Goal: Task Accomplishment & Management: Manage account settings

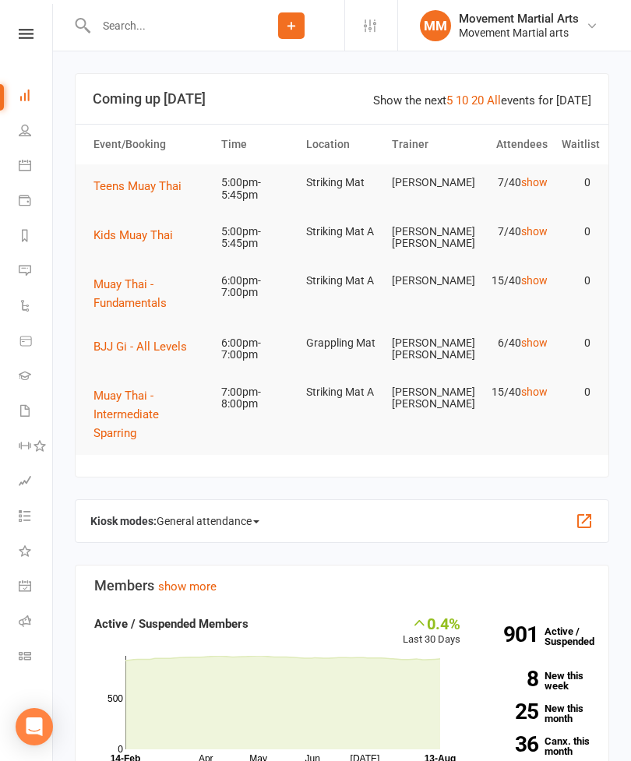
click at [164, 233] on span "Kids Muay Thai" at bounding box center [132, 235] width 79 height 14
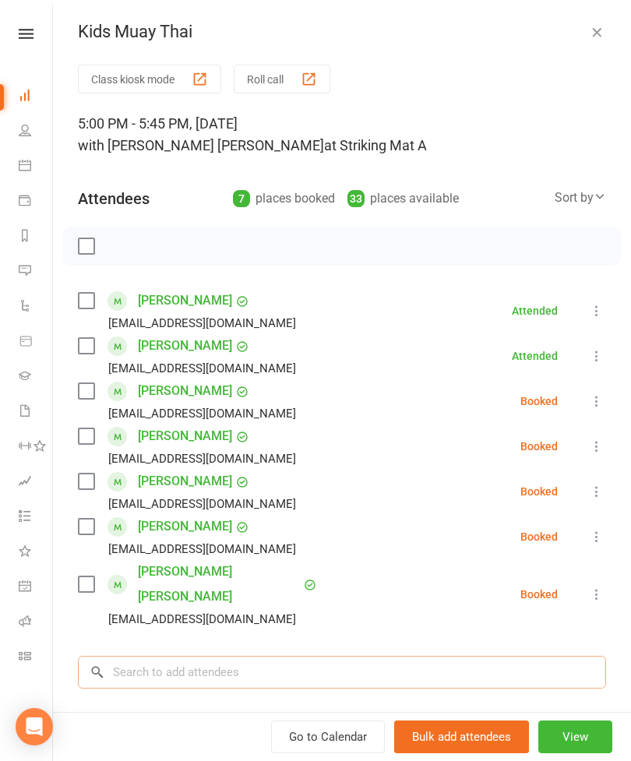
click at [251, 656] on input "search" at bounding box center [342, 672] width 528 height 33
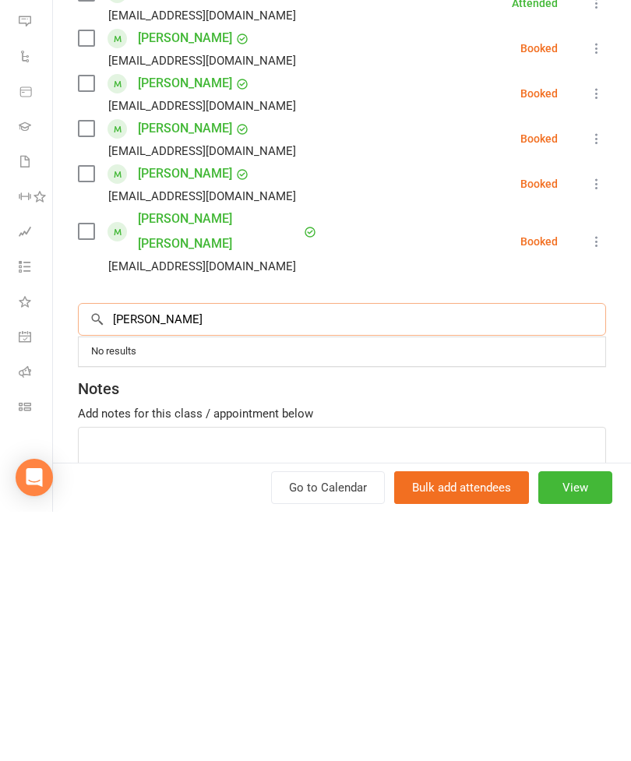
scroll to position [104, 0]
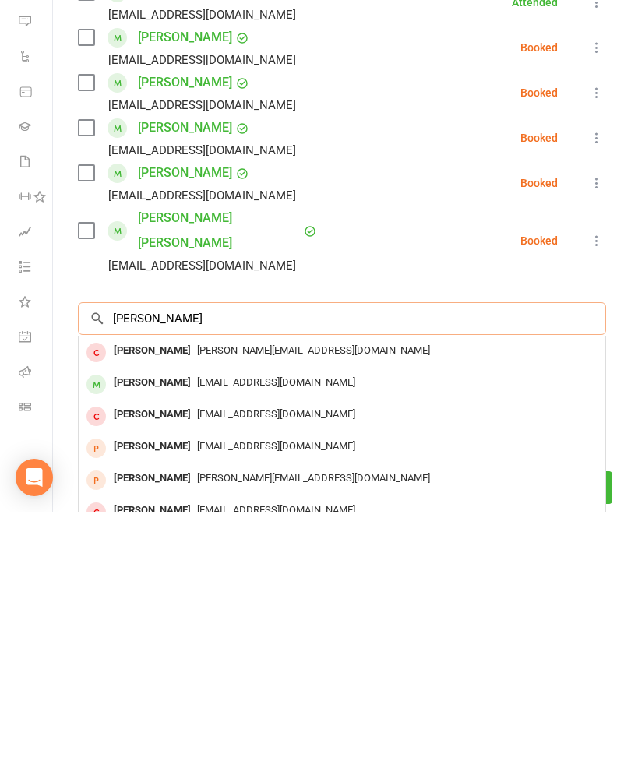
type input "[PERSON_NAME]"
click at [154, 621] on div "[PERSON_NAME]" at bounding box center [152, 632] width 90 height 23
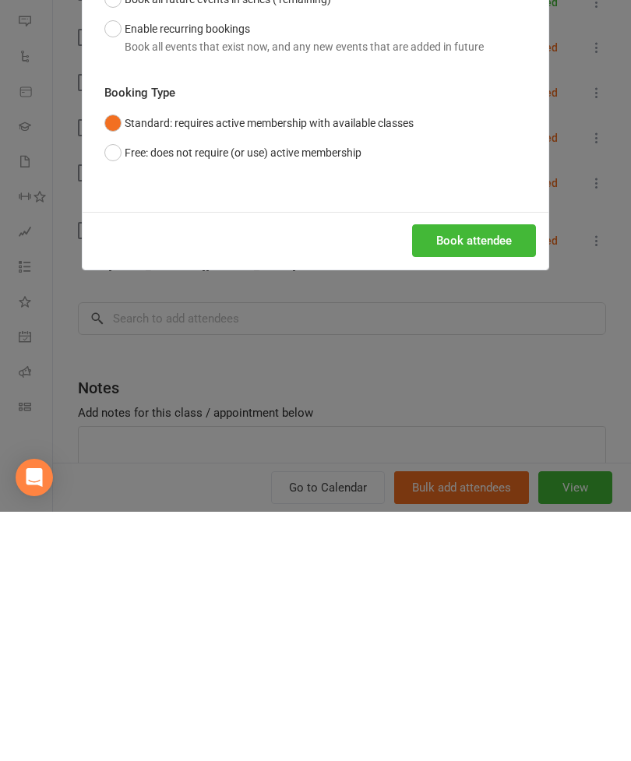
scroll to position [392, 0]
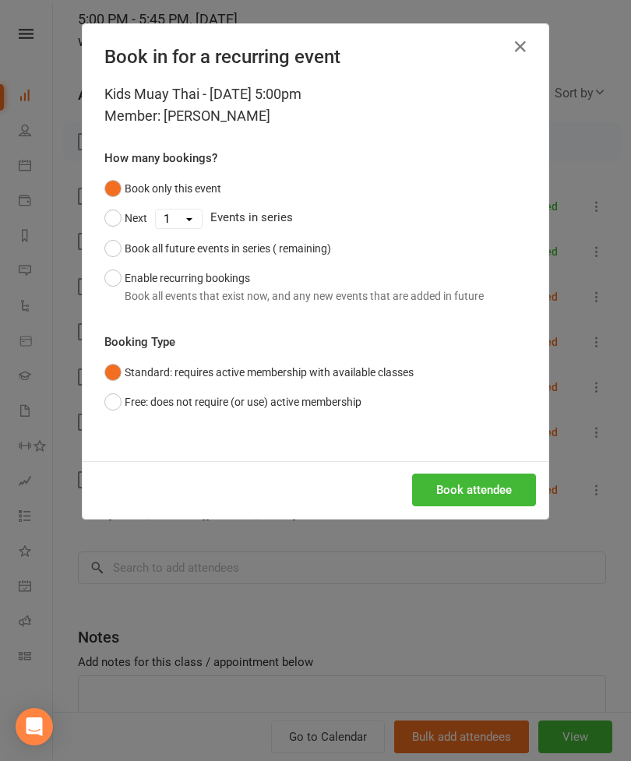
click at [484, 491] on button "Book attendee" at bounding box center [474, 489] width 124 height 33
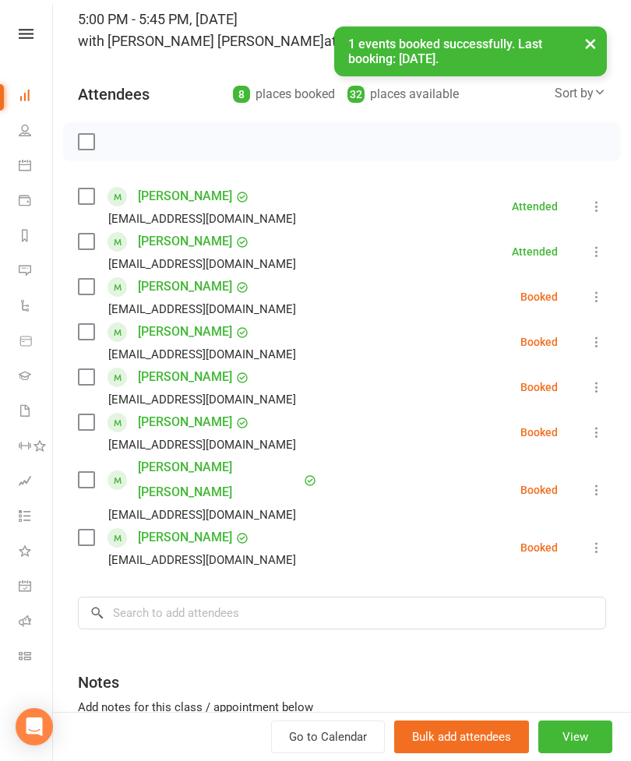
click at [93, 530] on label at bounding box center [86, 538] width 16 height 16
click at [583, 102] on div "Sort by" at bounding box center [579, 93] width 51 height 20
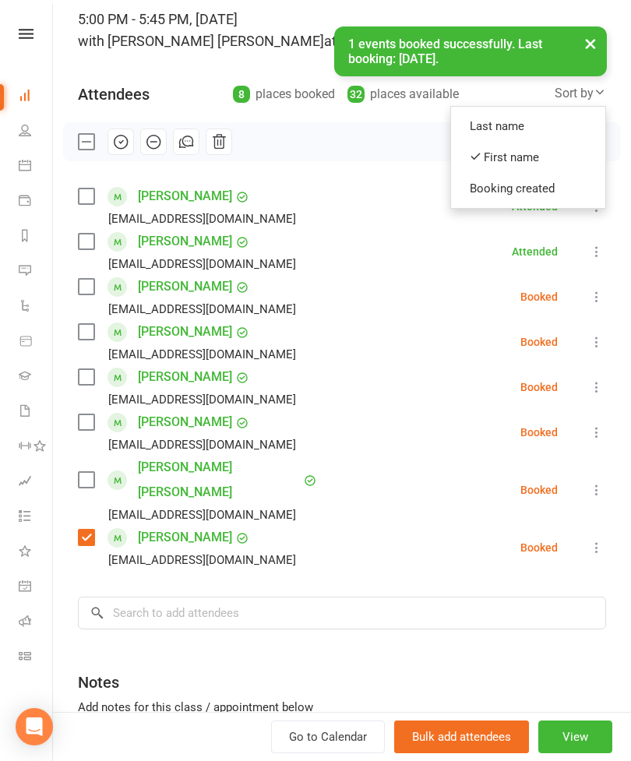
click at [580, 58] on button "×" at bounding box center [590, 42] width 28 height 33
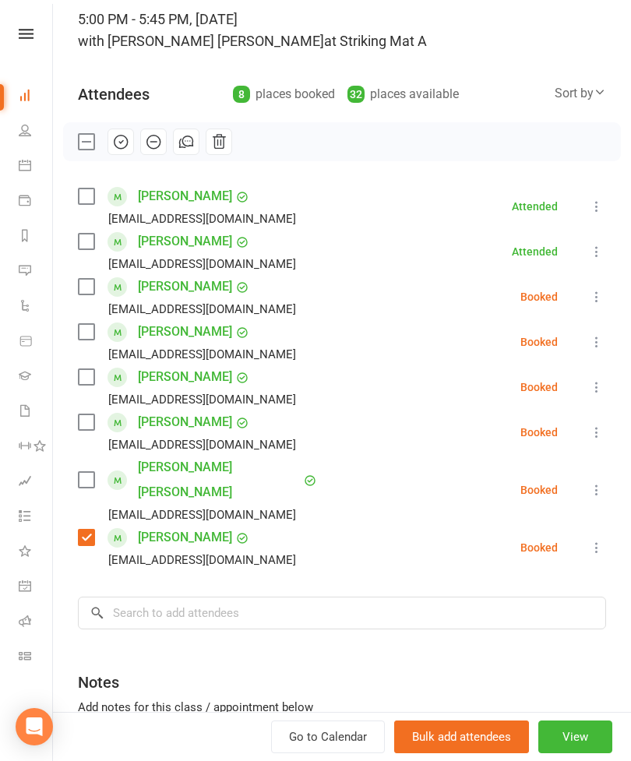
click at [89, 292] on label at bounding box center [86, 287] width 16 height 16
click at [80, 429] on label at bounding box center [86, 422] width 16 height 16
click at [223, 596] on input "search" at bounding box center [342, 612] width 528 height 33
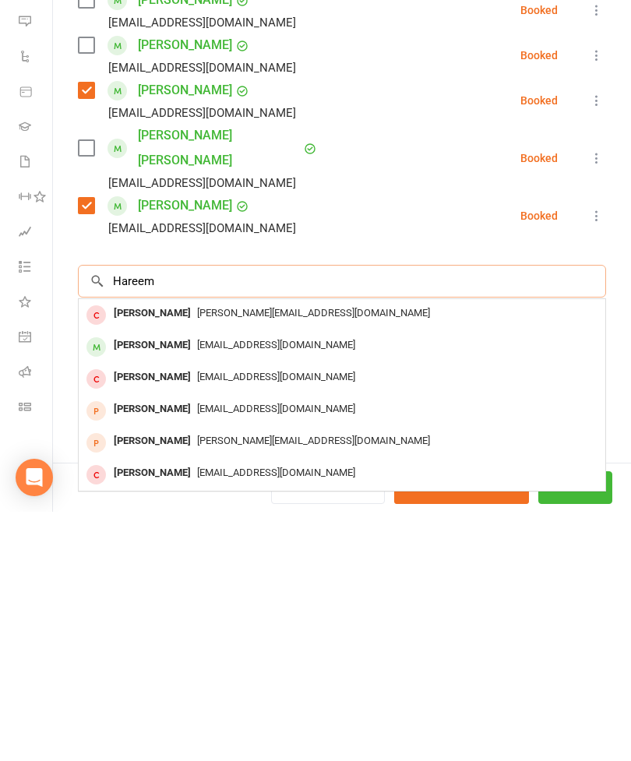
scroll to position [185, 0]
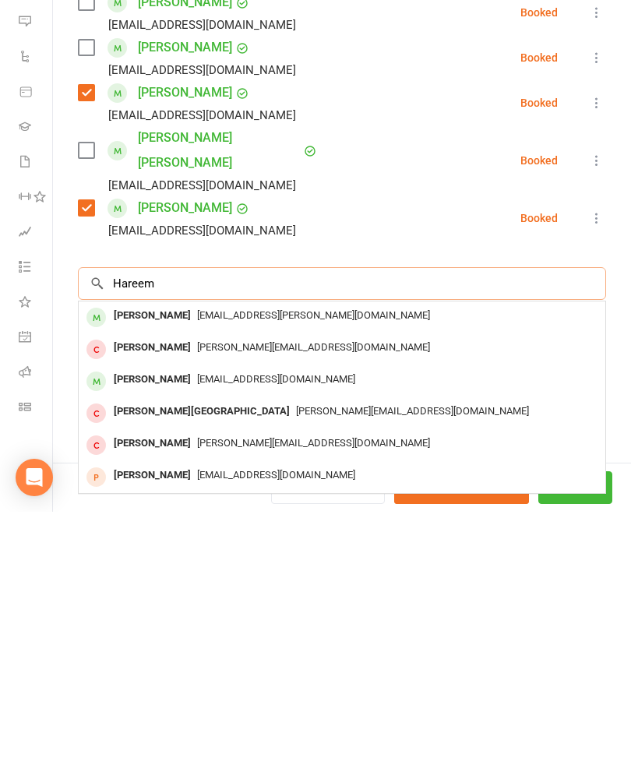
type input "Hareem"
click at [197, 558] on span "[EMAIL_ADDRESS][PERSON_NAME][DOMAIN_NAME]" at bounding box center [313, 564] width 233 height 12
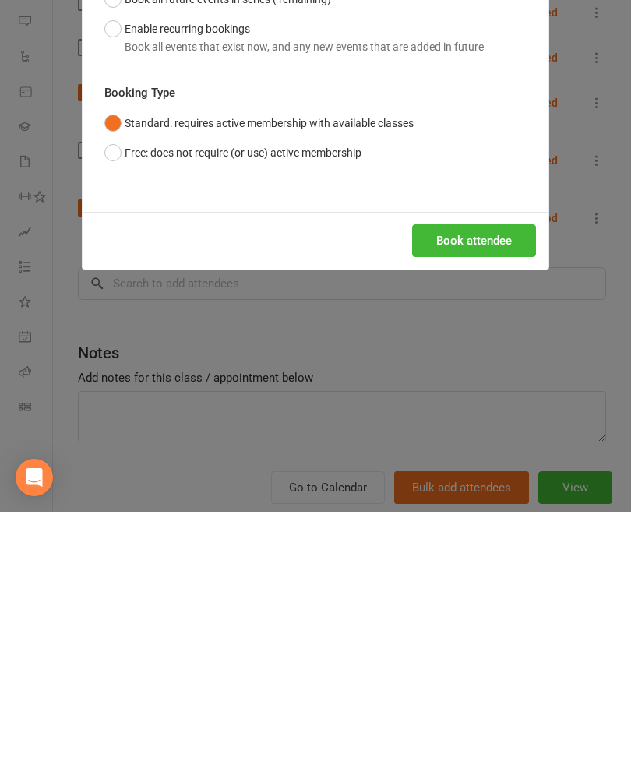
scroll to position [724, 0]
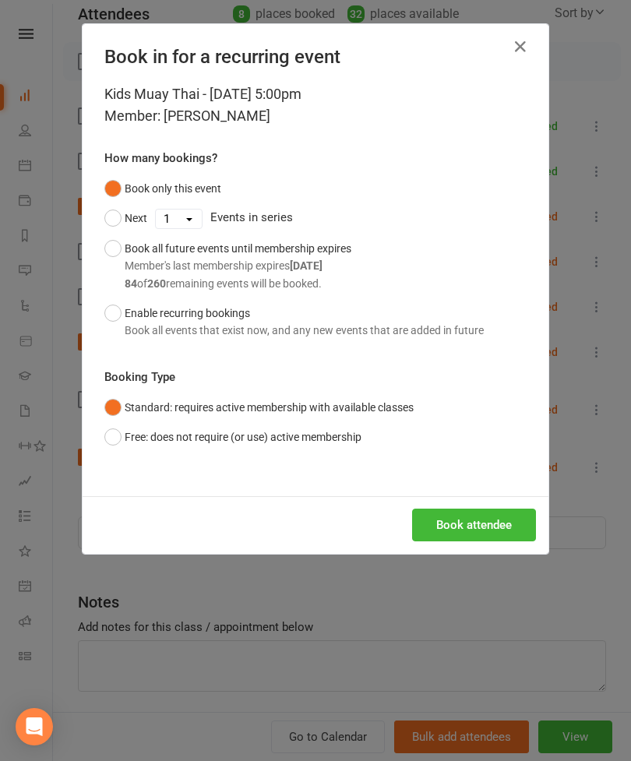
click at [482, 521] on button "Book attendee" at bounding box center [474, 524] width 124 height 33
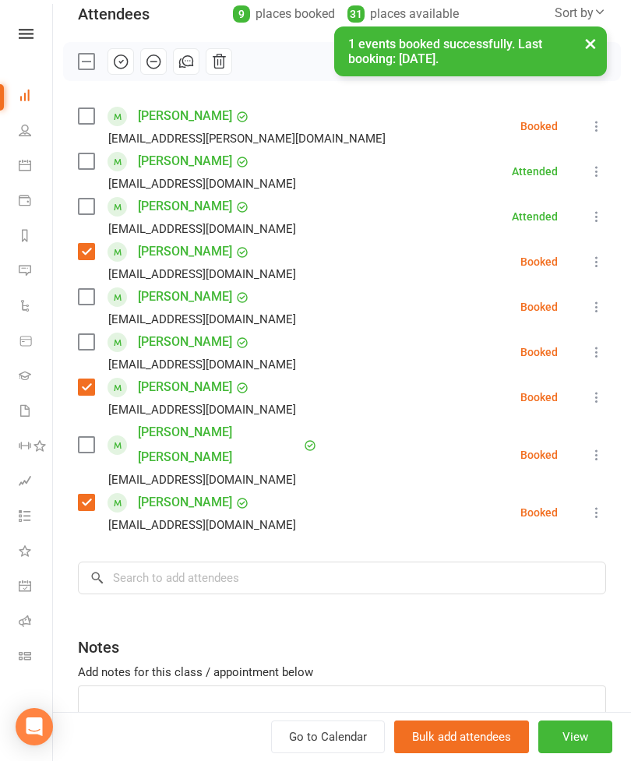
click at [82, 123] on label at bounding box center [86, 116] width 16 height 16
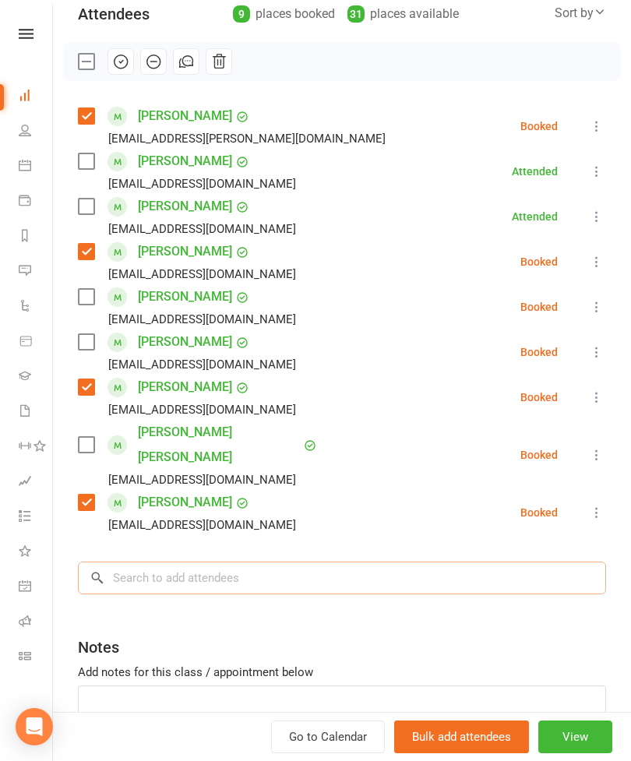
click at [343, 568] on input "search" at bounding box center [342, 577] width 528 height 33
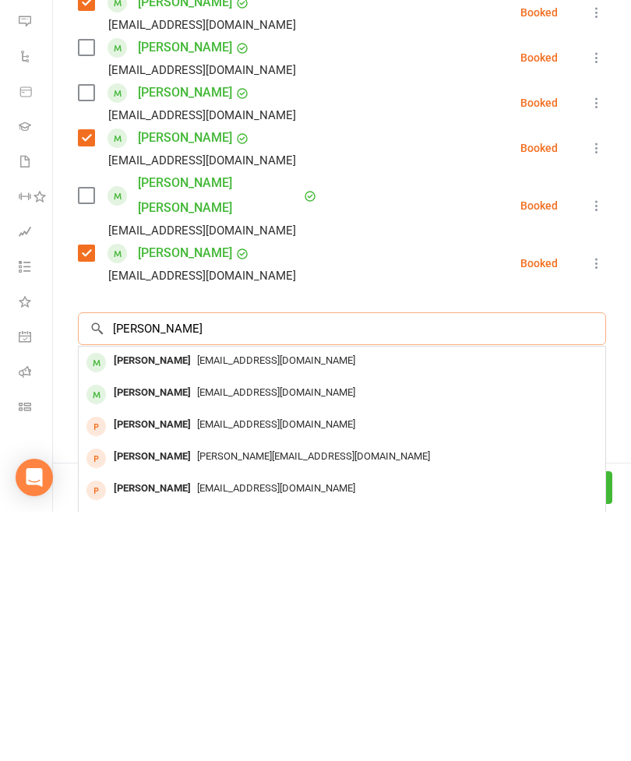
type input "[PERSON_NAME]"
click at [183, 596] on div "[PERSON_NAME] [EMAIL_ADDRESS][DOMAIN_NAME]" at bounding box center [342, 612] width 526 height 32
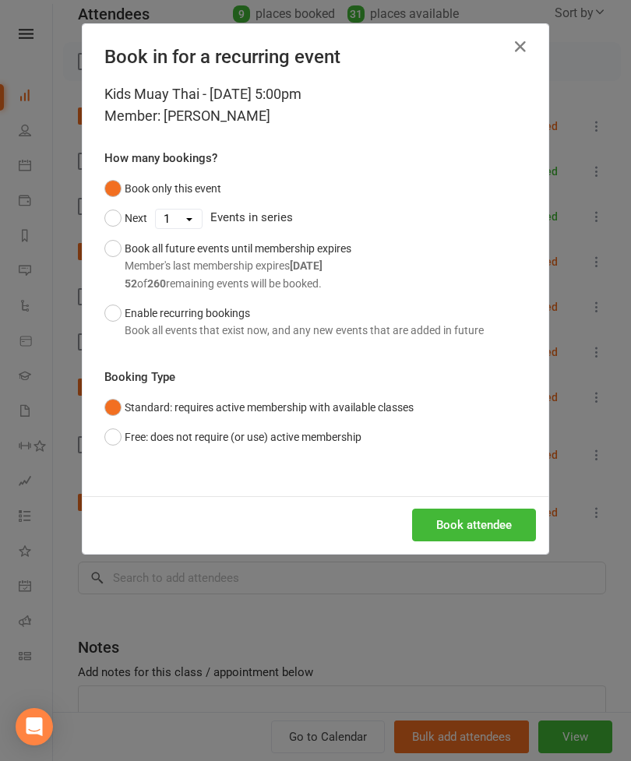
click at [461, 496] on div "Book attendee" at bounding box center [316, 525] width 466 height 58
click at [472, 519] on button "Book attendee" at bounding box center [474, 524] width 124 height 33
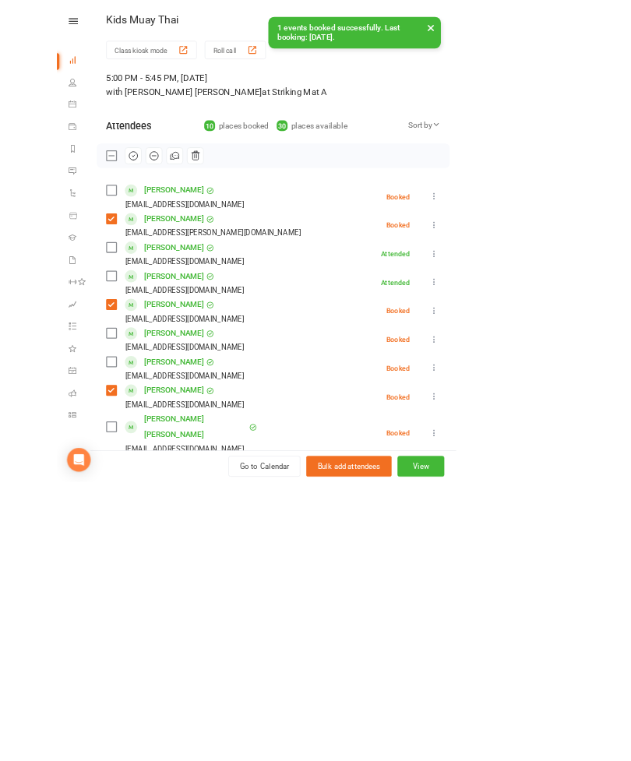
scroll to position [1185, 0]
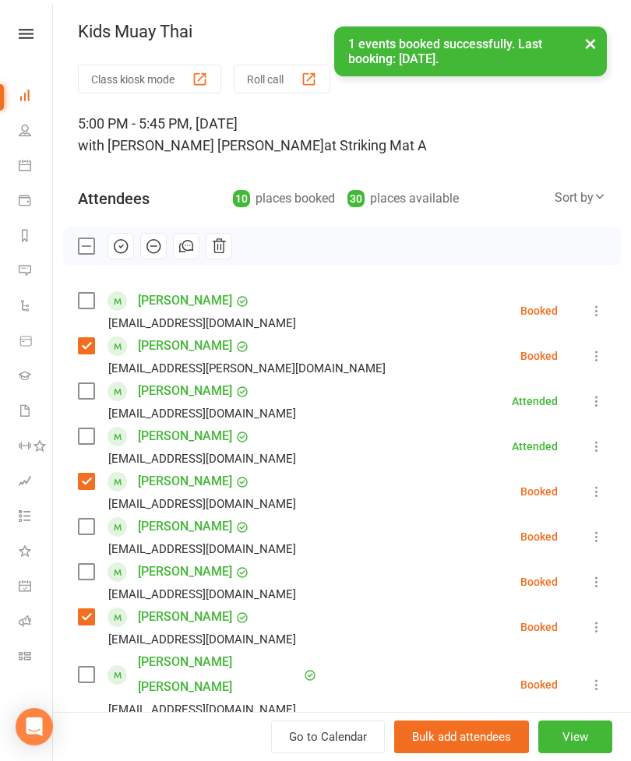
click at [89, 296] on label at bounding box center [86, 301] width 16 height 16
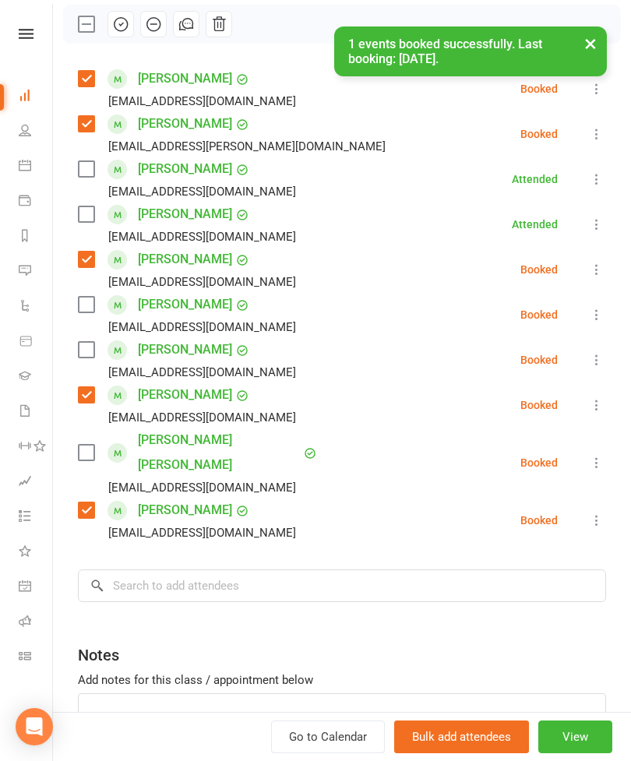
scroll to position [229, 0]
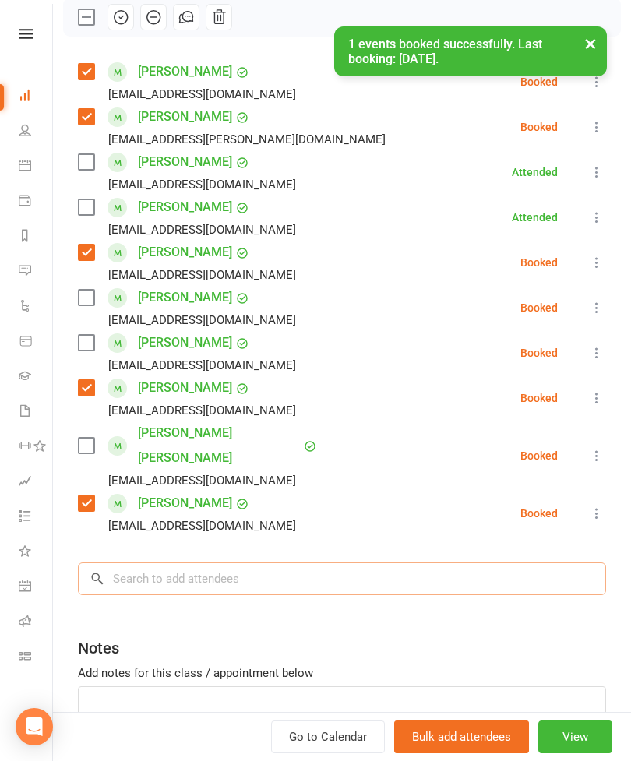
click at [267, 569] on input "search" at bounding box center [342, 578] width 528 height 33
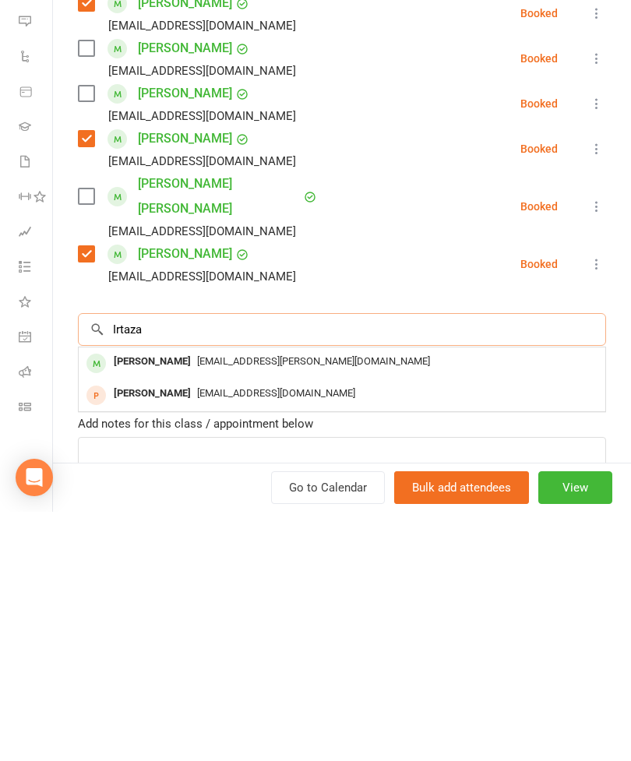
type input "Irtaza"
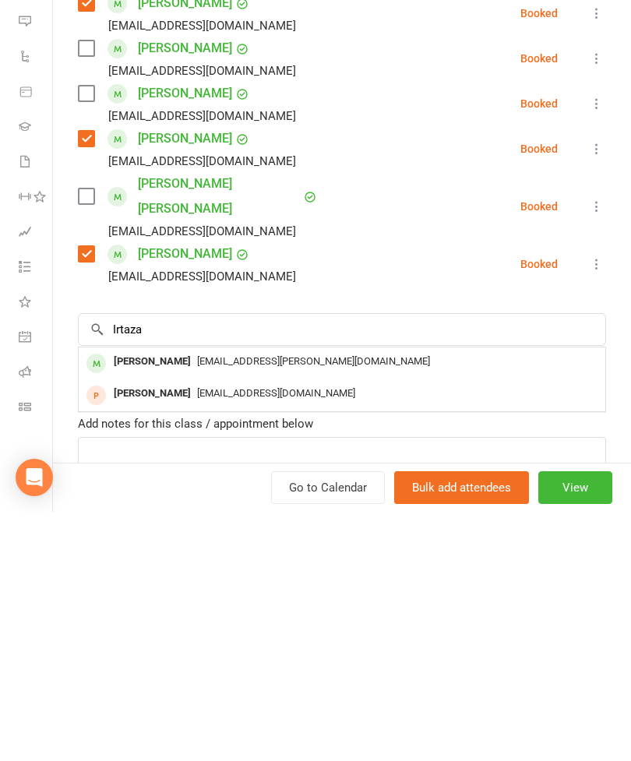
click at [193, 600] on div "[PERSON_NAME]" at bounding box center [152, 611] width 90 height 23
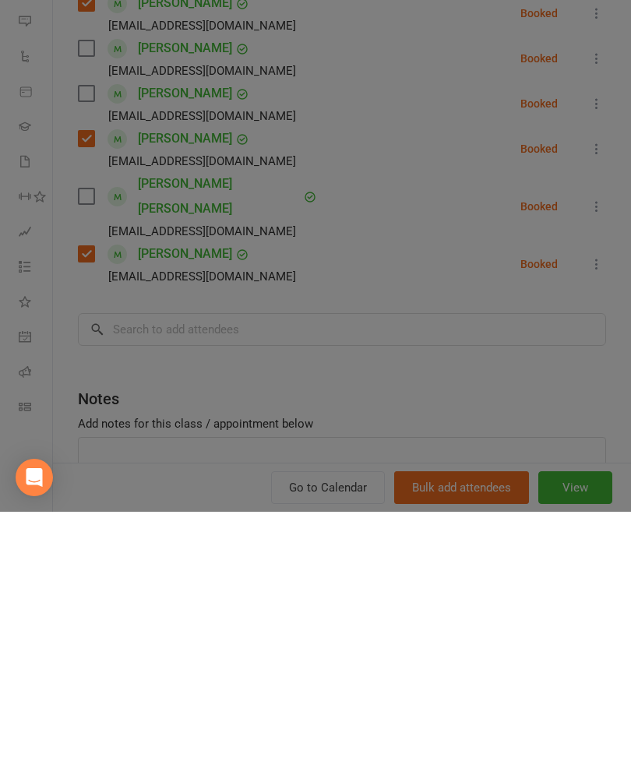
scroll to position [1483, 0]
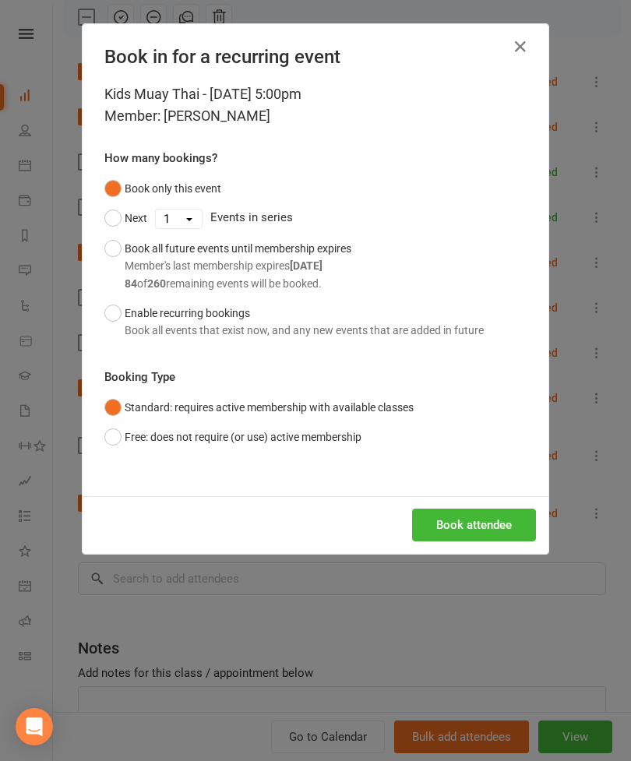
click at [493, 519] on button "Book attendee" at bounding box center [474, 524] width 124 height 33
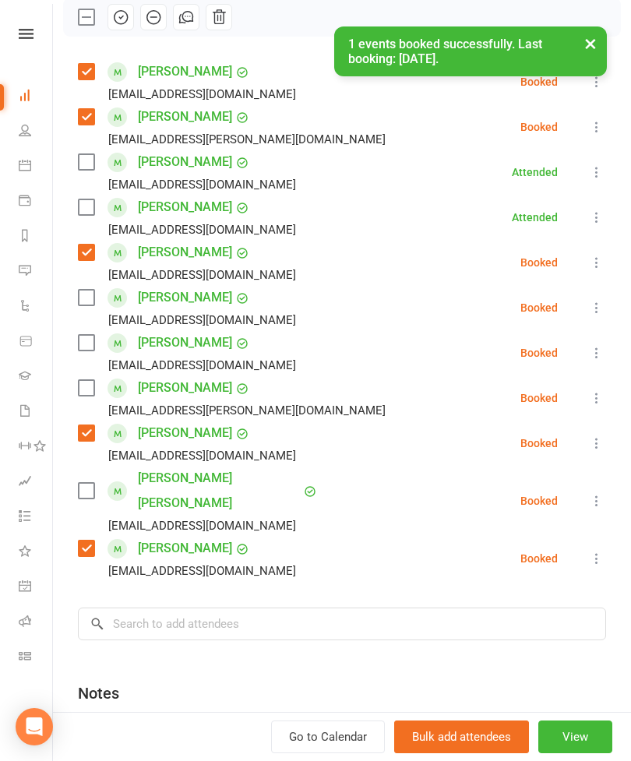
click at [88, 391] on label at bounding box center [86, 388] width 16 height 16
click at [288, 607] on input "search" at bounding box center [342, 623] width 528 height 33
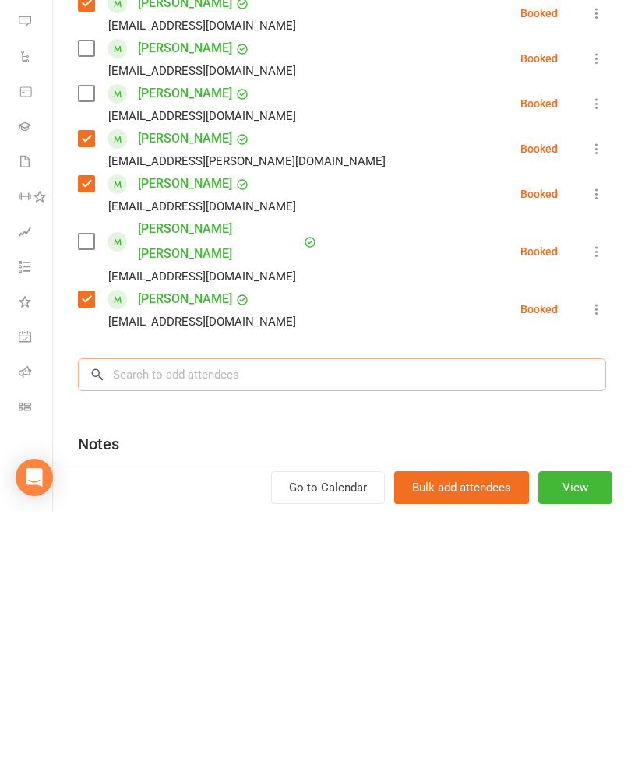
scroll to position [1578, 0]
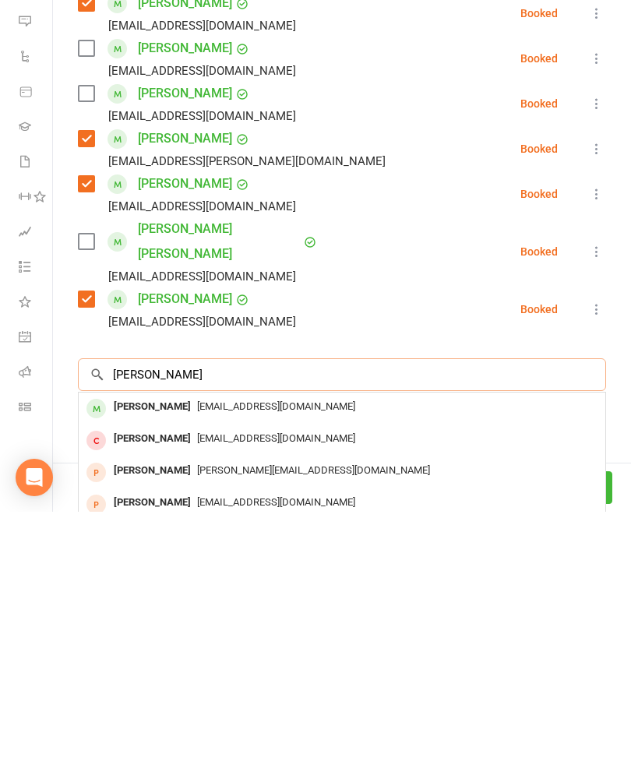
type input "[PERSON_NAME]"
click at [197, 649] on span "[EMAIL_ADDRESS][DOMAIN_NAME]" at bounding box center [276, 655] width 158 height 12
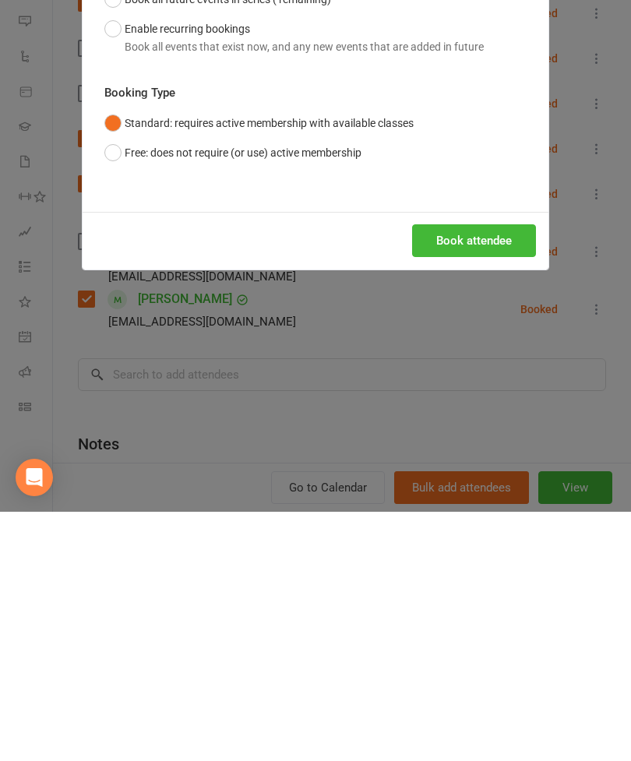
scroll to position [1788, 0]
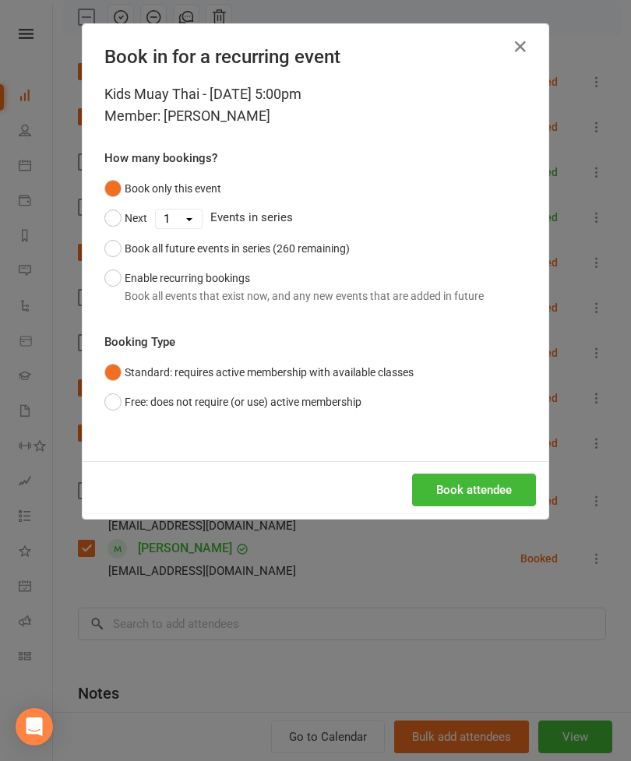
click at [477, 495] on button "Book attendee" at bounding box center [474, 489] width 124 height 33
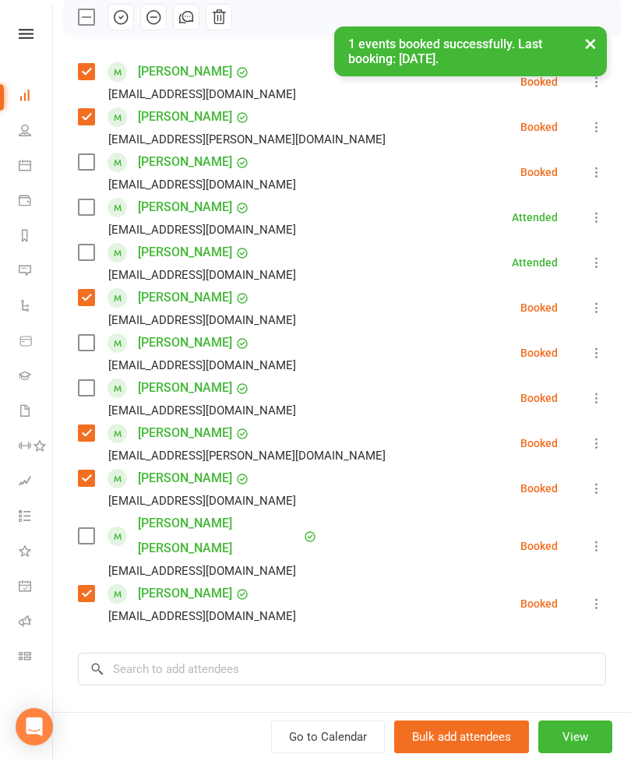
click at [83, 166] on label at bounding box center [86, 162] width 16 height 16
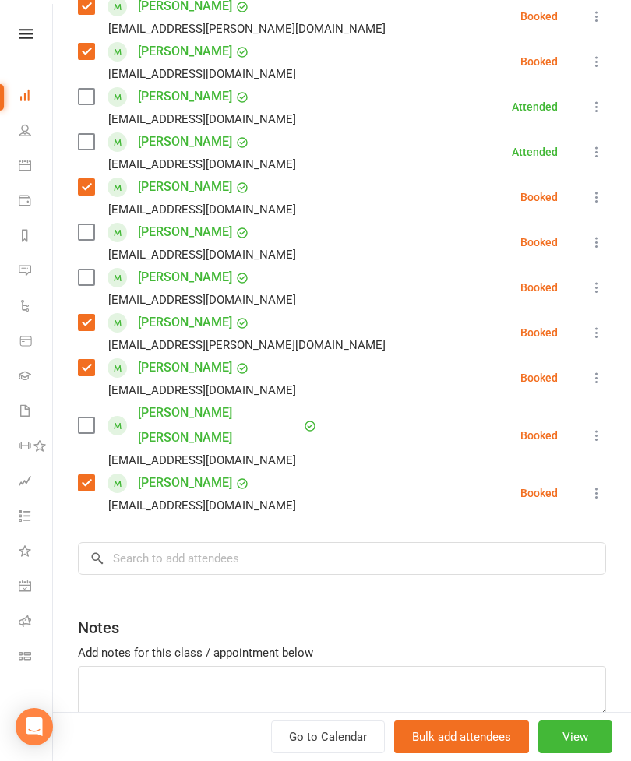
scroll to position [356, 0]
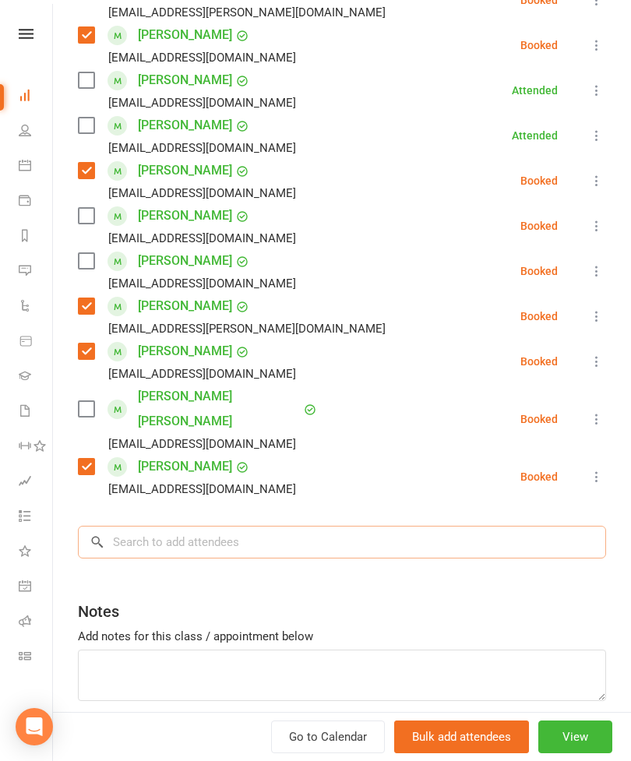
click at [247, 526] on input "search" at bounding box center [342, 542] width 528 height 33
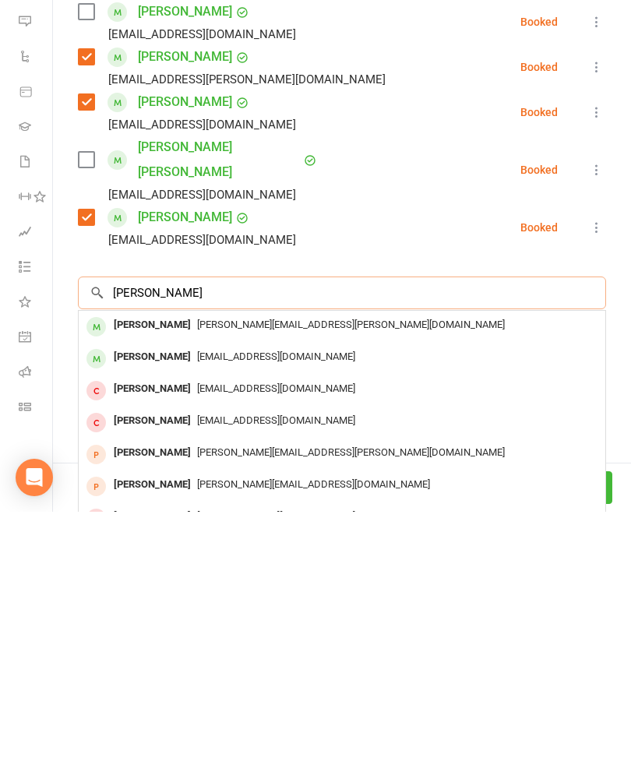
type input "[PERSON_NAME]"
click at [197, 568] on span "[PERSON_NAME][EMAIL_ADDRESS][PERSON_NAME][DOMAIN_NAME]" at bounding box center [351, 574] width 308 height 12
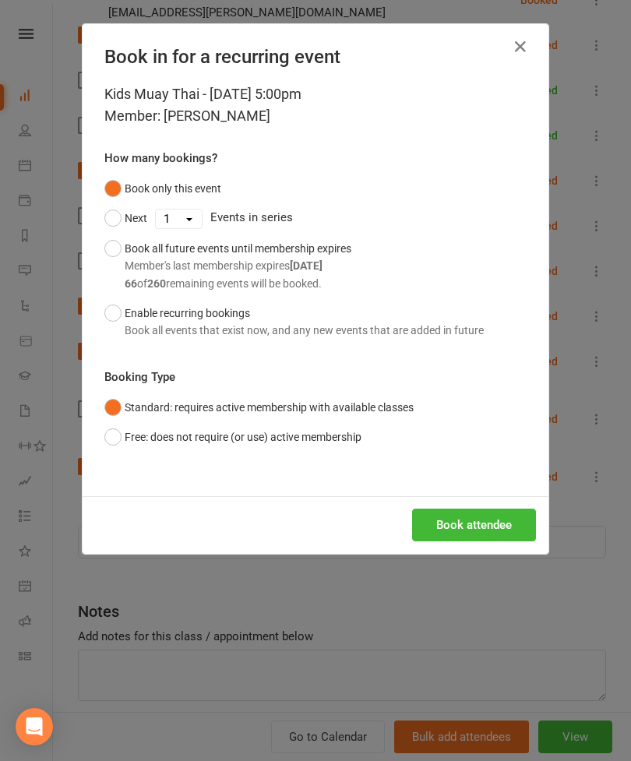
click at [473, 523] on button "Book attendee" at bounding box center [474, 524] width 124 height 33
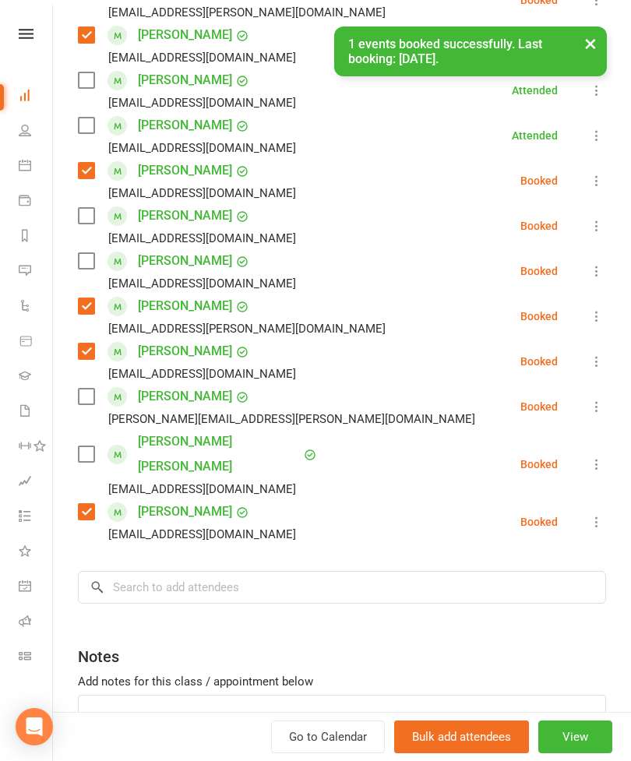
click at [79, 402] on label at bounding box center [86, 397] width 16 height 16
click at [291, 571] on input "search" at bounding box center [342, 587] width 528 height 33
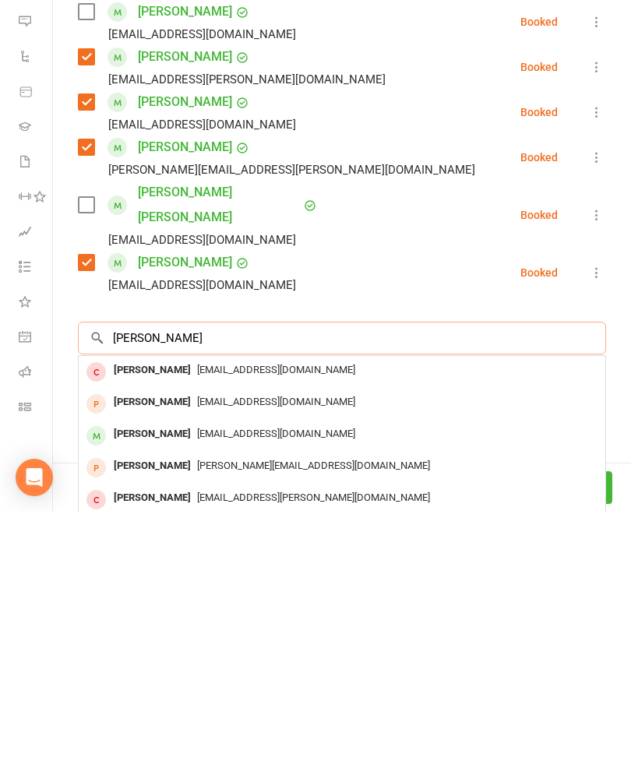
type input "[PERSON_NAME]"
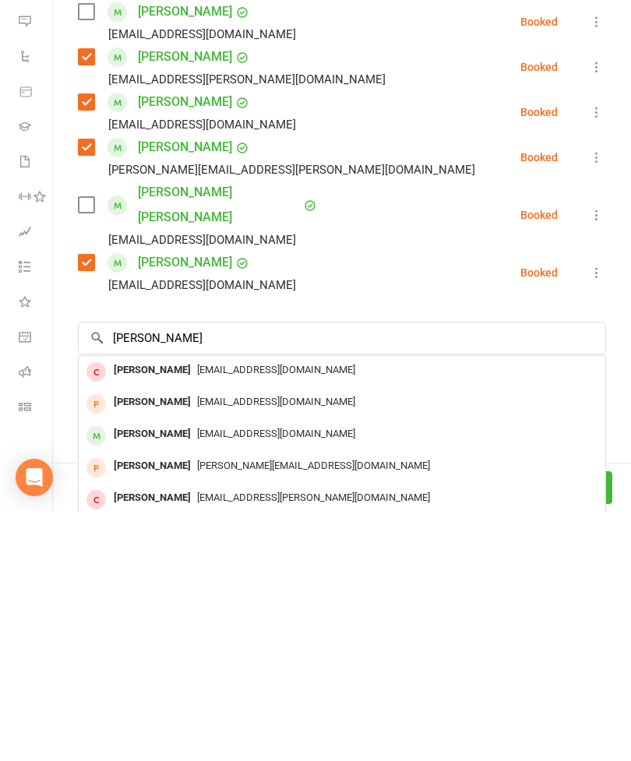
click at [172, 672] on div "[PERSON_NAME]" at bounding box center [152, 683] width 90 height 23
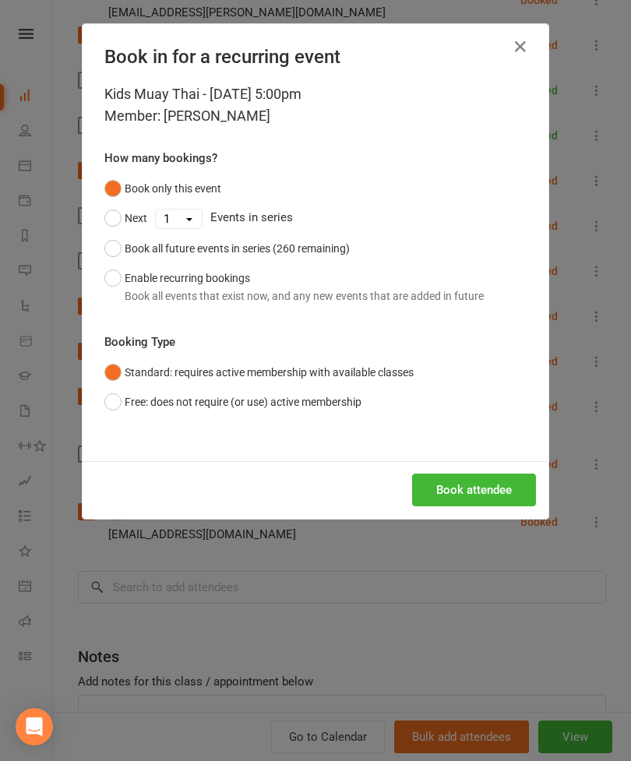
click at [496, 494] on button "Book attendee" at bounding box center [474, 489] width 124 height 33
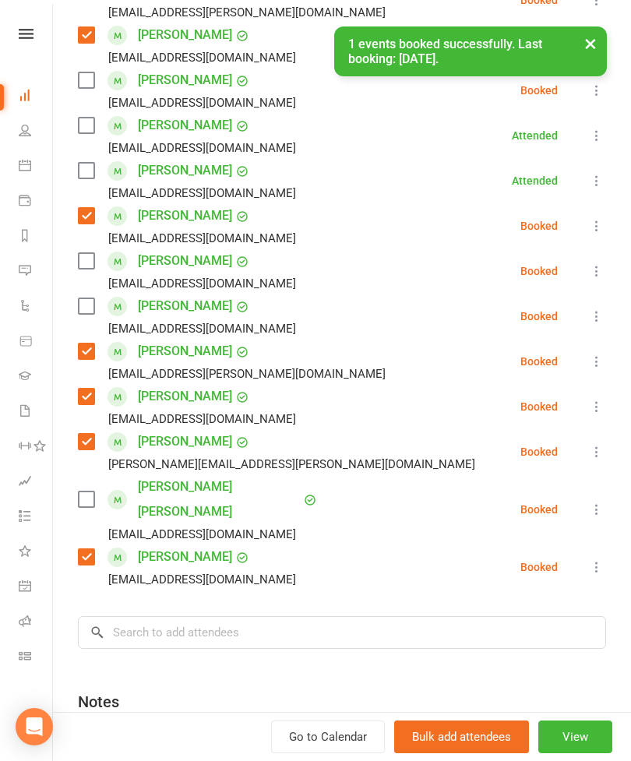
click at [97, 97] on div "[EMAIL_ADDRESS][DOMAIN_NAME]" at bounding box center [190, 103] width 224 height 20
click at [86, 83] on label at bounding box center [86, 80] width 16 height 16
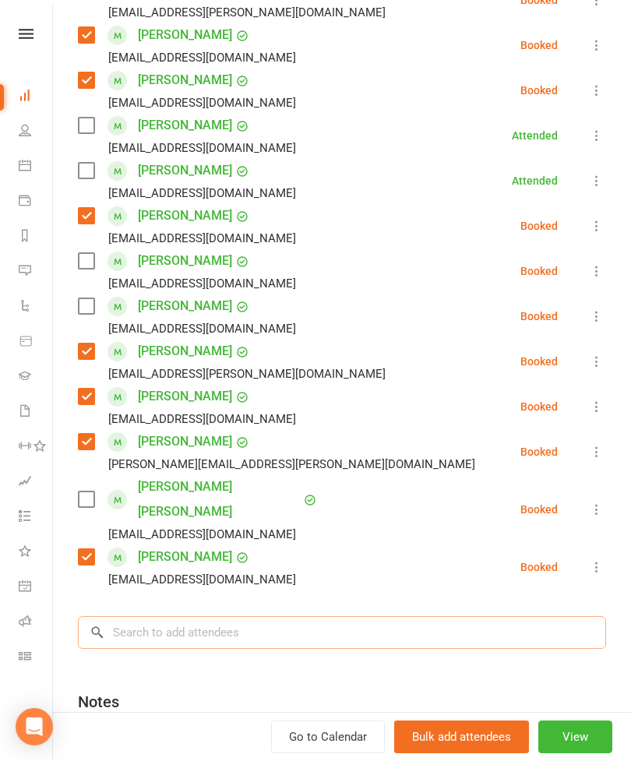
click at [269, 616] on input "search" at bounding box center [342, 632] width 528 height 33
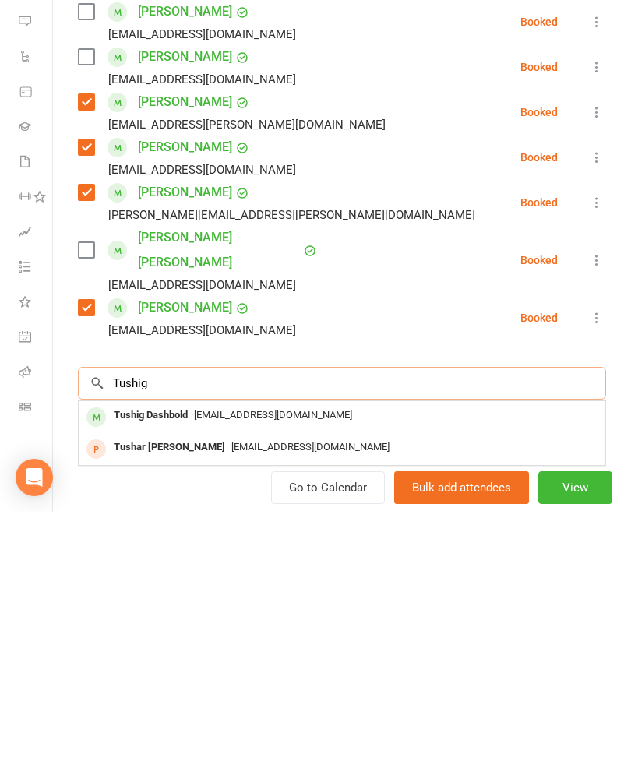
type input "Tushig"
click at [175, 653] on div "Tushig Dashbold" at bounding box center [150, 664] width 86 height 23
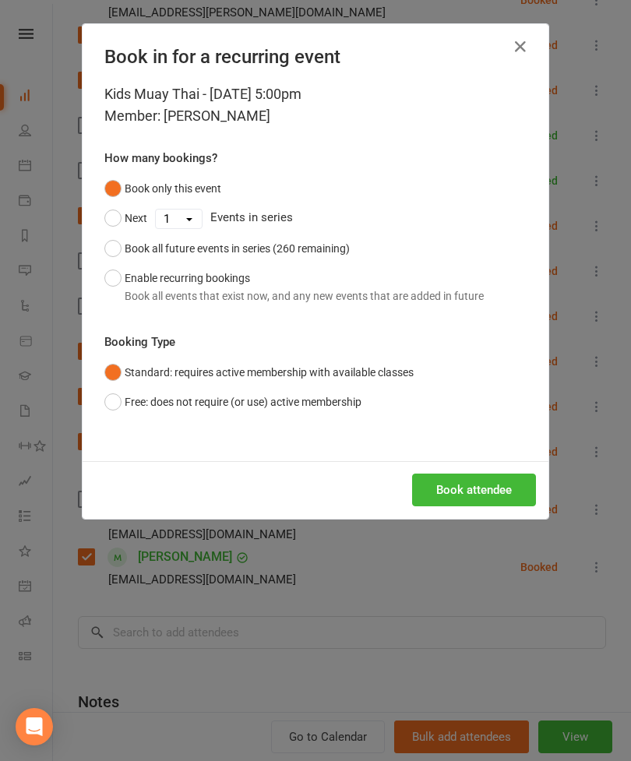
click at [461, 477] on button "Book attendee" at bounding box center [474, 489] width 124 height 33
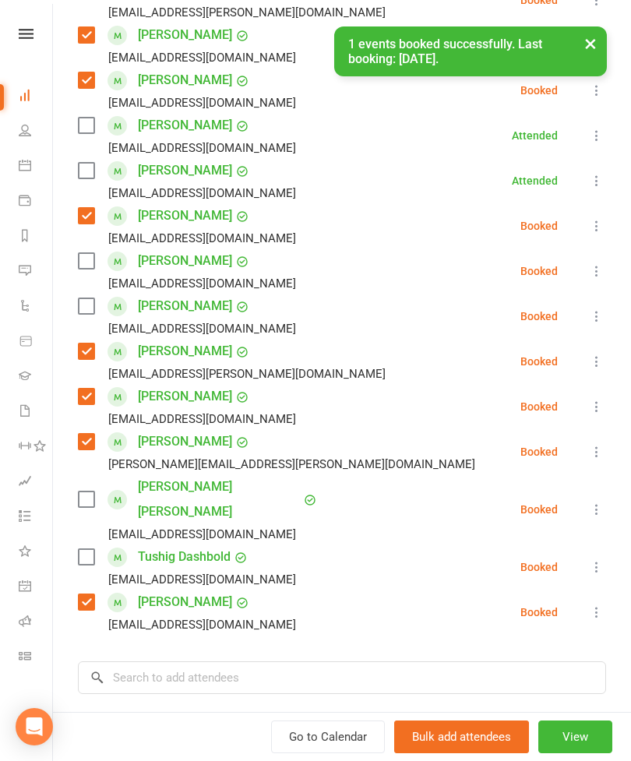
click at [92, 549] on label at bounding box center [86, 557] width 16 height 16
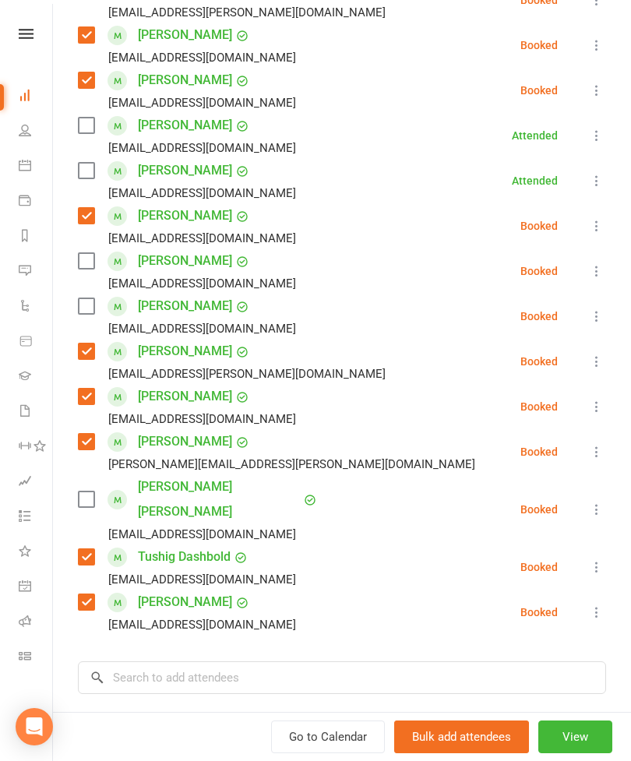
click at [83, 264] on label at bounding box center [86, 261] width 16 height 16
click at [84, 308] on label at bounding box center [86, 306] width 16 height 16
click at [87, 491] on label at bounding box center [86, 499] width 16 height 16
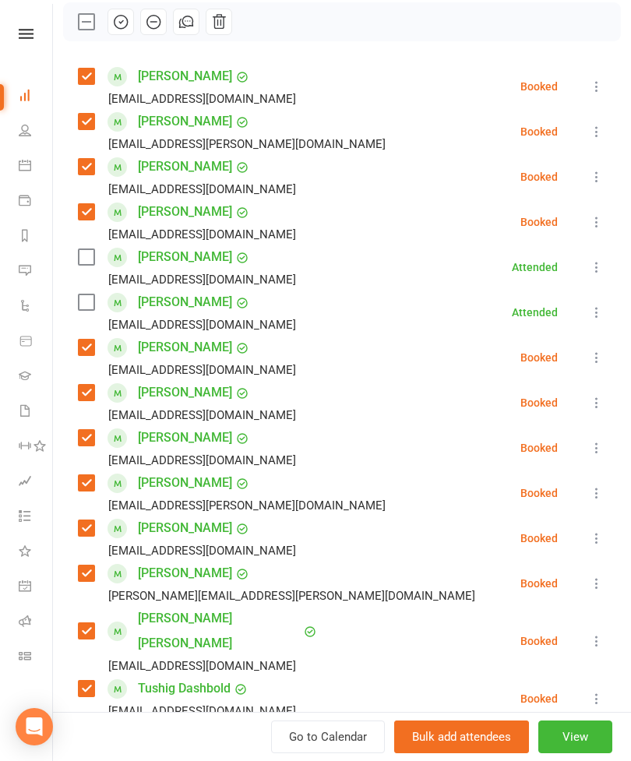
click at [93, 255] on label at bounding box center [86, 257] width 16 height 16
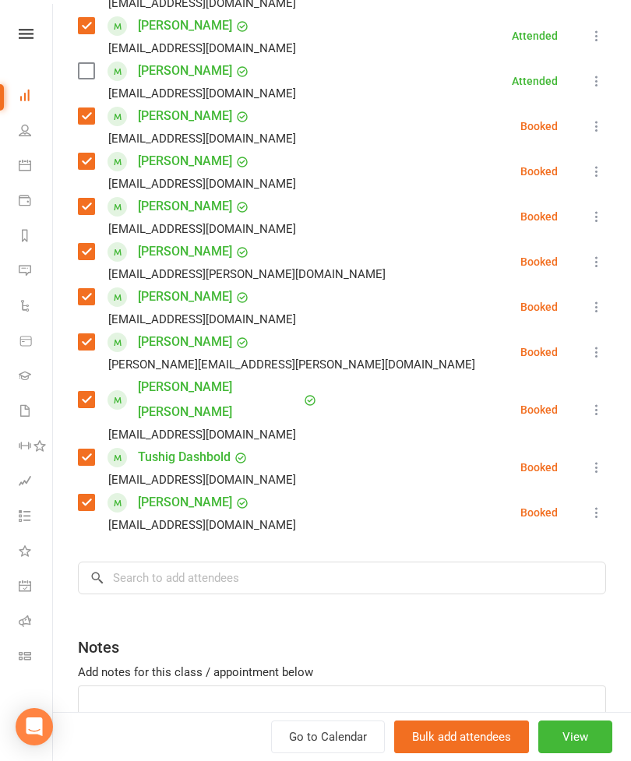
scroll to position [472, 0]
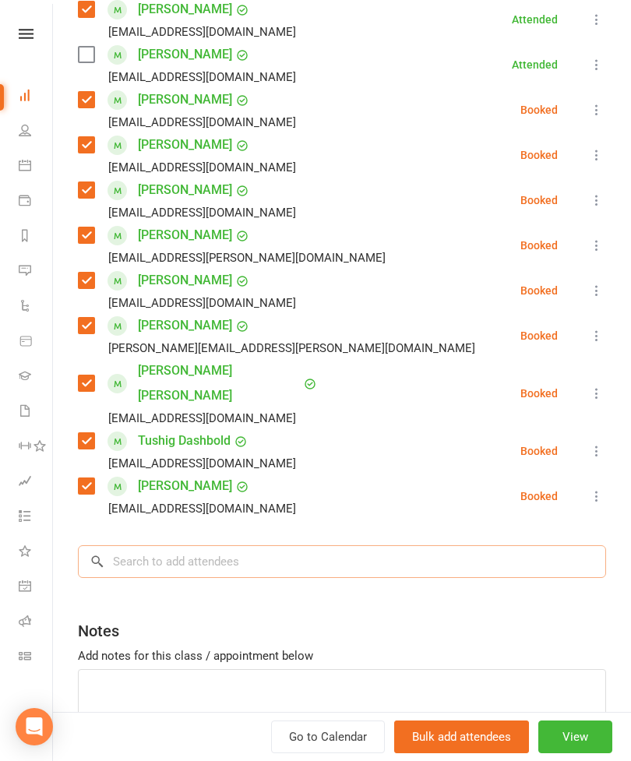
click at [244, 551] on input "search" at bounding box center [342, 561] width 528 height 33
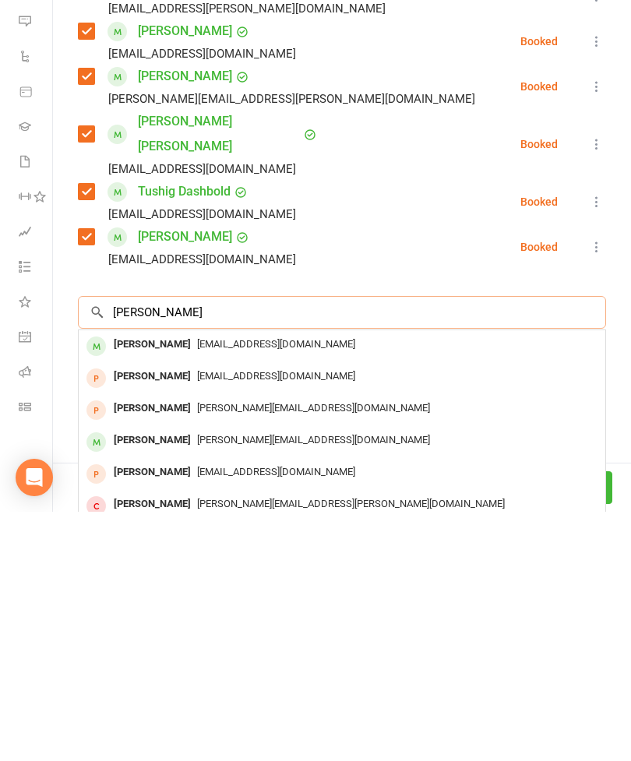
type input "[PERSON_NAME]"
click at [197, 587] on span "[EMAIL_ADDRESS][DOMAIN_NAME]" at bounding box center [276, 593] width 158 height 12
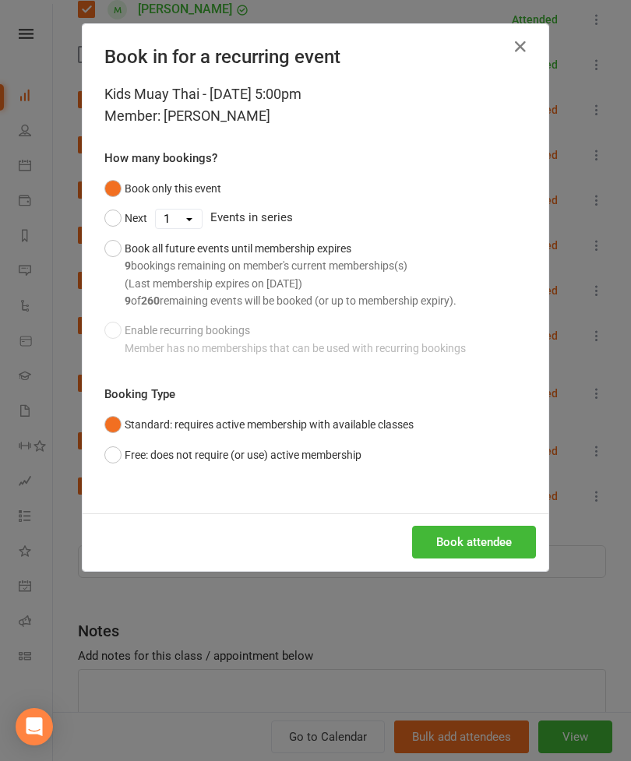
click at [433, 546] on button "Book attendee" at bounding box center [474, 542] width 124 height 33
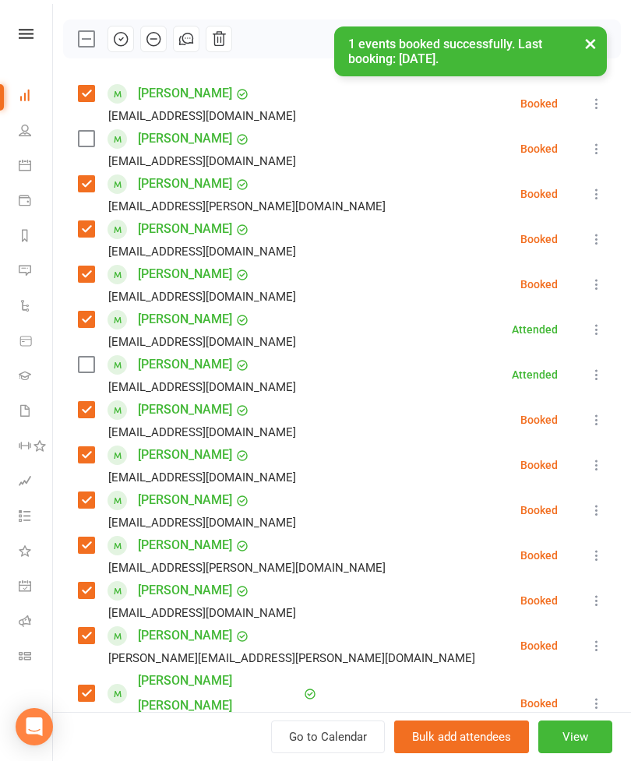
scroll to position [204, 0]
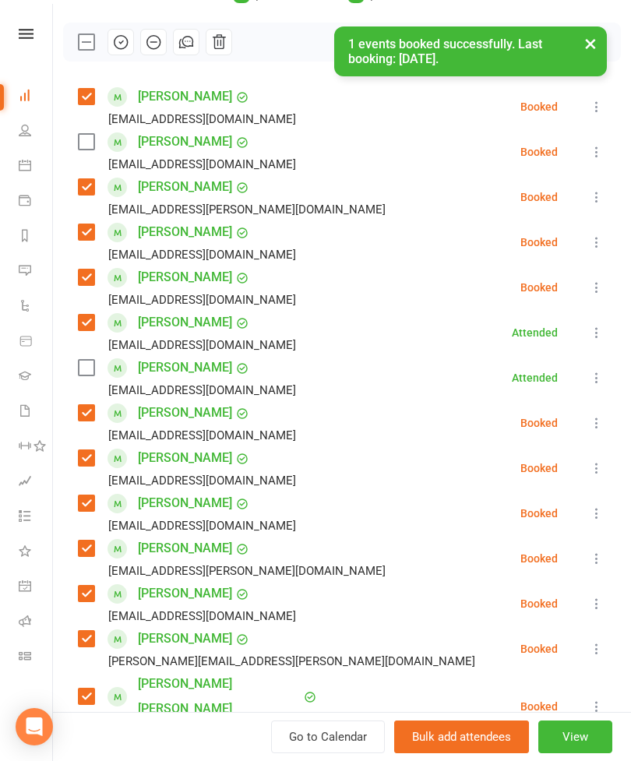
click at [93, 149] on label at bounding box center [86, 142] width 16 height 16
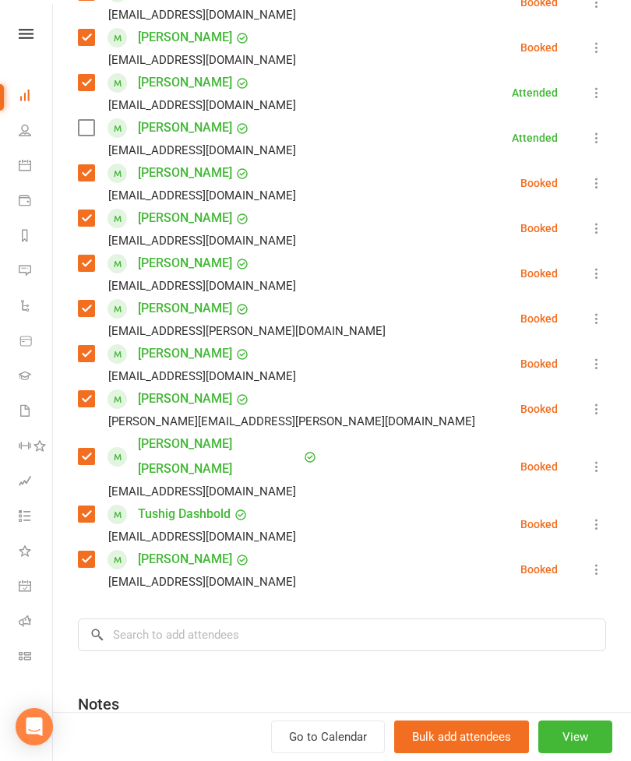
scroll to position [446, 0]
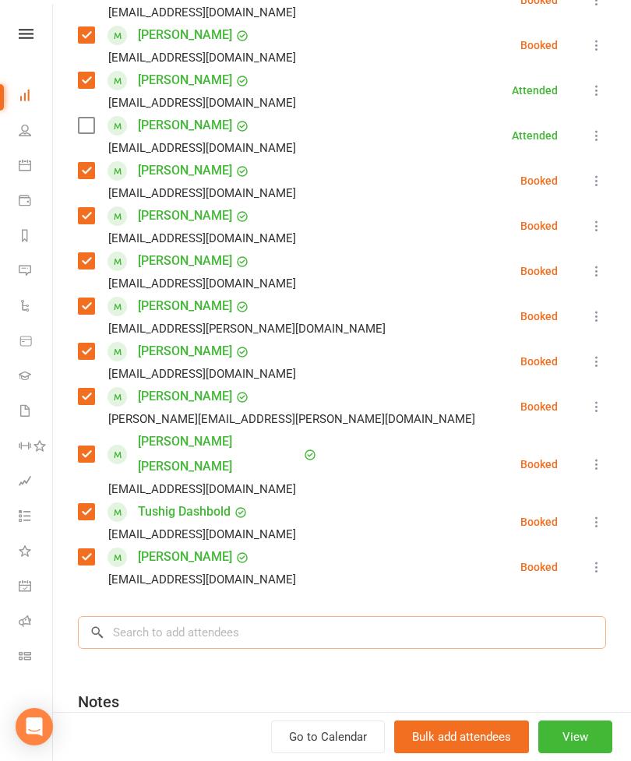
click at [248, 616] on input "search" at bounding box center [342, 632] width 528 height 33
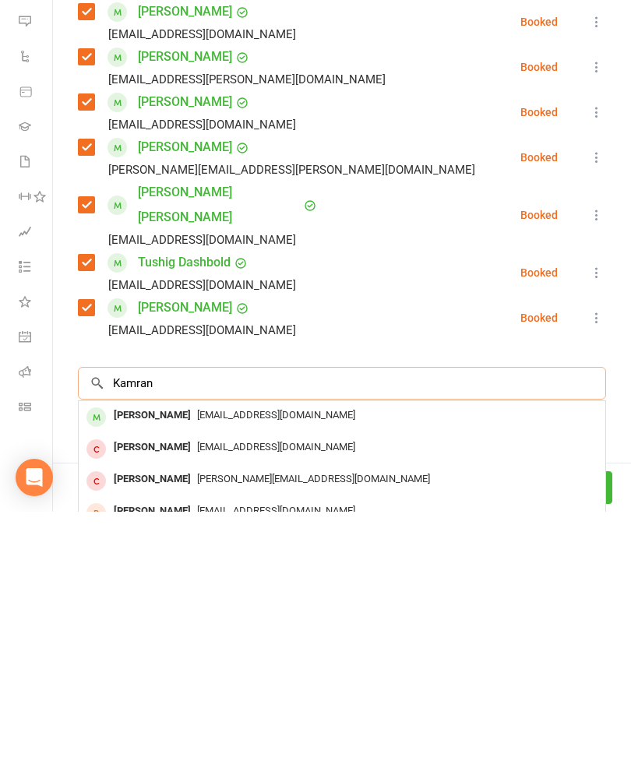
type input "Kamran"
click at [201, 658] on span "[EMAIL_ADDRESS][DOMAIN_NAME]" at bounding box center [276, 664] width 158 height 12
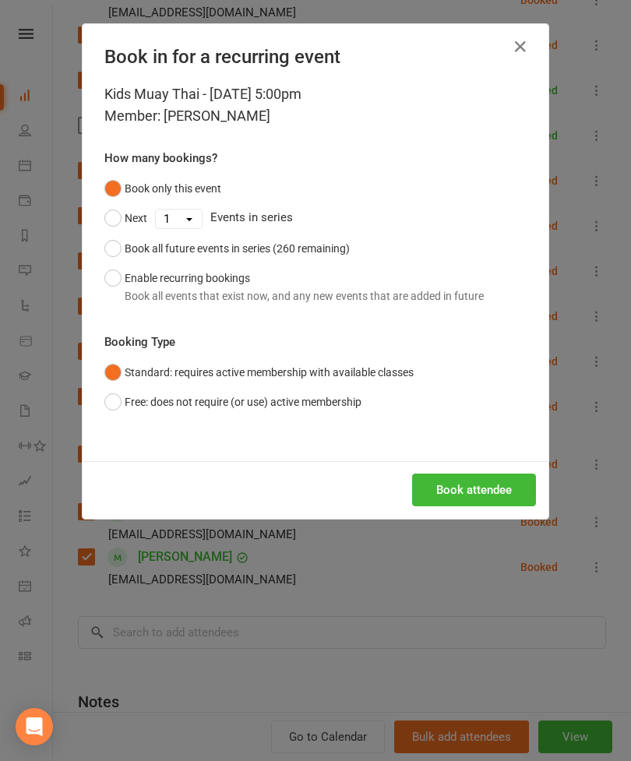
click at [485, 493] on button "Book attendee" at bounding box center [474, 489] width 124 height 33
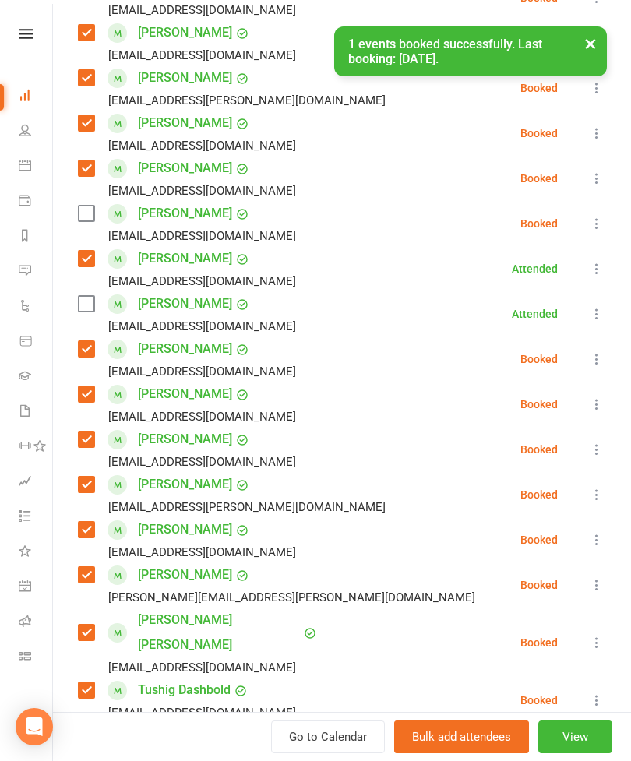
scroll to position [314, 0]
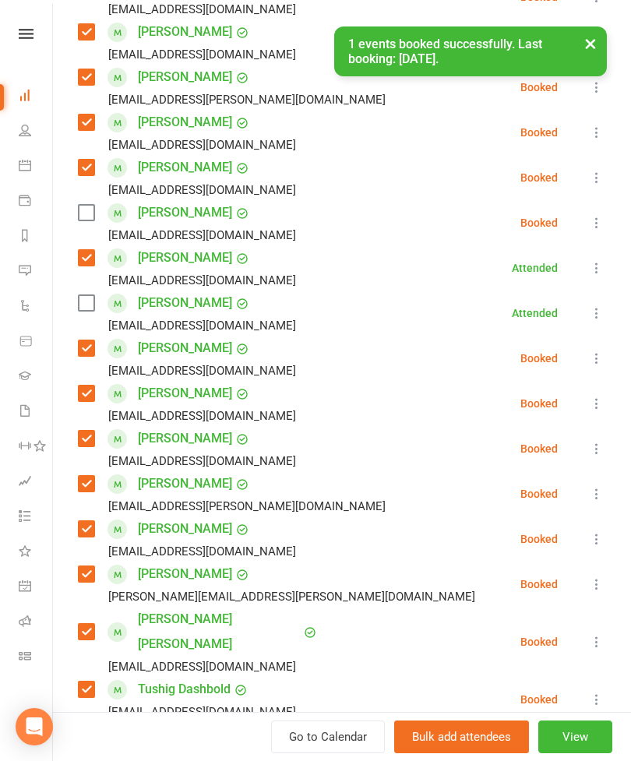
click at [90, 220] on label at bounding box center [86, 213] width 16 height 16
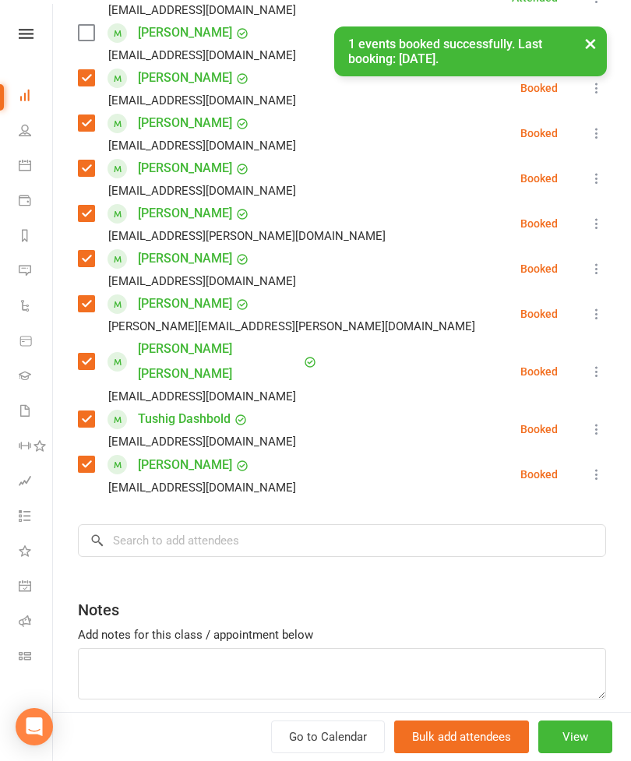
scroll to position [586, 0]
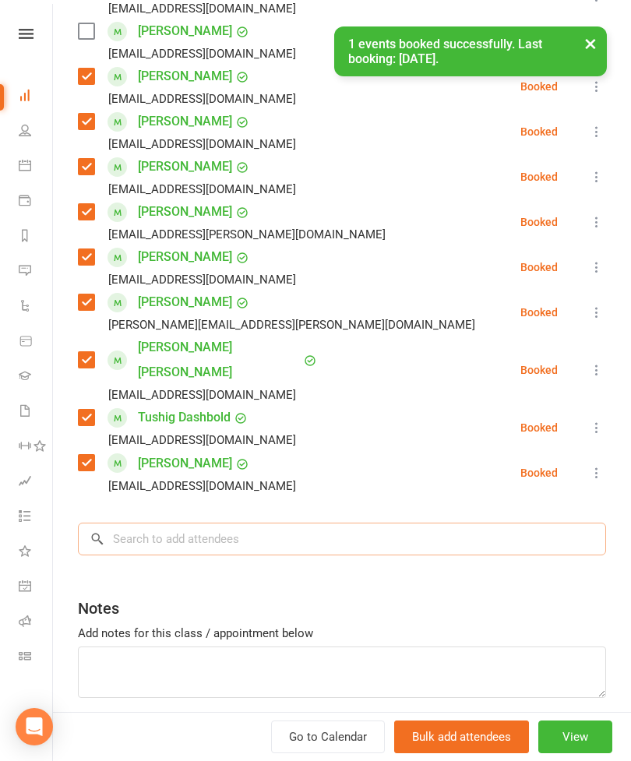
click at [275, 523] on input "search" at bounding box center [342, 539] width 528 height 33
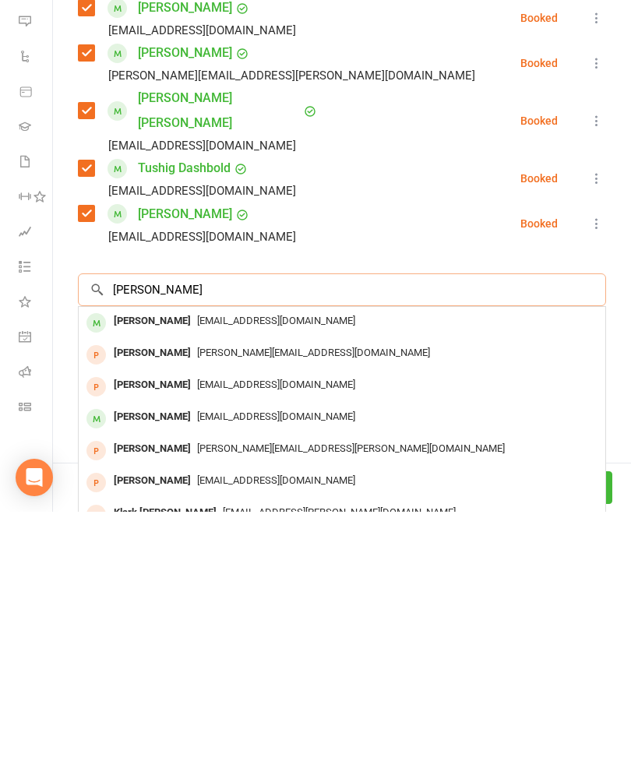
type input "[PERSON_NAME]"
click at [197, 564] on span "[EMAIL_ADDRESS][DOMAIN_NAME]" at bounding box center [276, 570] width 158 height 12
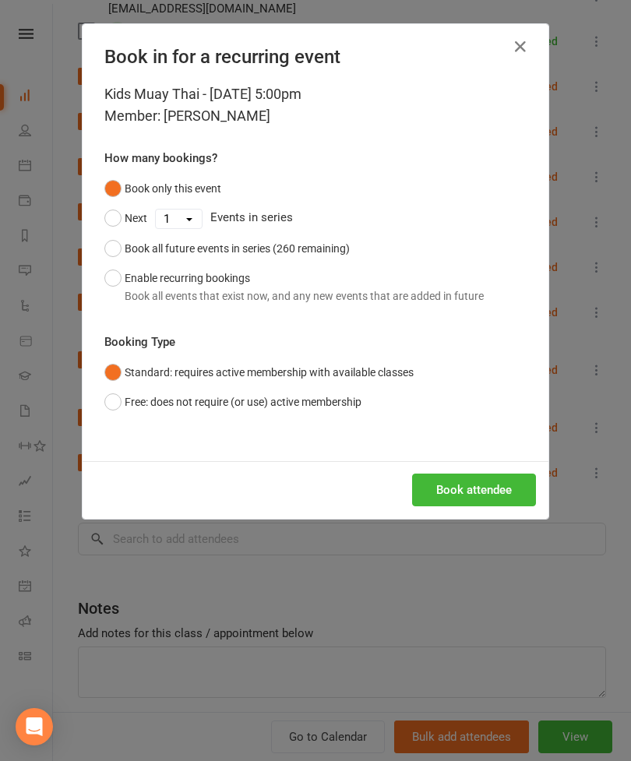
click at [494, 483] on button "Book attendee" at bounding box center [474, 489] width 124 height 33
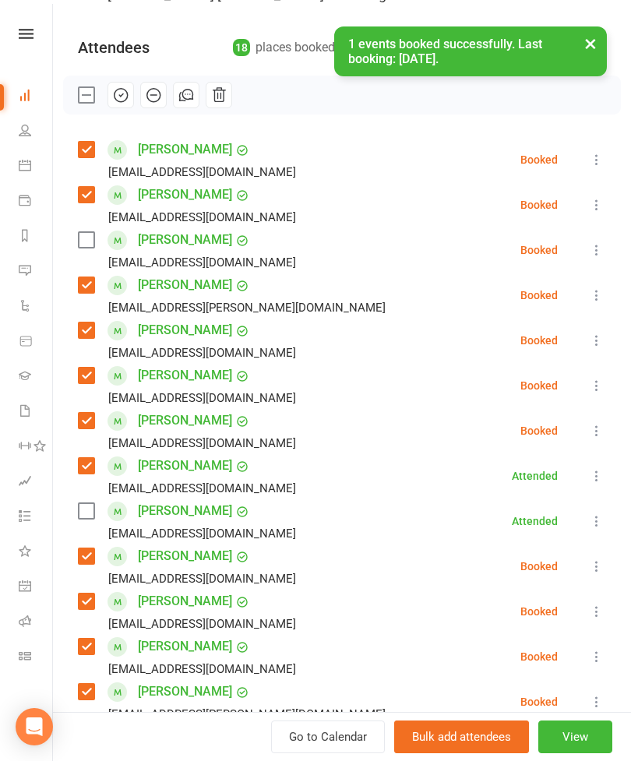
scroll to position [149, 0]
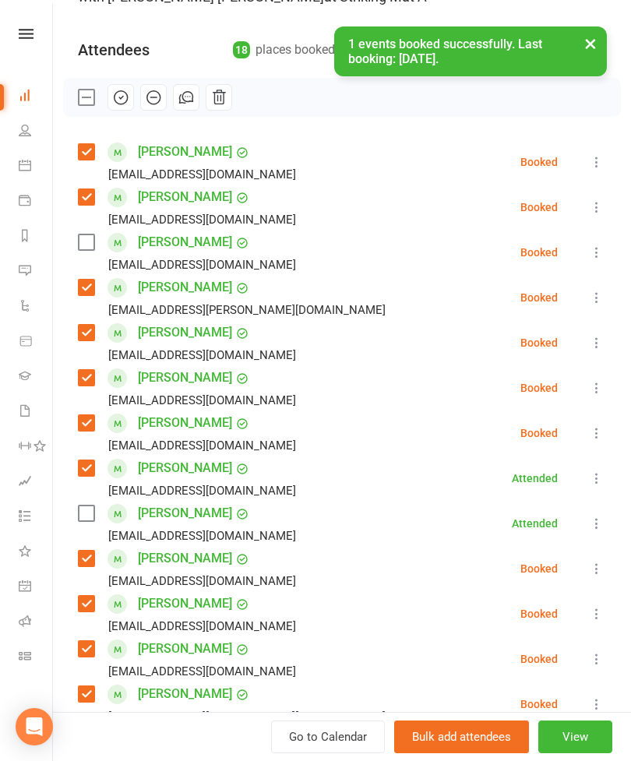
click at [79, 248] on label at bounding box center [86, 242] width 16 height 16
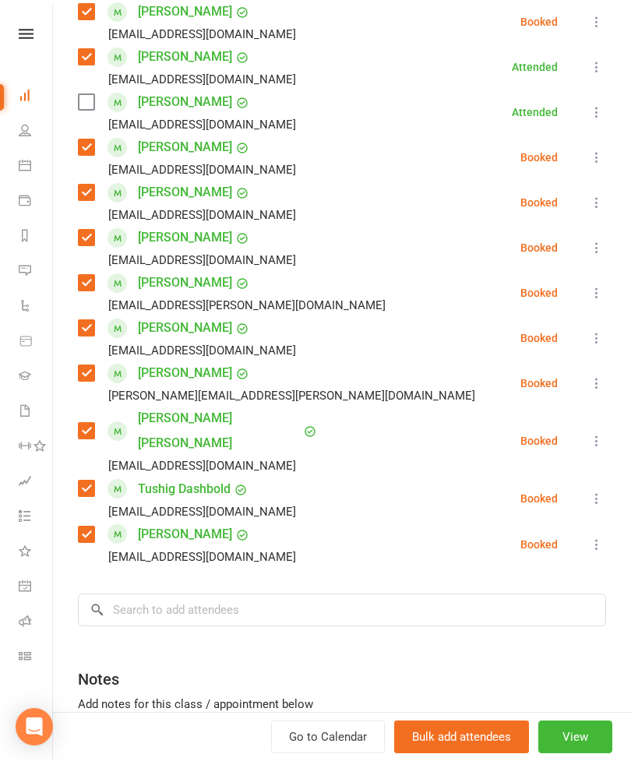
scroll to position [561, 0]
click at [301, 593] on input "search" at bounding box center [342, 609] width 528 height 33
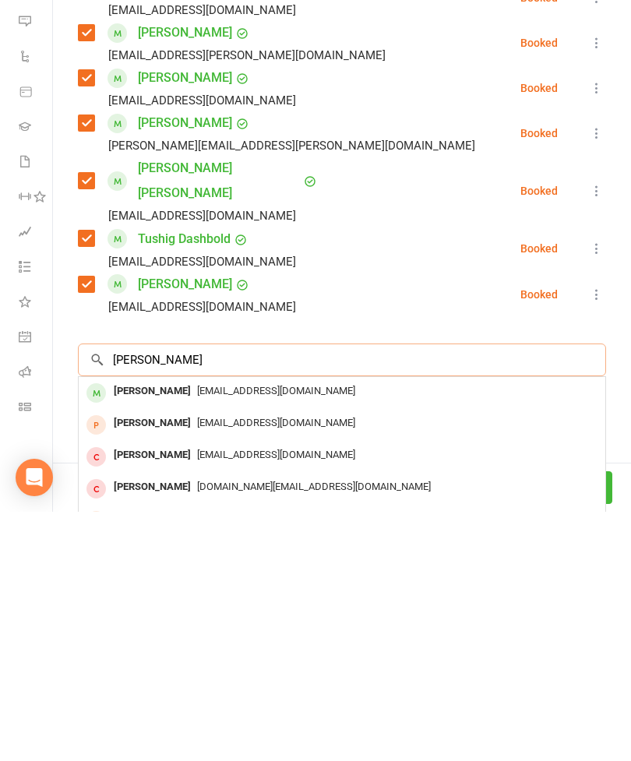
type input "[PERSON_NAME]"
click at [208, 634] on span "[EMAIL_ADDRESS][DOMAIN_NAME]" at bounding box center [276, 640] width 158 height 12
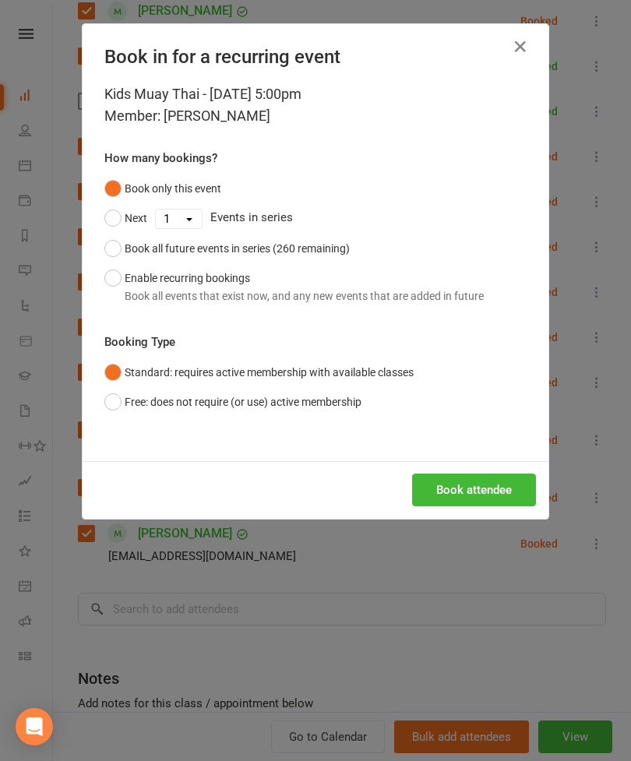
click at [476, 497] on button "Book attendee" at bounding box center [474, 489] width 124 height 33
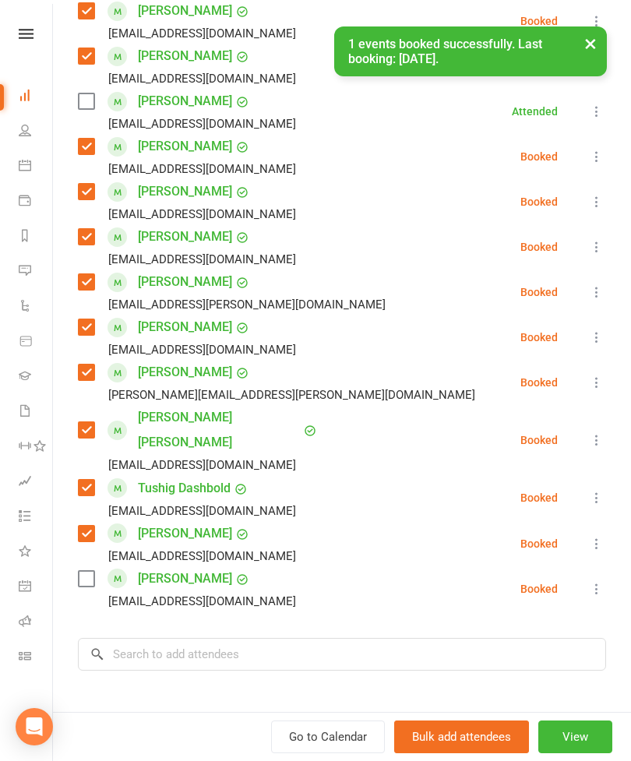
click at [89, 571] on label at bounding box center [86, 579] width 16 height 16
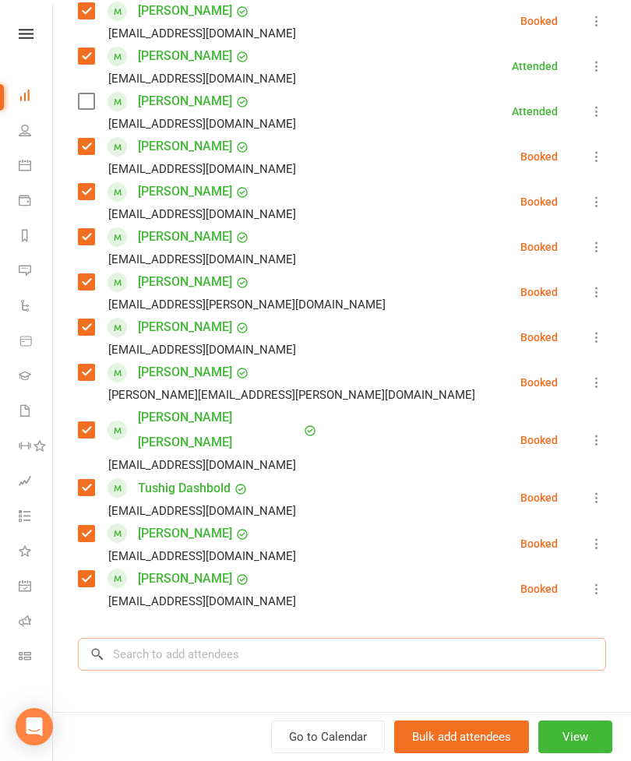
click at [241, 638] on input "search" at bounding box center [342, 654] width 528 height 33
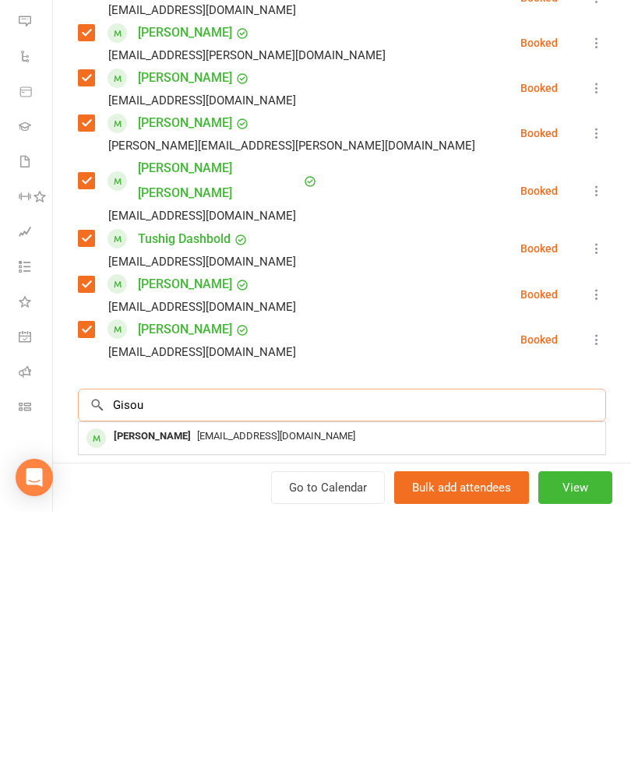
scroll to position [573, 0]
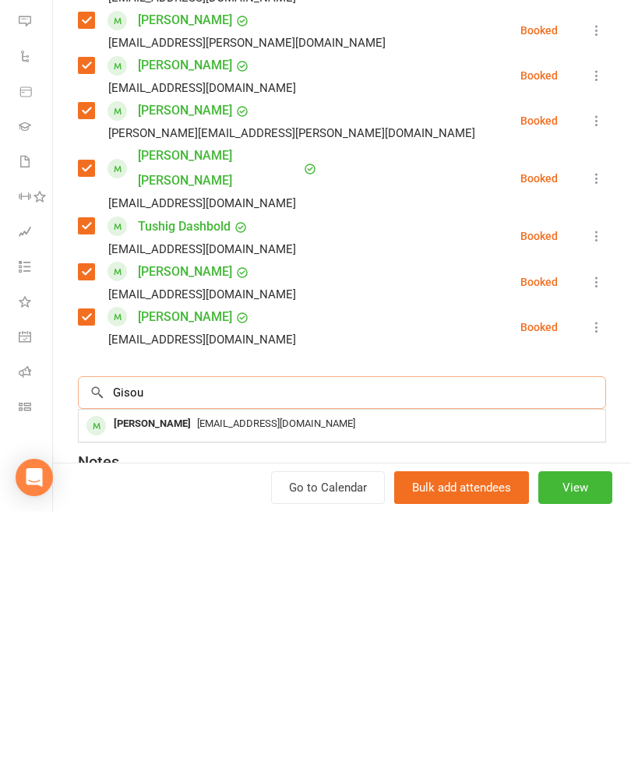
type input "Gisou"
click at [171, 662] on div "[PERSON_NAME]" at bounding box center [152, 673] width 90 height 23
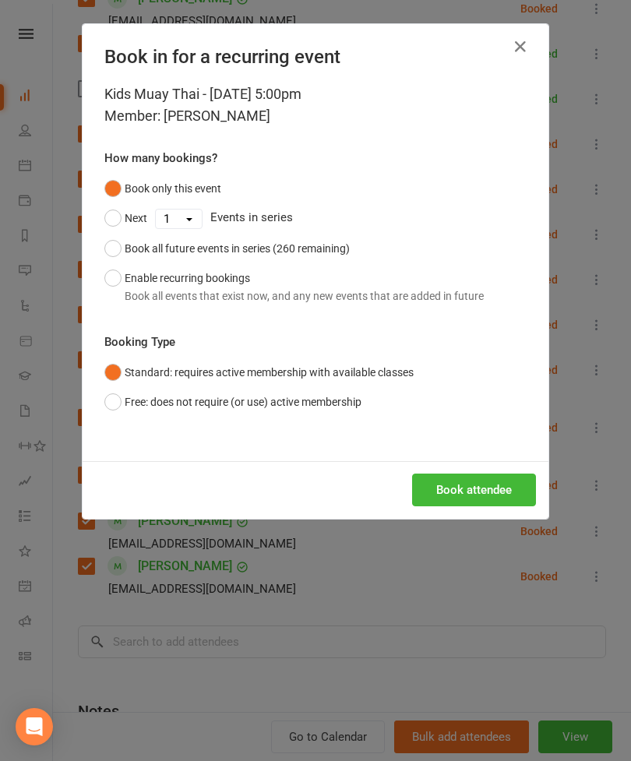
click at [481, 498] on button "Book attendee" at bounding box center [474, 489] width 124 height 33
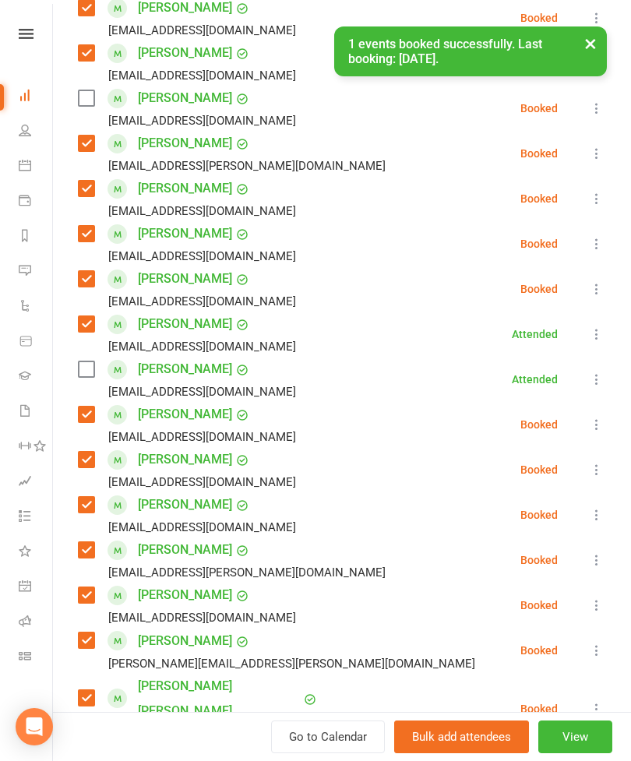
scroll to position [332, 0]
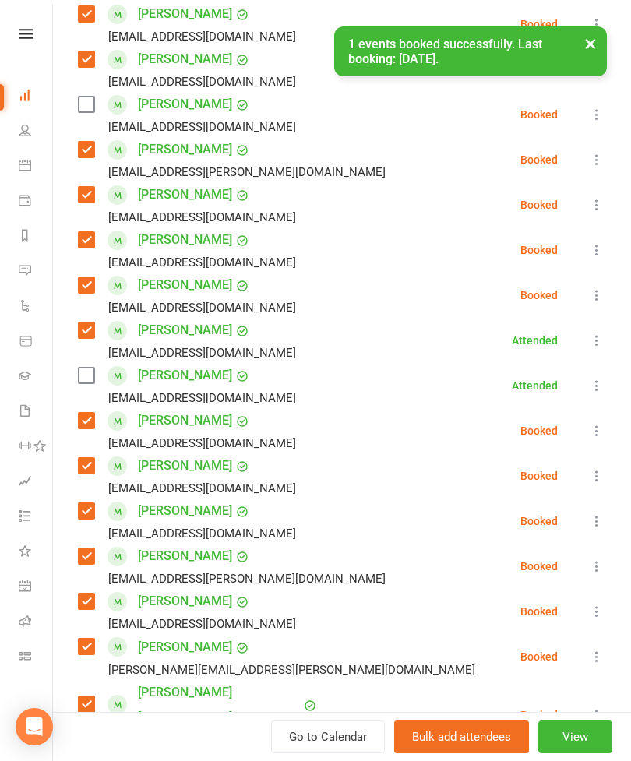
click at [93, 106] on label at bounding box center [86, 105] width 16 height 16
click at [86, 378] on label at bounding box center [86, 376] width 16 height 16
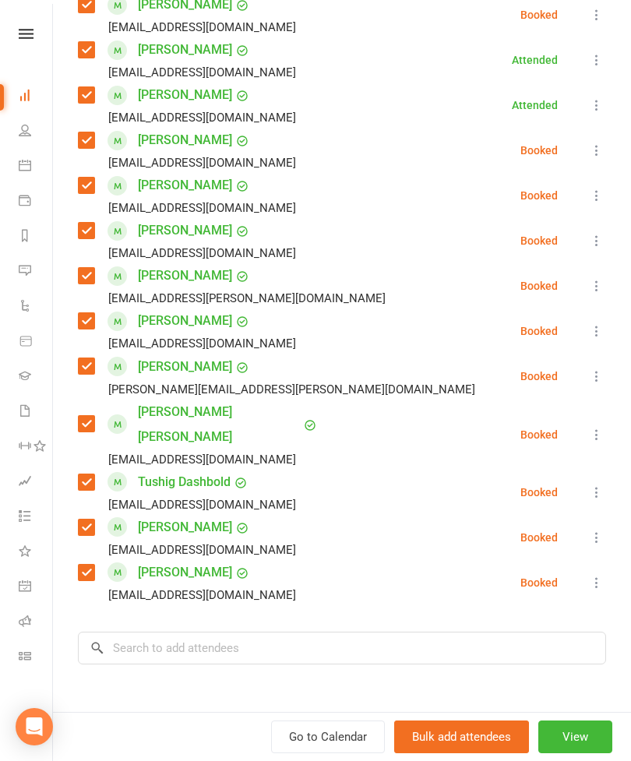
scroll to position [650, 0]
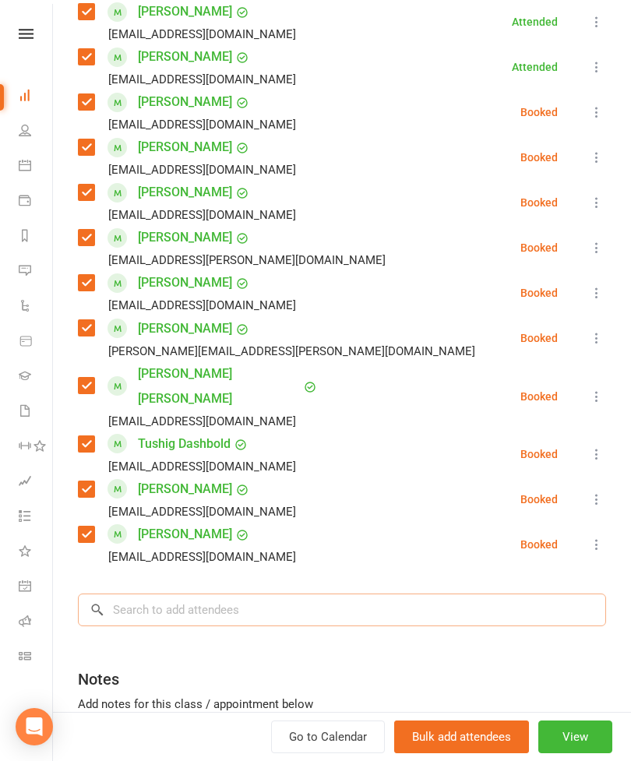
click at [299, 593] on input "search" at bounding box center [342, 609] width 528 height 33
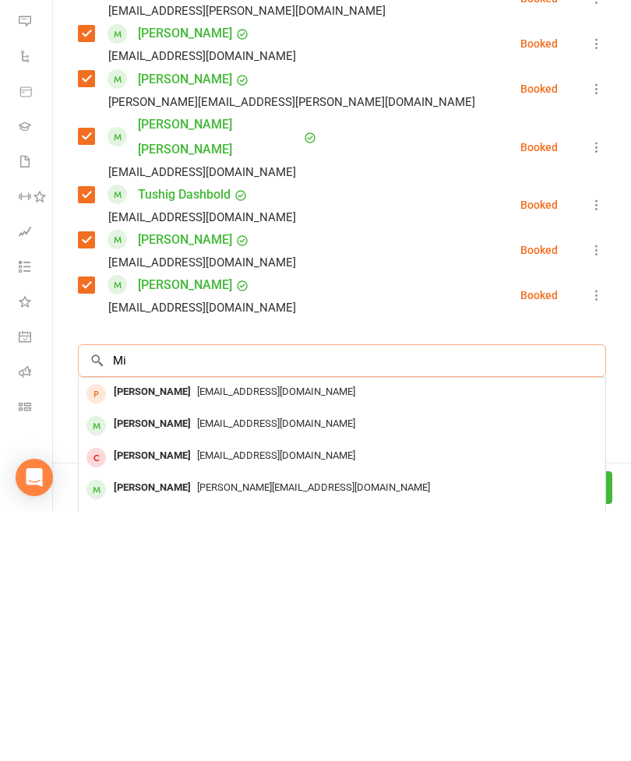
type input "M"
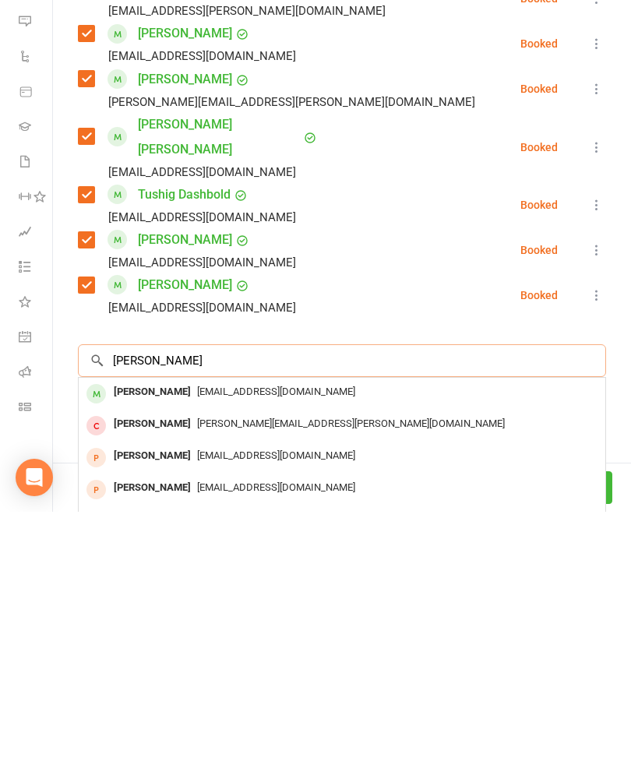
type input "[PERSON_NAME]"
click at [217, 635] on span "[EMAIL_ADDRESS][DOMAIN_NAME]" at bounding box center [276, 641] width 158 height 12
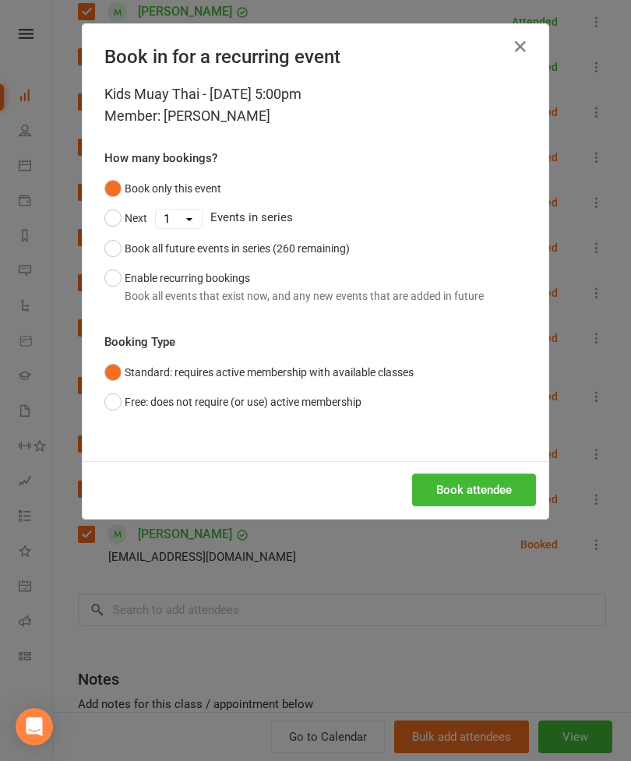
click at [486, 493] on button "Book attendee" at bounding box center [474, 489] width 124 height 33
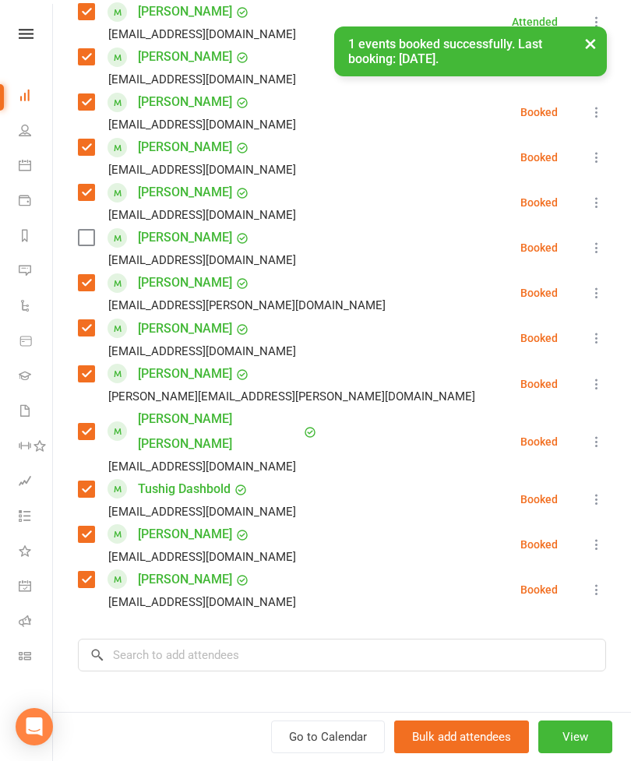
click at [89, 242] on label at bounding box center [86, 238] width 16 height 16
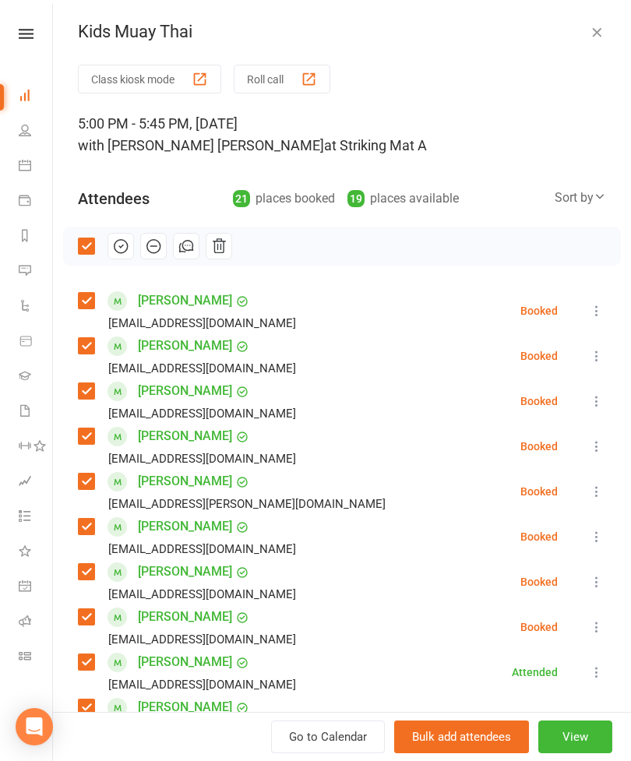
scroll to position [0, 0]
click at [132, 248] on button "button" at bounding box center [120, 246] width 26 height 26
click at [594, 40] on button "button" at bounding box center [596, 32] width 19 height 19
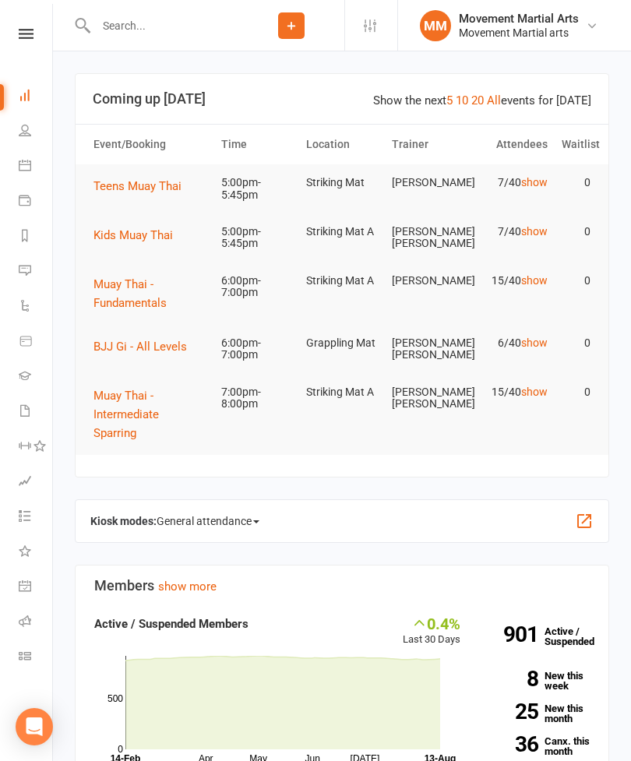
click at [135, 186] on span "Teens Muay Thai" at bounding box center [137, 186] width 88 height 14
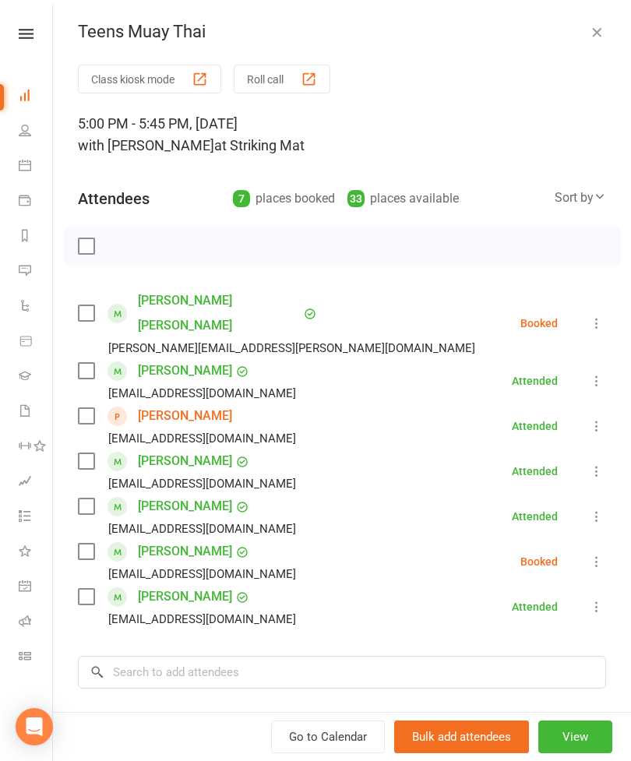
click at [86, 544] on label at bounding box center [86, 552] width 16 height 16
click at [213, 660] on input "search" at bounding box center [342, 672] width 528 height 33
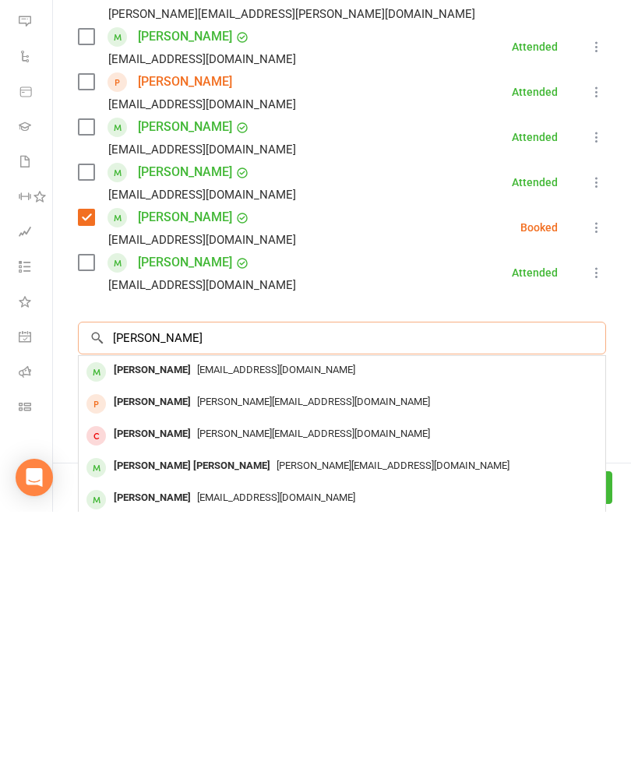
scroll to position [104, 0]
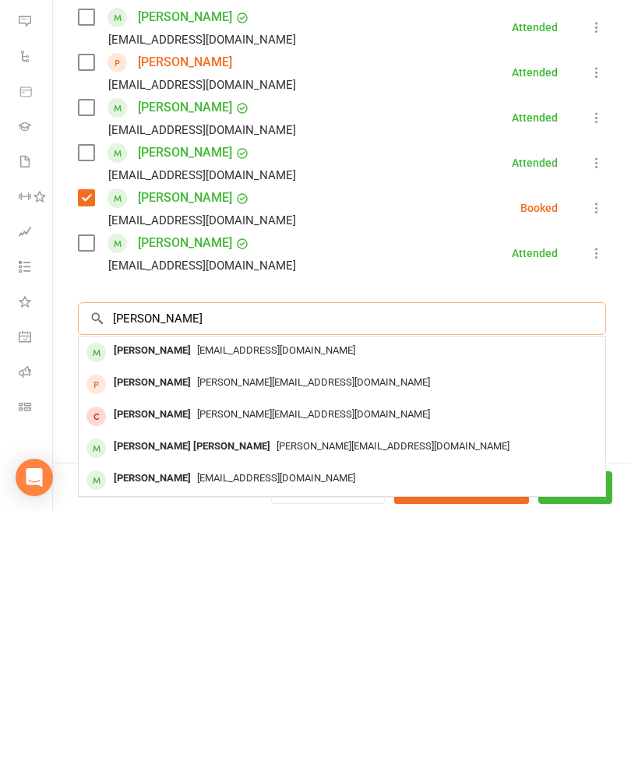
type input "[PERSON_NAME]"
click at [229, 684] on div "[PERSON_NAME] [PERSON_NAME]" at bounding box center [191, 695] width 169 height 23
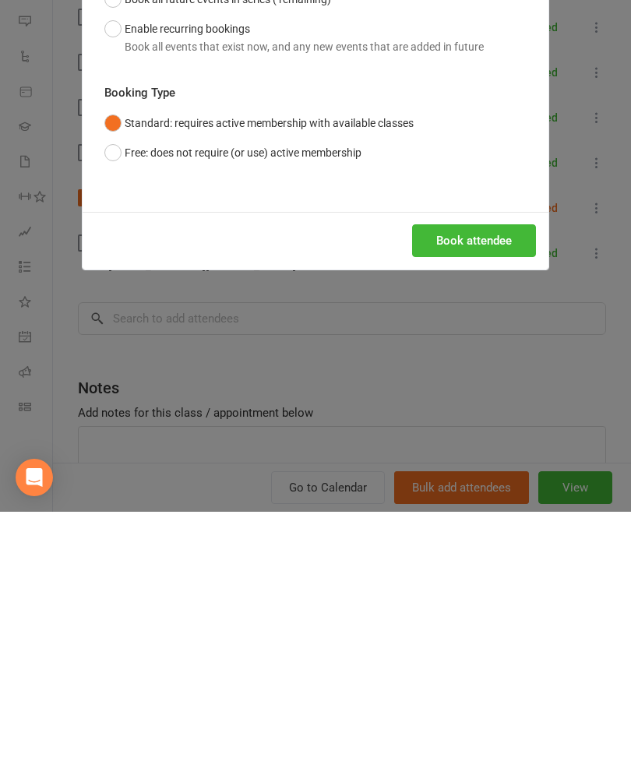
scroll to position [392, 0]
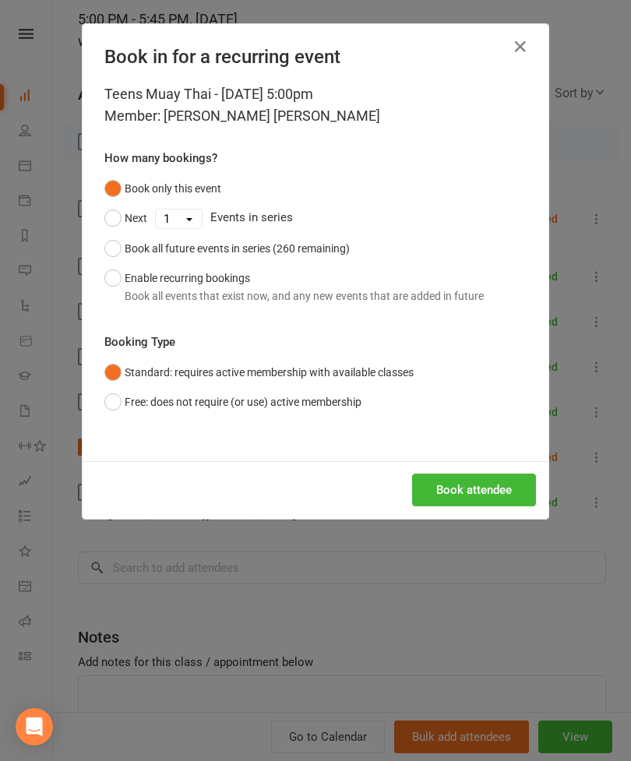
click at [489, 501] on button "Book attendee" at bounding box center [474, 489] width 124 height 33
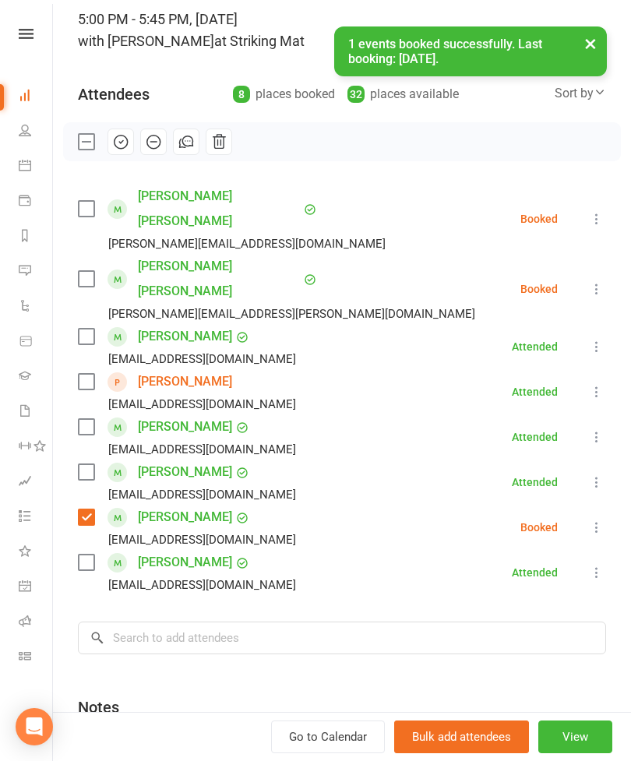
click at [79, 234] on div "[PERSON_NAME][EMAIL_ADDRESS][DOMAIN_NAME]" at bounding box center [235, 244] width 314 height 20
click at [92, 201] on label at bounding box center [86, 209] width 16 height 16
click at [301, 621] on input "search" at bounding box center [342, 637] width 528 height 33
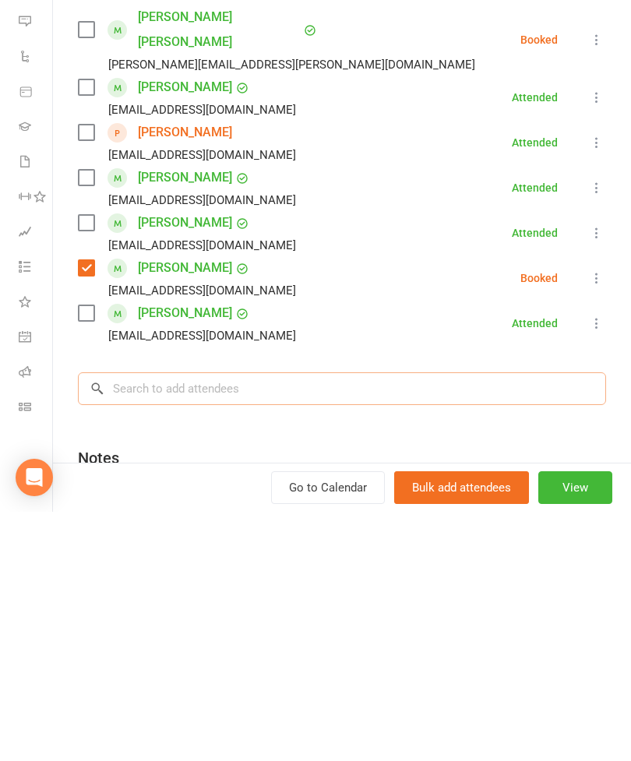
scroll to position [475, 0]
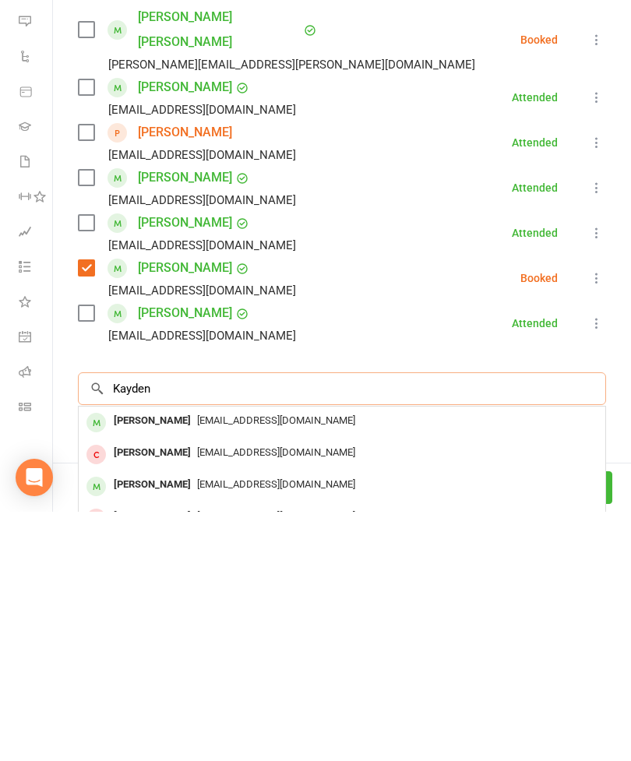
type input "Kayden"
click at [229, 663] on span "[EMAIL_ADDRESS][DOMAIN_NAME]" at bounding box center [276, 669] width 158 height 12
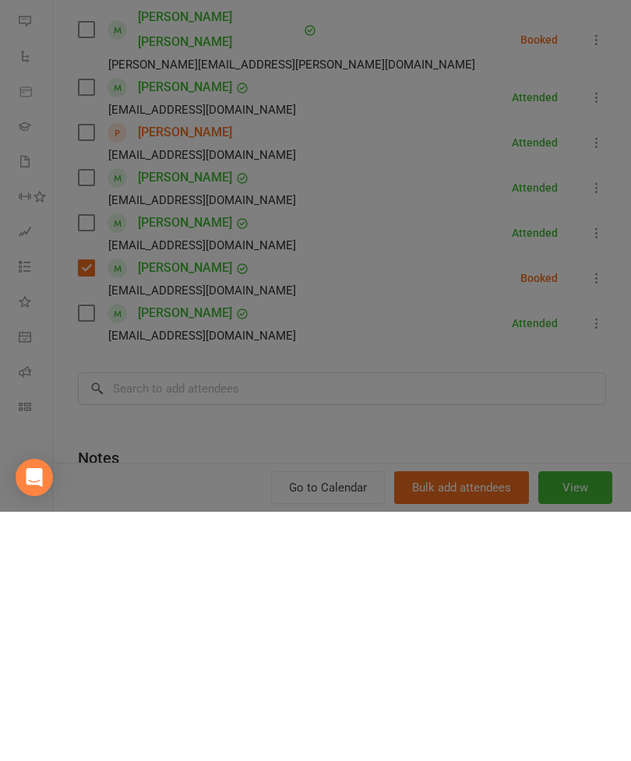
scroll to position [724, 0]
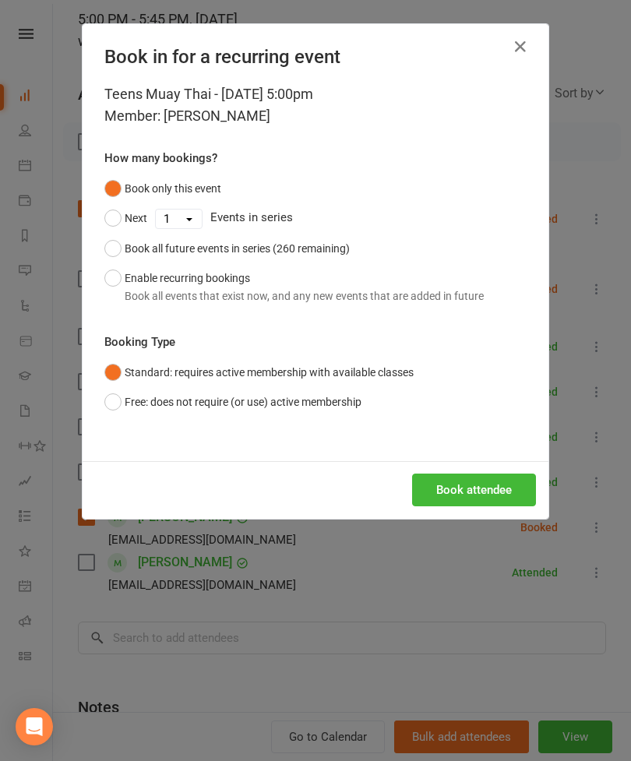
click at [397, 487] on div "Book attendee" at bounding box center [316, 490] width 466 height 58
click at [450, 491] on button "Book attendee" at bounding box center [474, 489] width 124 height 33
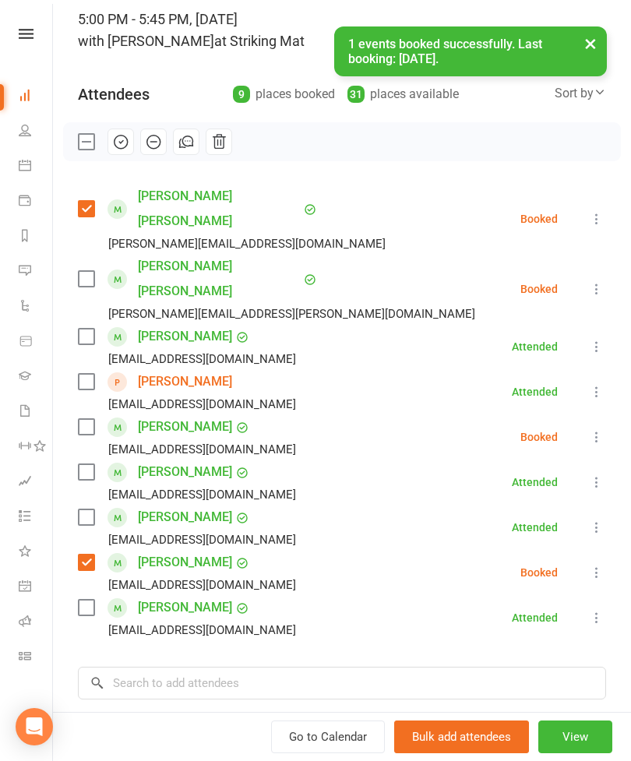
click at [93, 419] on label at bounding box center [86, 427] width 16 height 16
click at [216, 667] on input "search" at bounding box center [342, 683] width 528 height 33
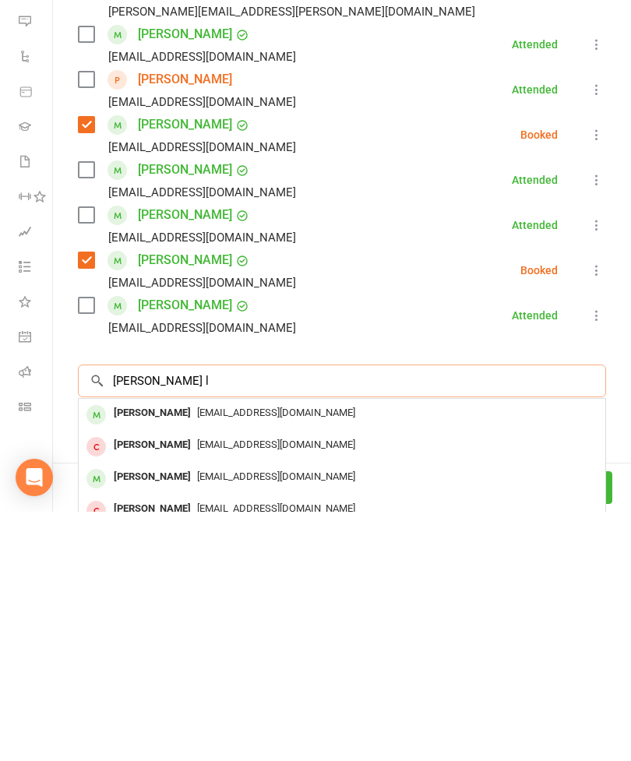
scroll to position [195, 0]
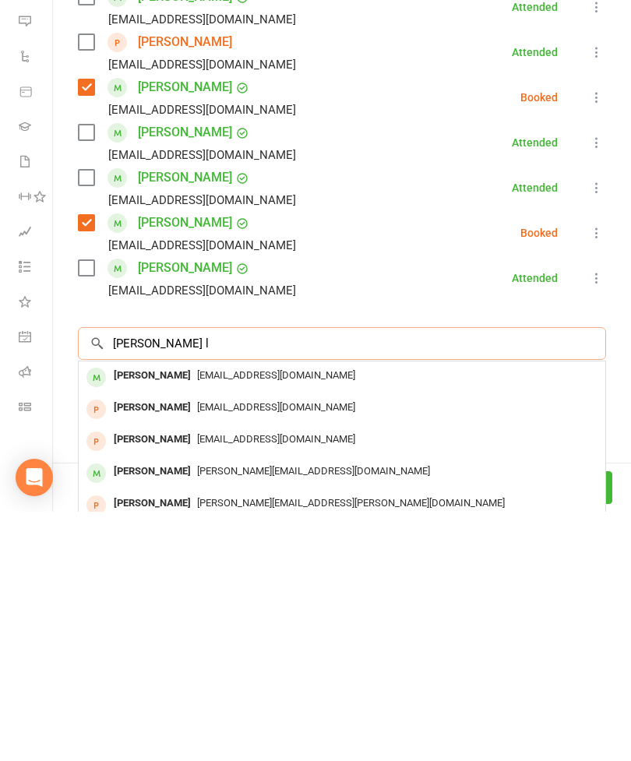
type input "[PERSON_NAME] l"
click at [197, 618] on span "[EMAIL_ADDRESS][DOMAIN_NAME]" at bounding box center [276, 624] width 158 height 12
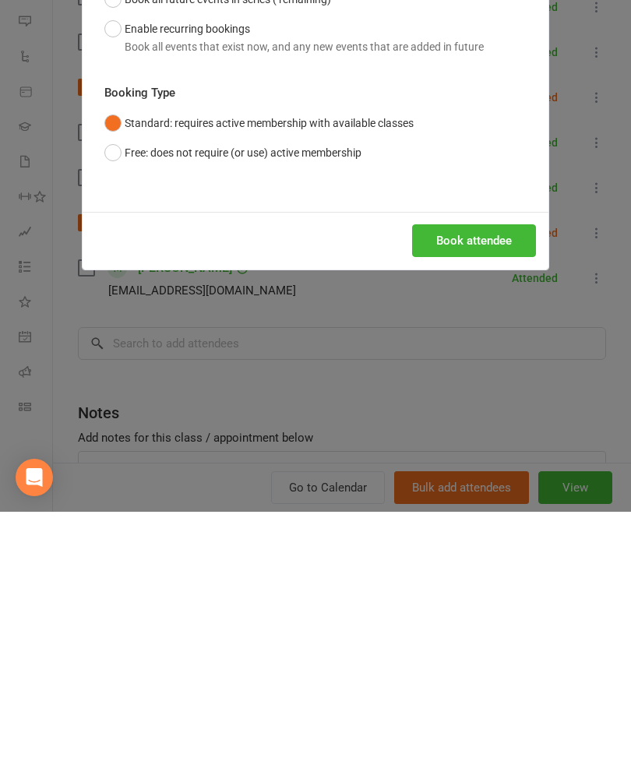
scroll to position [1102, 0]
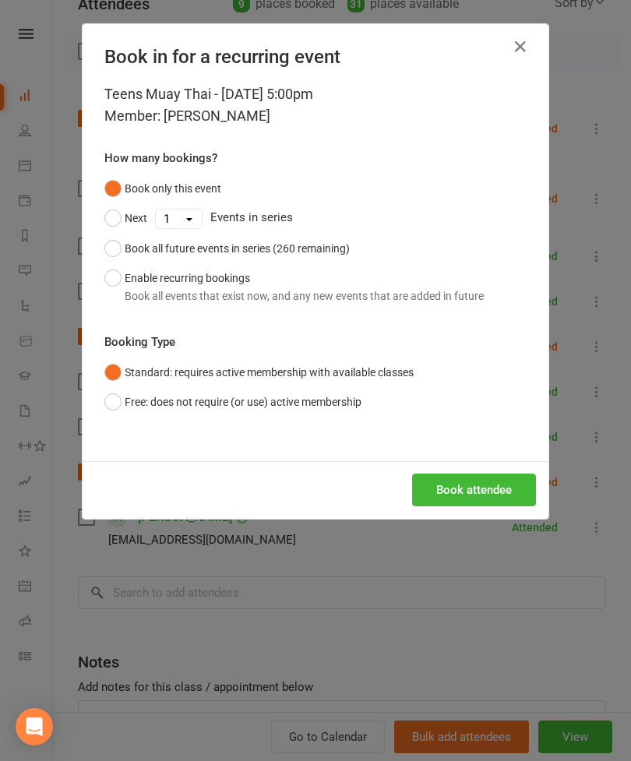
click at [498, 498] on button "Book attendee" at bounding box center [474, 489] width 124 height 33
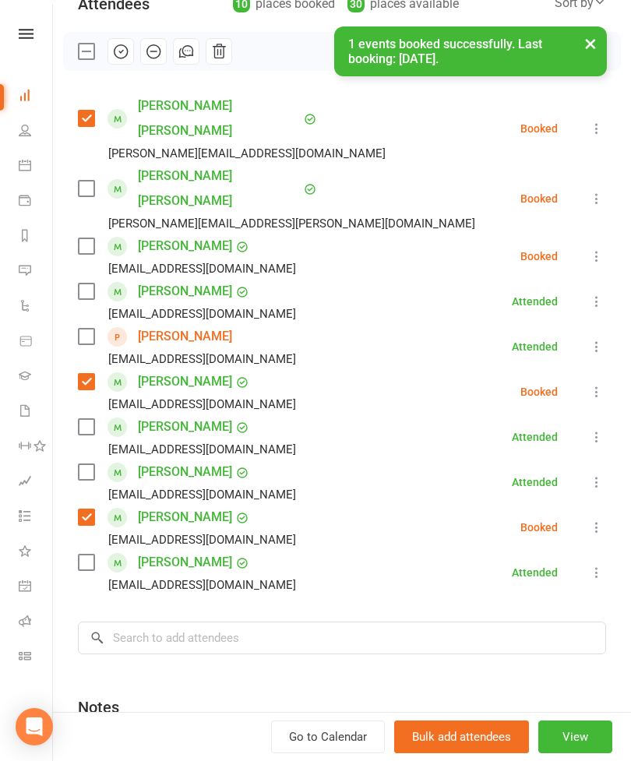
click at [86, 238] on label at bounding box center [86, 246] width 16 height 16
click at [598, 429] on icon at bounding box center [597, 437] width 16 height 16
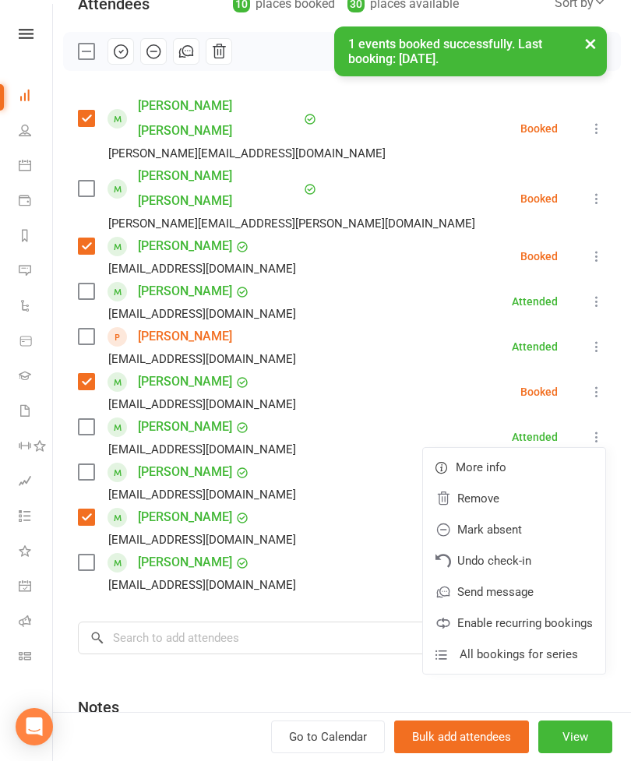
click at [514, 483] on link "Remove" at bounding box center [514, 498] width 182 height 31
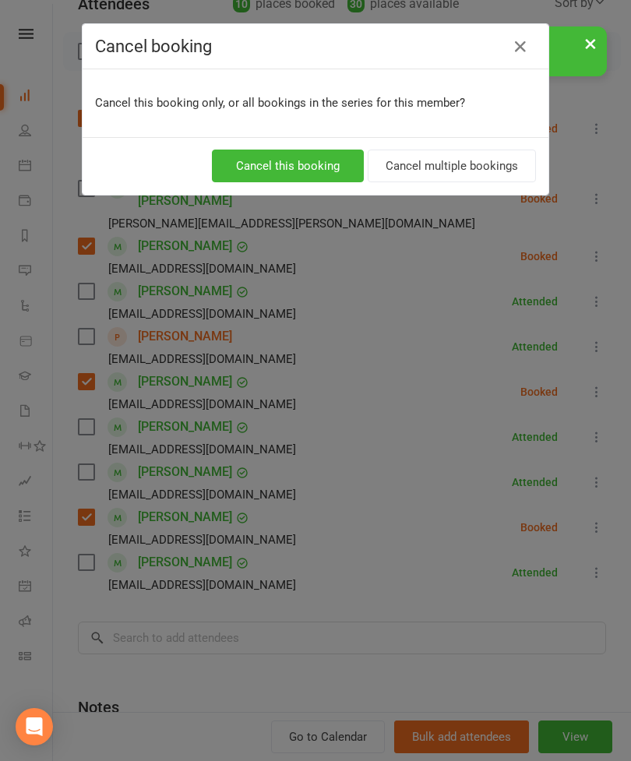
click at [311, 167] on button "Cancel this booking" at bounding box center [288, 166] width 152 height 33
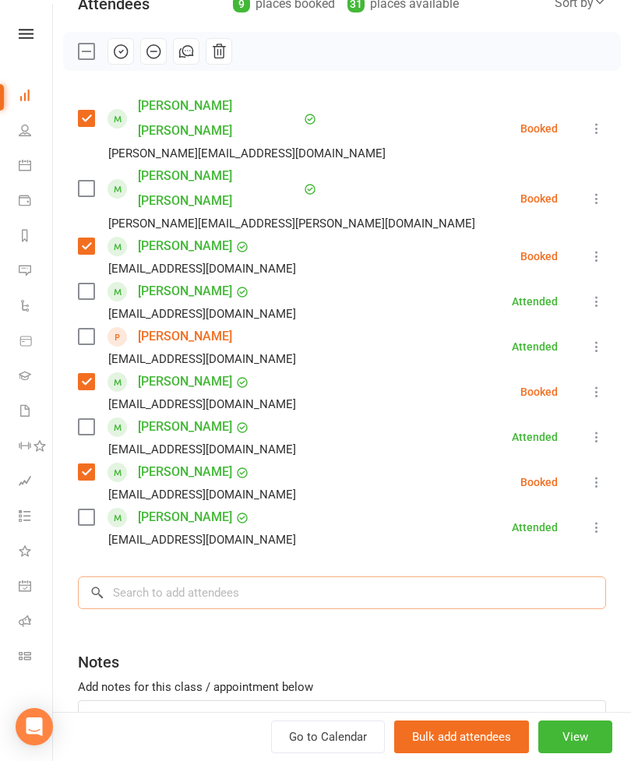
click at [324, 576] on input "search" at bounding box center [342, 592] width 528 height 33
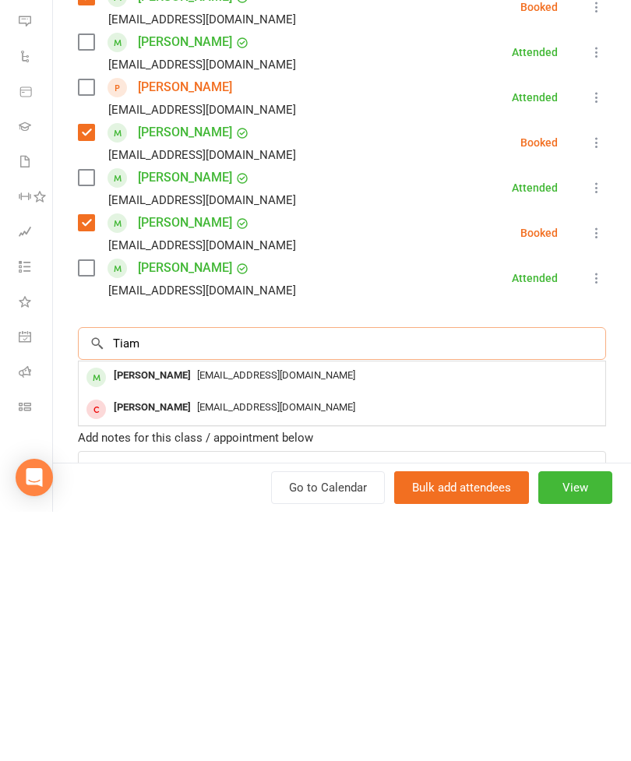
type input "Tiam"
click at [215, 614] on div "[EMAIL_ADDRESS][DOMAIN_NAME]" at bounding box center [342, 625] width 514 height 23
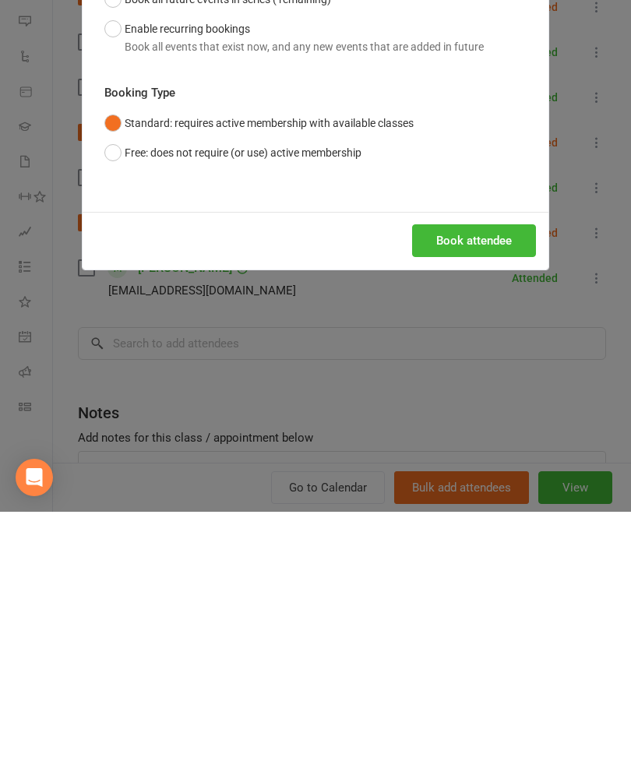
scroll to position [1389, 0]
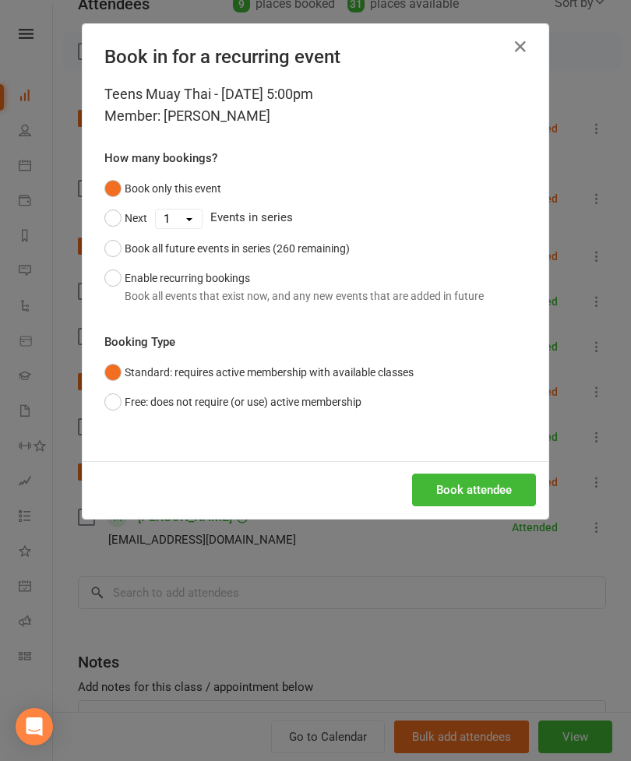
click at [475, 502] on button "Book attendee" at bounding box center [474, 489] width 124 height 33
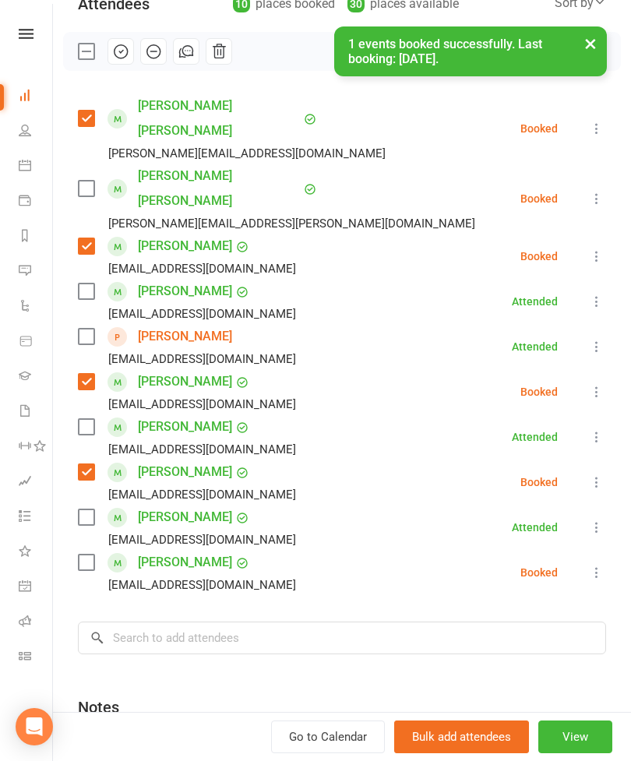
click at [79, 550] on div "[PERSON_NAME] [EMAIL_ADDRESS][DOMAIN_NAME]" at bounding box center [190, 572] width 224 height 45
click at [87, 554] on label at bounding box center [86, 562] width 16 height 16
click at [183, 621] on input "search" at bounding box center [342, 637] width 528 height 33
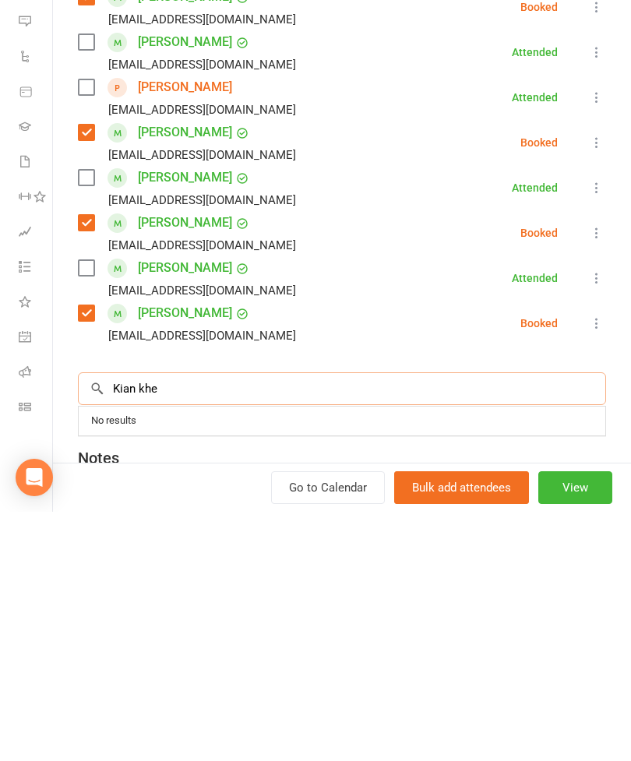
scroll to position [1473, 0]
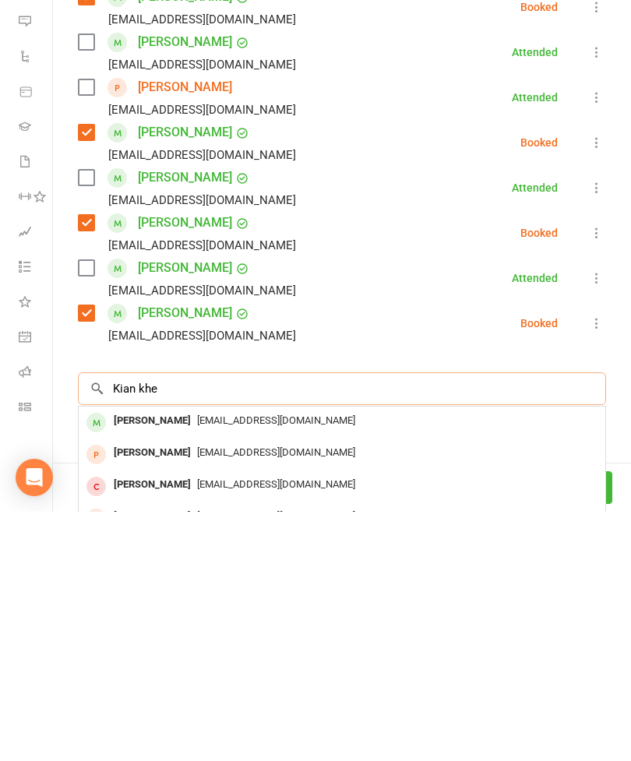
type input "Kian khe"
click at [245, 663] on span "[EMAIL_ADDRESS][DOMAIN_NAME]" at bounding box center [276, 669] width 158 height 12
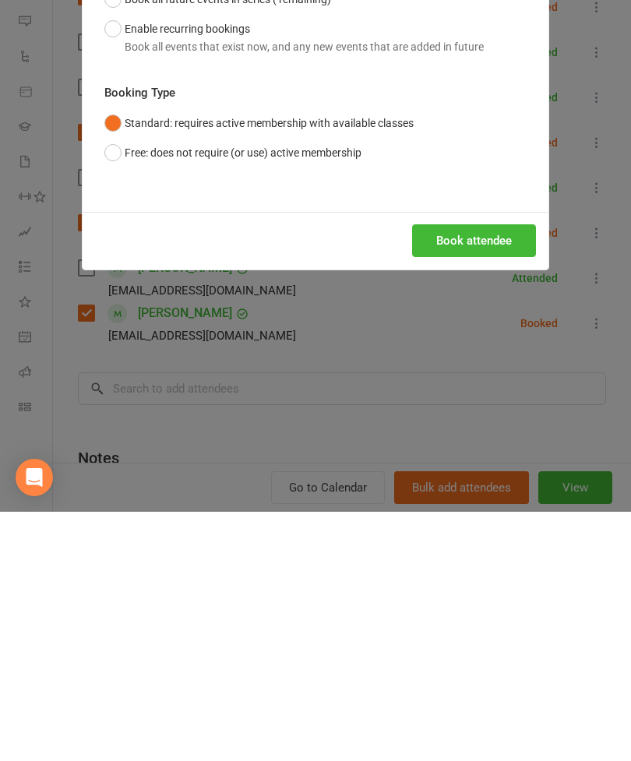
scroll to position [1722, 0]
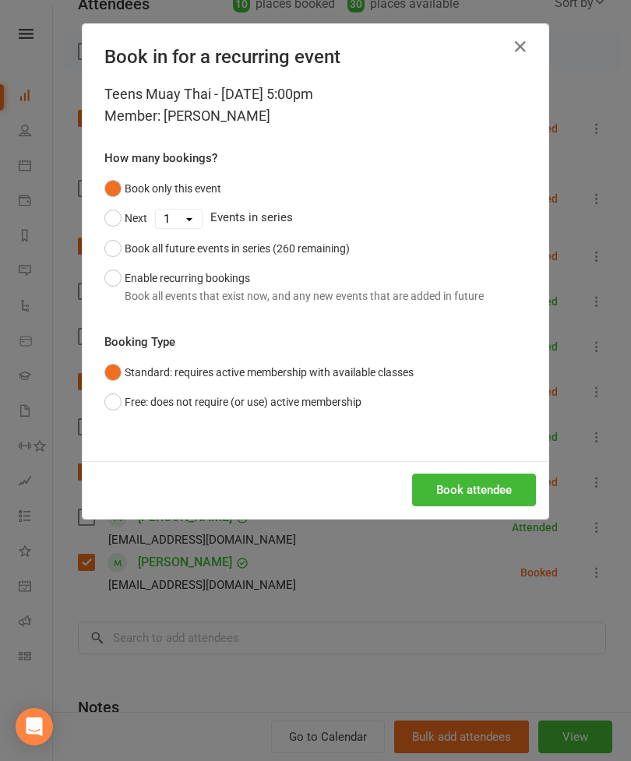
click at [470, 498] on button "Book attendee" at bounding box center [474, 489] width 124 height 33
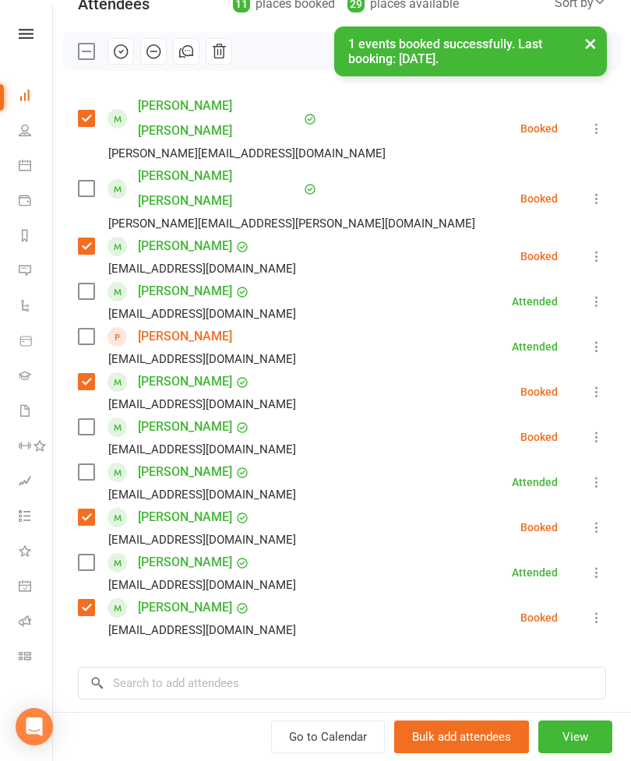
click at [93, 419] on label at bounding box center [86, 427] width 16 height 16
click at [259, 667] on input "search" at bounding box center [342, 683] width 528 height 33
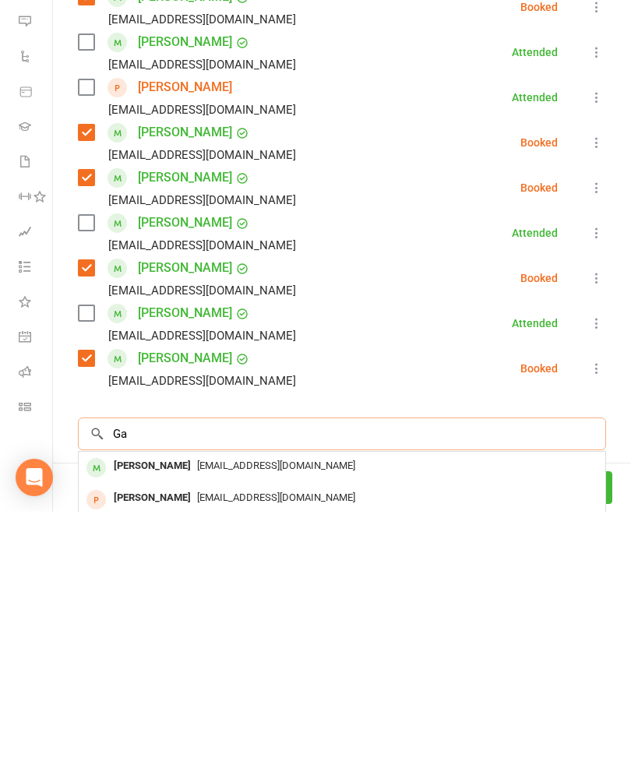
scroll to position [1788, 0]
type input "[PERSON_NAME]"
click at [197, 709] on span "[PERSON_NAME][EMAIL_ADDRESS][PERSON_NAME][PERSON_NAME][DOMAIN_NAME]" at bounding box center [388, 715] width 382 height 12
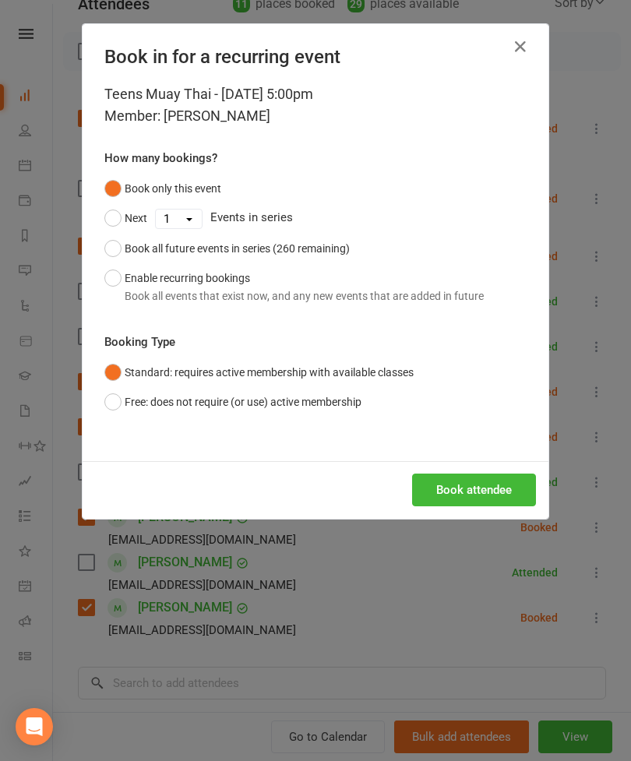
click at [494, 492] on button "Book attendee" at bounding box center [474, 489] width 124 height 33
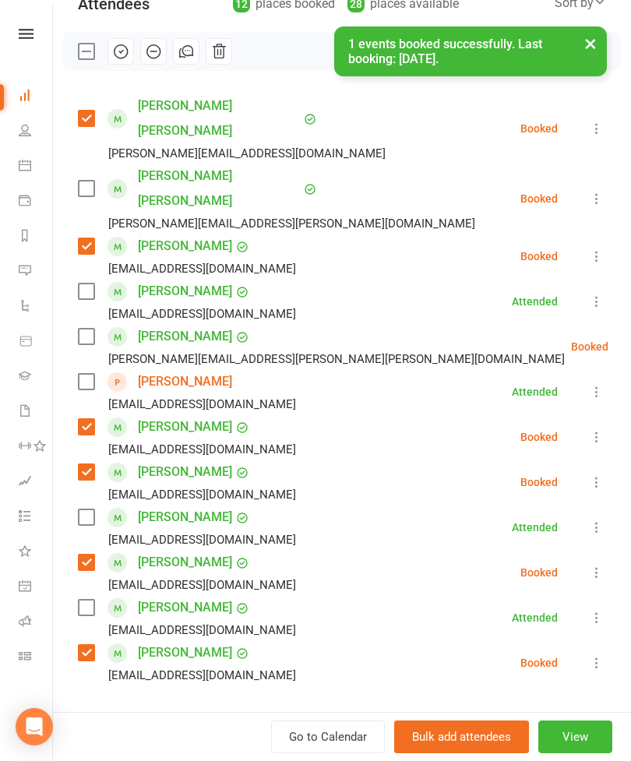
click at [93, 329] on label at bounding box center [86, 337] width 16 height 16
click at [598, 384] on icon at bounding box center [597, 392] width 16 height 16
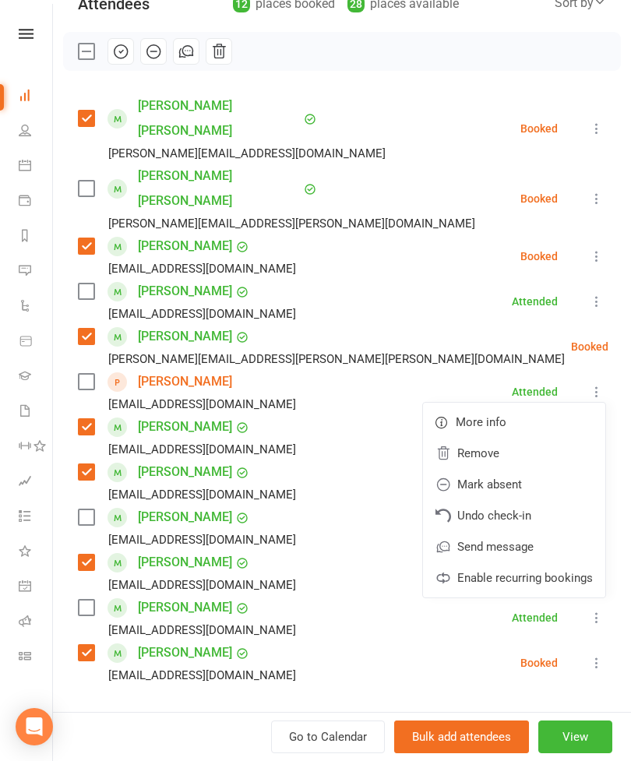
click at [517, 438] on link "Remove" at bounding box center [514, 453] width 182 height 31
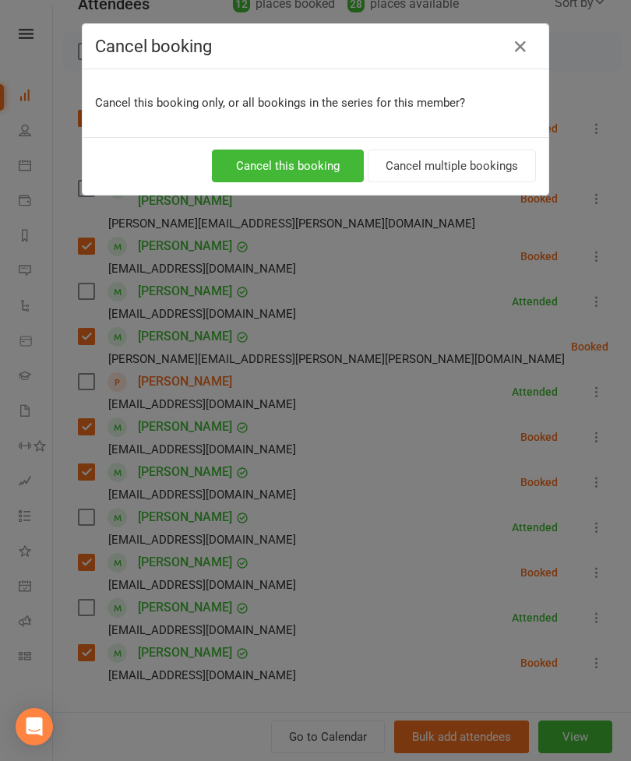
click at [304, 160] on button "Cancel this booking" at bounding box center [288, 166] width 152 height 33
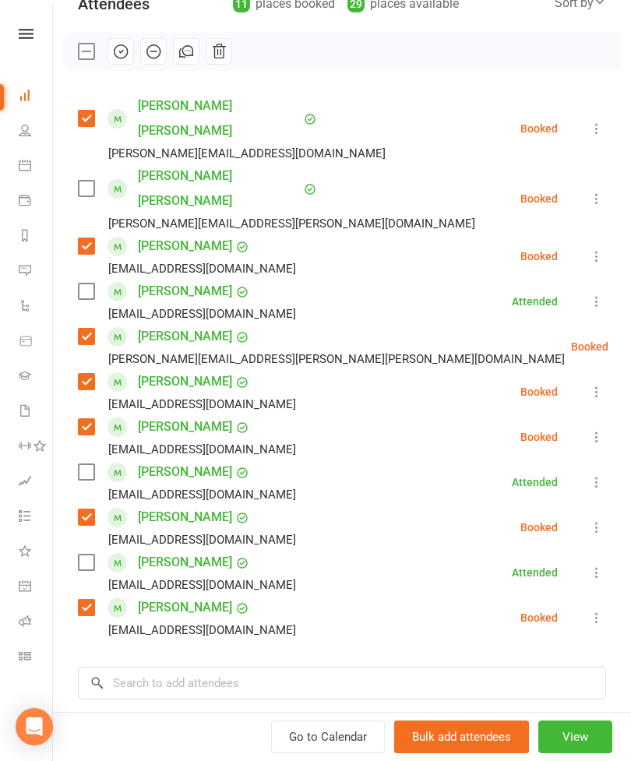
click at [347, 613] on div "Class kiosk mode Roll call 5:00 PM - 5:45 PM, [DATE] with [PERSON_NAME] at Stri…" at bounding box center [342, 395] width 578 height 1050
click at [404, 667] on input "search" at bounding box center [342, 683] width 528 height 33
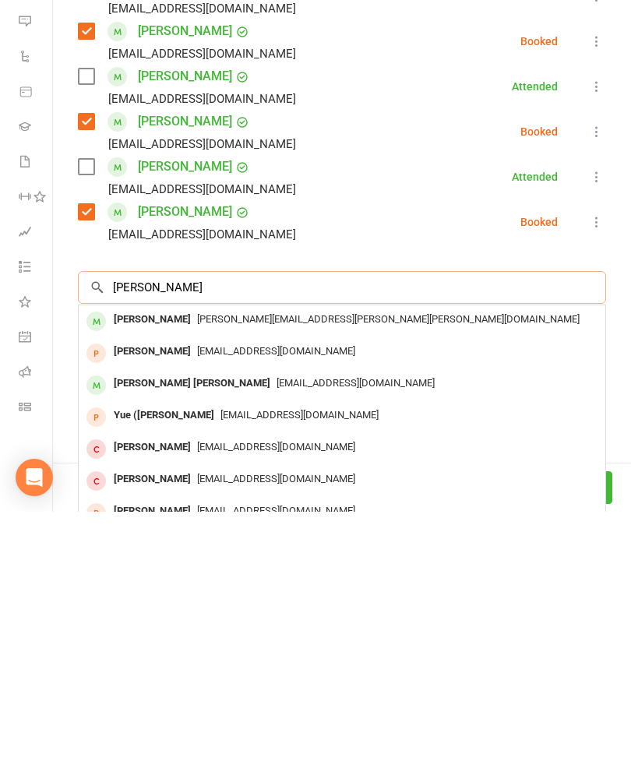
scroll to position [343, 0]
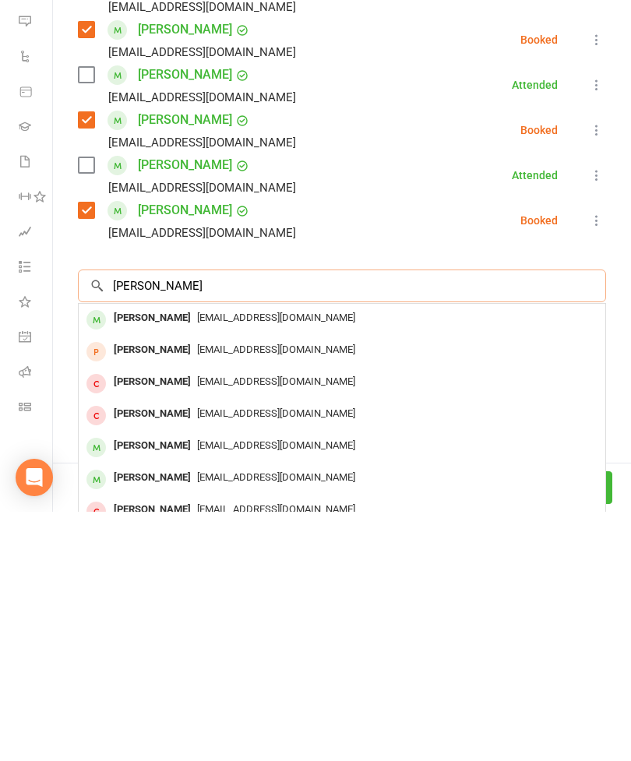
type input "[PERSON_NAME]"
click at [197, 561] on span "[EMAIL_ADDRESS][DOMAIN_NAME]" at bounding box center [276, 567] width 158 height 12
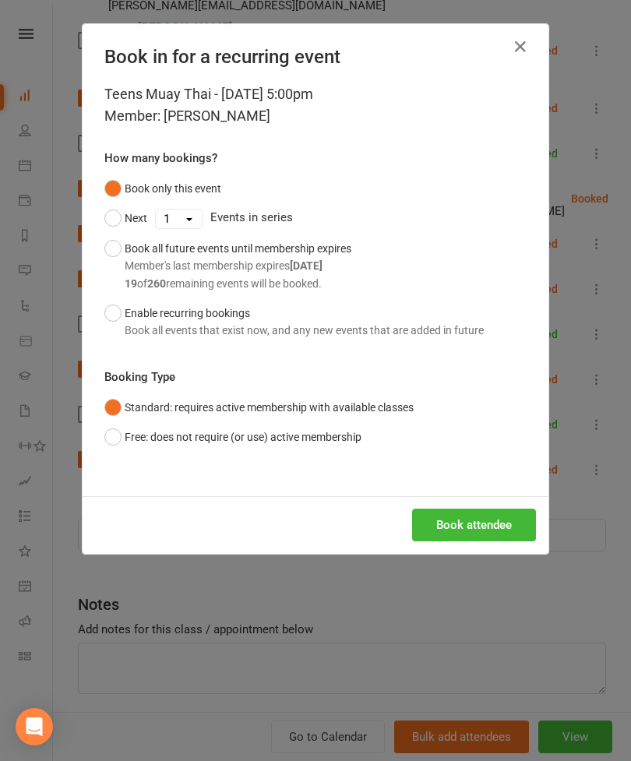
click at [456, 519] on button "Book attendee" at bounding box center [474, 524] width 124 height 33
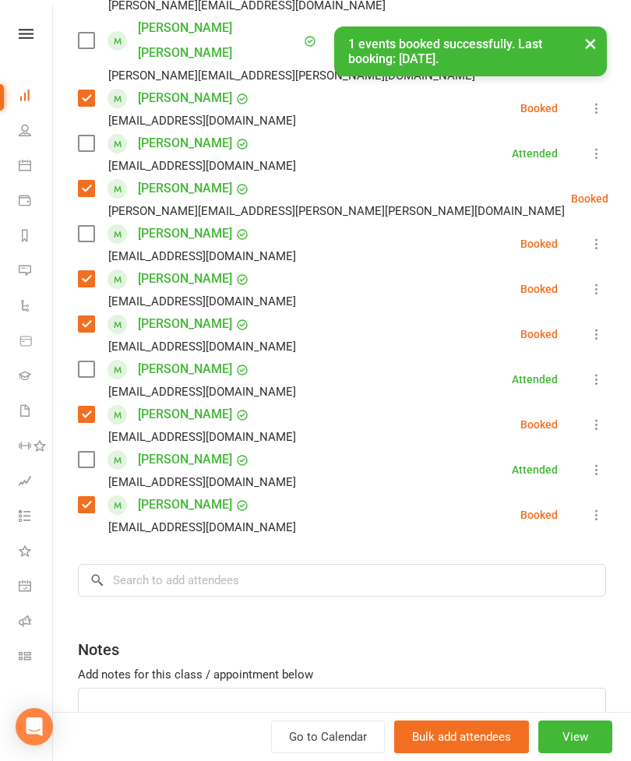
click at [93, 226] on label at bounding box center [86, 234] width 16 height 16
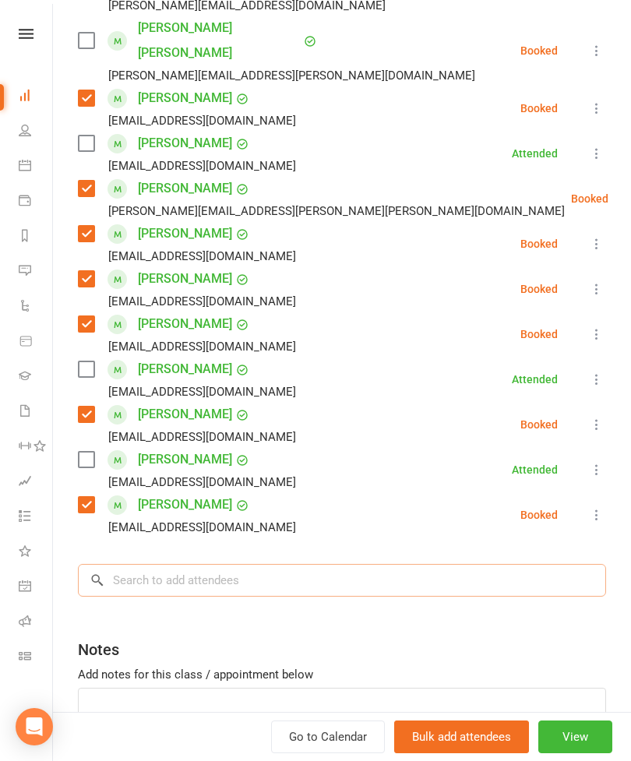
click at [319, 564] on input "search" at bounding box center [342, 580] width 528 height 33
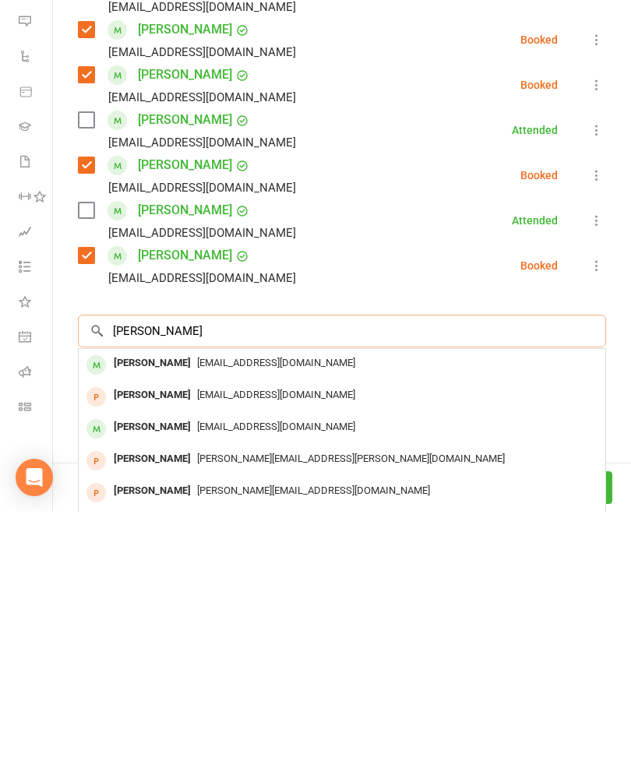
type input "[PERSON_NAME]"
click at [238, 606] on span "[EMAIL_ADDRESS][DOMAIN_NAME]" at bounding box center [276, 612] width 158 height 12
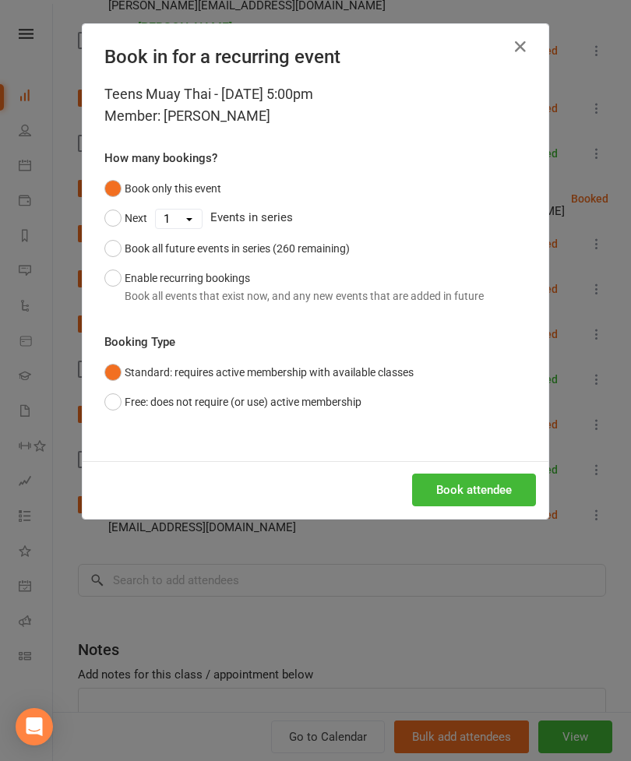
click at [494, 491] on button "Book attendee" at bounding box center [474, 489] width 124 height 33
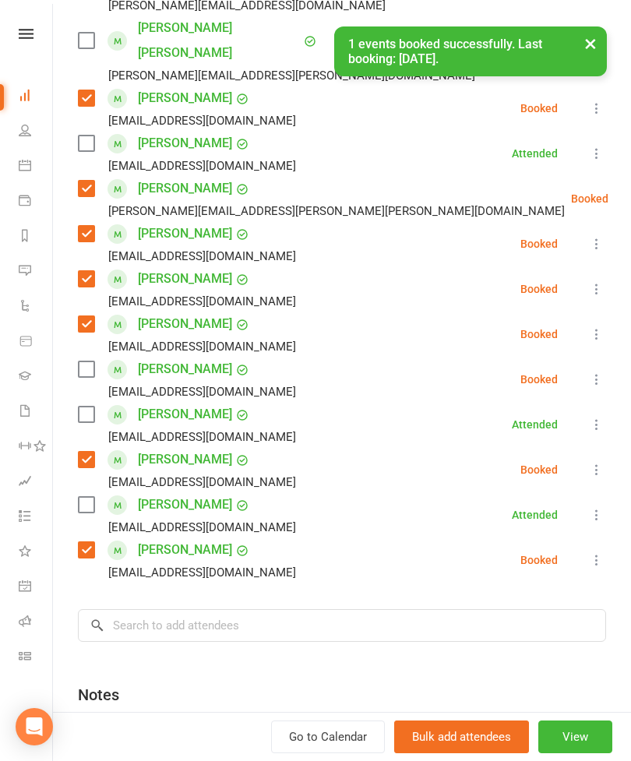
click at [79, 357] on div "[PERSON_NAME] [EMAIL_ADDRESS][DOMAIN_NAME]" at bounding box center [190, 379] width 224 height 45
click at [93, 361] on label at bounding box center [86, 369] width 16 height 16
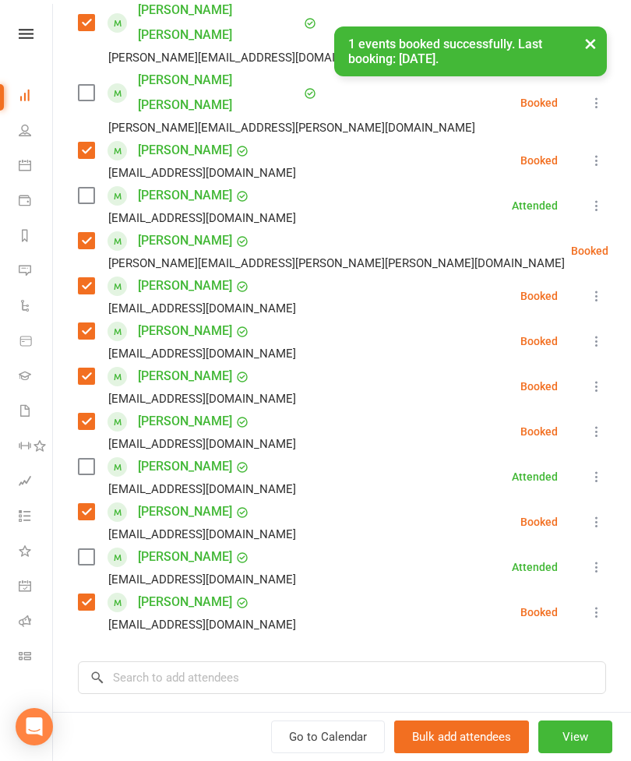
scroll to position [338, 0]
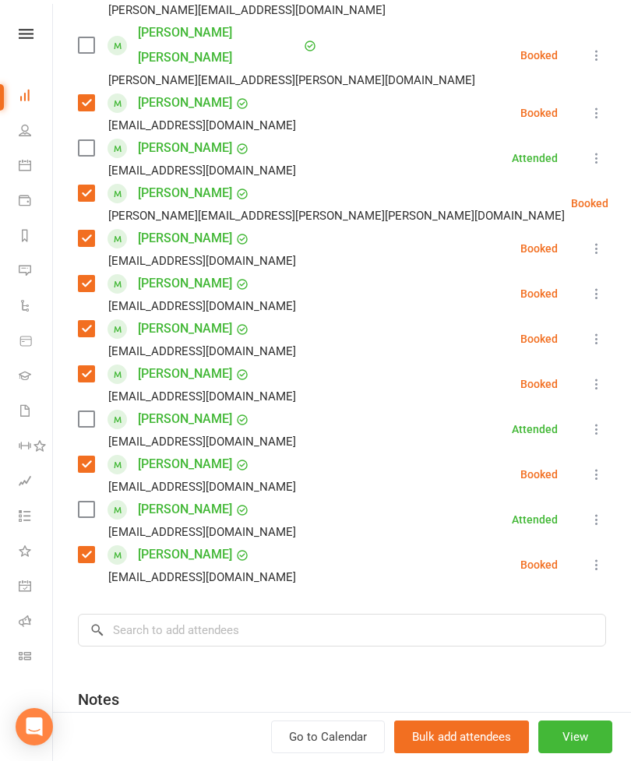
click at [85, 411] on label at bounding box center [86, 419] width 16 height 16
click at [211, 614] on input "search" at bounding box center [342, 630] width 528 height 33
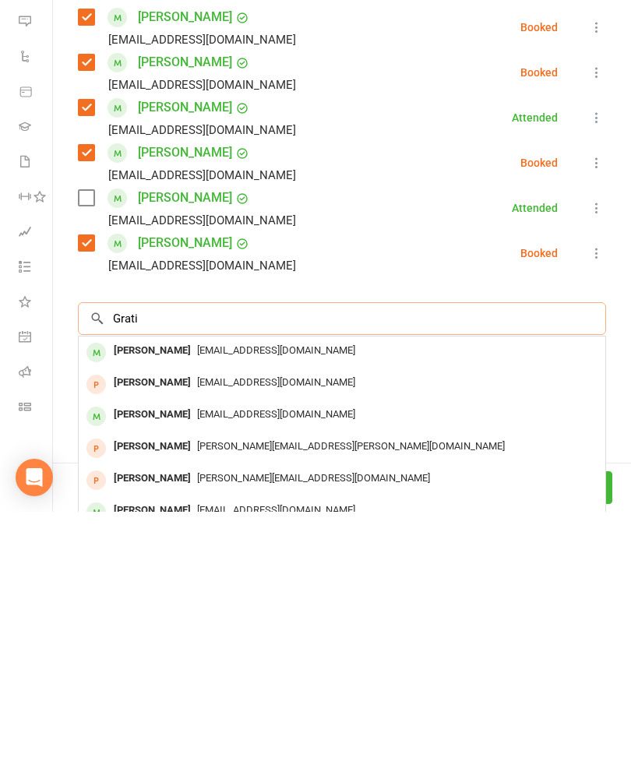
scroll to position [401, 0]
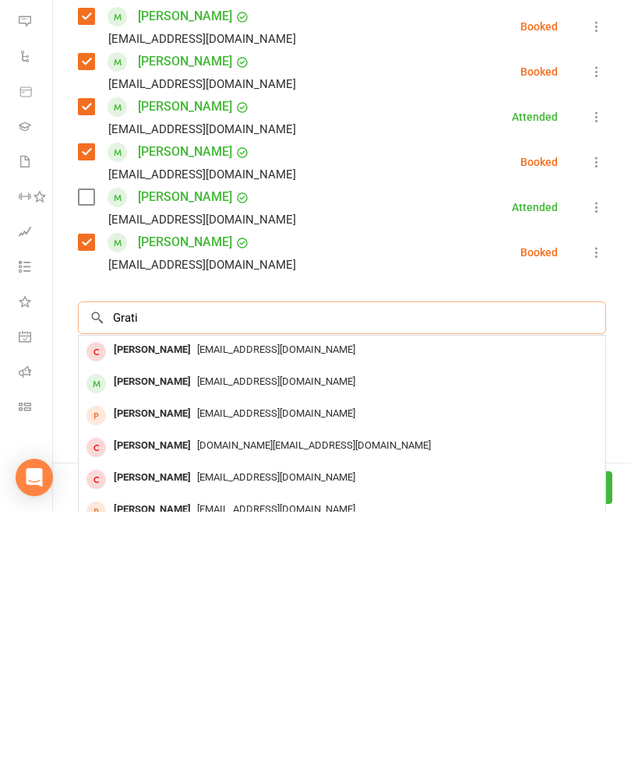
type input "Grati"
click at [188, 620] on div "[EMAIL_ADDRESS][DOMAIN_NAME]" at bounding box center [342, 631] width 514 height 23
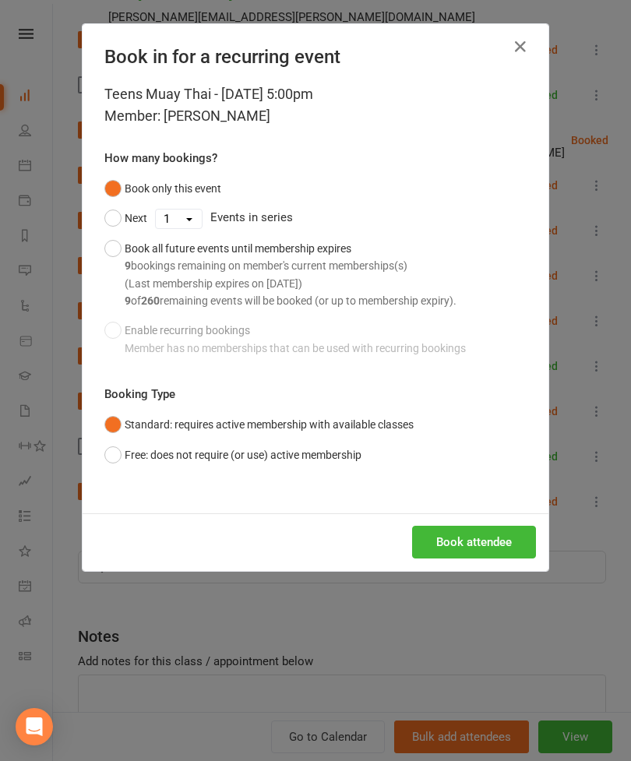
click at [465, 541] on button "Book attendee" at bounding box center [474, 542] width 124 height 33
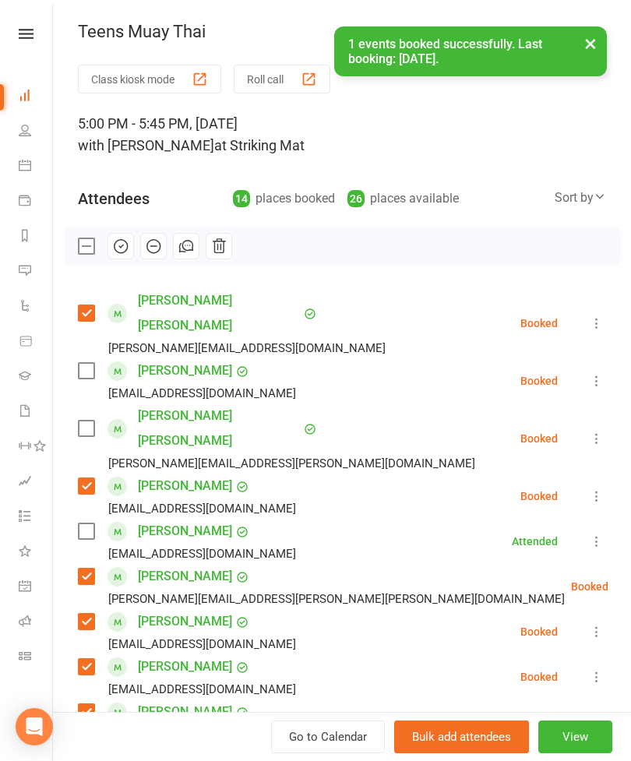
scroll to position [0, 0]
click at [93, 363] on label at bounding box center [86, 371] width 16 height 16
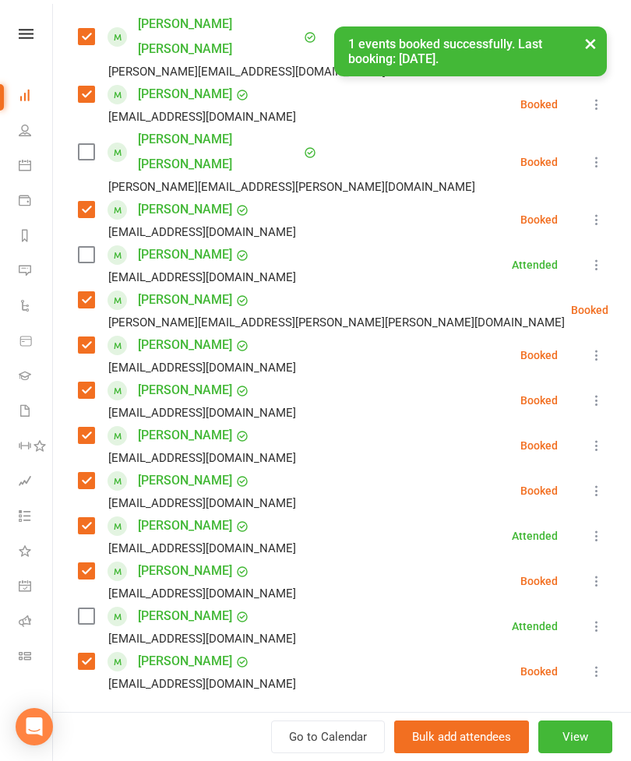
scroll to position [287, 0]
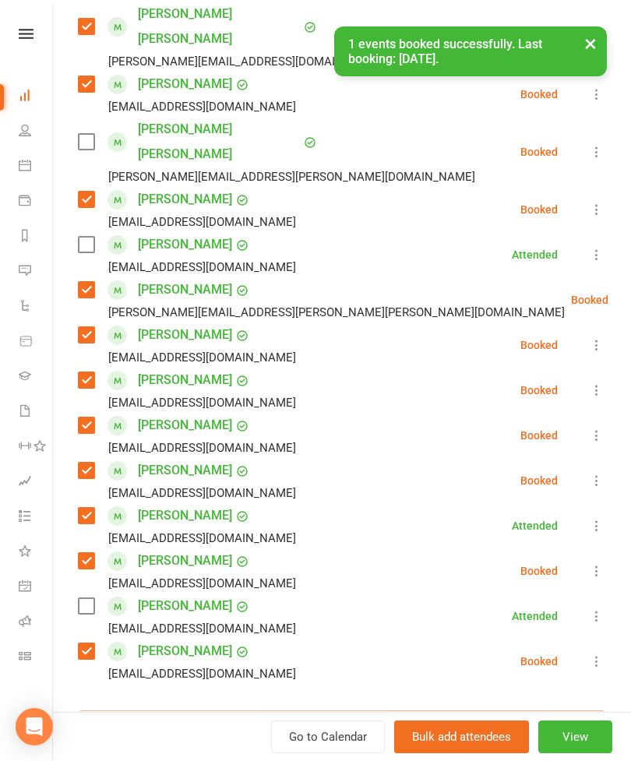
click at [239, 710] on input "search" at bounding box center [342, 726] width 528 height 33
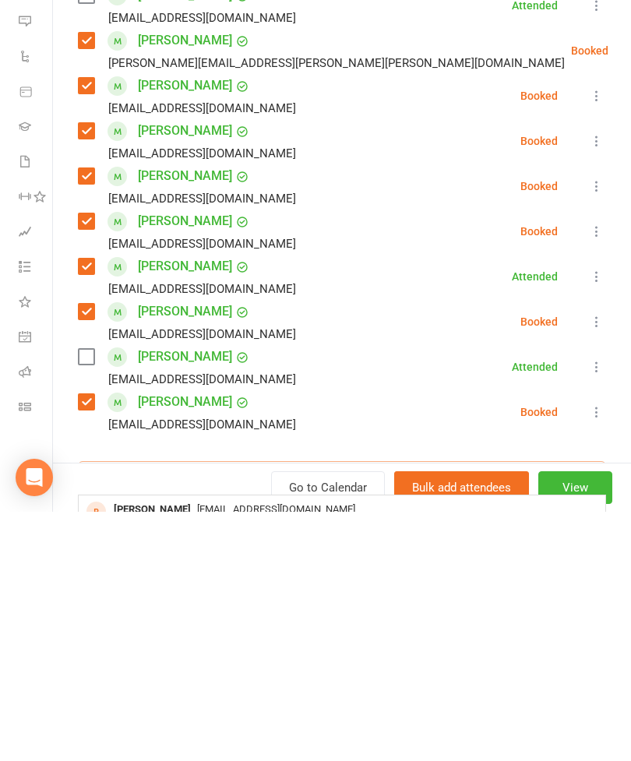
type input "R"
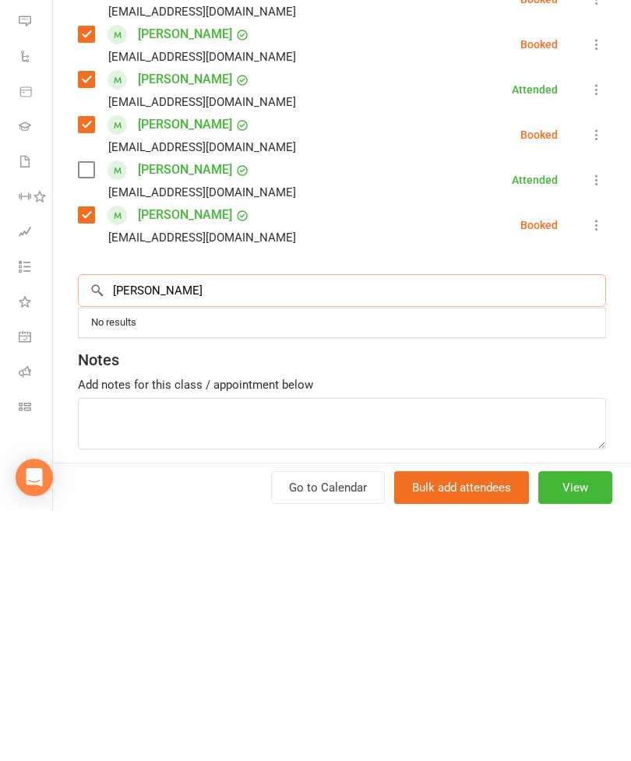
scroll to position [476, 0]
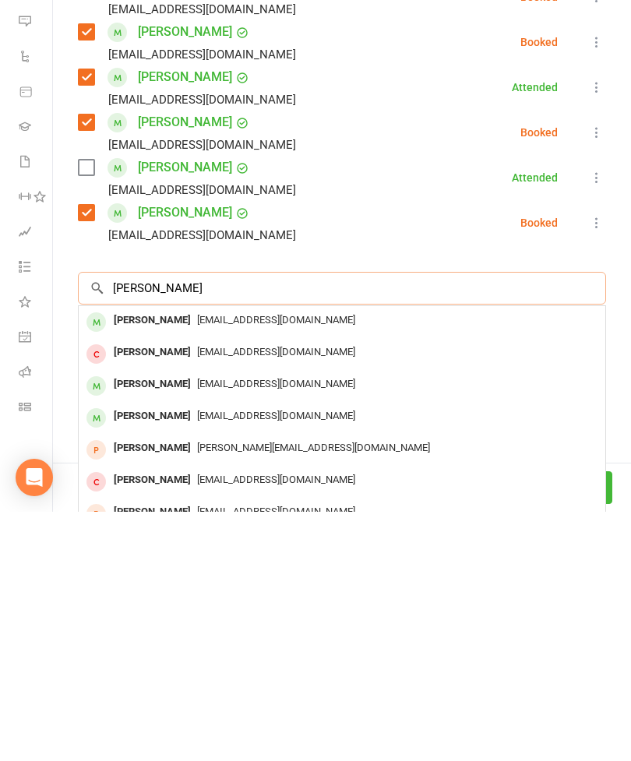
type input "[PERSON_NAME]"
click at [206, 563] on span "[EMAIL_ADDRESS][DOMAIN_NAME]" at bounding box center [276, 569] width 158 height 12
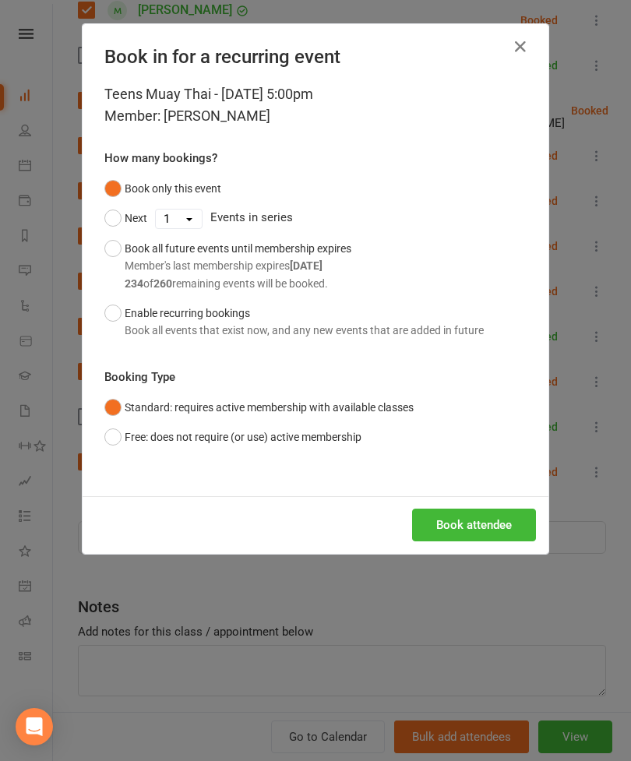
click at [469, 530] on button "Book attendee" at bounding box center [474, 524] width 124 height 33
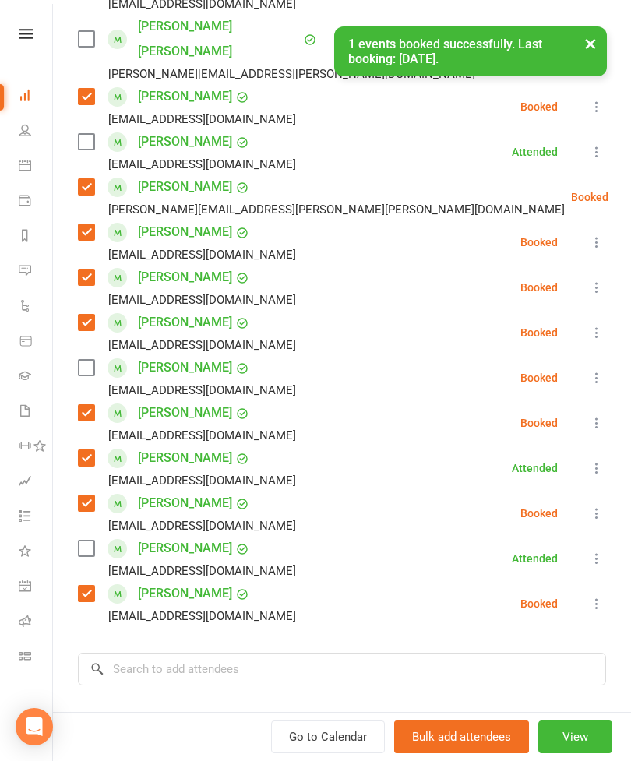
scroll to position [370, 0]
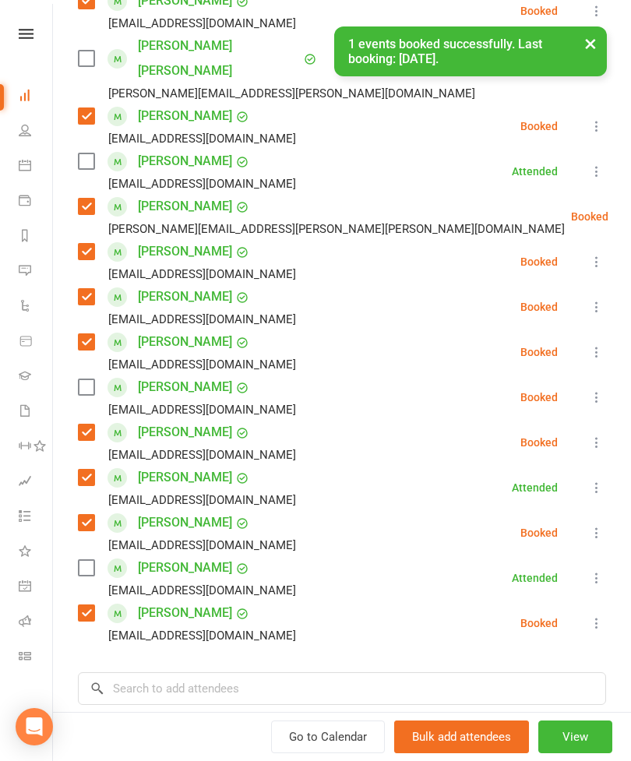
click at [90, 379] on label at bounding box center [86, 387] width 16 height 16
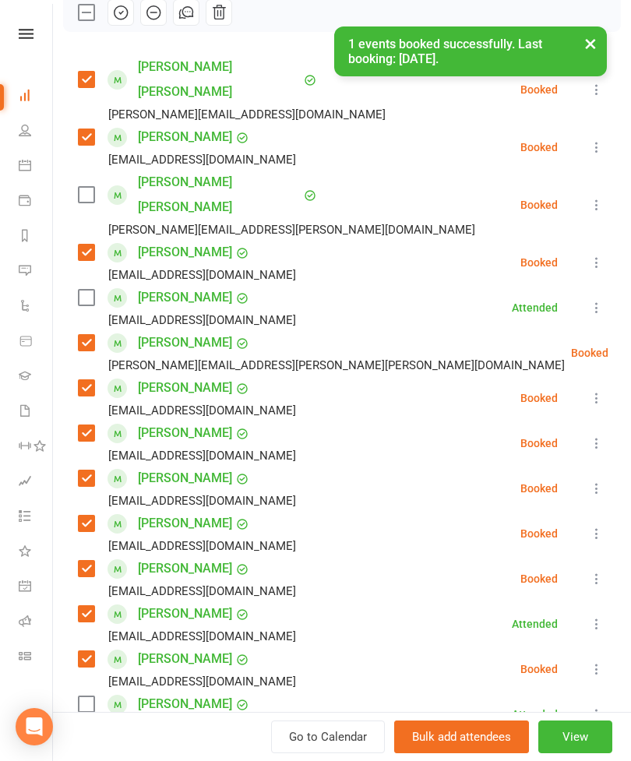
click at [84, 187] on label at bounding box center [86, 195] width 16 height 16
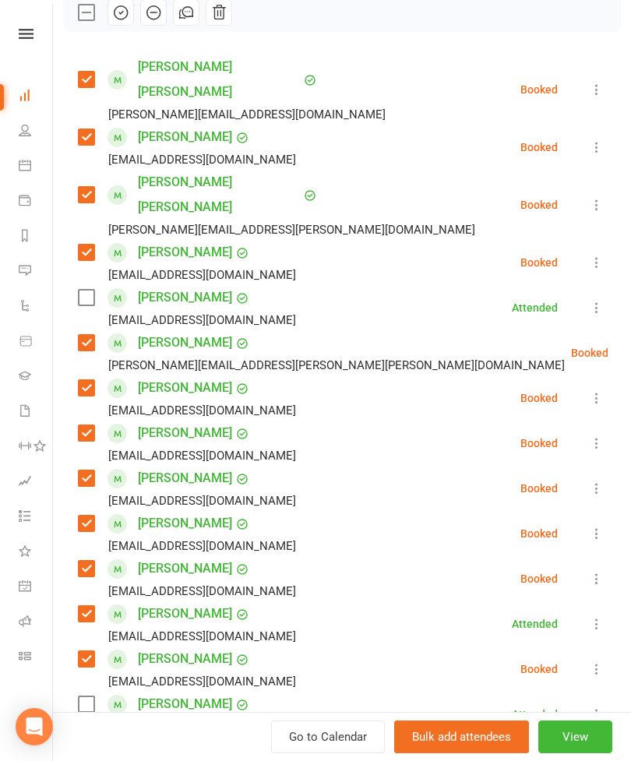
click at [81, 290] on label at bounding box center [86, 298] width 16 height 16
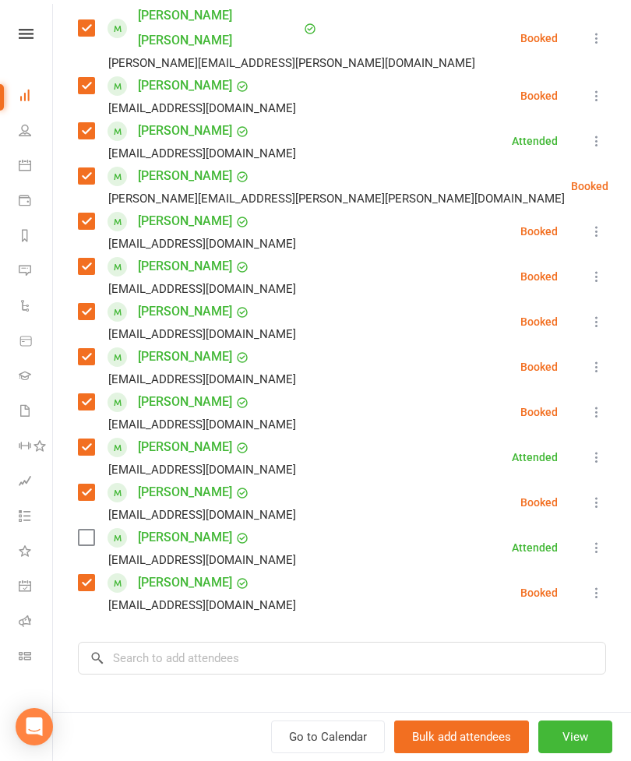
scroll to position [399, 0]
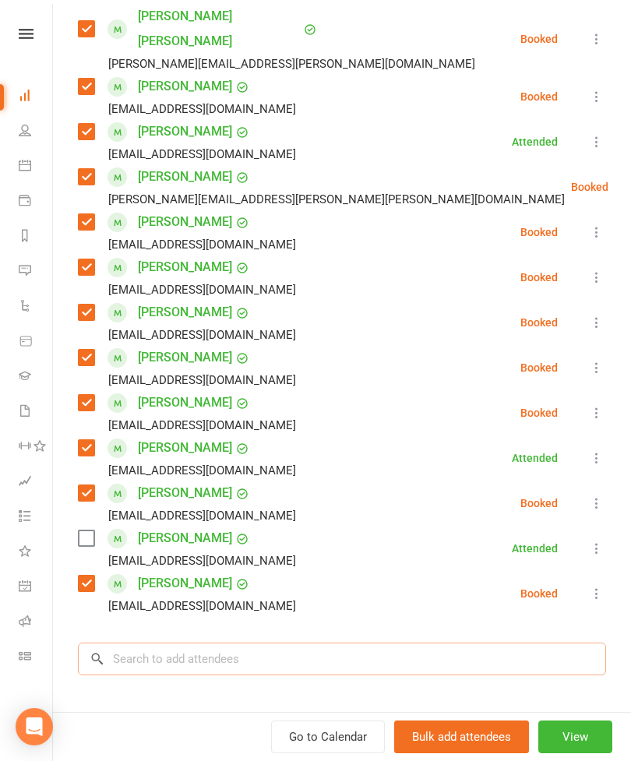
click at [205, 642] on input "search" at bounding box center [342, 658] width 528 height 33
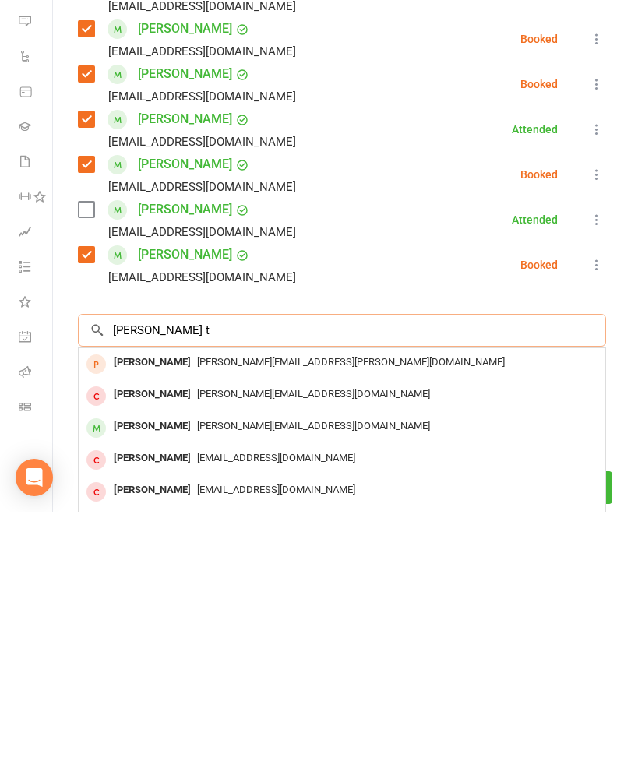
scroll to position [487, 0]
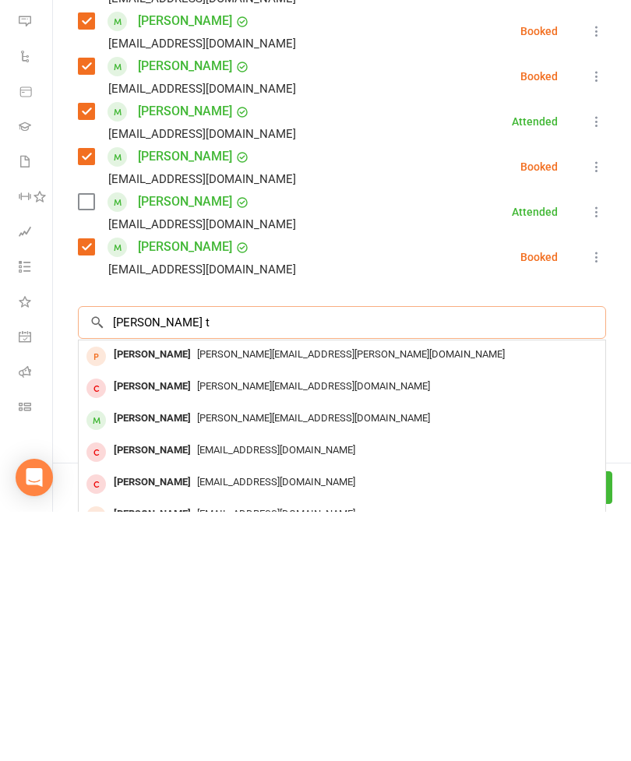
type input "[PERSON_NAME] t"
click at [216, 661] on span "[PERSON_NAME][EMAIL_ADDRESS][DOMAIN_NAME]" at bounding box center [313, 667] width 233 height 12
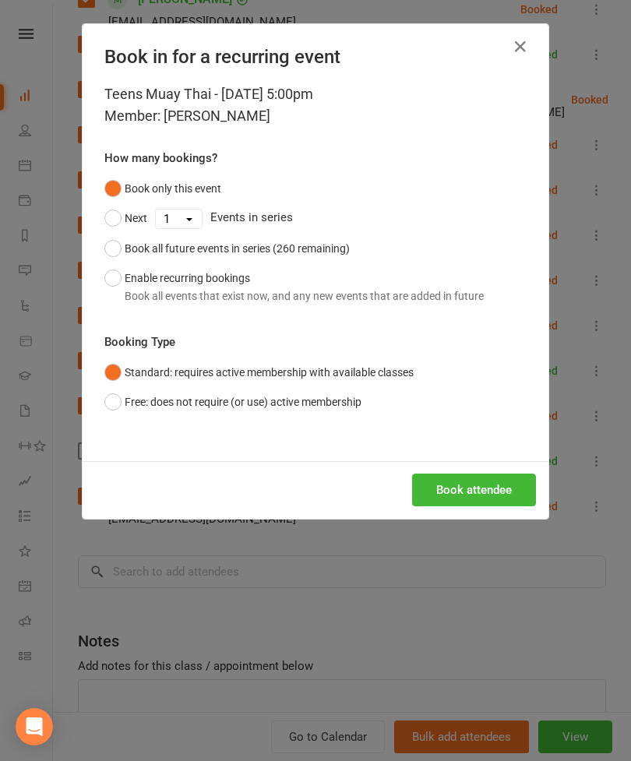
click at [467, 485] on button "Book attendee" at bounding box center [474, 489] width 124 height 33
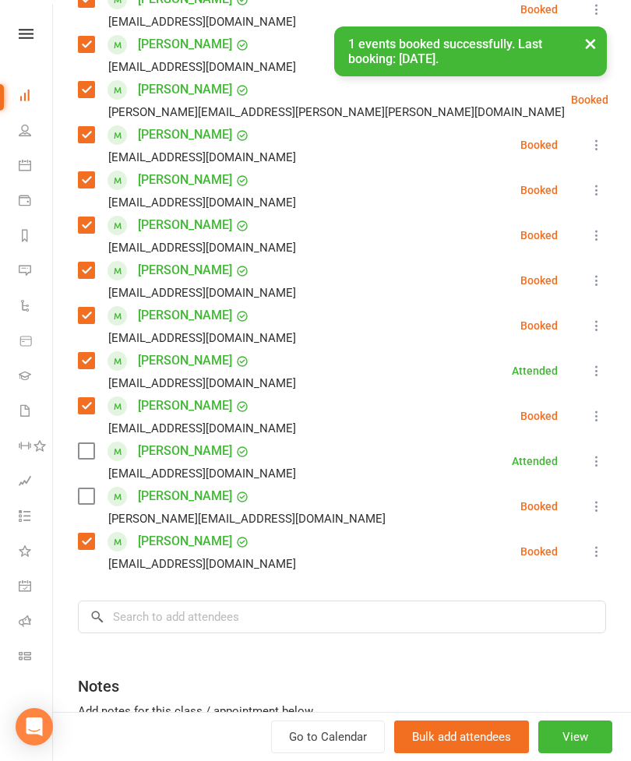
click at [90, 488] on label at bounding box center [86, 496] width 16 height 16
click at [237, 600] on input "search" at bounding box center [342, 616] width 528 height 33
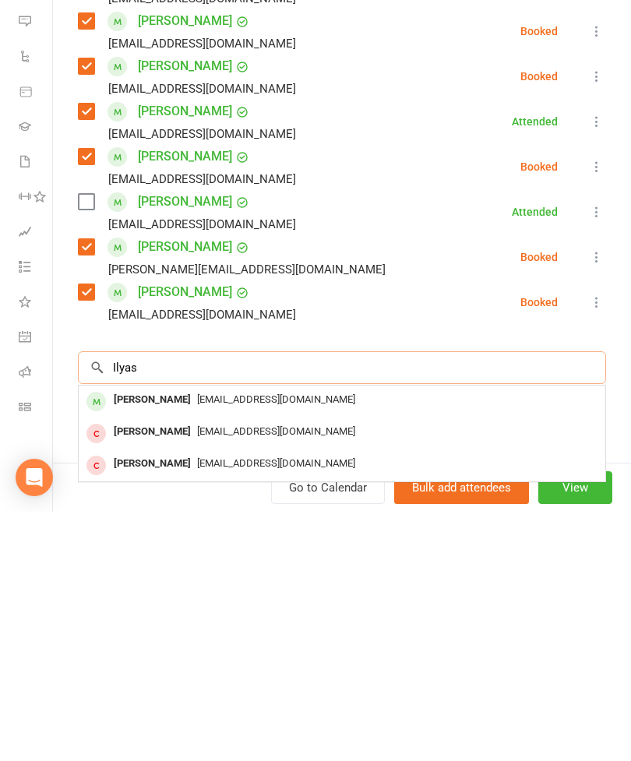
type input "Ilyas"
click at [197, 642] on span "[EMAIL_ADDRESS][DOMAIN_NAME]" at bounding box center [276, 648] width 158 height 12
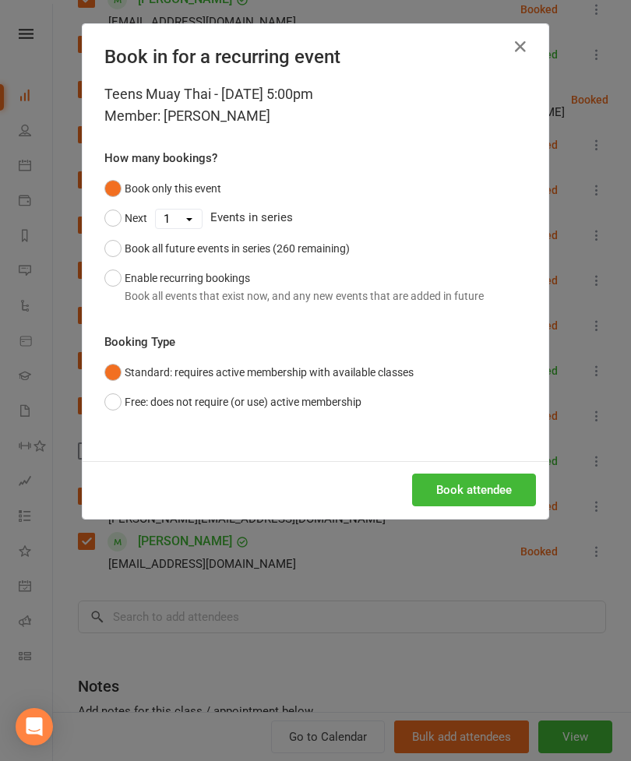
click at [467, 494] on button "Book attendee" at bounding box center [474, 489] width 124 height 33
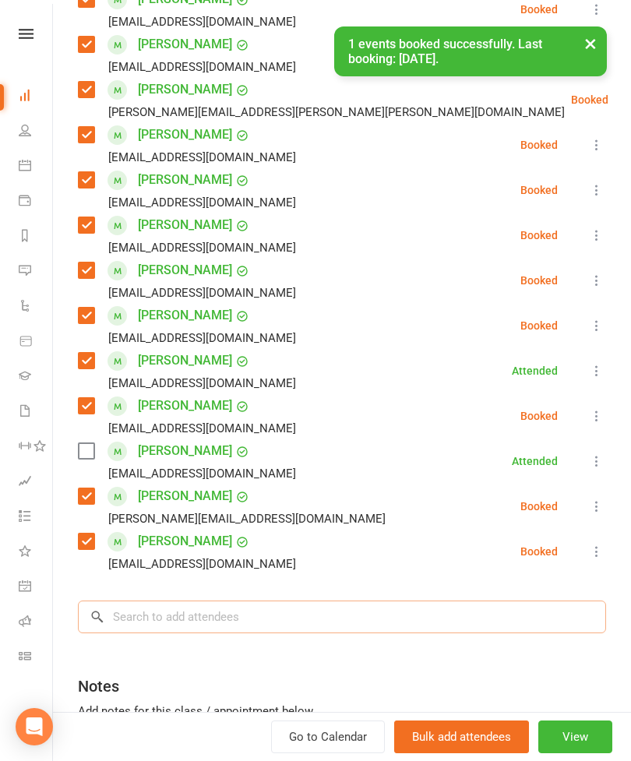
click at [283, 600] on input "search" at bounding box center [342, 616] width 528 height 33
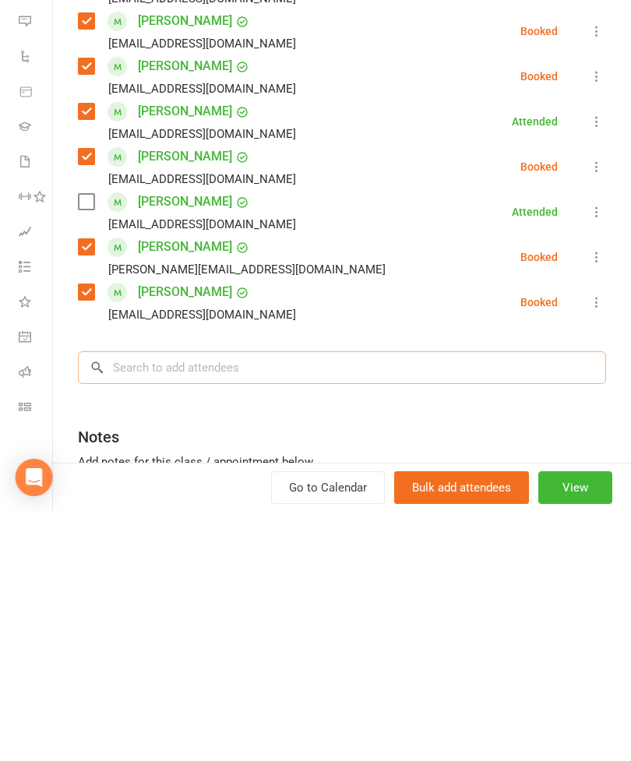
scroll to position [1788, 26]
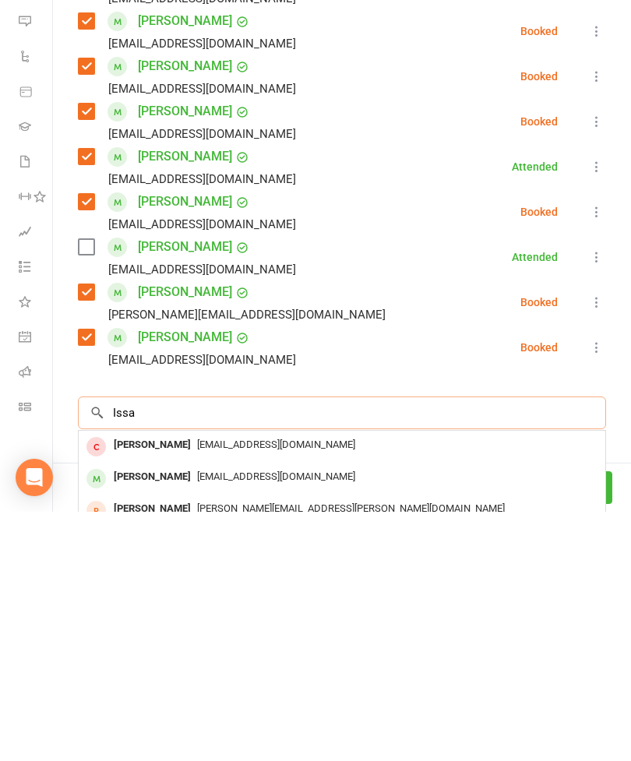
type input "Issa"
click at [197, 720] on span "[EMAIL_ADDRESS][DOMAIN_NAME]" at bounding box center [276, 726] width 158 height 12
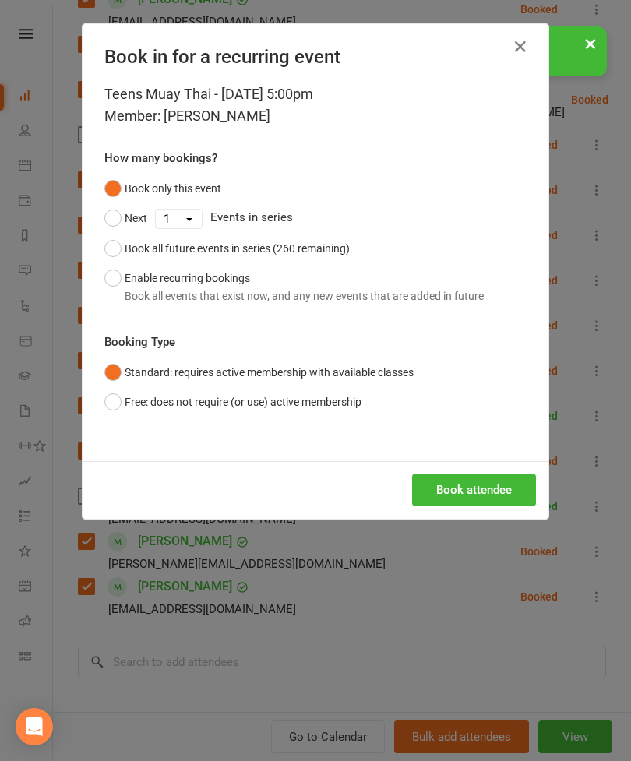
click at [500, 491] on button "Book attendee" at bounding box center [474, 489] width 124 height 33
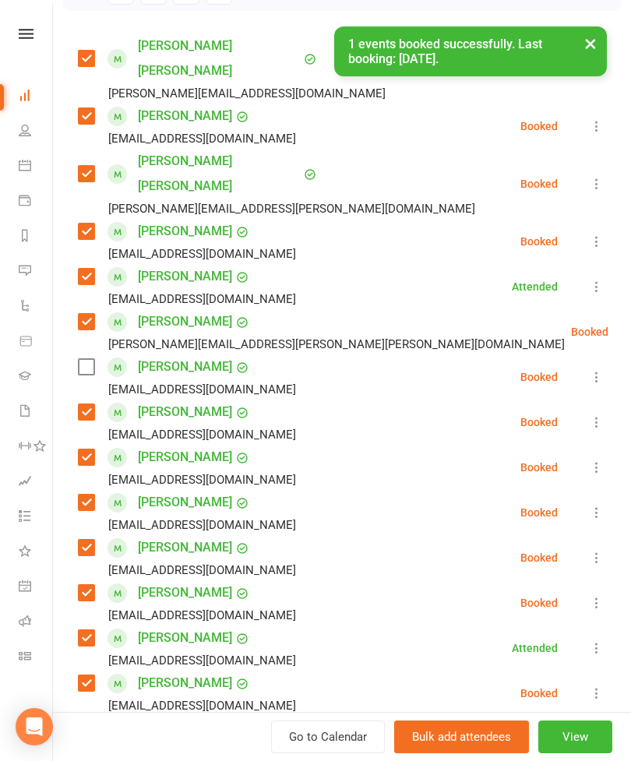
scroll to position [248, 0]
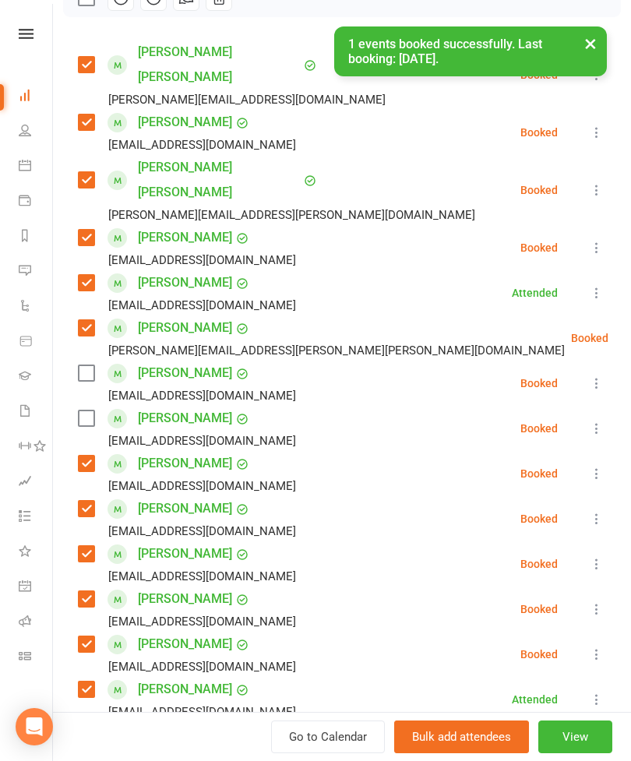
click at [93, 410] on label at bounding box center [86, 418] width 16 height 16
click at [88, 365] on label at bounding box center [86, 373] width 16 height 16
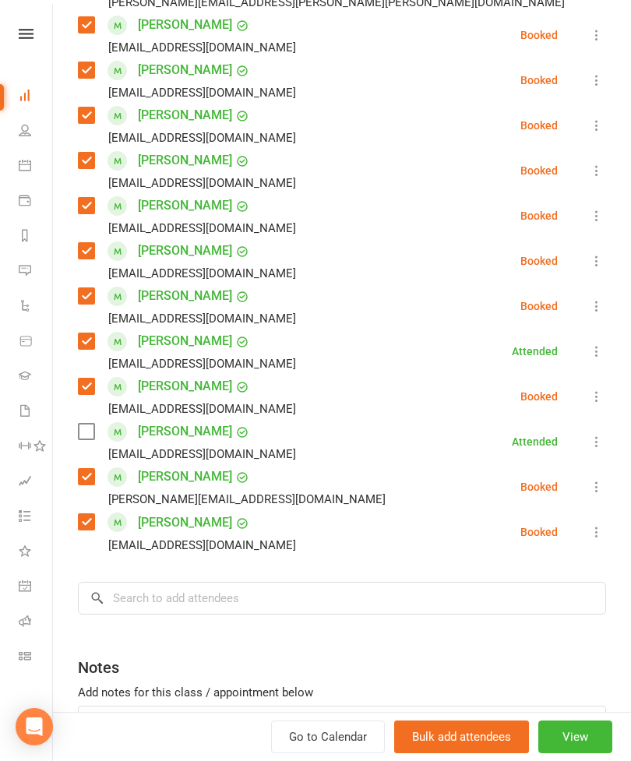
scroll to position [606, 0]
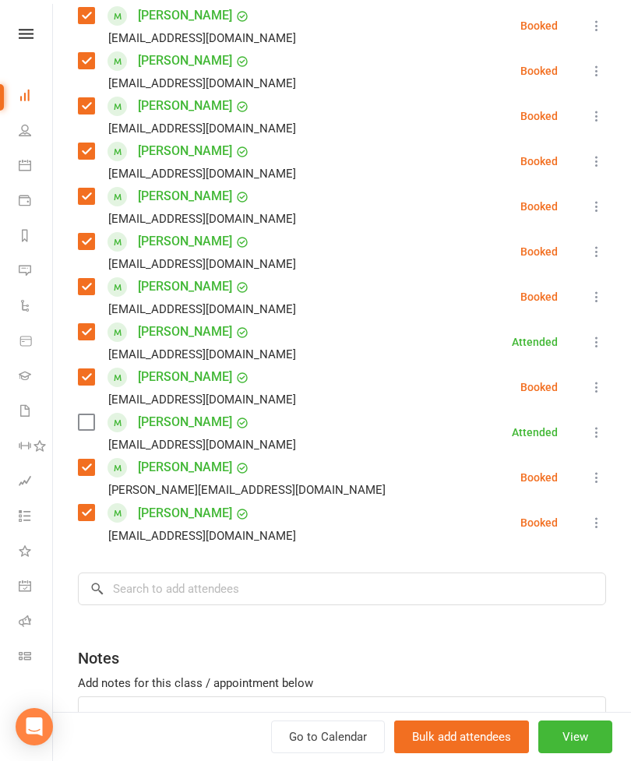
click at [221, 565] on div "Class kiosk mode Roll call 5:00 PM - 5:45 PM, [DATE] with [PERSON_NAME] at Stri…" at bounding box center [342, 142] width 578 height 1367
click at [252, 572] on input "search" at bounding box center [342, 588] width 528 height 33
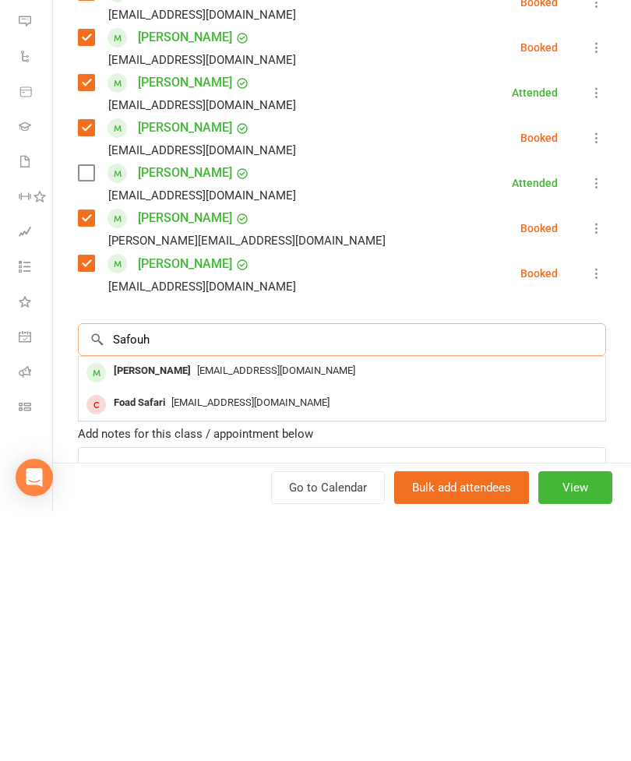
type input "Safouh"
click at [197, 614] on span "[EMAIL_ADDRESS][DOMAIN_NAME]" at bounding box center [276, 620] width 158 height 12
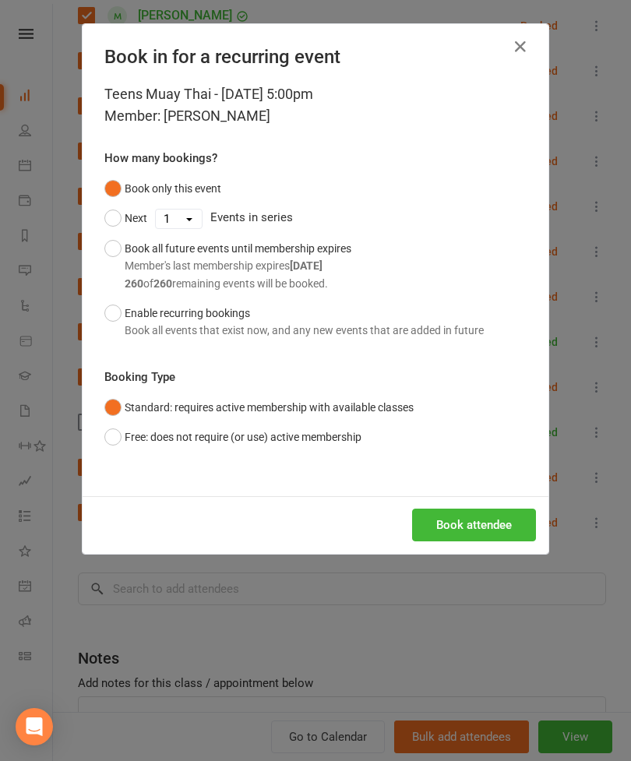
click at [463, 530] on button "Book attendee" at bounding box center [474, 524] width 124 height 33
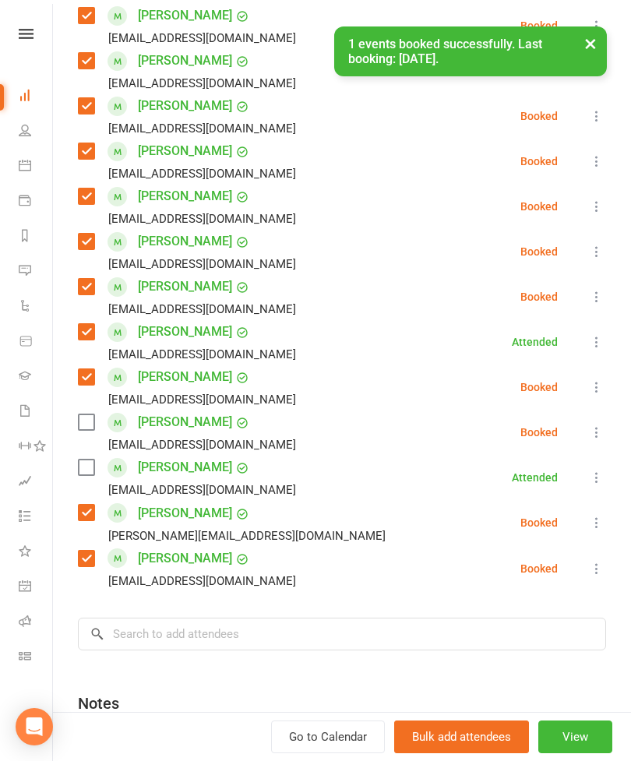
click at [78, 414] on label at bounding box center [86, 422] width 16 height 16
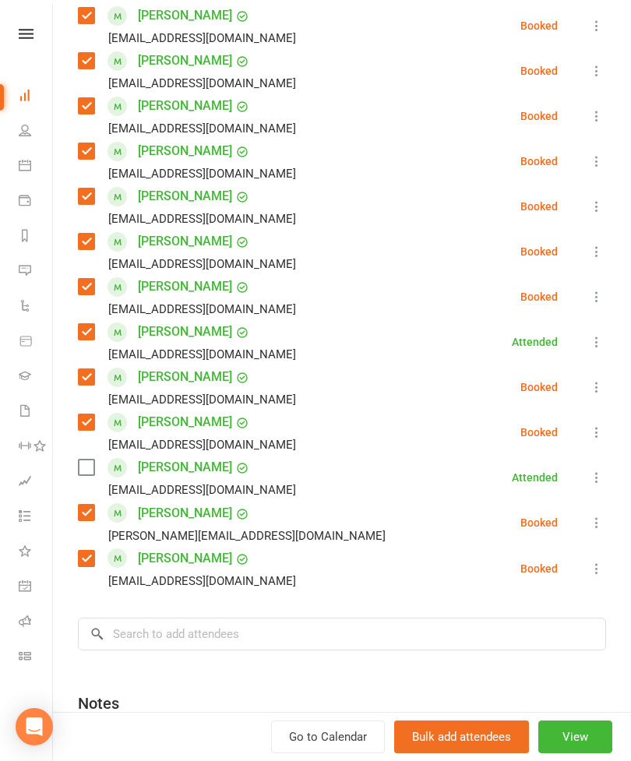
click at [93, 459] on label at bounding box center [86, 467] width 16 height 16
click at [207, 618] on input "search" at bounding box center [342, 634] width 528 height 33
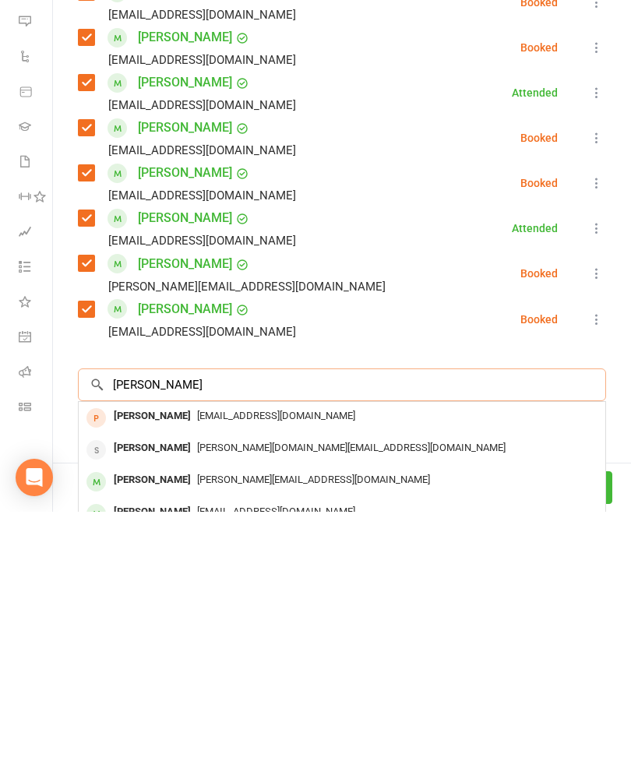
type input "[PERSON_NAME]"
click at [197, 723] on span "[PERSON_NAME][EMAIL_ADDRESS][DOMAIN_NAME]" at bounding box center [313, 729] width 233 height 12
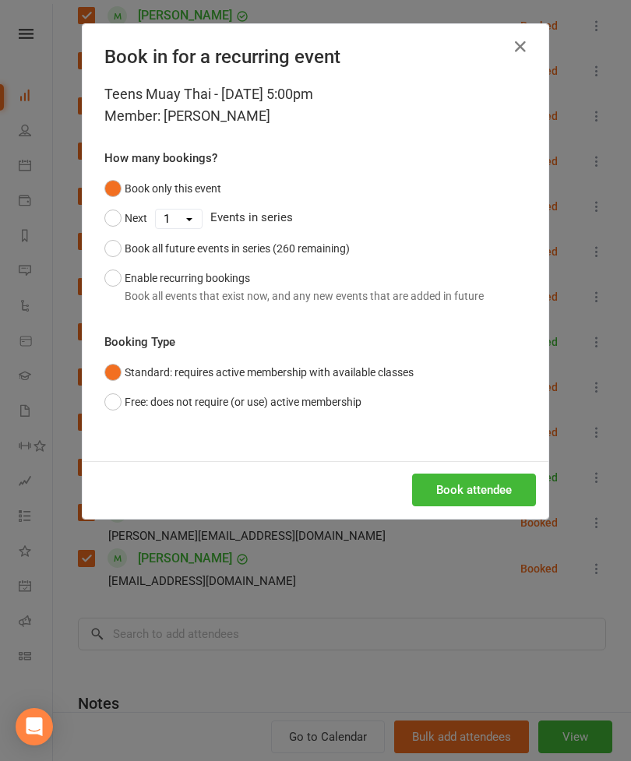
click at [478, 479] on button "Book attendee" at bounding box center [474, 489] width 124 height 33
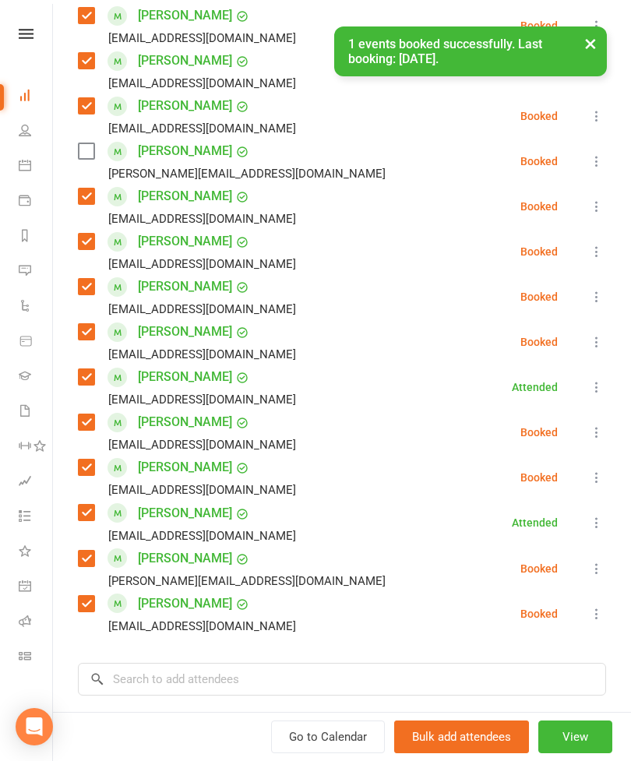
click at [93, 143] on label at bounding box center [86, 151] width 16 height 16
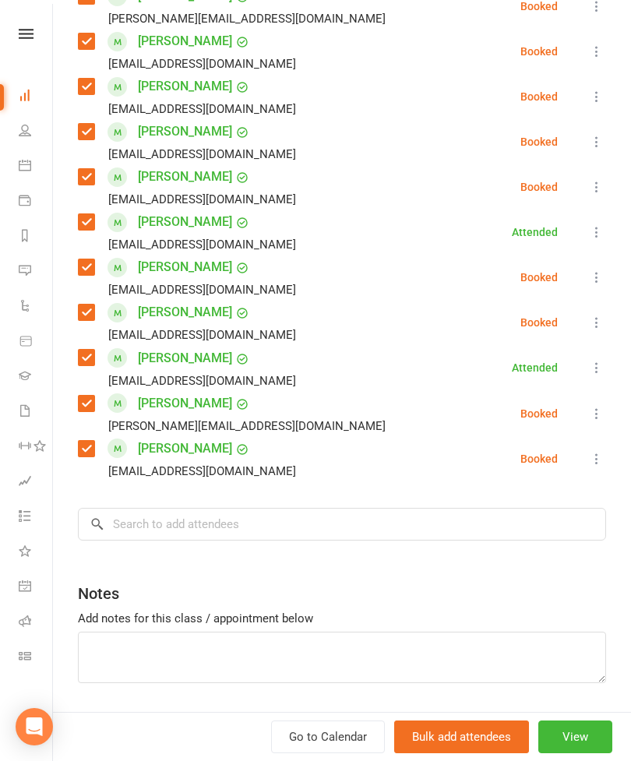
scroll to position [760, 0]
click at [415, 503] on div "Class kiosk mode Roll call 5:00 PM - 5:45 PM, [DATE] with [PERSON_NAME] at Stri…" at bounding box center [342, 33] width 578 height 1457
click at [463, 508] on input "search" at bounding box center [342, 524] width 528 height 33
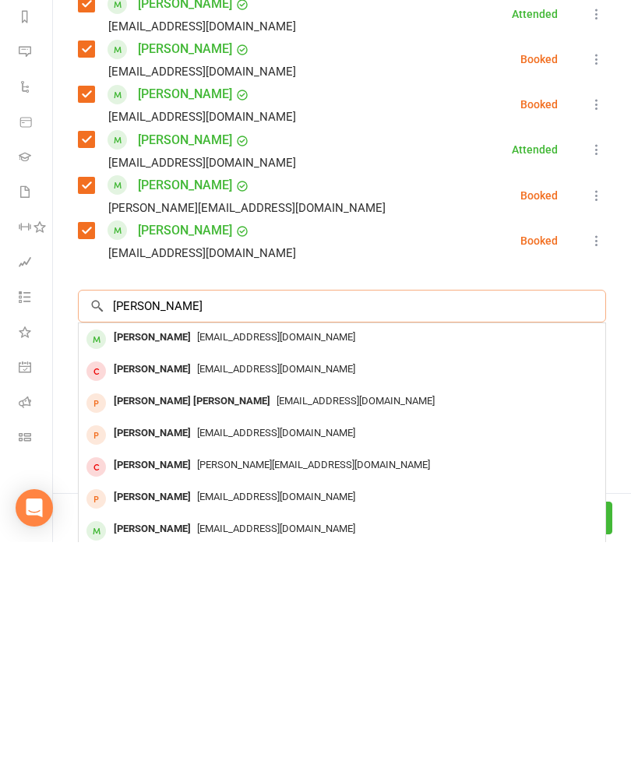
type input "[PERSON_NAME]"
click at [197, 550] on span "[EMAIL_ADDRESS][DOMAIN_NAME]" at bounding box center [276, 556] width 158 height 12
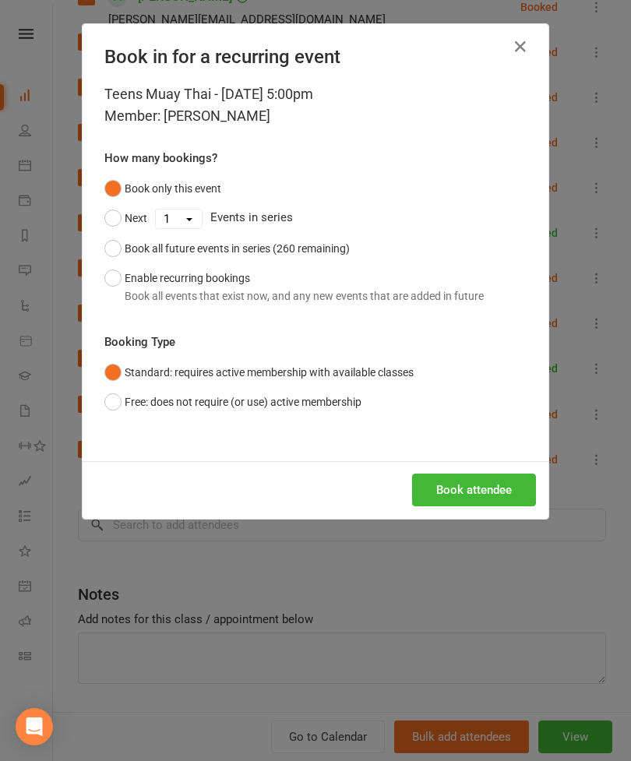
click at [483, 494] on button "Book attendee" at bounding box center [474, 489] width 124 height 33
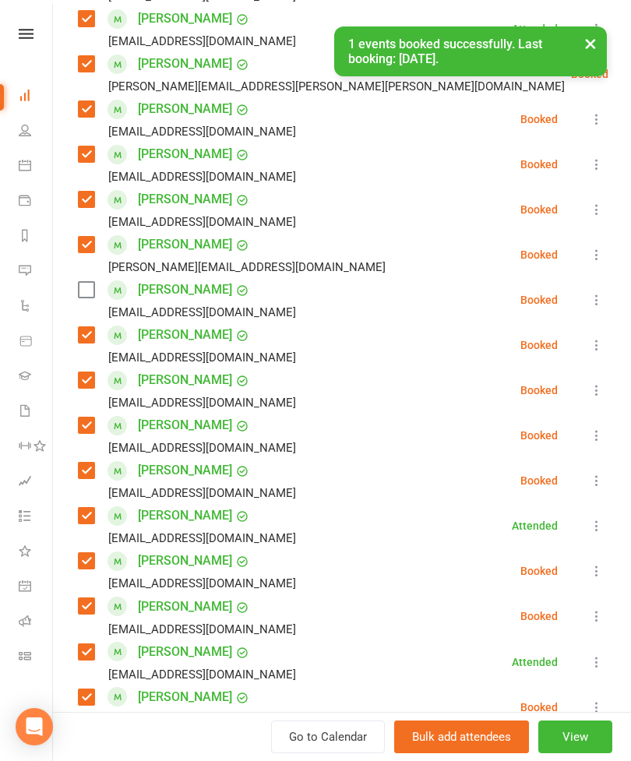
click at [88, 282] on label at bounding box center [86, 290] width 16 height 16
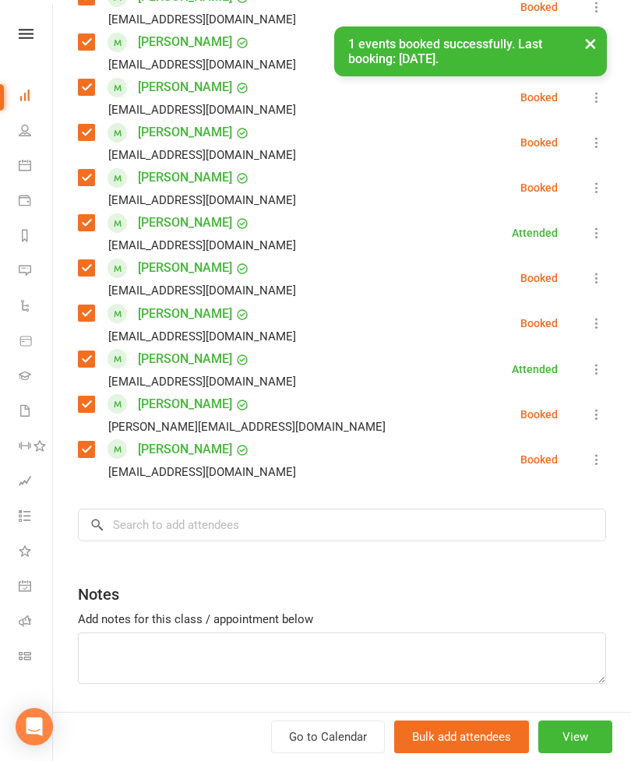
scroll to position [805, 0]
click at [293, 508] on input "search" at bounding box center [342, 524] width 528 height 33
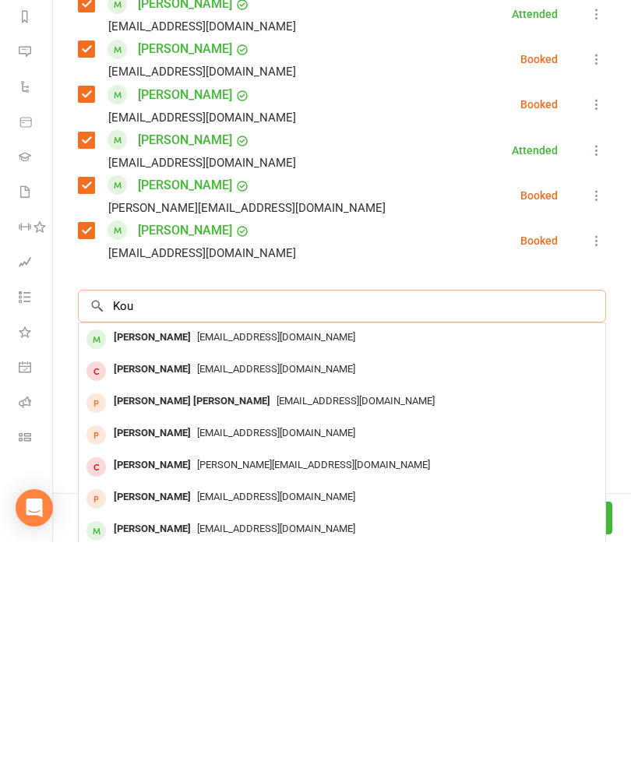
scroll to position [1788, 0]
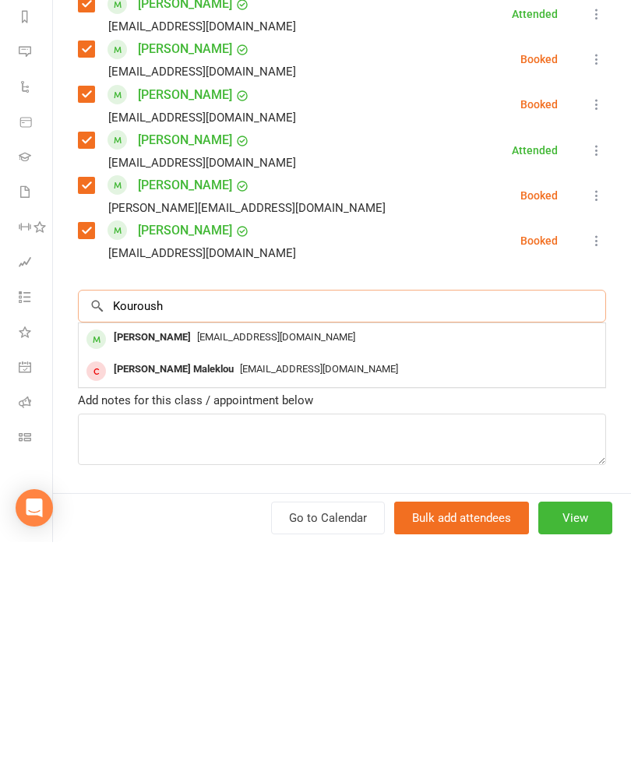
type input "Kouroush"
click at [234, 550] on span "[EMAIL_ADDRESS][DOMAIN_NAME]" at bounding box center [276, 556] width 158 height 12
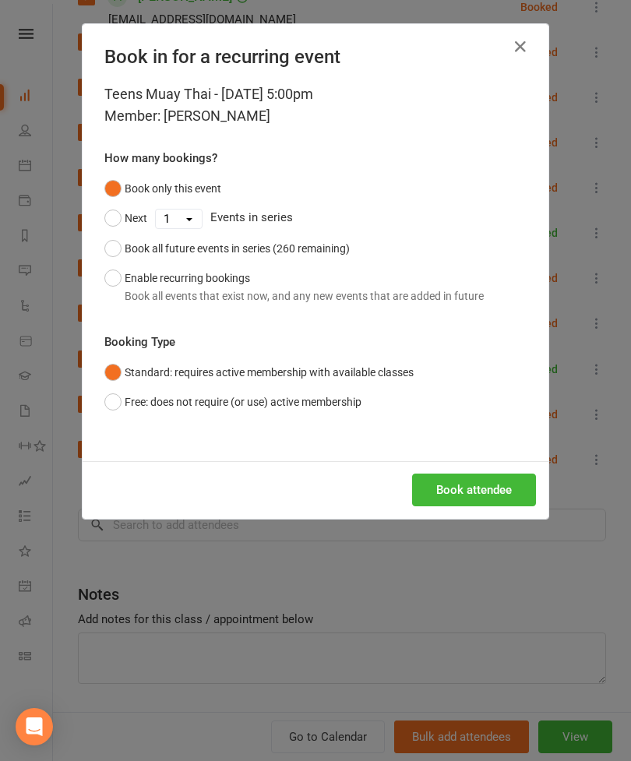
click at [484, 485] on button "Book attendee" at bounding box center [474, 489] width 124 height 33
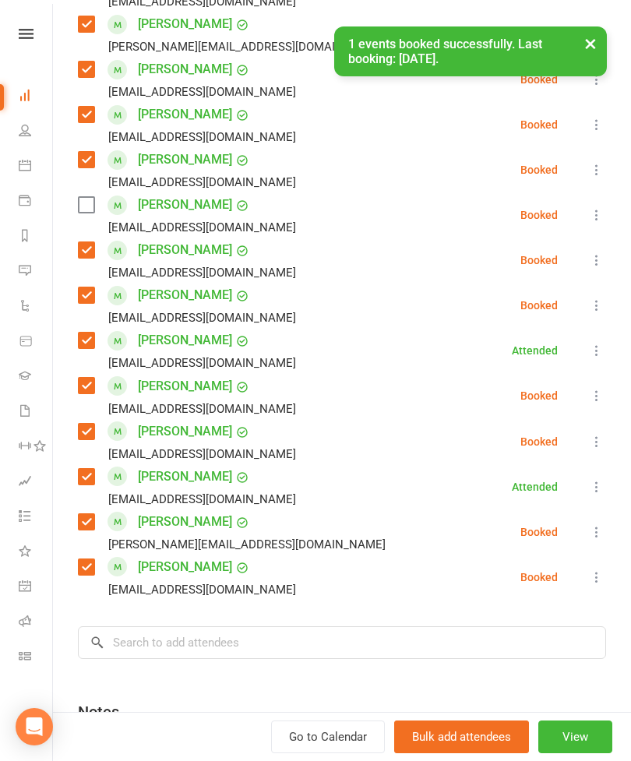
scroll to position [610, 0]
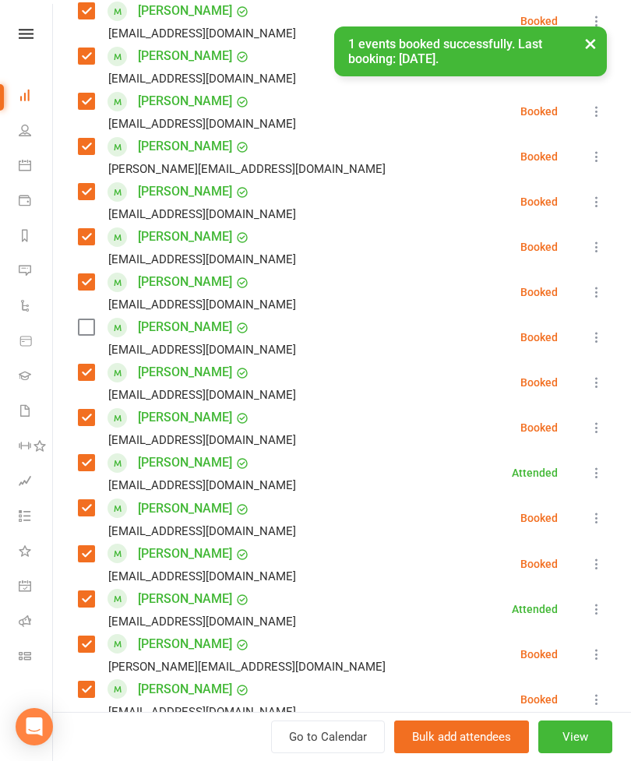
click at [79, 319] on label at bounding box center [86, 327] width 16 height 16
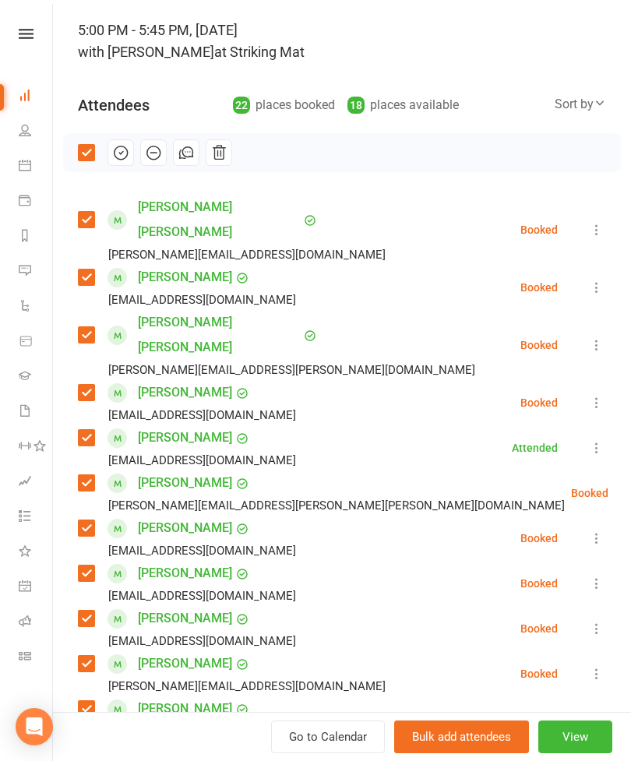
scroll to position [94, 0]
click at [118, 157] on icon "button" at bounding box center [120, 151] width 17 height 17
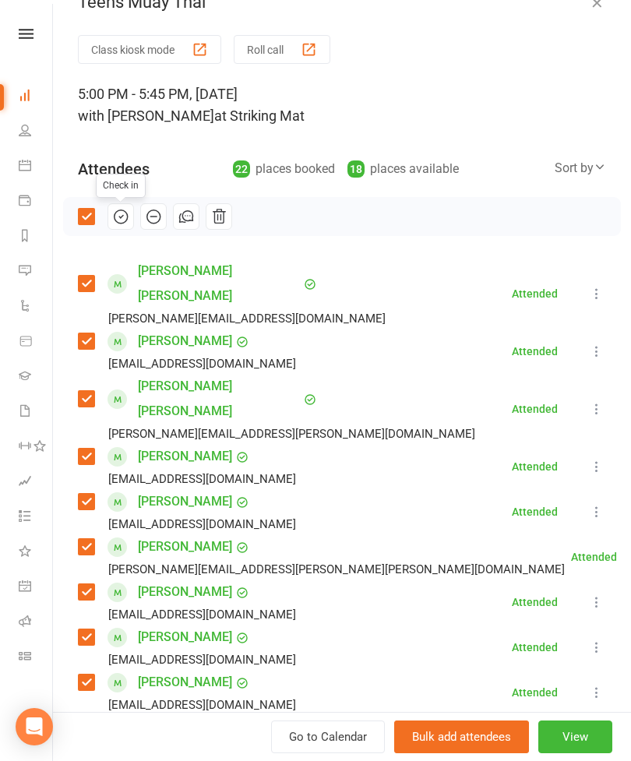
scroll to position [26, 0]
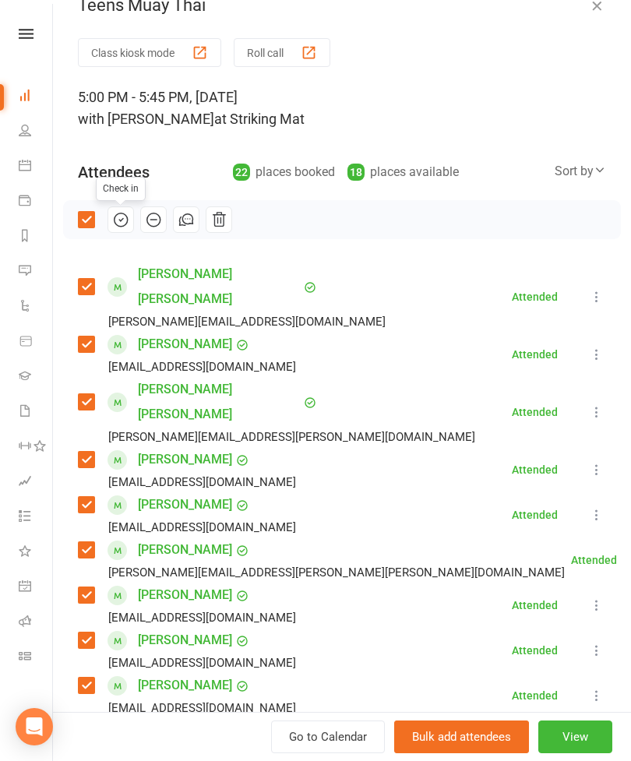
click at [599, 6] on icon "button" at bounding box center [597, 6] width 16 height 16
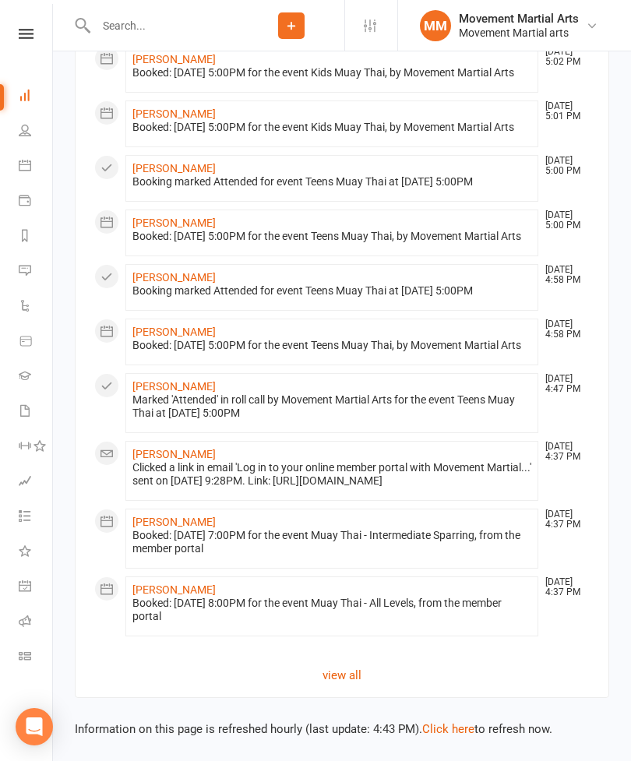
click at [190, 15] on input "text" at bounding box center [164, 26] width 147 height 22
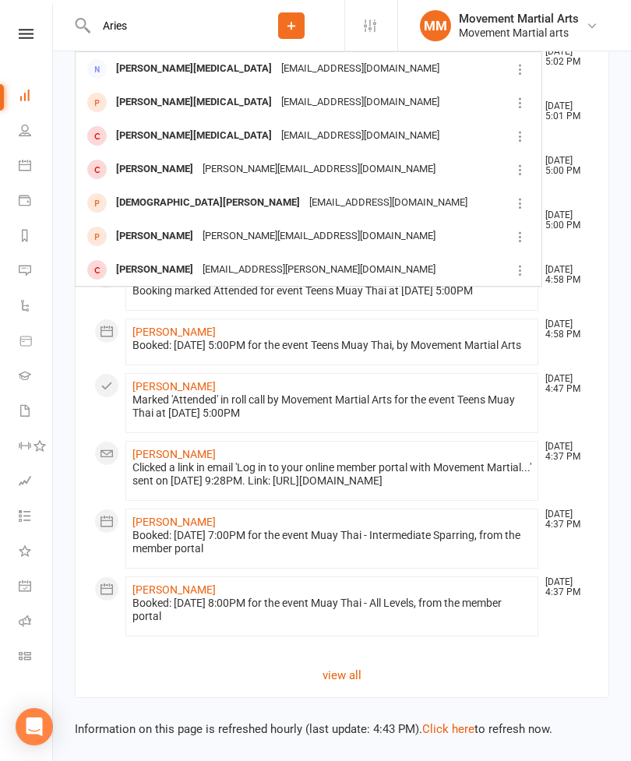
type input "Aries"
click at [276, 74] on div "[EMAIL_ADDRESS][DOMAIN_NAME]" at bounding box center [359, 69] width 167 height 23
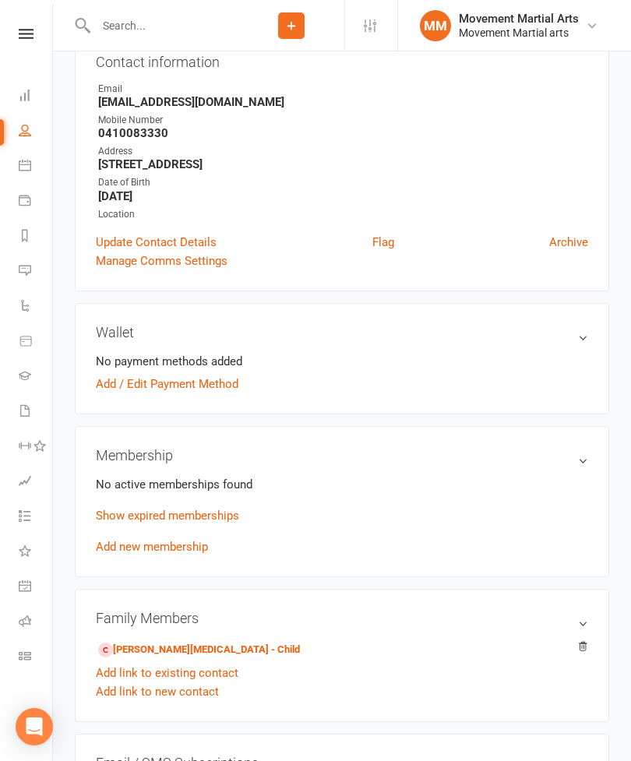
scroll to position [343, 0]
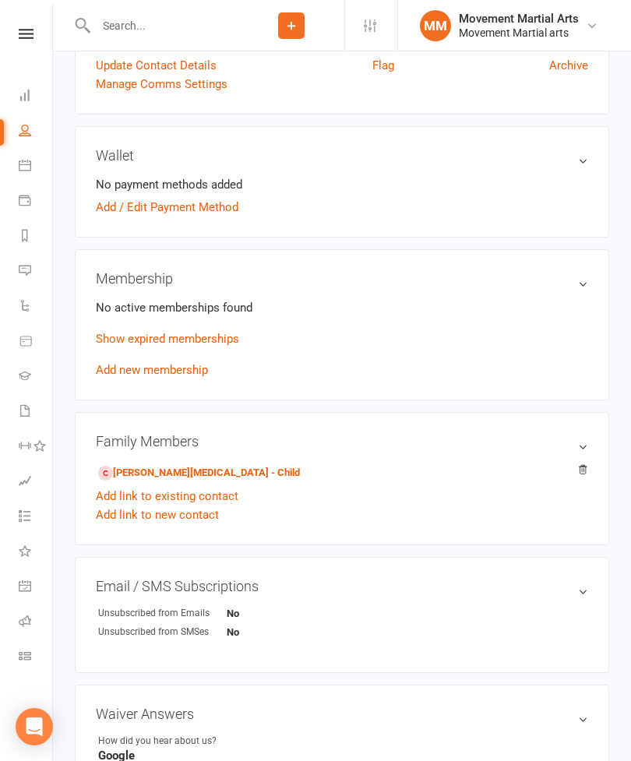
click at [160, 468] on link "[PERSON_NAME][MEDICAL_DATA] - Child" at bounding box center [199, 473] width 202 height 16
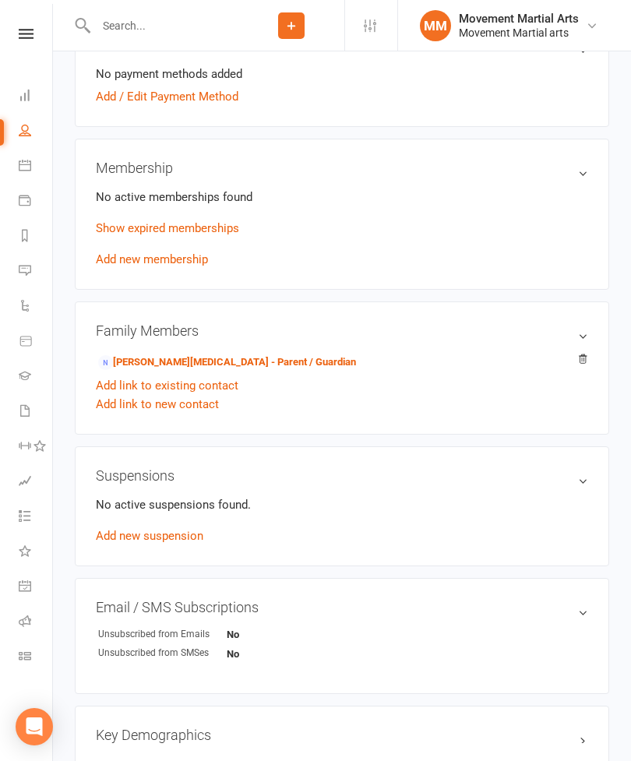
scroll to position [491, 0]
click at [144, 361] on link "[PERSON_NAME][MEDICAL_DATA] - Parent / Guardian" at bounding box center [227, 362] width 258 height 16
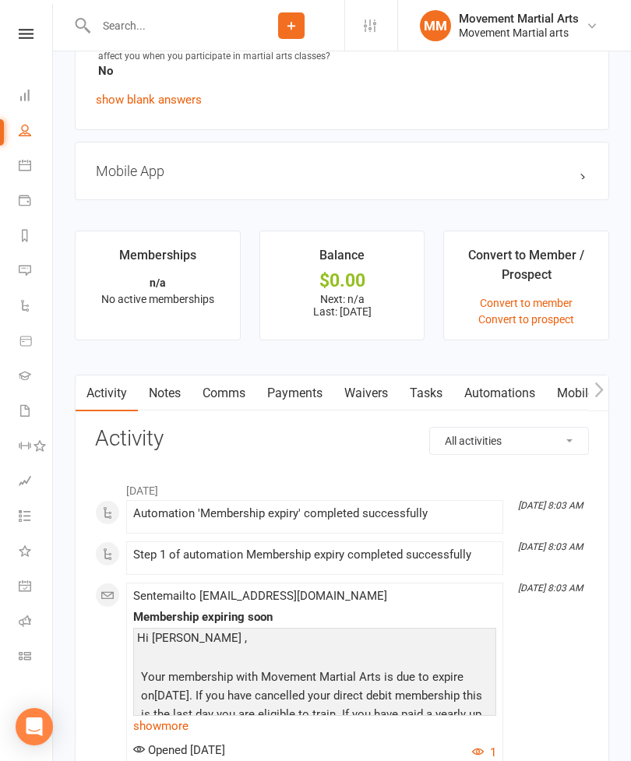
scroll to position [1117, 0]
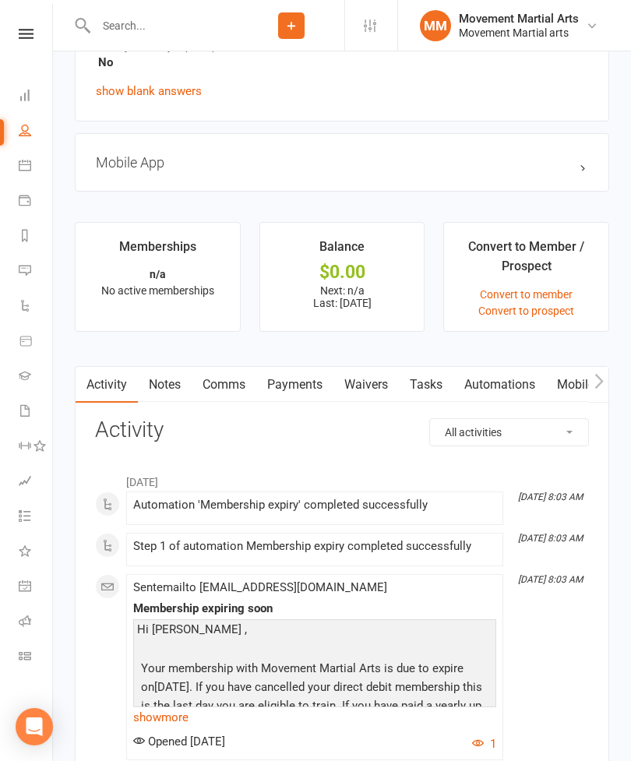
click at [290, 386] on link "Payments" at bounding box center [294, 385] width 77 height 36
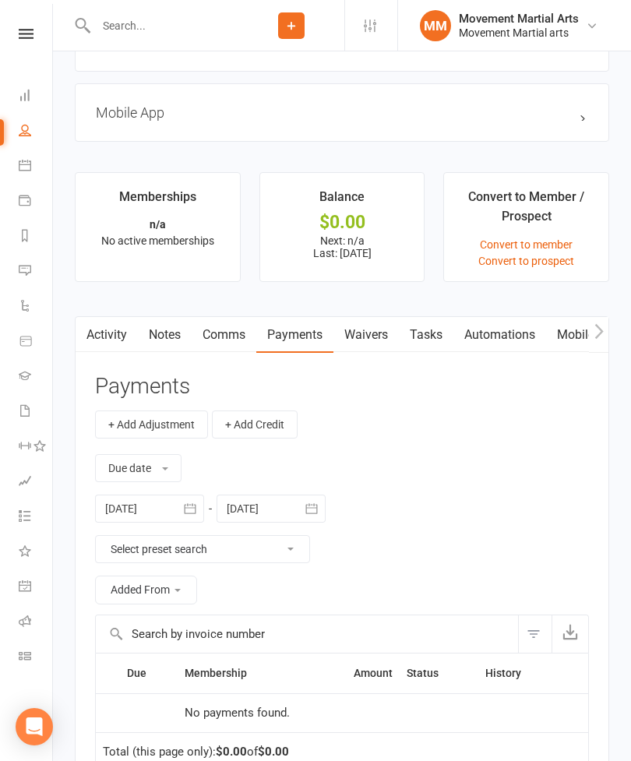
click at [363, 335] on link "Waivers" at bounding box center [365, 335] width 65 height 36
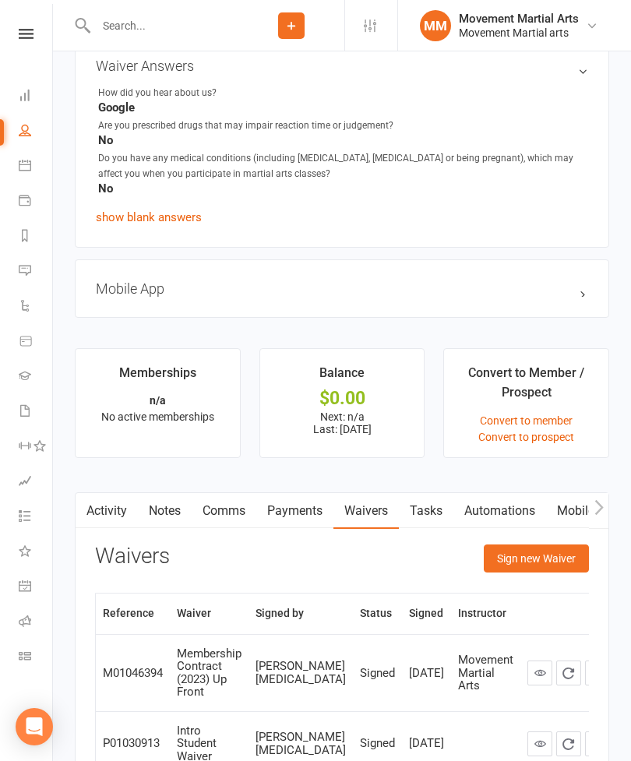
click at [555, 564] on button "Sign new Waiver" at bounding box center [536, 558] width 105 height 28
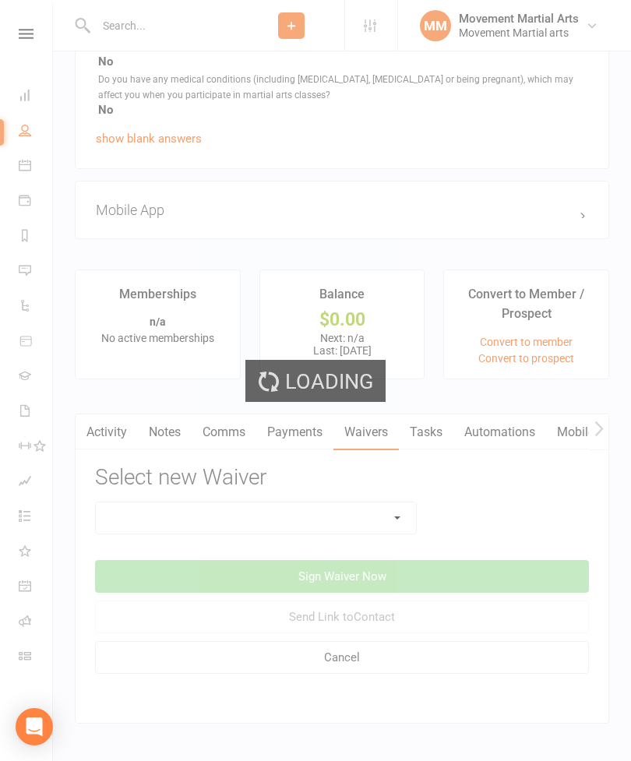
scroll to position [1079, 0]
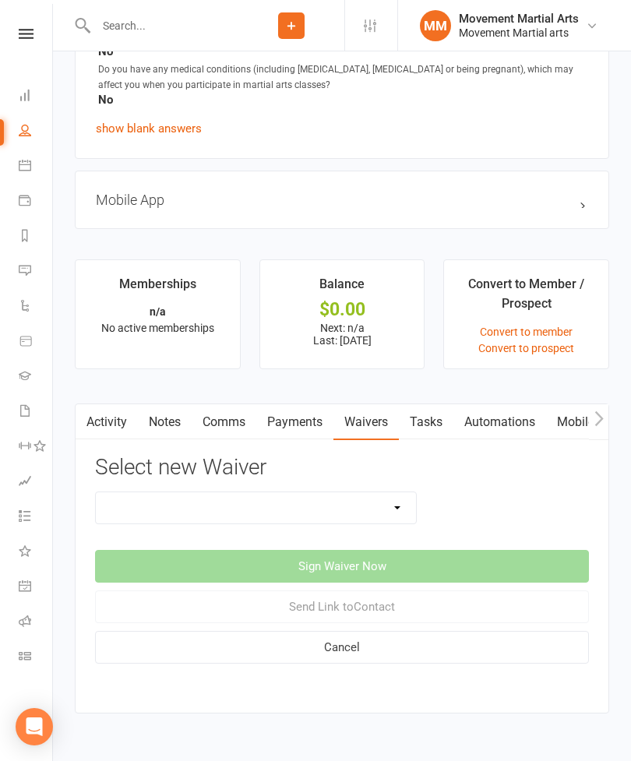
click at [303, 498] on select "Membership Contract Membership Contract (2019) Direct Debit Membership Contract…" at bounding box center [256, 507] width 320 height 31
select select "13361"
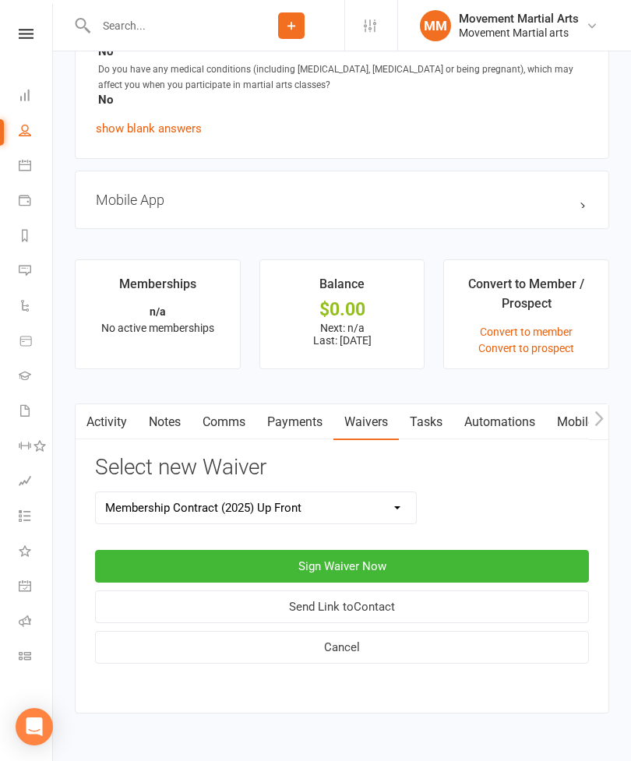
click at [424, 562] on button "Sign Waiver Now" at bounding box center [342, 566] width 494 height 33
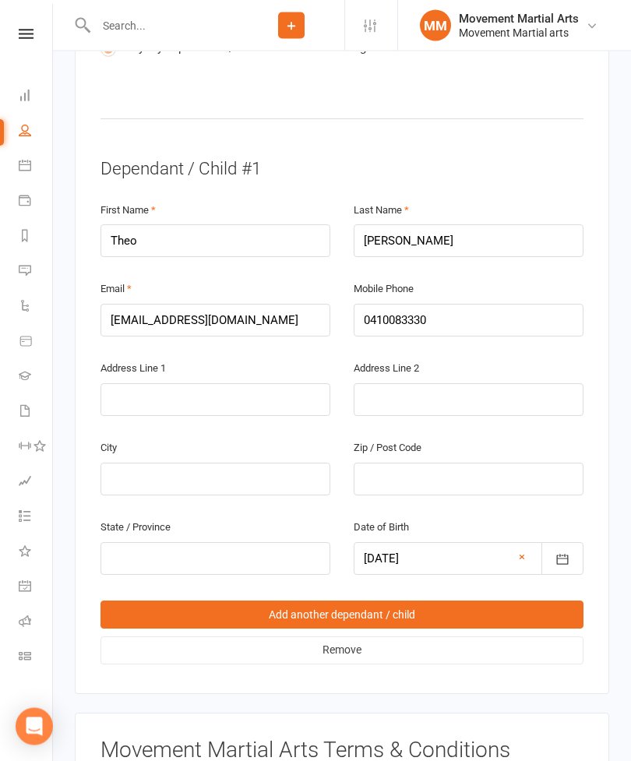
scroll to position [941, 0]
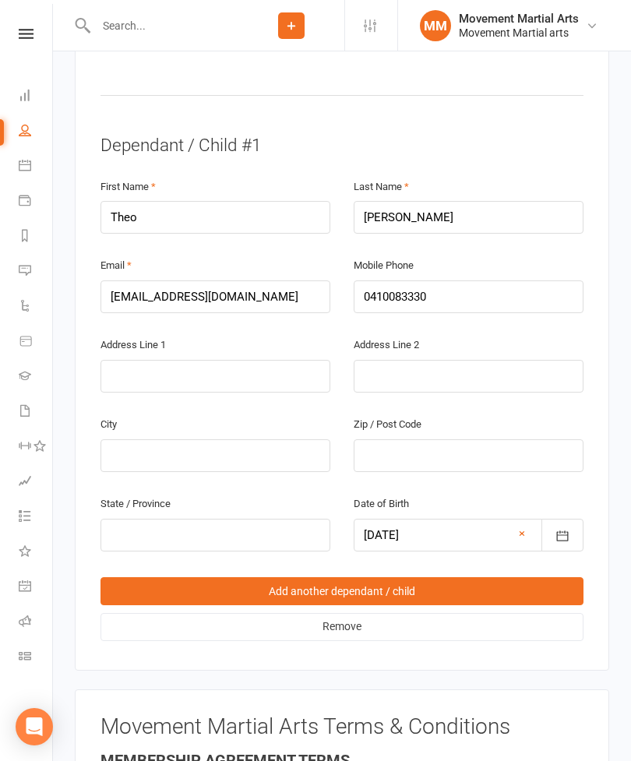
click at [417, 626] on link "Remove" at bounding box center [341, 627] width 483 height 28
click at [375, 618] on link "Remove" at bounding box center [341, 627] width 483 height 28
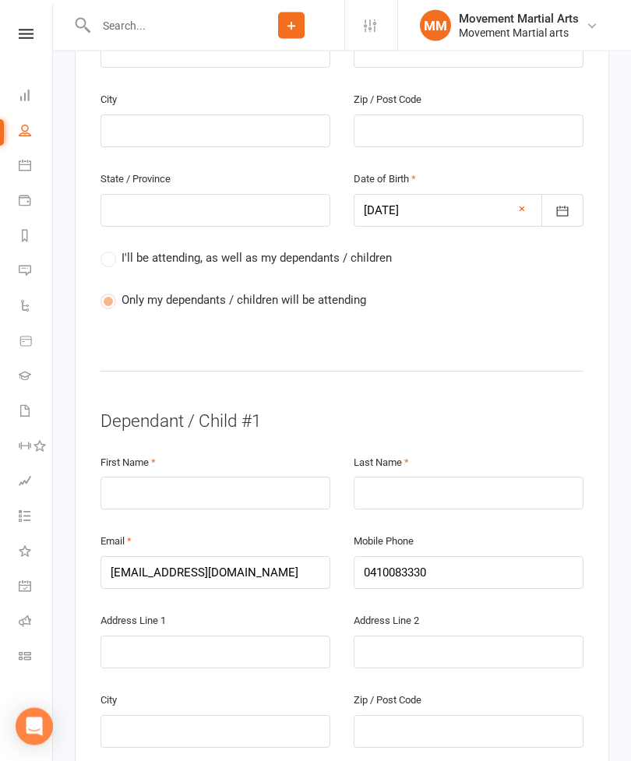
scroll to position [663, 0]
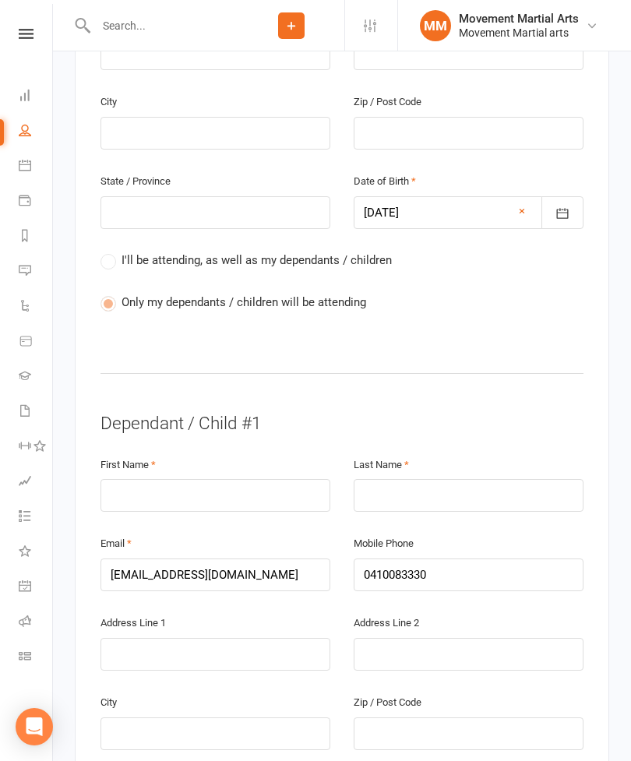
click at [230, 266] on div "I'll be attending, as well as my dependants / children Only my dependants / chi…" at bounding box center [341, 293] width 483 height 84
click at [248, 251] on span "I'll be attending, as well as my dependants / children" at bounding box center [256, 259] width 270 height 16
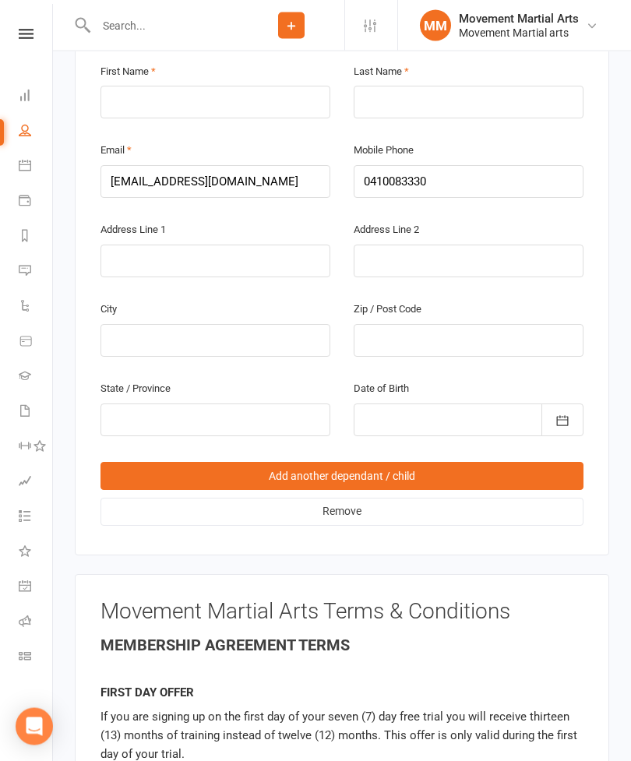
click at [388, 498] on link "Remove" at bounding box center [341, 512] width 483 height 28
click at [399, 499] on link "Remove" at bounding box center [341, 512] width 483 height 28
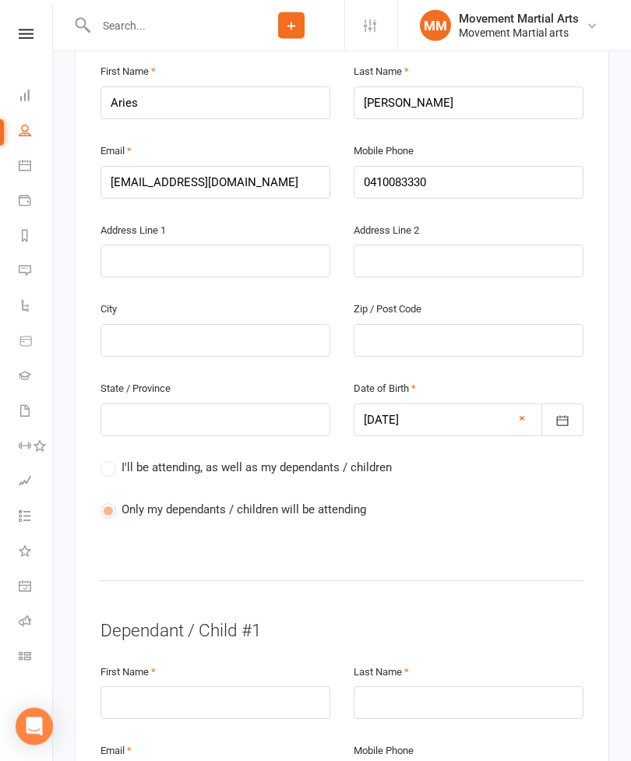
scroll to position [448, 0]
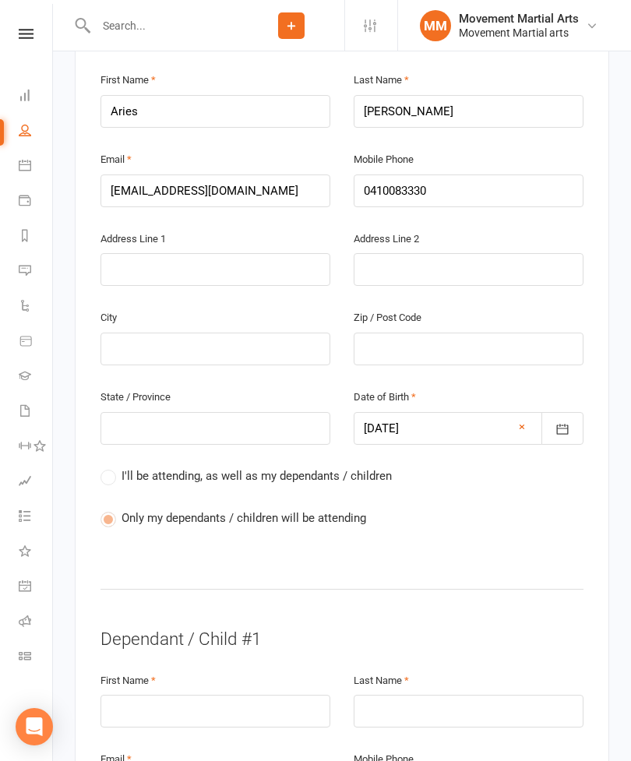
click at [27, 87] on link "Dashboard" at bounding box center [36, 96] width 35 height 35
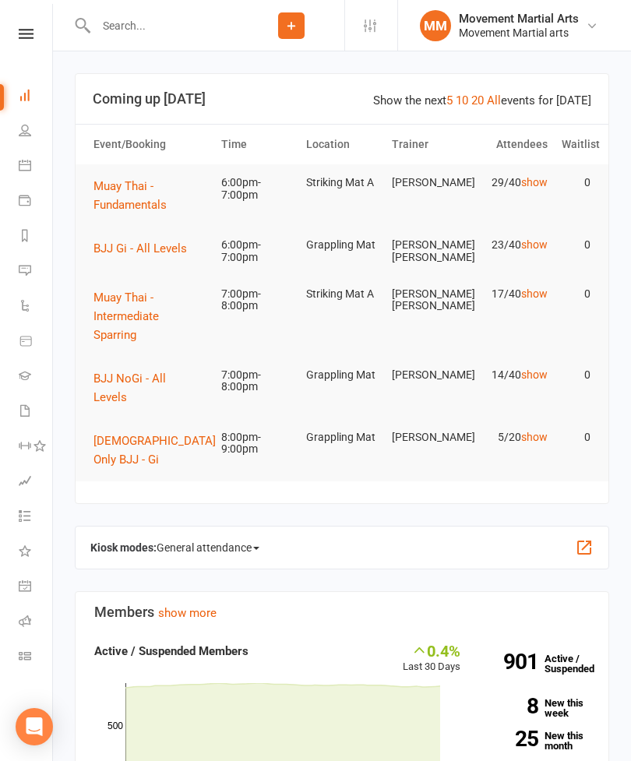
click at [164, 232] on td "BJJ Gi - All Levels" at bounding box center [150, 249] width 128 height 44
click at [167, 248] on span "BJJ Gi - All Levels" at bounding box center [139, 248] width 93 height 14
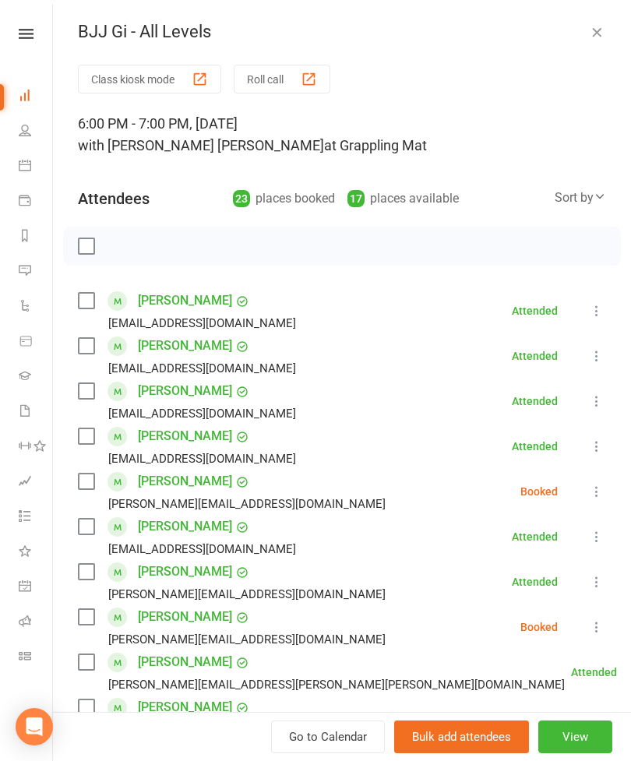
click at [83, 390] on label at bounding box center [86, 391] width 16 height 16
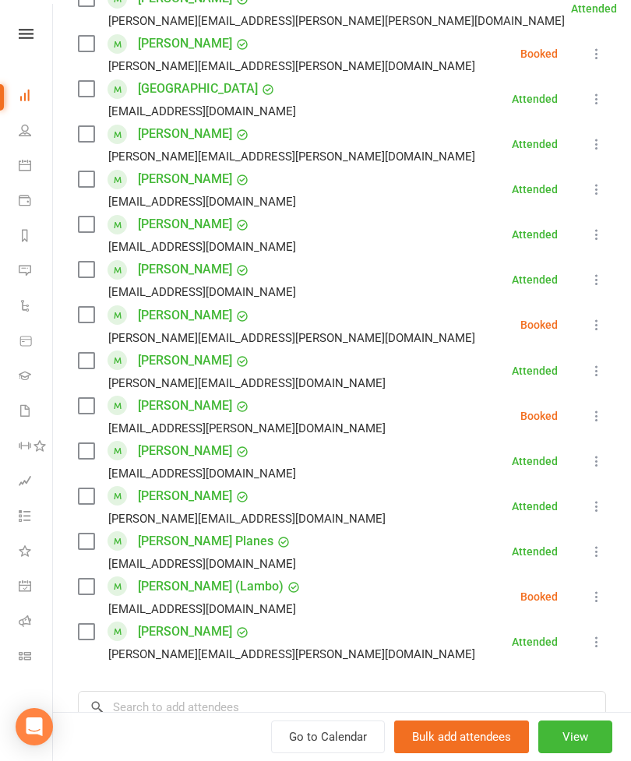
scroll to position [664, 0]
click at [85, 409] on label at bounding box center [86, 405] width 16 height 16
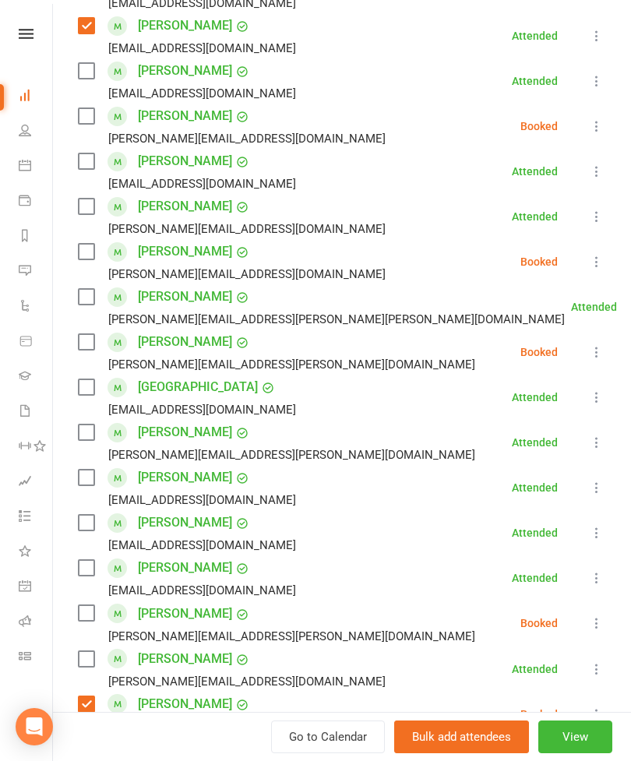
scroll to position [353, 0]
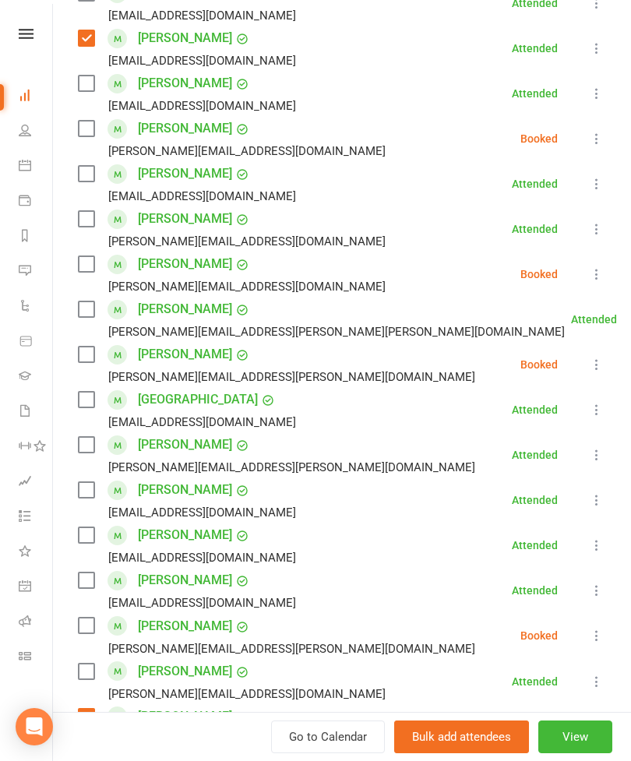
click at [90, 135] on label at bounding box center [86, 129] width 16 height 16
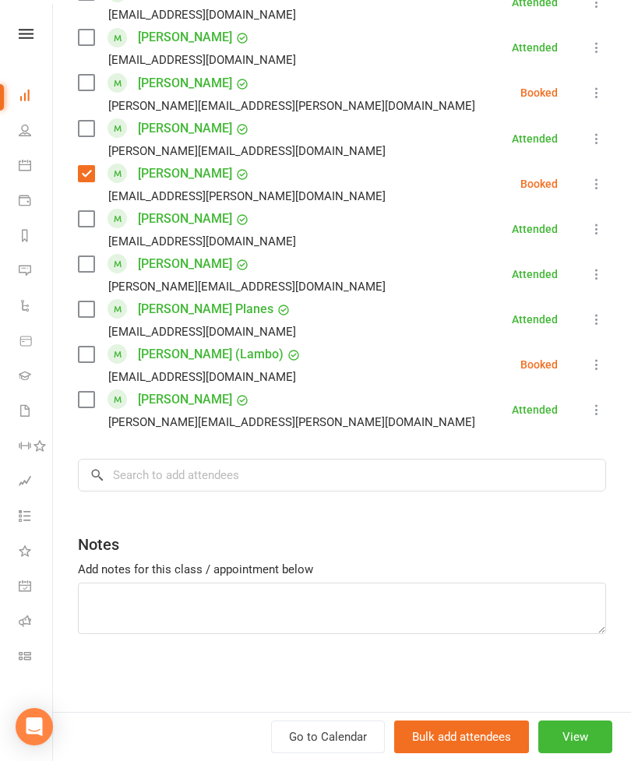
scroll to position [896, 0]
click at [293, 486] on input "search" at bounding box center [342, 475] width 528 height 33
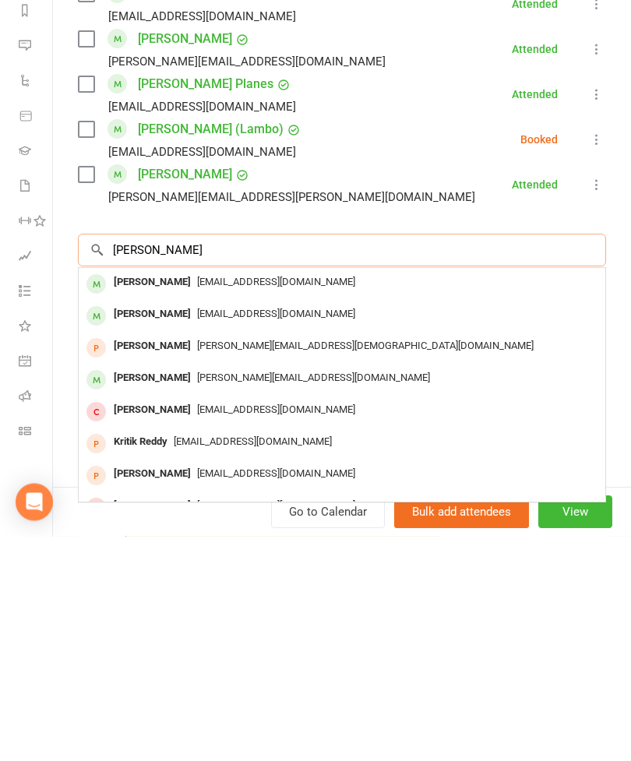
scroll to position [846, 0]
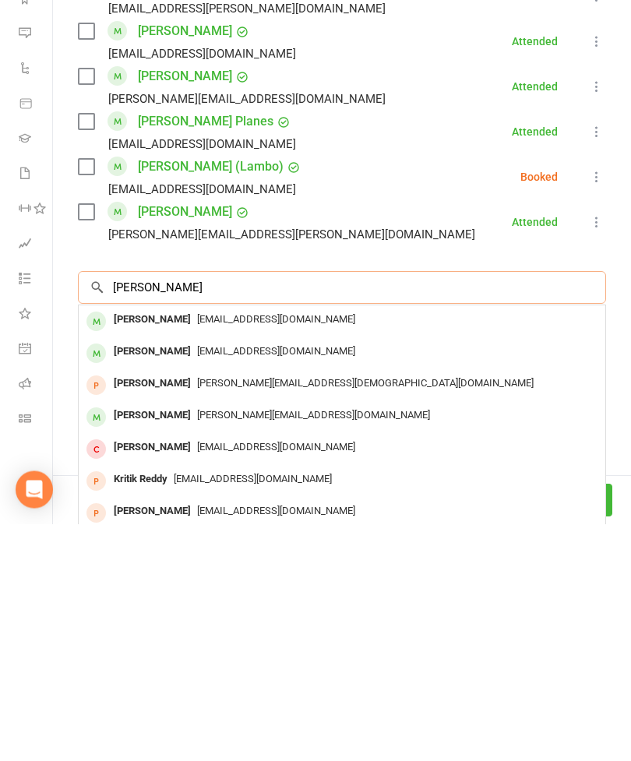
type input "[PERSON_NAME]"
click at [166, 546] on div "[PERSON_NAME]" at bounding box center [152, 557] width 90 height 23
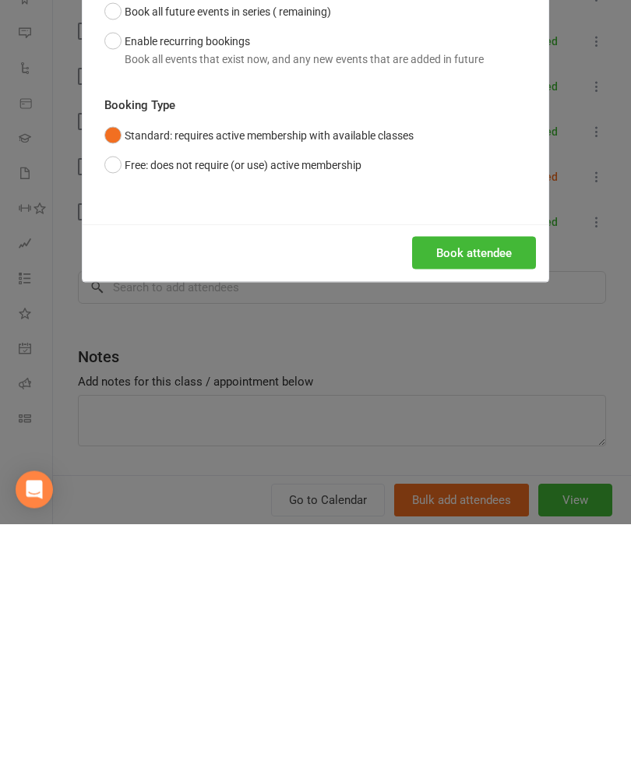
scroll to position [238, 0]
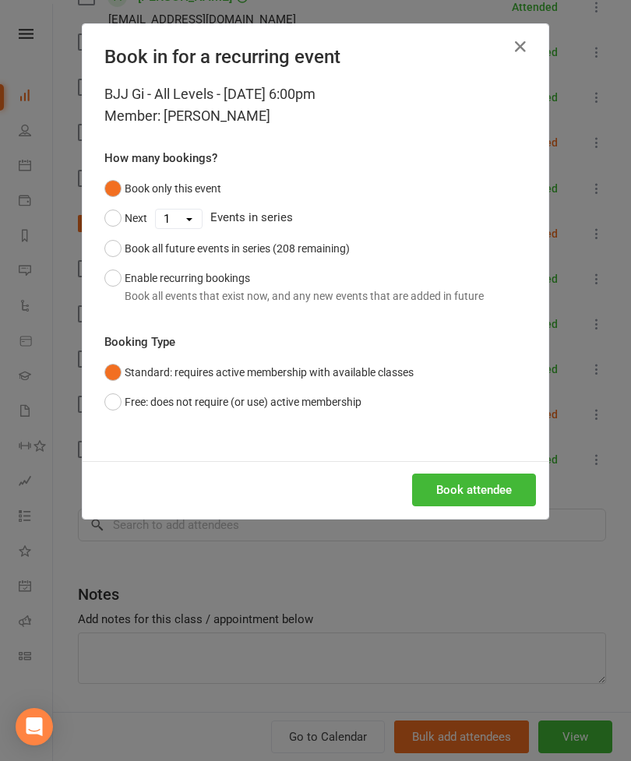
click at [499, 493] on button "Book attendee" at bounding box center [474, 489] width 124 height 33
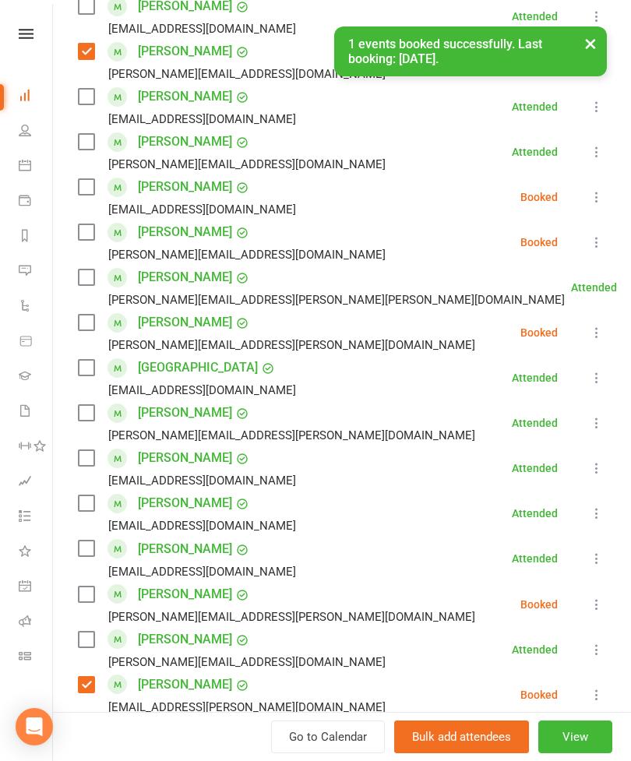
scroll to position [412, 0]
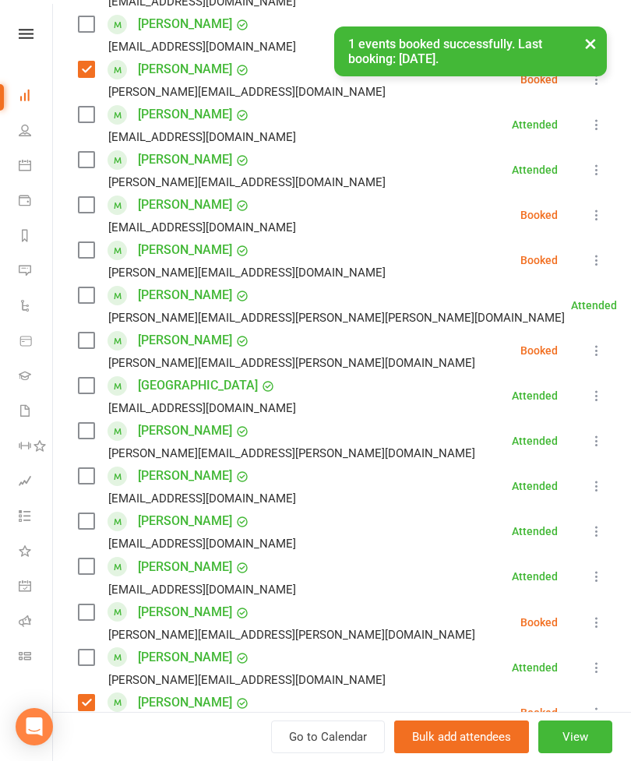
click at [93, 213] on label at bounding box center [86, 205] width 16 height 16
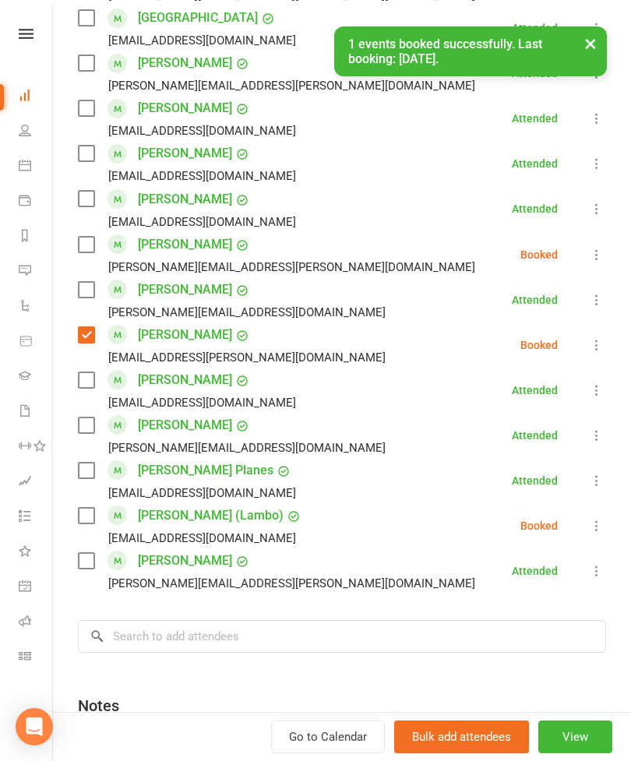
scroll to position [822, 0]
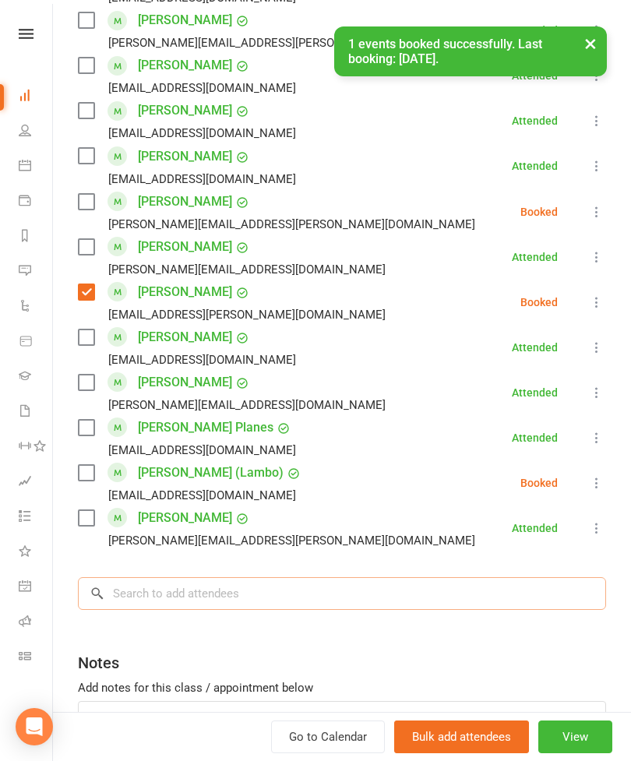
click at [292, 607] on input "search" at bounding box center [342, 593] width 528 height 33
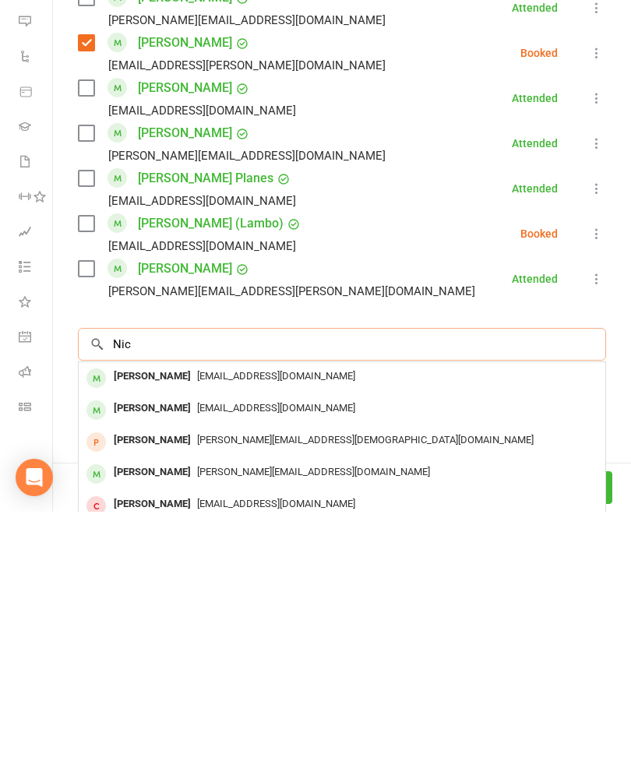
scroll to position [301, 0]
type input "[PERSON_NAME]"
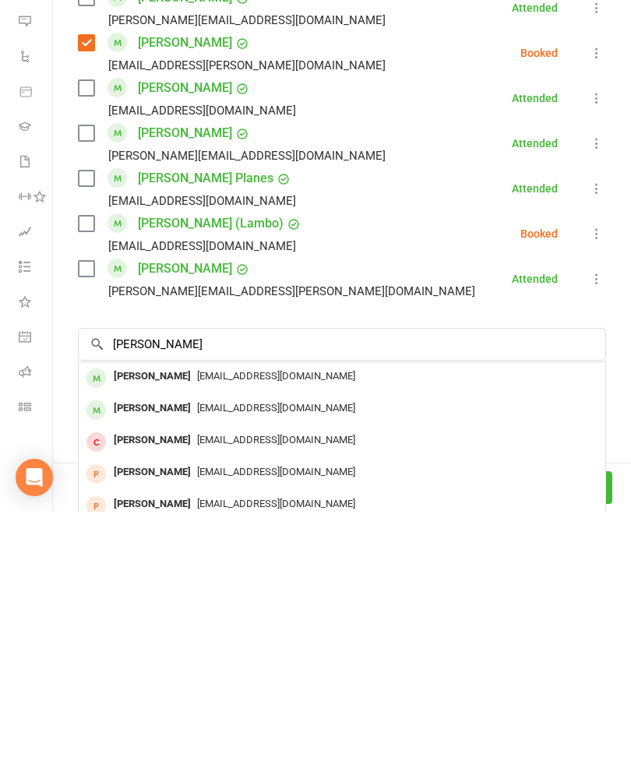
click at [197, 614] on div "[PERSON_NAME]" at bounding box center [152, 625] width 90 height 23
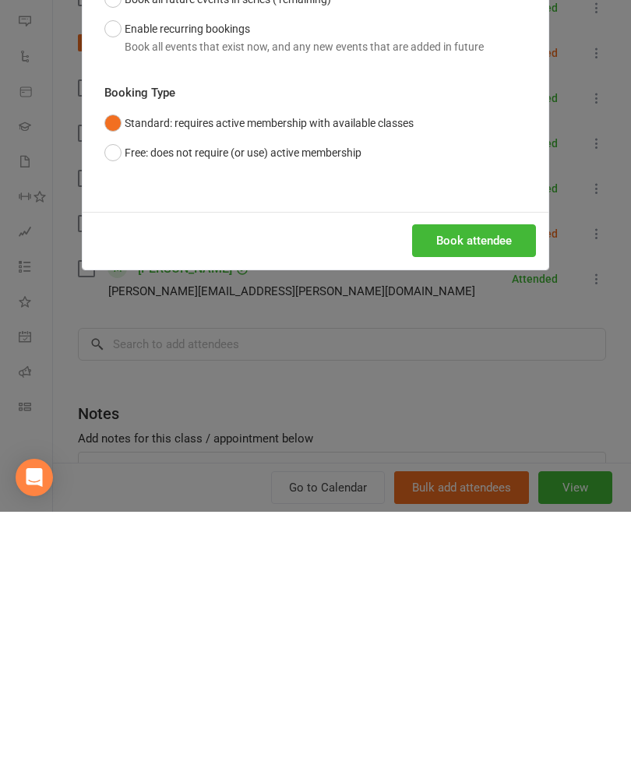
scroll to position [550, 0]
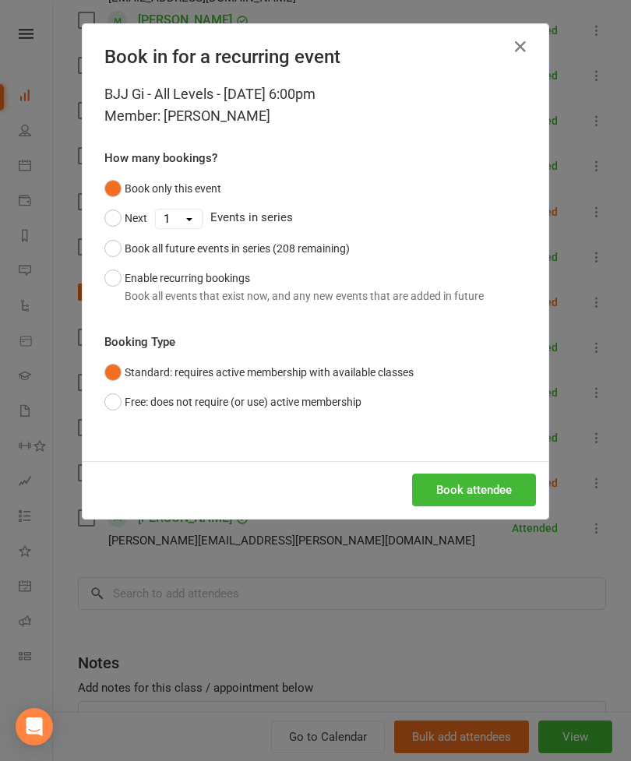
click at [488, 490] on button "Book attendee" at bounding box center [474, 489] width 124 height 33
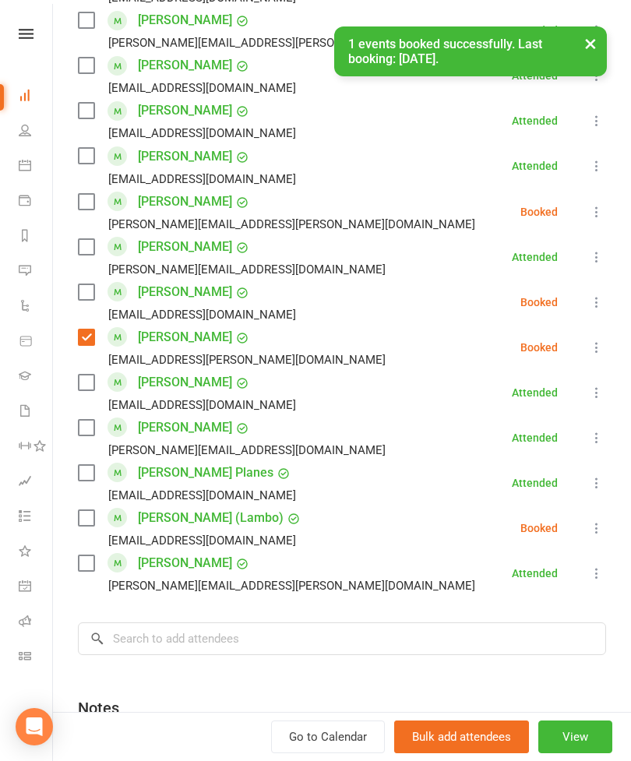
click at [88, 297] on label at bounding box center [86, 292] width 16 height 16
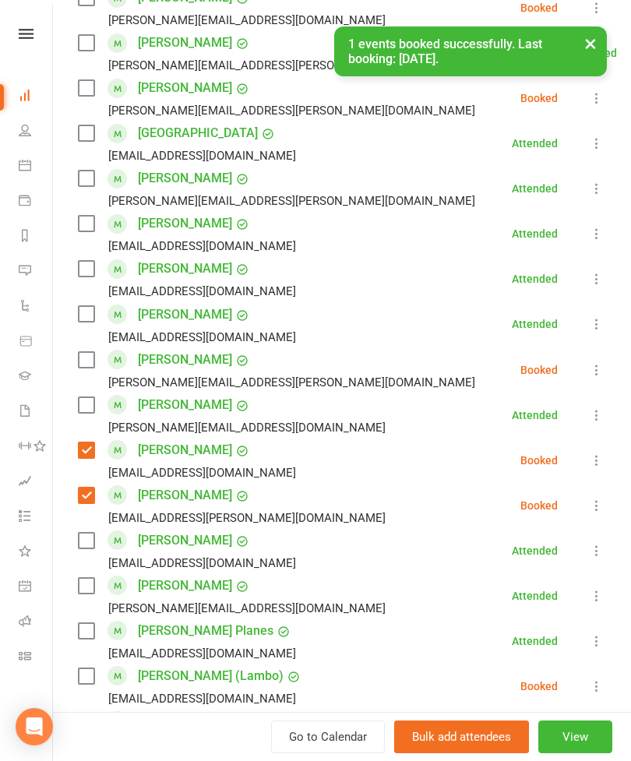
scroll to position [582, 0]
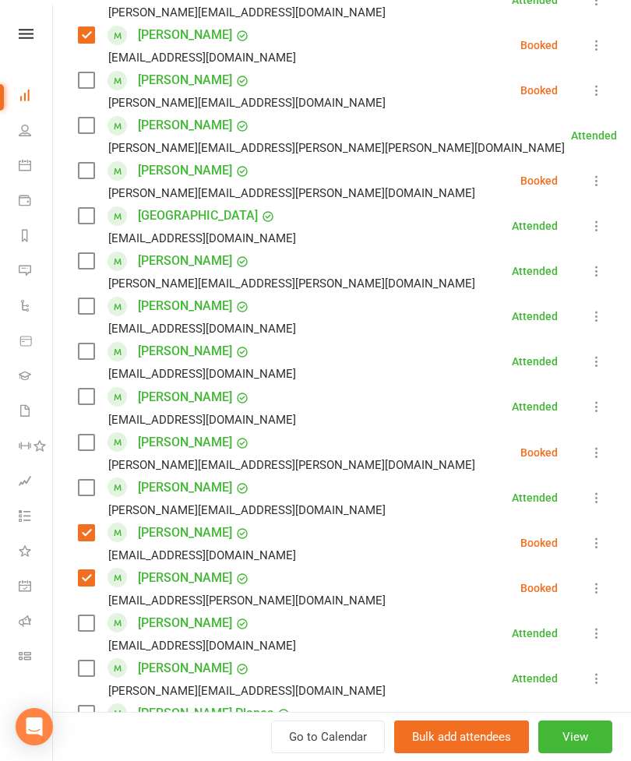
click at [81, 262] on label at bounding box center [86, 261] width 16 height 16
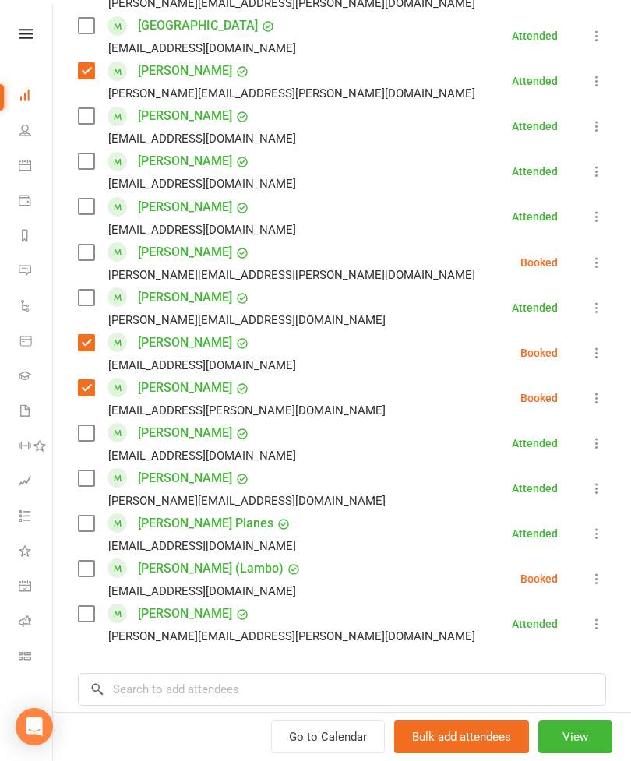
scroll to position [909, 0]
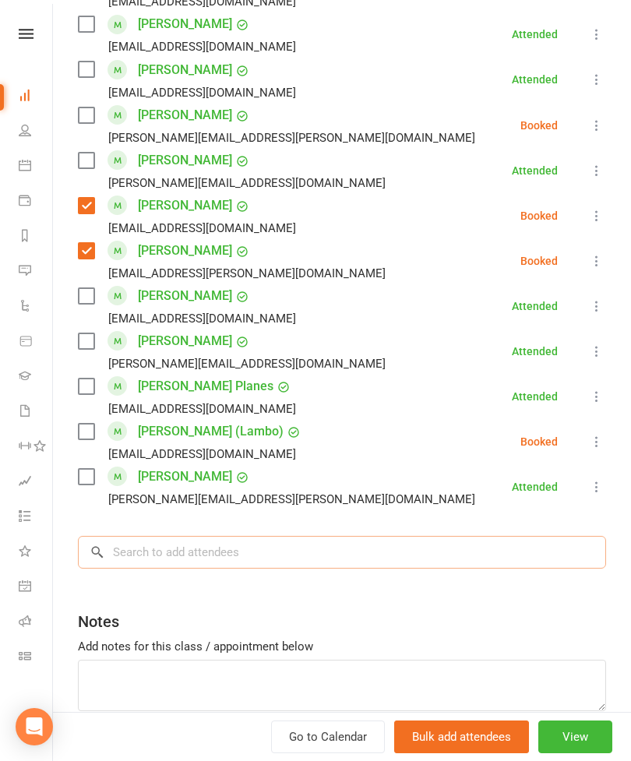
click at [272, 552] on input "search" at bounding box center [342, 552] width 528 height 33
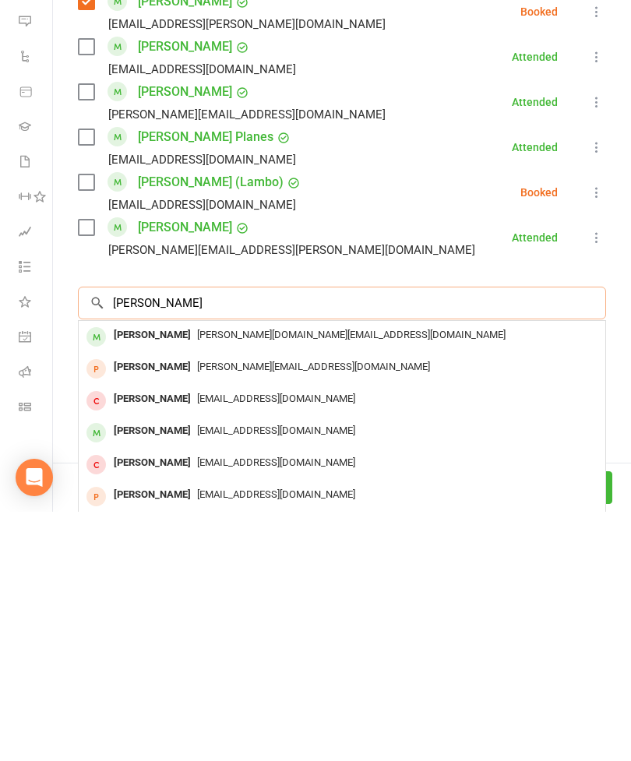
type input "[PERSON_NAME]"
click at [211, 578] on span "[PERSON_NAME][DOMAIN_NAME][EMAIL_ADDRESS][DOMAIN_NAME]" at bounding box center [351, 584] width 308 height 12
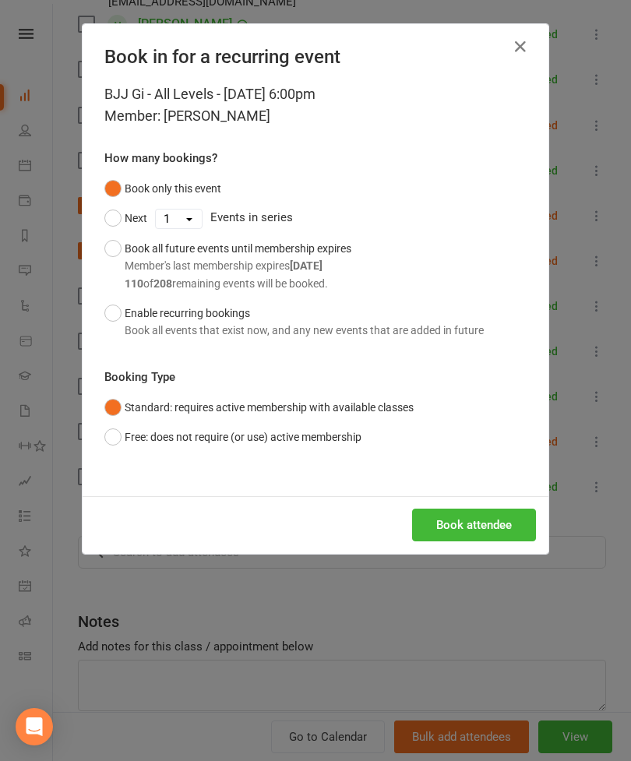
click at [454, 530] on button "Book attendee" at bounding box center [474, 524] width 124 height 33
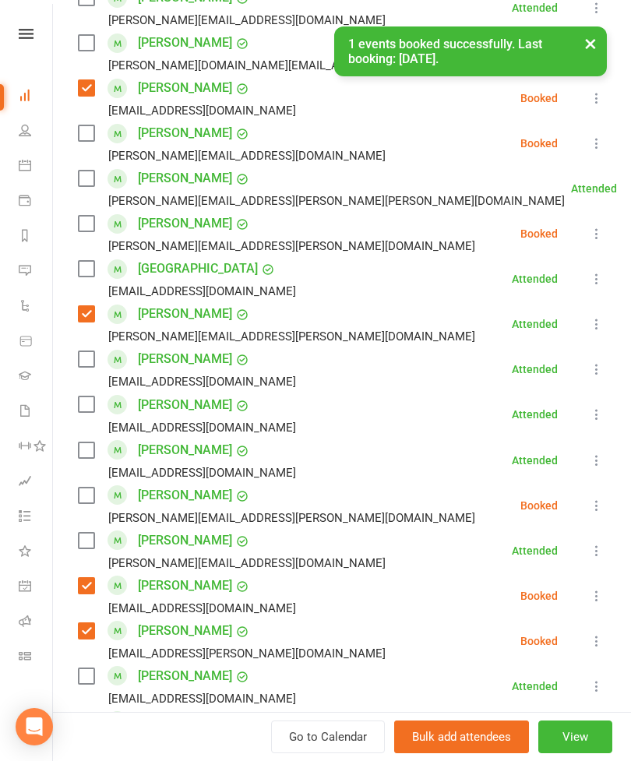
scroll to position [266, 0]
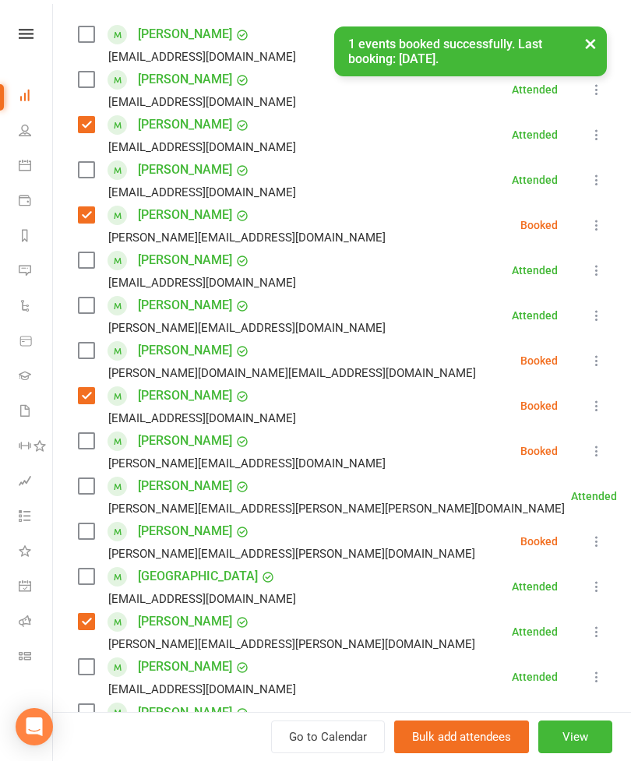
click at [88, 357] on label at bounding box center [86, 351] width 16 height 16
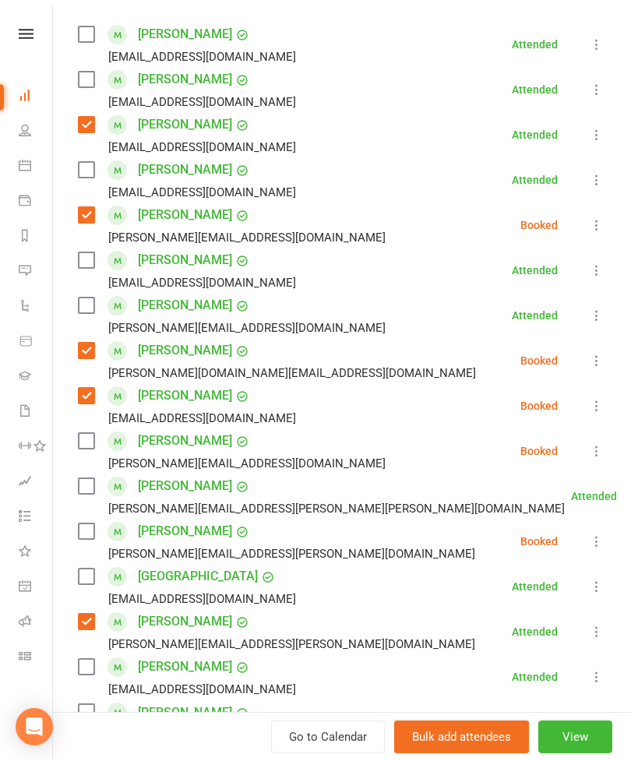
click at [90, 262] on label at bounding box center [86, 260] width 16 height 16
click at [93, 308] on label at bounding box center [86, 305] width 16 height 16
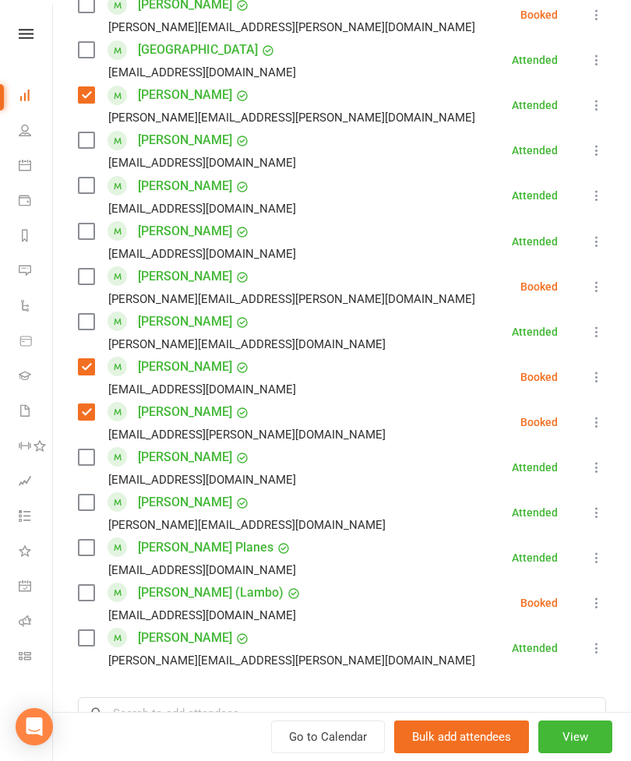
scroll to position [795, 0]
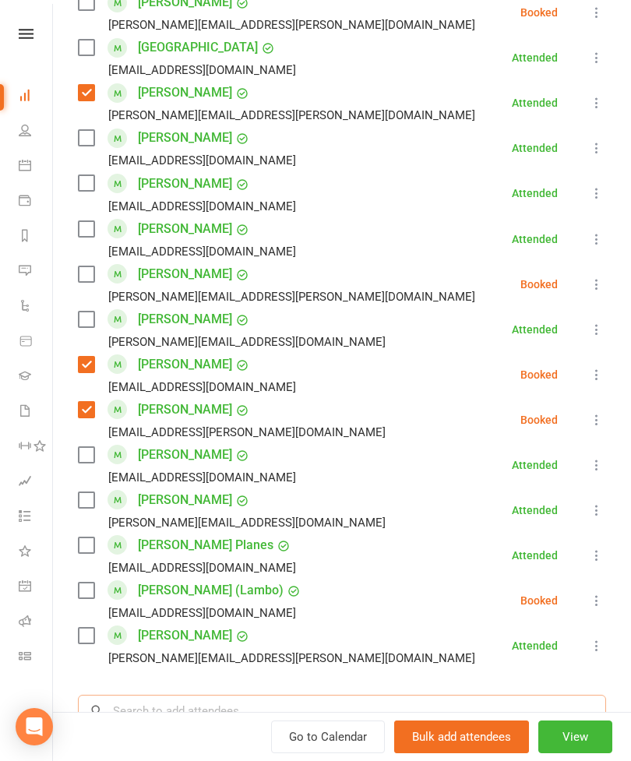
click at [264, 718] on input "search" at bounding box center [342, 711] width 528 height 33
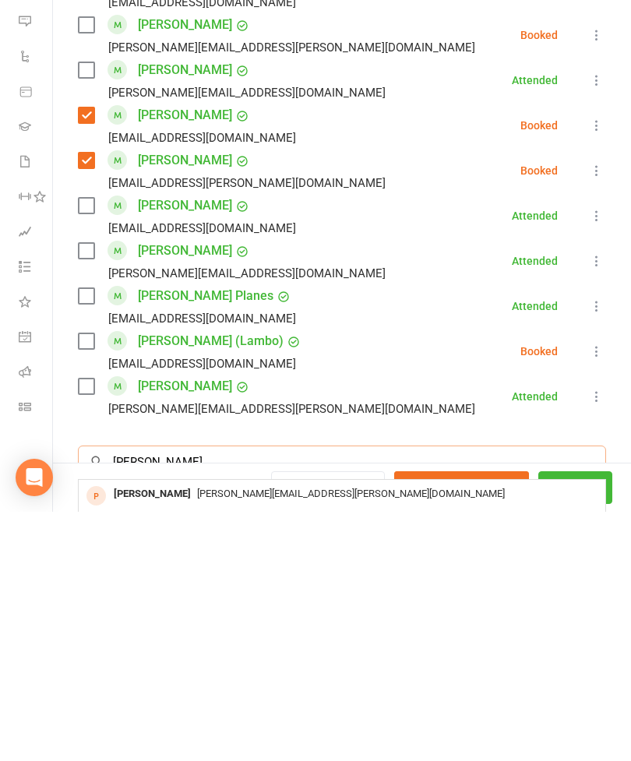
scroll to position [833, 0]
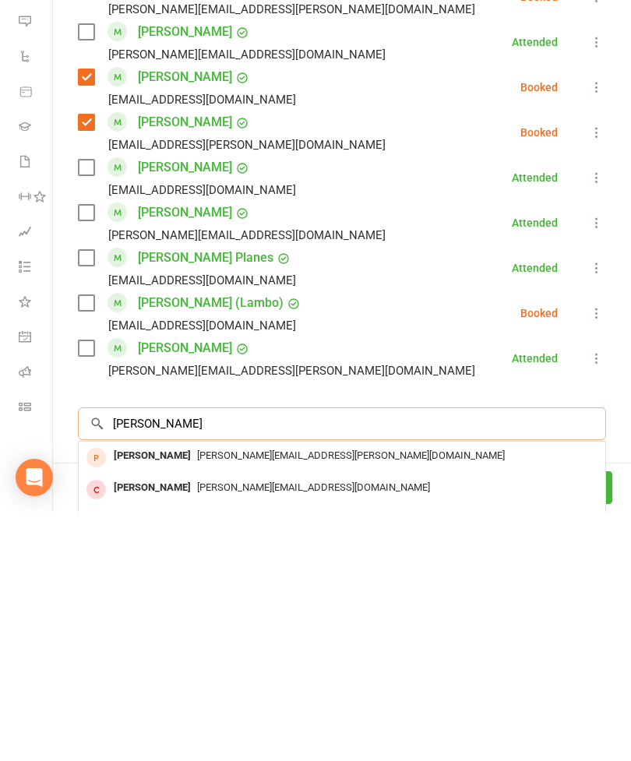
type input "[PERSON_NAME]"
click at [166, 758] on div "[PERSON_NAME]" at bounding box center [152, 769] width 90 height 23
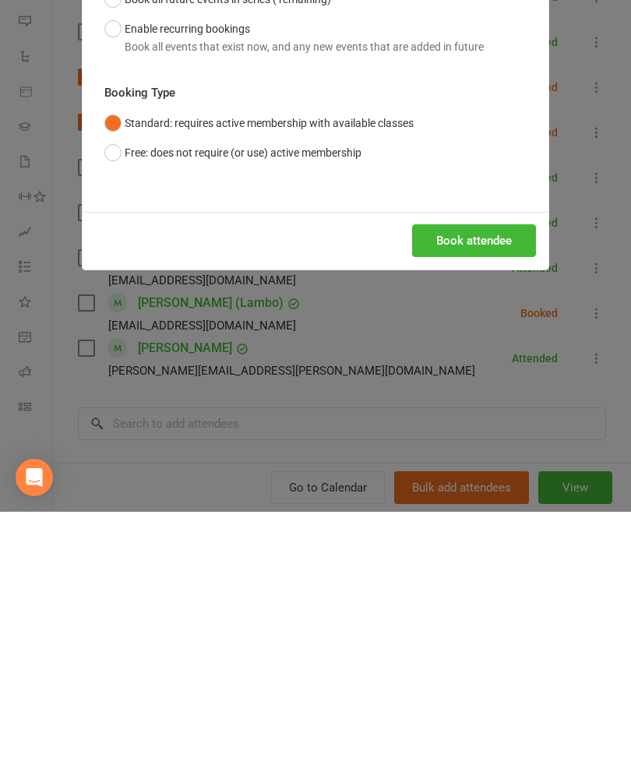
scroll to position [1251, 0]
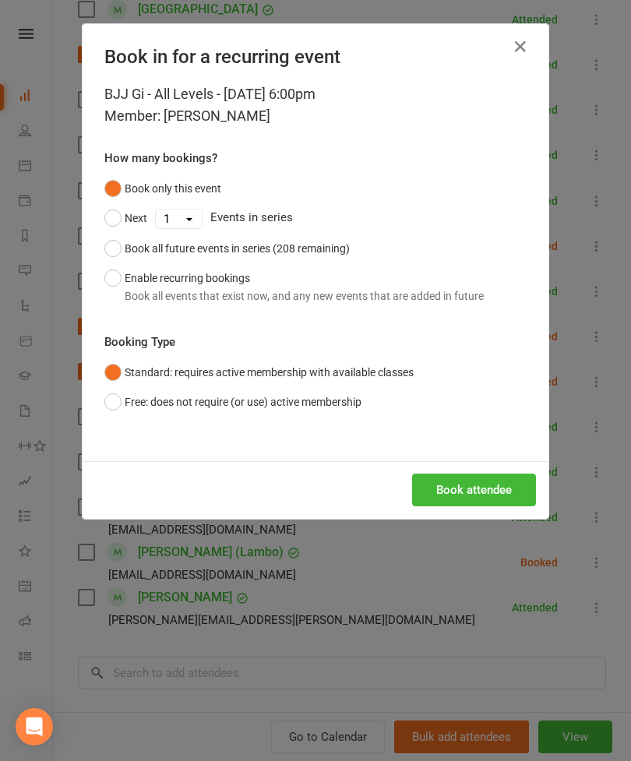
click at [490, 498] on button "Book attendee" at bounding box center [474, 489] width 124 height 33
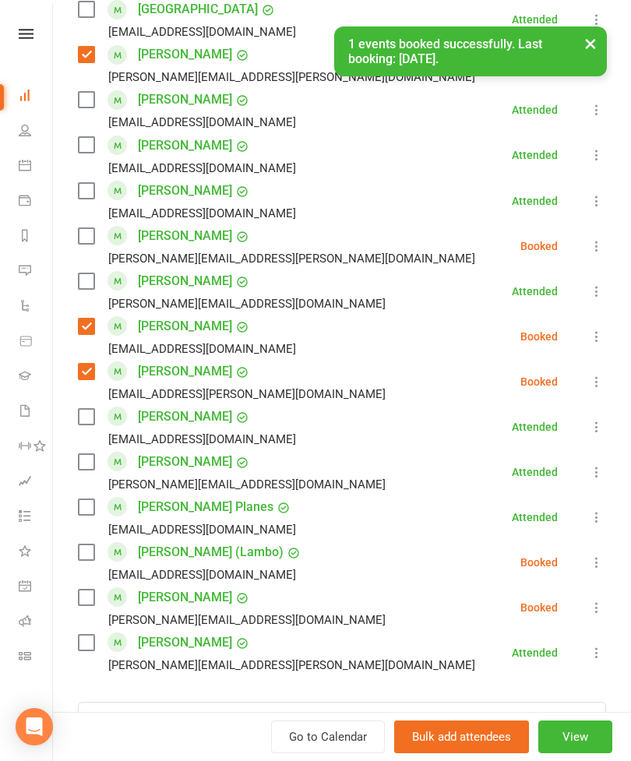
click at [83, 641] on label at bounding box center [86, 643] width 16 height 16
click at [178, 720] on input "search" at bounding box center [342, 718] width 528 height 33
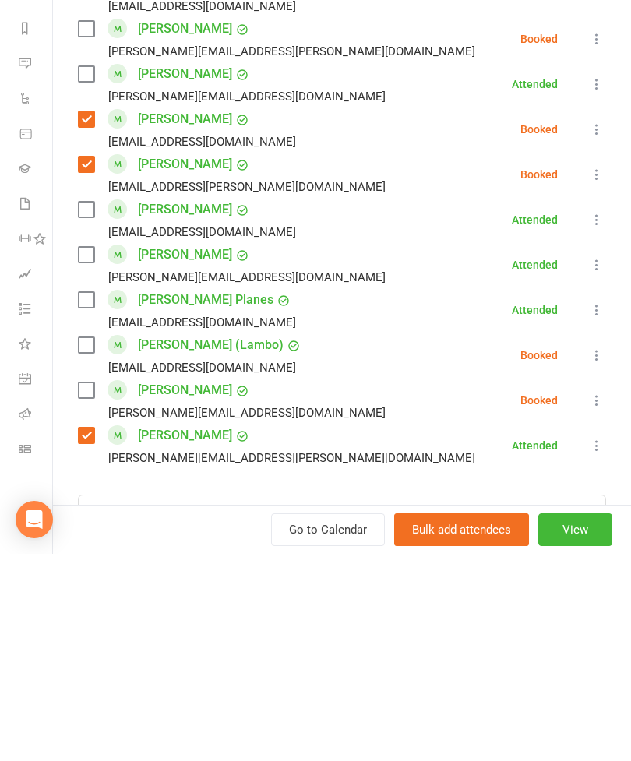
click at [84, 589] on label at bounding box center [86, 597] width 16 height 16
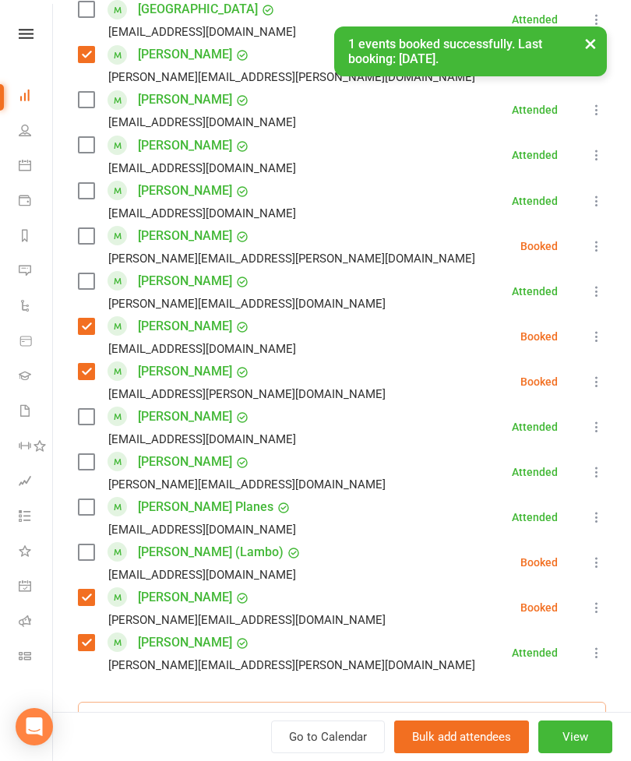
click at [221, 710] on input "search" at bounding box center [342, 718] width 528 height 33
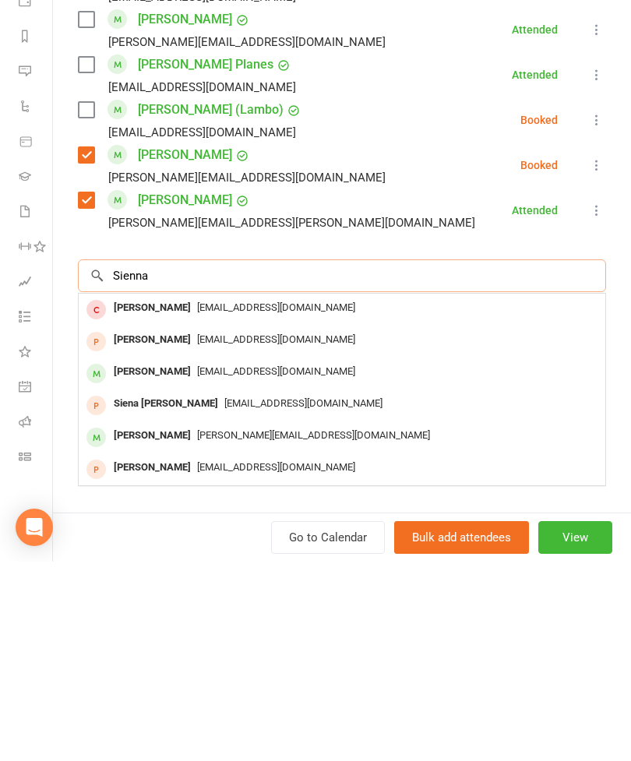
scroll to position [1076, 0]
type input "Sienna"
click at [171, 560] on div "[PERSON_NAME]" at bounding box center [152, 571] width 90 height 23
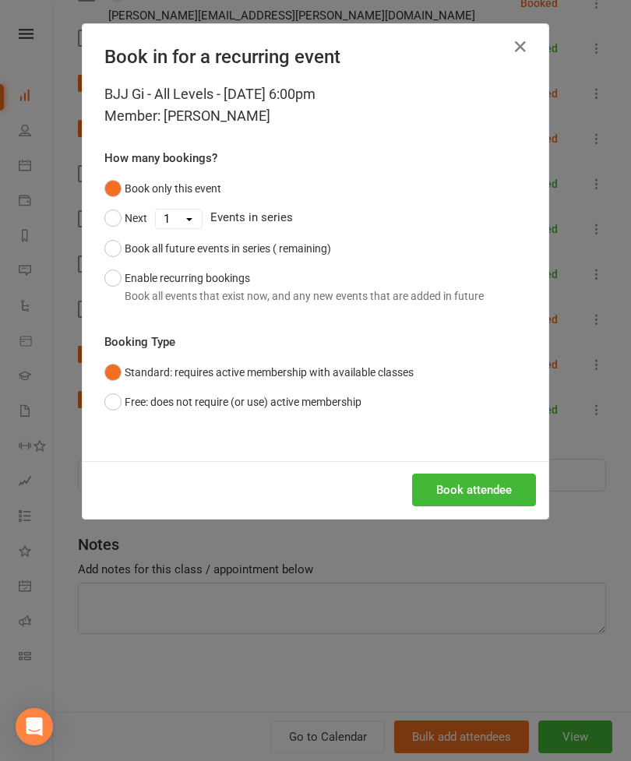
scroll to position [1026, 0]
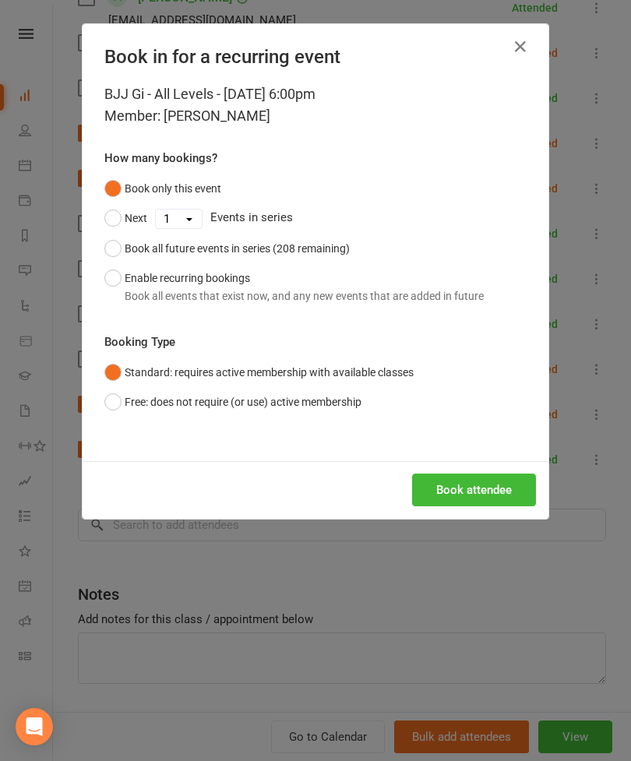
click at [473, 491] on button "Book attendee" at bounding box center [474, 489] width 124 height 33
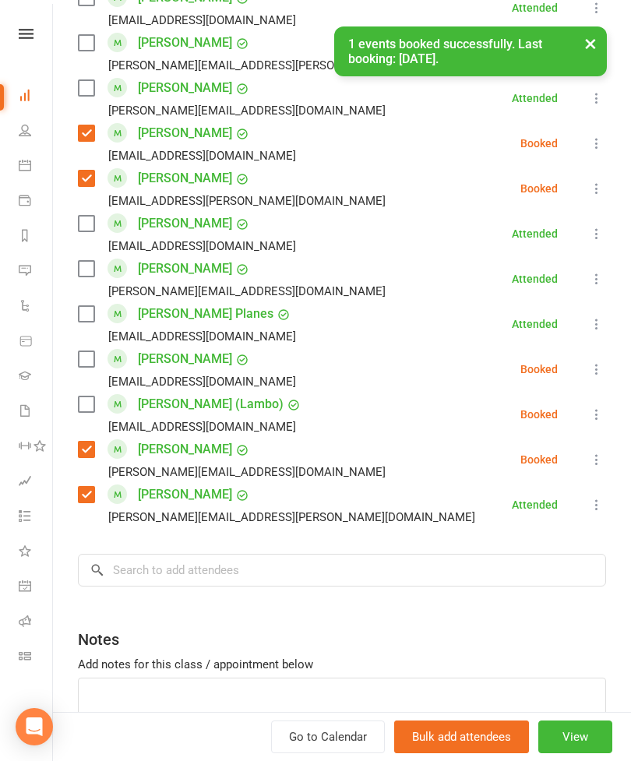
click at [81, 351] on label at bounding box center [86, 359] width 16 height 16
click at [90, 397] on label at bounding box center [86, 404] width 16 height 16
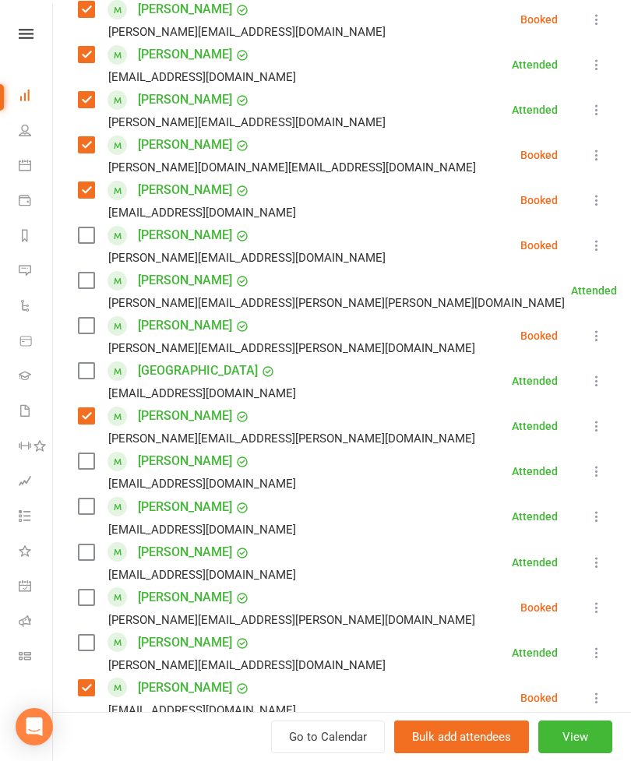
scroll to position [464, 0]
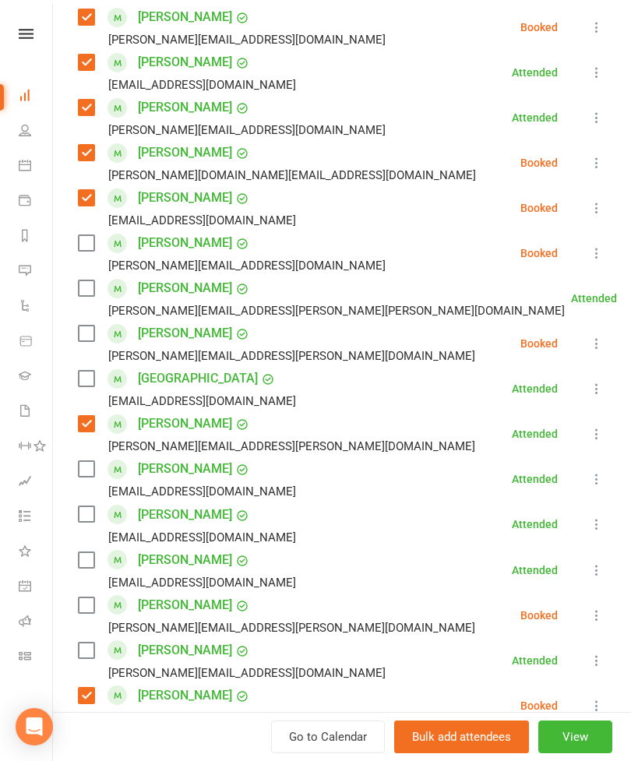
click at [78, 300] on div "[PERSON_NAME] [PERSON_NAME][EMAIL_ADDRESS][PERSON_NAME][PERSON_NAME][DOMAIN_NAM…" at bounding box center [324, 298] width 493 height 45
click at [80, 288] on label at bounding box center [86, 288] width 16 height 16
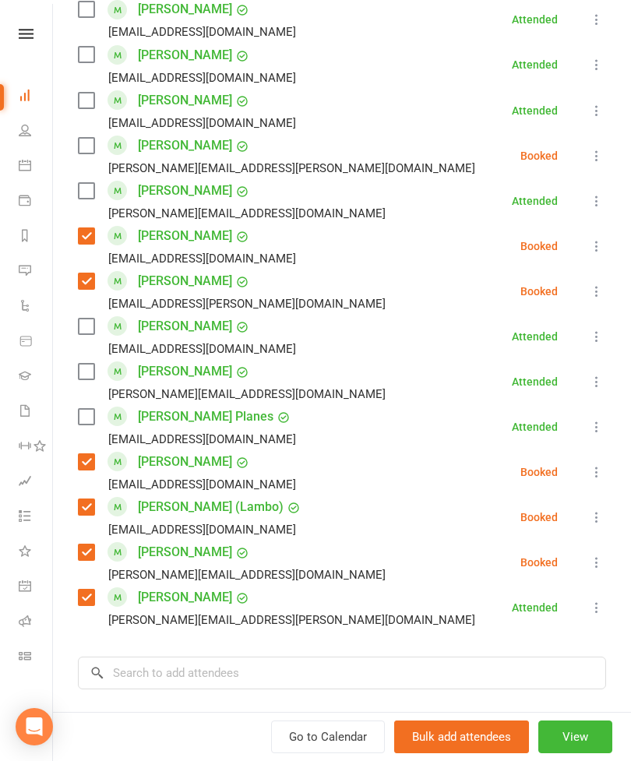
scroll to position [959, 0]
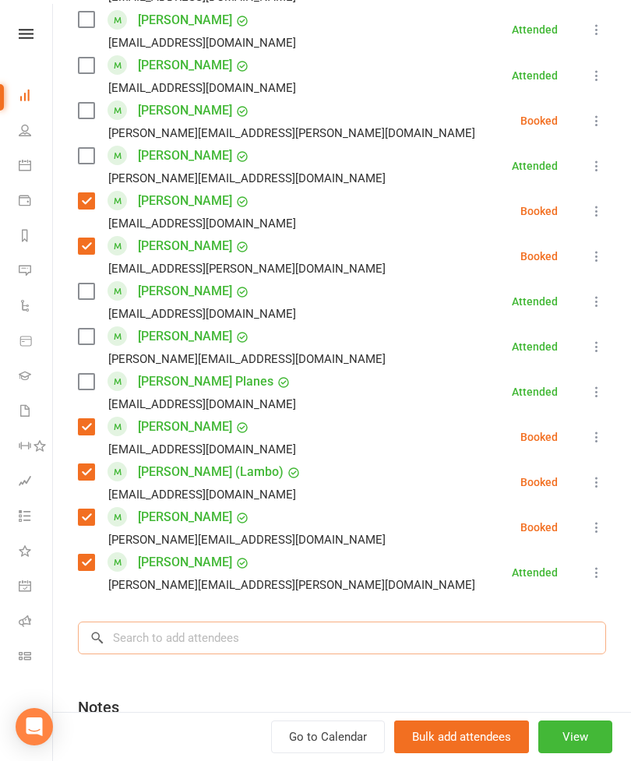
click at [259, 652] on input "search" at bounding box center [342, 637] width 528 height 33
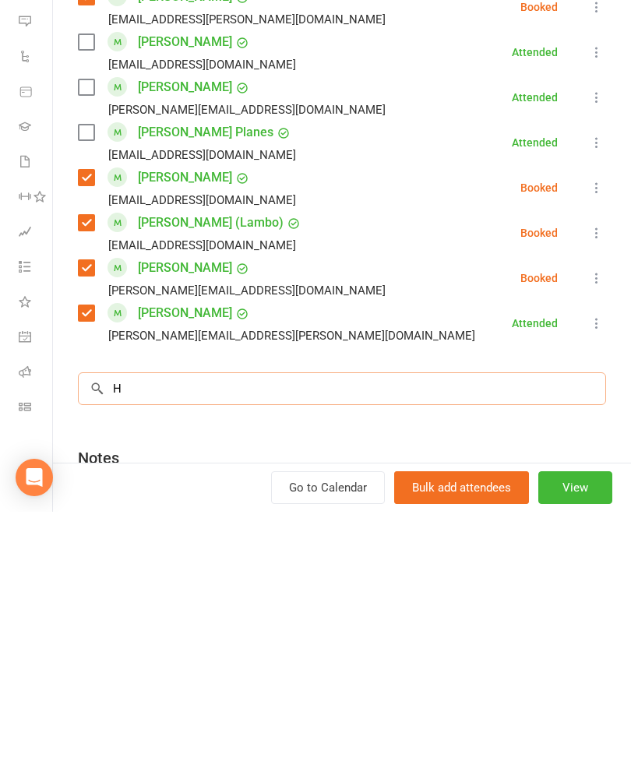
scroll to position [1695, 0]
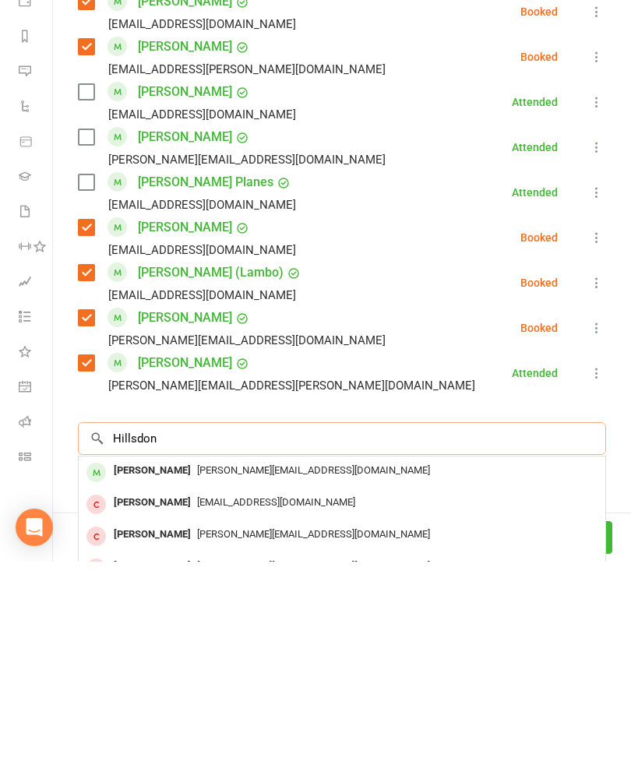
type input "Hillsdon"
click at [226, 663] on span "[PERSON_NAME][EMAIL_ADDRESS][DOMAIN_NAME]" at bounding box center [313, 669] width 233 height 12
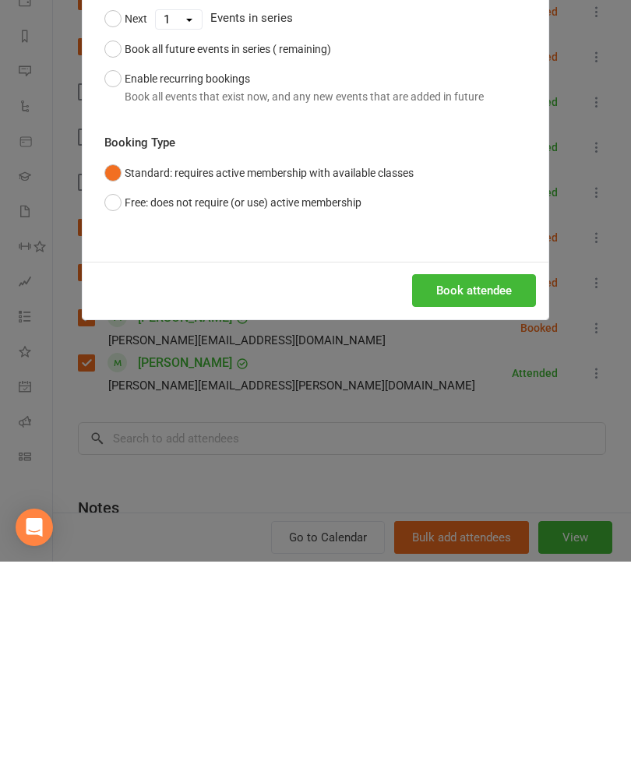
scroll to position [1645, 0]
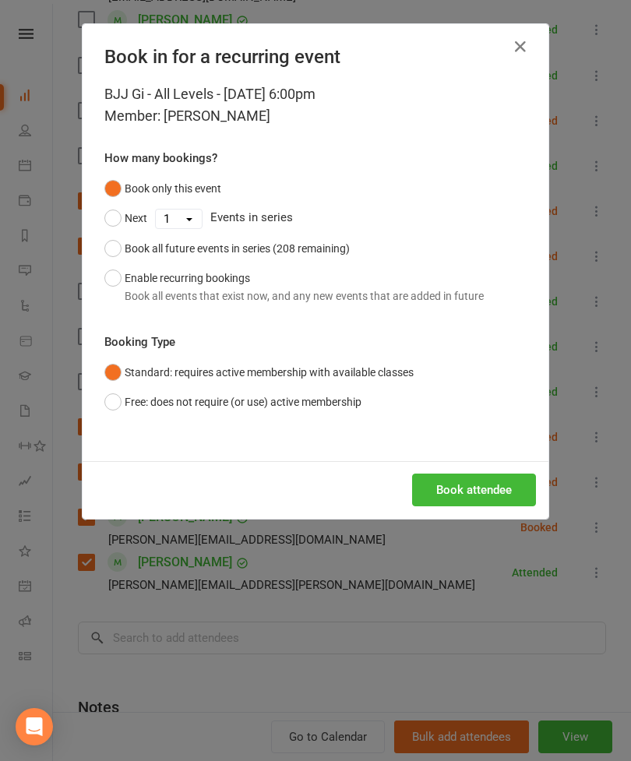
click at [486, 486] on button "Book attendee" at bounding box center [474, 489] width 124 height 33
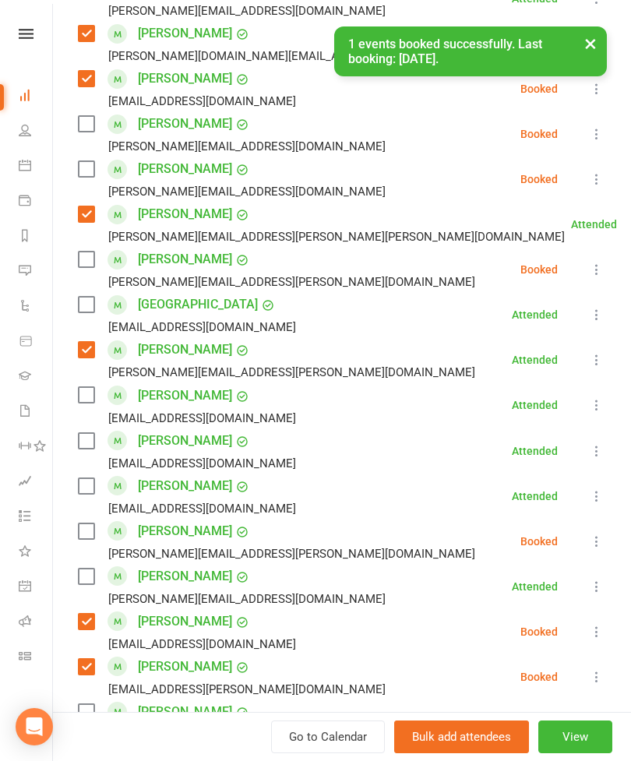
click at [88, 169] on label at bounding box center [86, 169] width 16 height 16
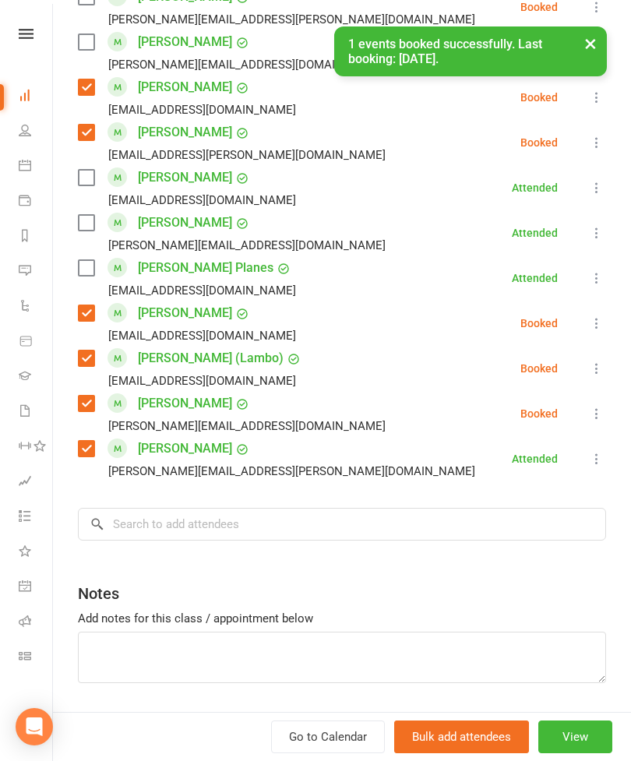
scroll to position [1117, 0]
click at [302, 519] on input "search" at bounding box center [342, 524] width 528 height 33
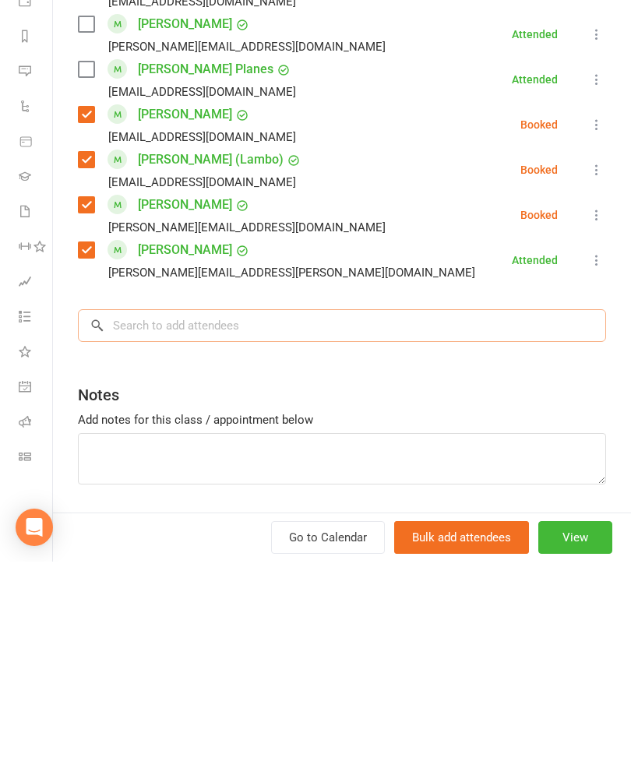
scroll to position [1690, 0]
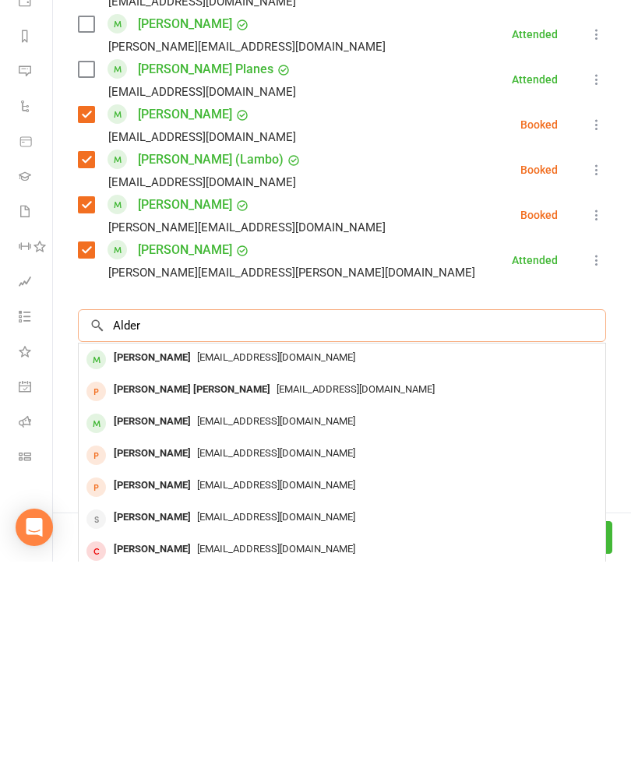
type input "Alder"
click at [198, 546] on div "[EMAIL_ADDRESS][DOMAIN_NAME]" at bounding box center [342, 557] width 514 height 23
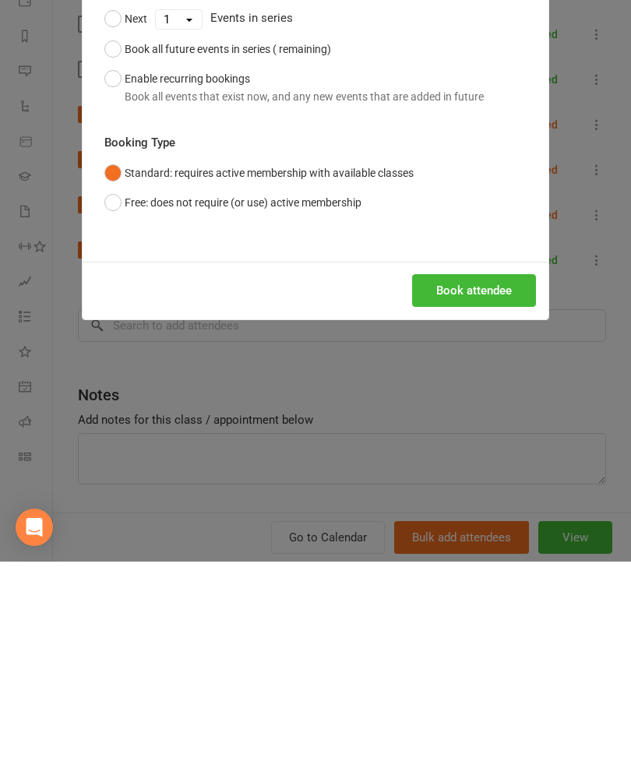
scroll to position [1645, 0]
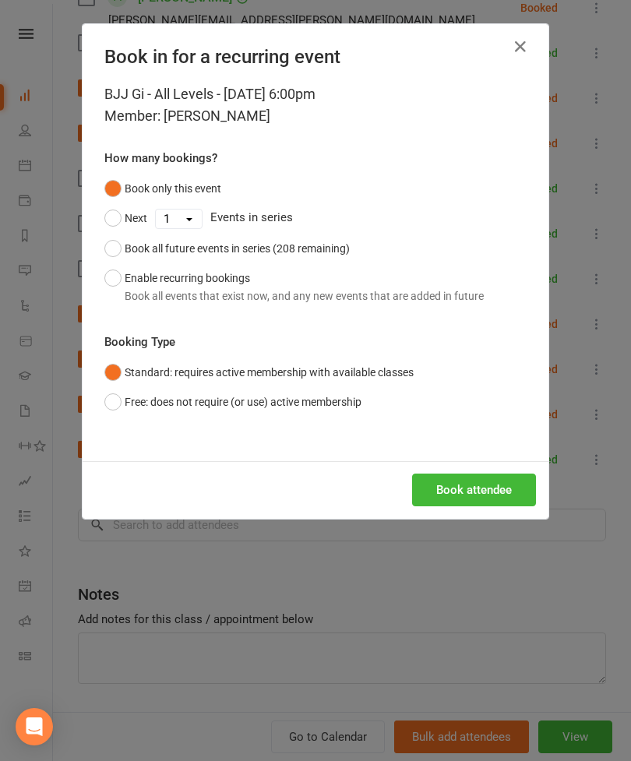
click at [481, 489] on button "Book attendee" at bounding box center [474, 489] width 124 height 33
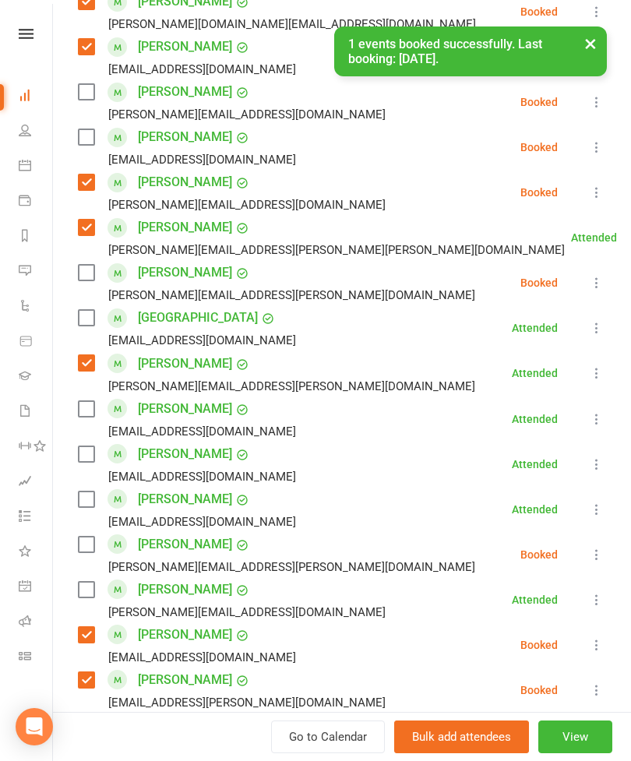
scroll to position [580, 0]
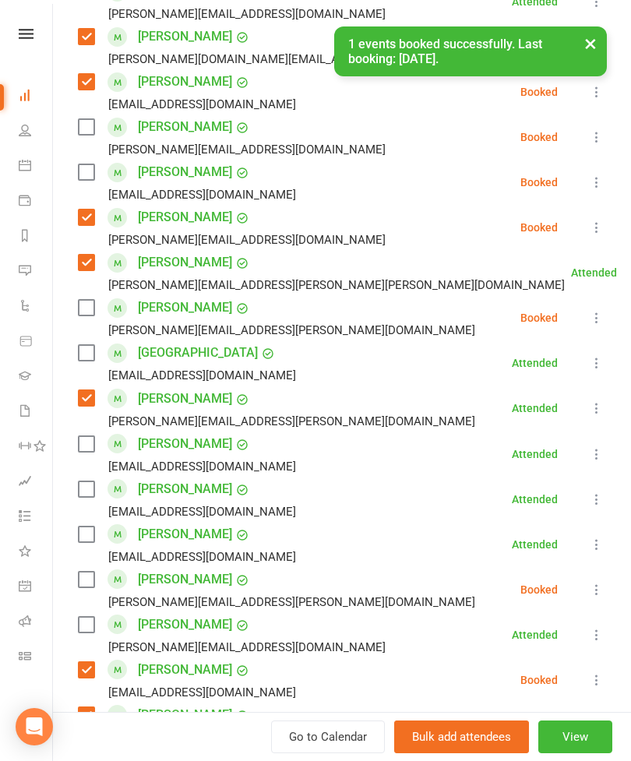
click at [84, 180] on label at bounding box center [86, 172] width 16 height 16
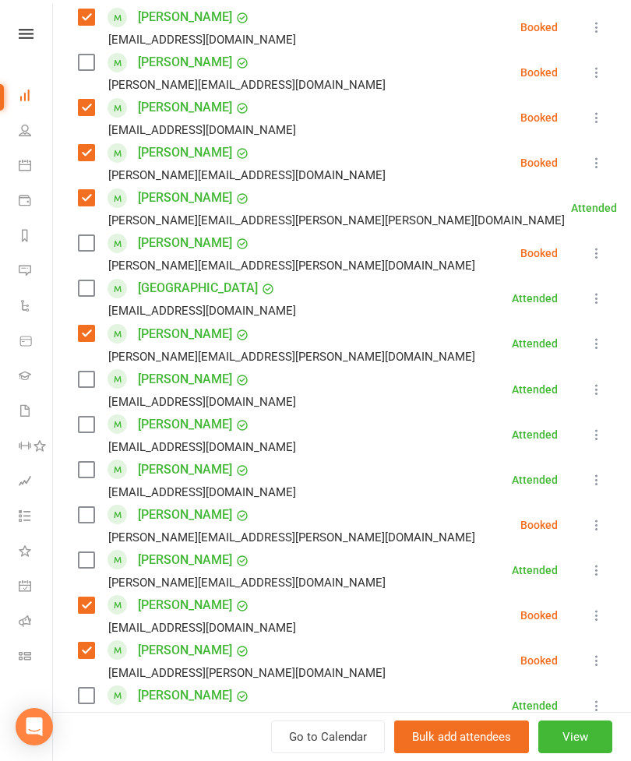
click at [93, 509] on label at bounding box center [86, 515] width 16 height 16
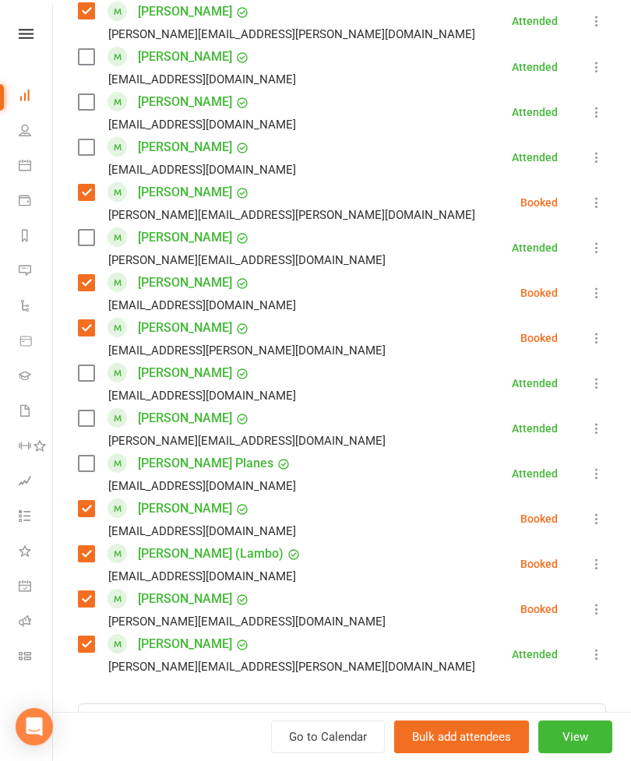
scroll to position [968, 0]
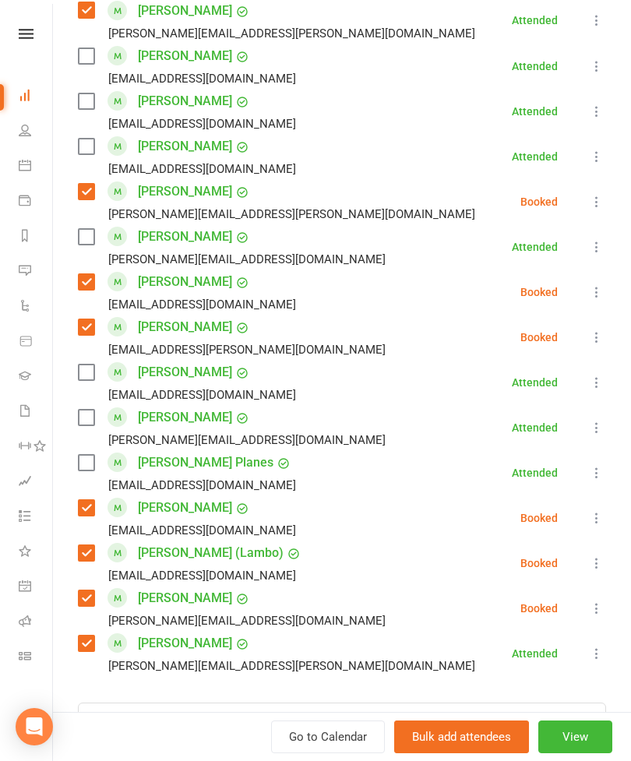
click at [90, 415] on label at bounding box center [86, 418] width 16 height 16
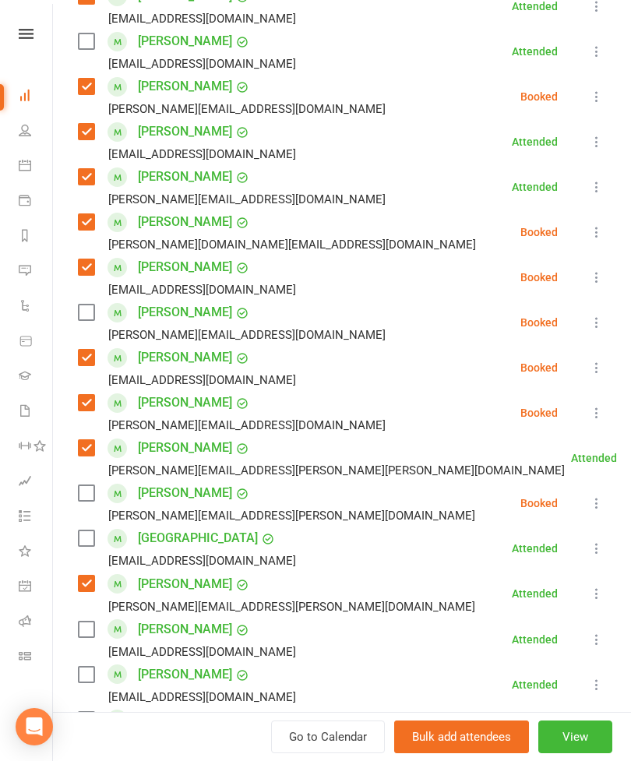
scroll to position [394, 0]
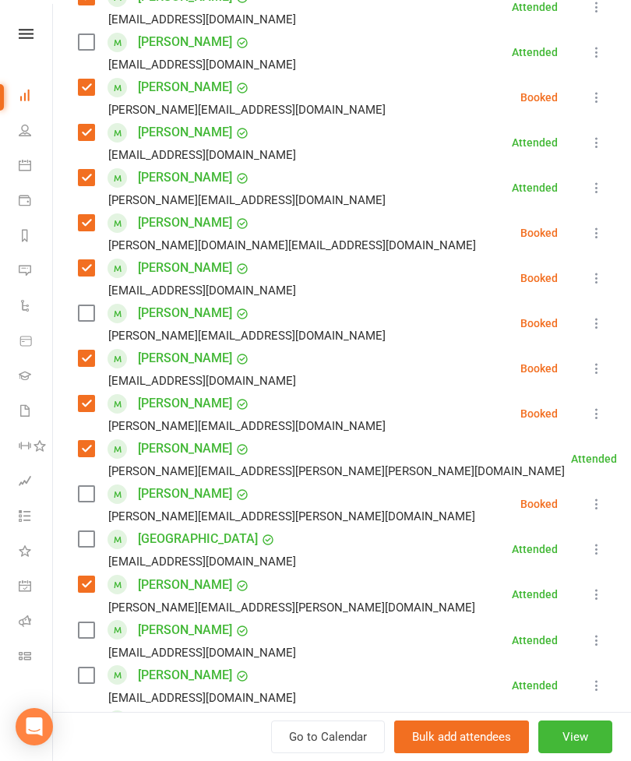
click at [90, 45] on label at bounding box center [86, 42] width 16 height 16
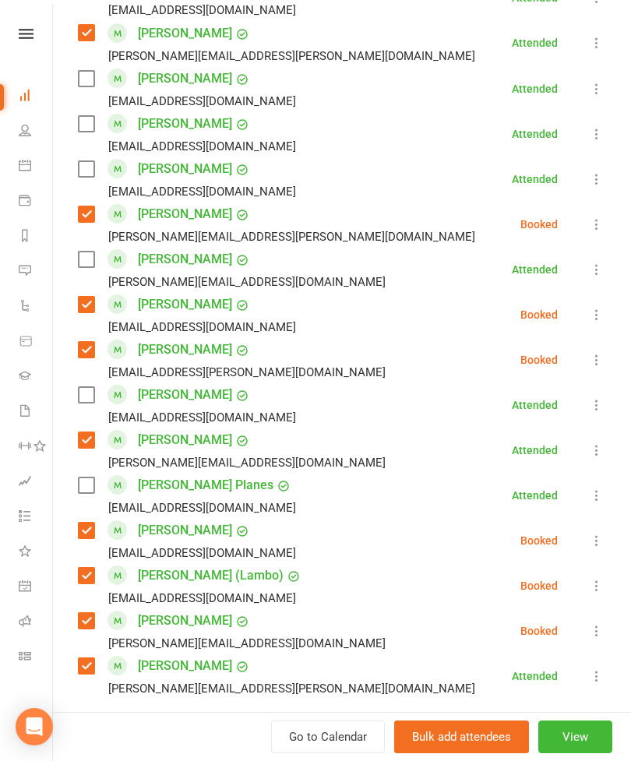
scroll to position [980, 0]
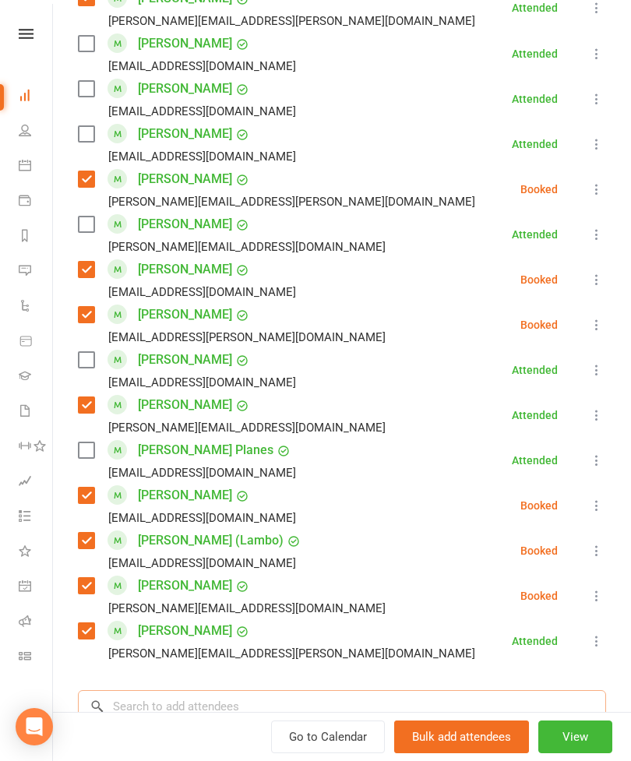
click at [279, 703] on input "search" at bounding box center [342, 706] width 528 height 33
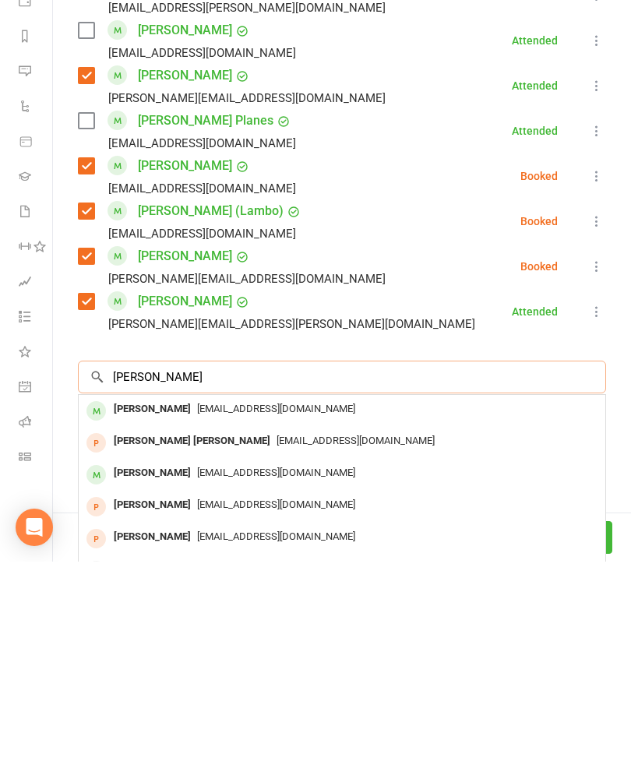
scroll to position [1117, 0]
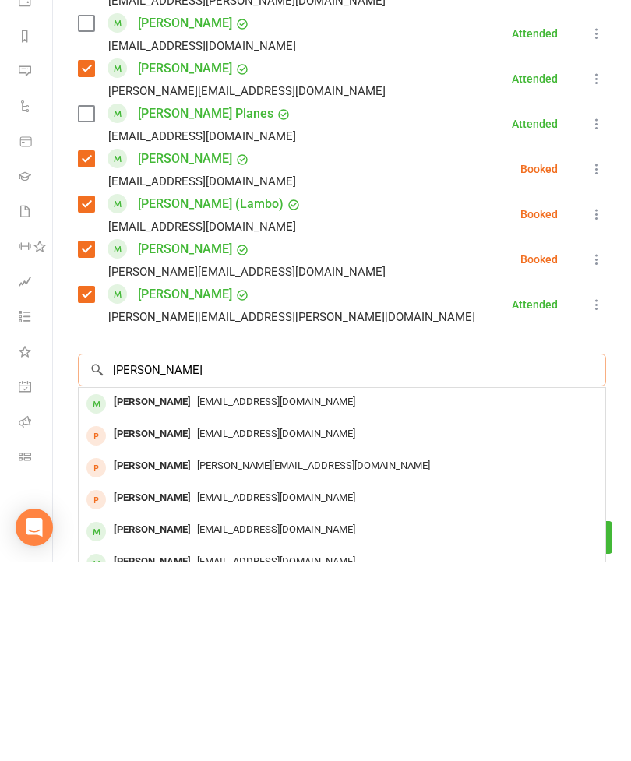
type input "[PERSON_NAME]"
click at [259, 595] on span "[EMAIL_ADDRESS][DOMAIN_NAME]" at bounding box center [276, 601] width 158 height 12
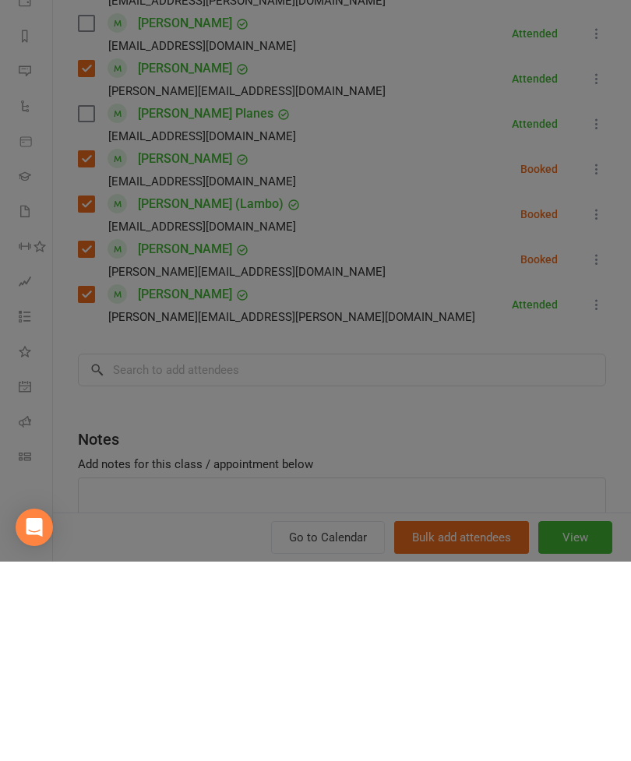
scroll to position [1645, 0]
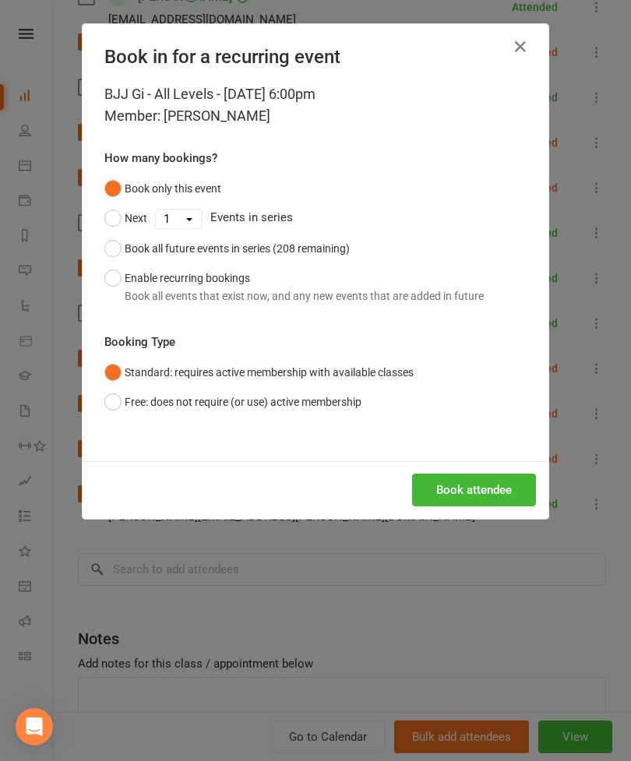
click at [498, 486] on button "Book attendee" at bounding box center [474, 489] width 124 height 33
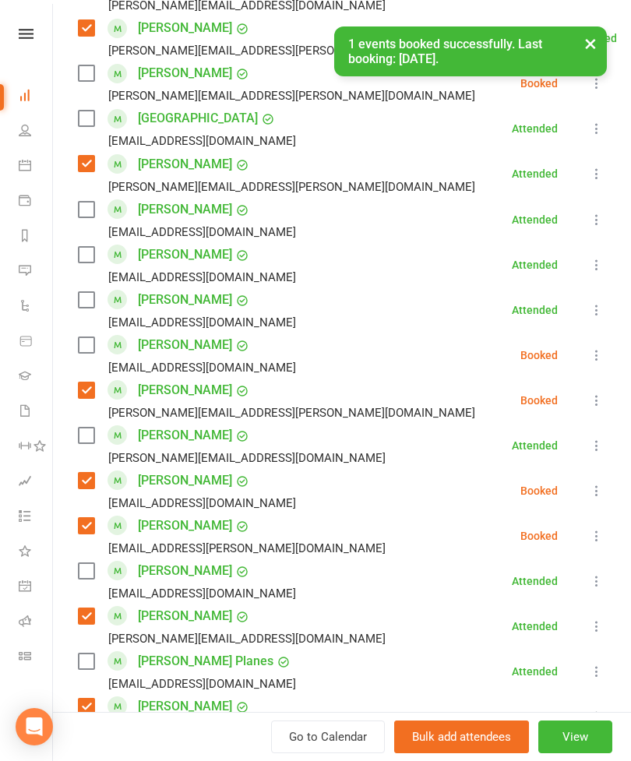
scroll to position [797, 0]
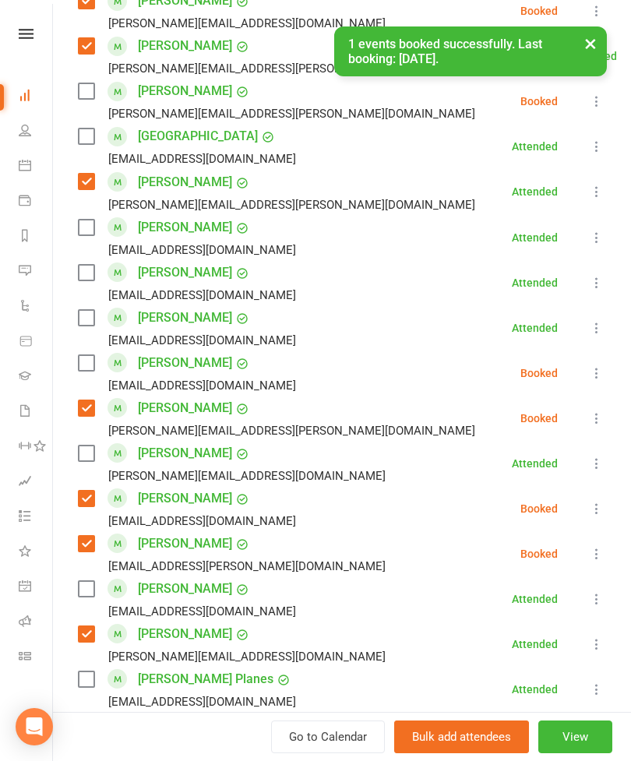
click at [88, 371] on label at bounding box center [86, 363] width 16 height 16
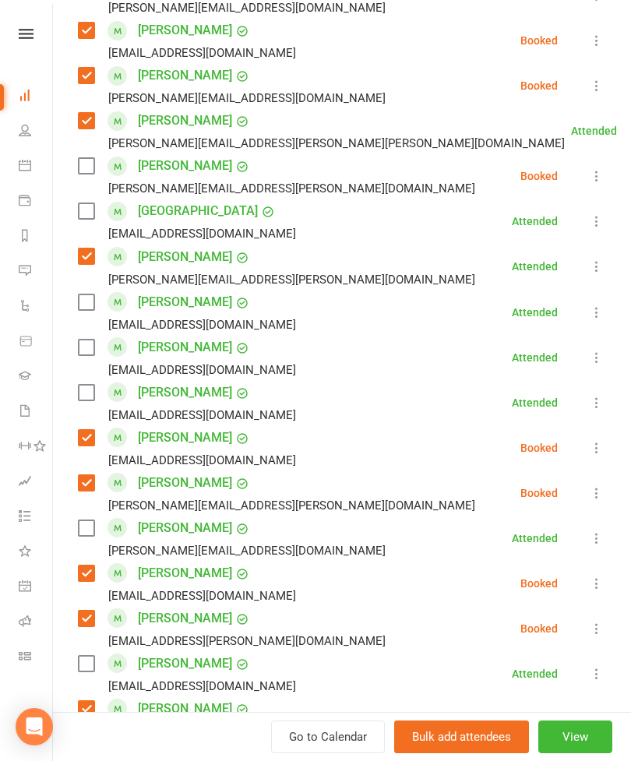
click at [92, 219] on label at bounding box center [86, 211] width 16 height 16
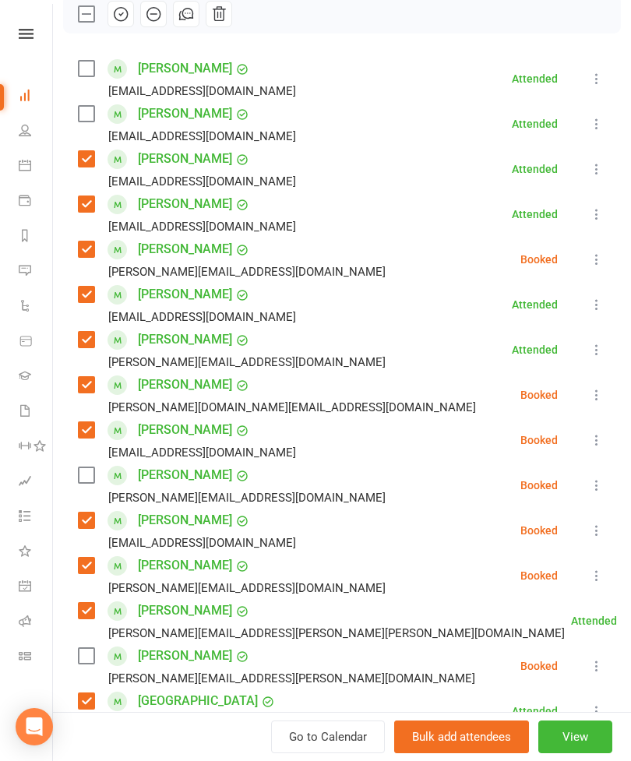
scroll to position [230, 0]
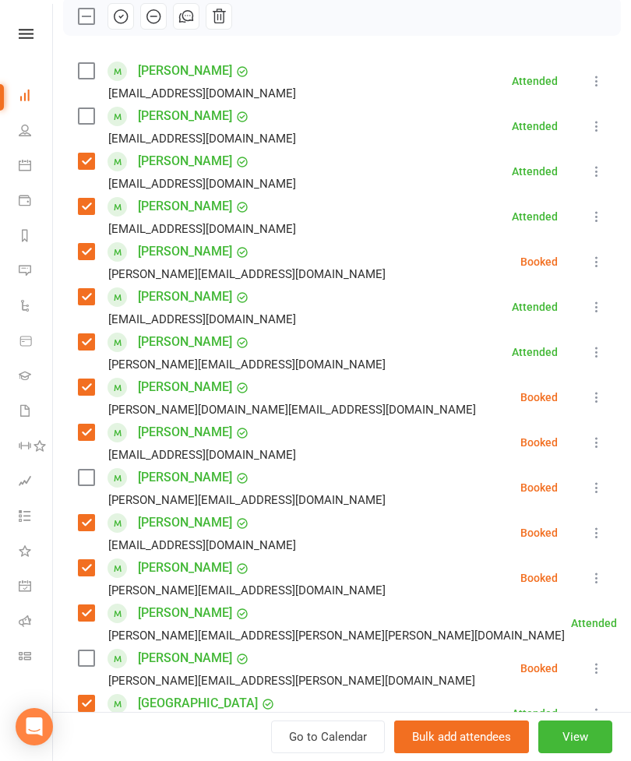
click at [91, 78] on label at bounding box center [86, 71] width 16 height 16
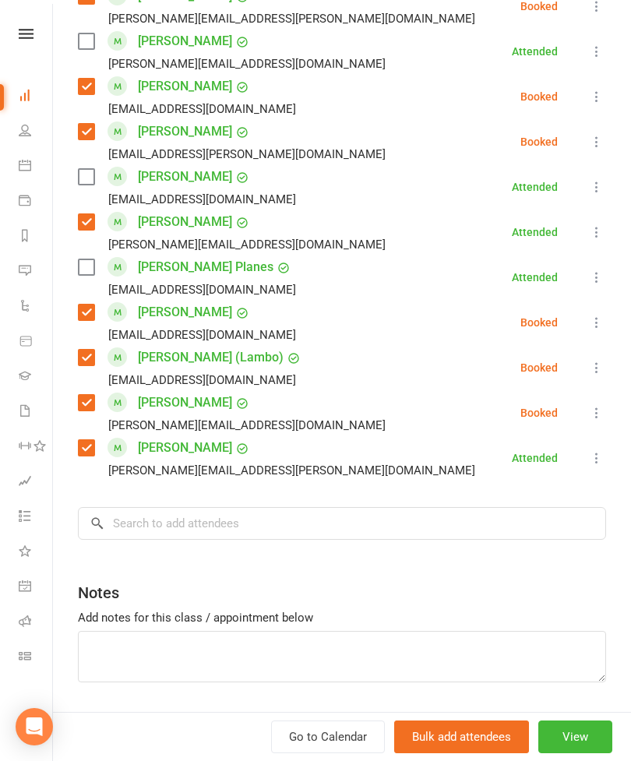
scroll to position [1207, 0]
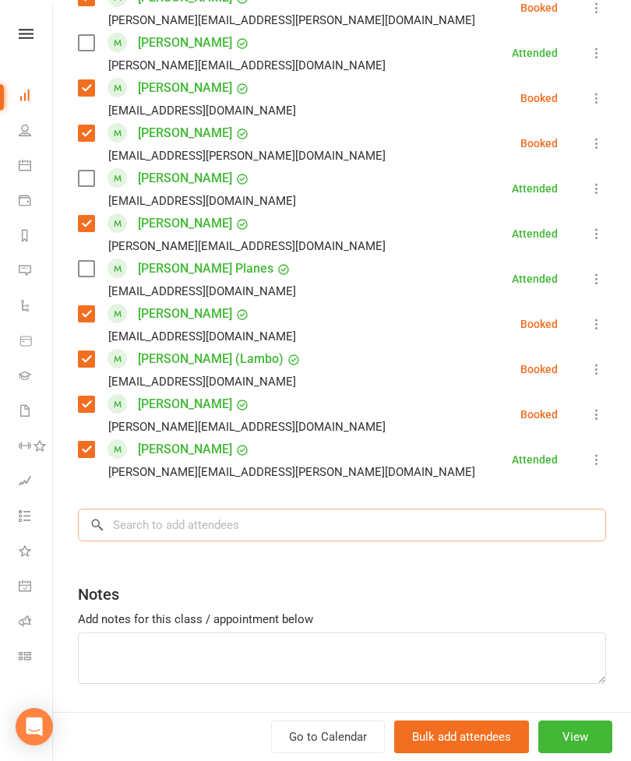
click at [424, 522] on input "search" at bounding box center [342, 524] width 528 height 33
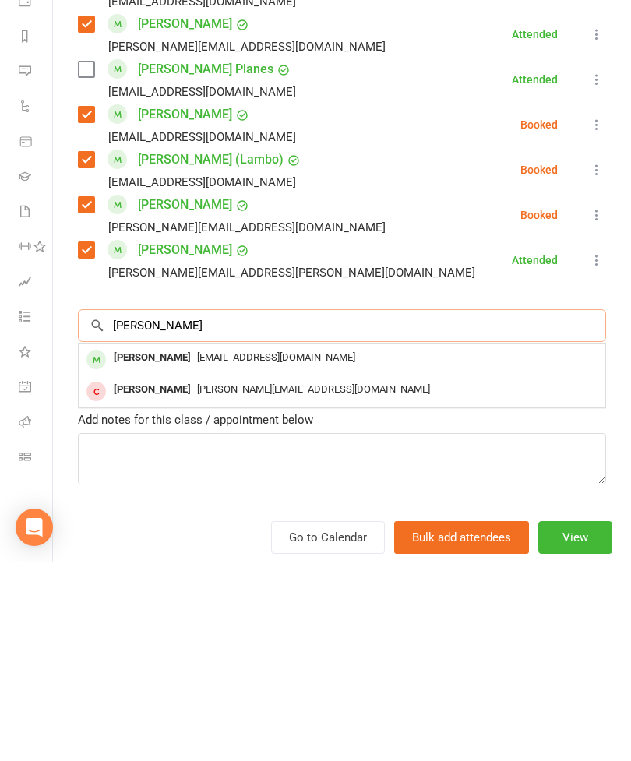
type input "[PERSON_NAME]"
click at [209, 551] on span "[EMAIL_ADDRESS][DOMAIN_NAME]" at bounding box center [276, 557] width 158 height 12
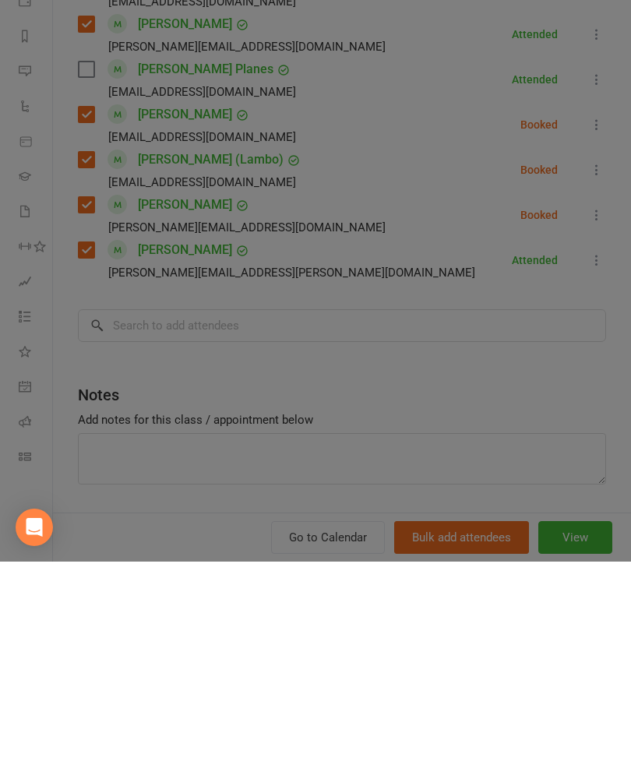
scroll to position [1645, 0]
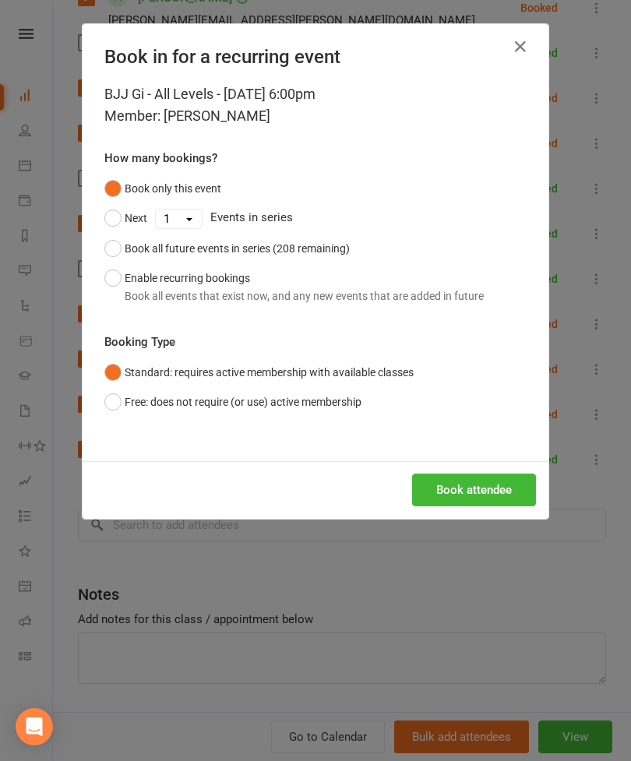
click at [487, 498] on button "Book attendee" at bounding box center [474, 489] width 124 height 33
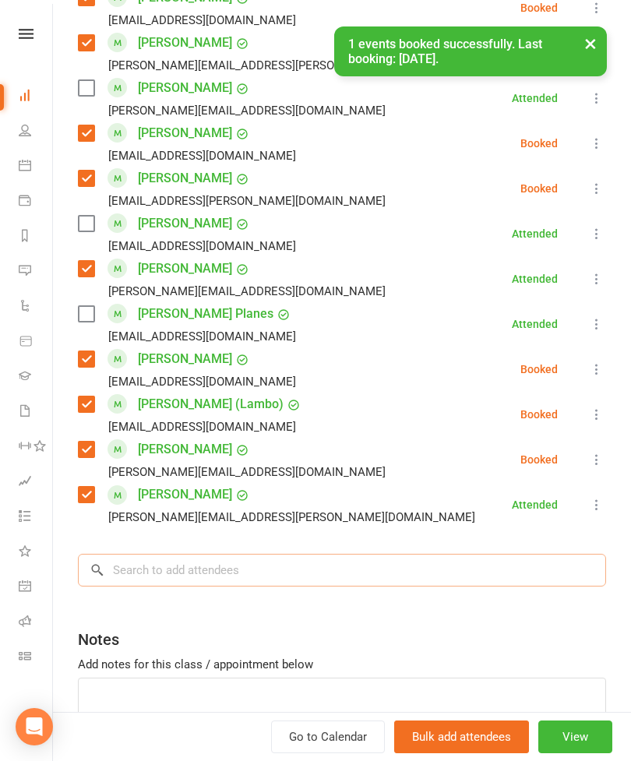
click at [300, 565] on input "search" at bounding box center [342, 570] width 528 height 33
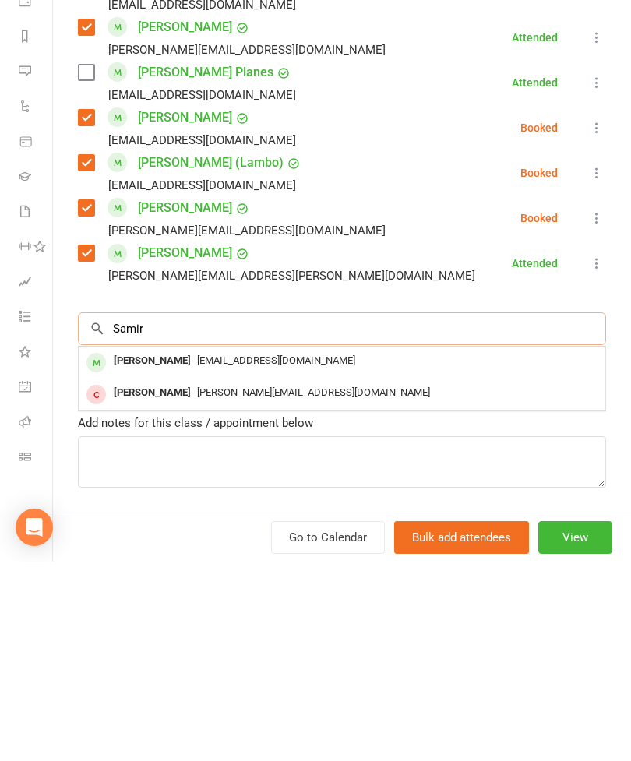
scroll to position [1261, 0]
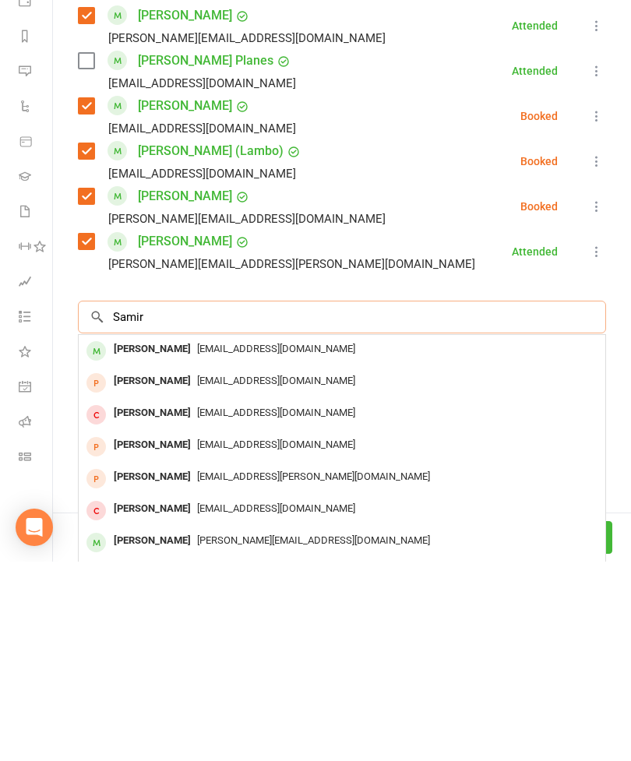
type input "Samir"
click at [227, 542] on span "[EMAIL_ADDRESS][DOMAIN_NAME]" at bounding box center [276, 548] width 158 height 12
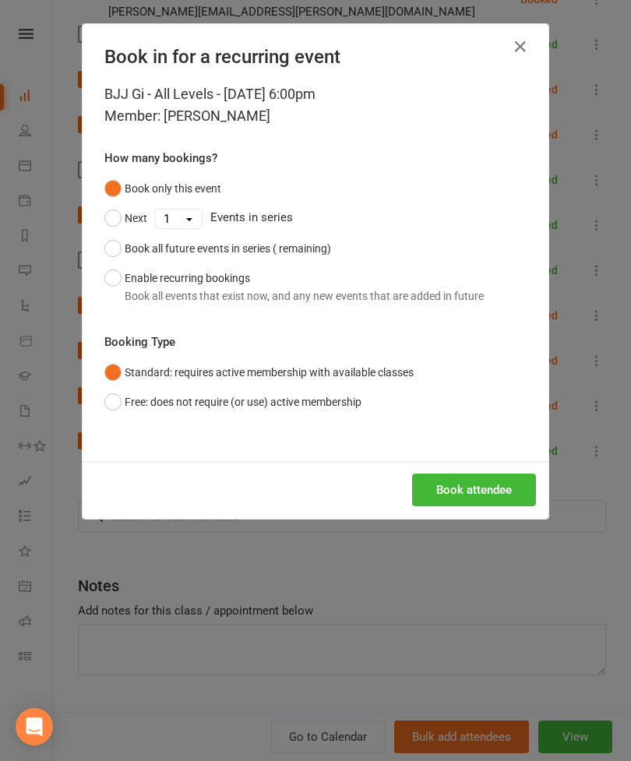
scroll to position [1252, 0]
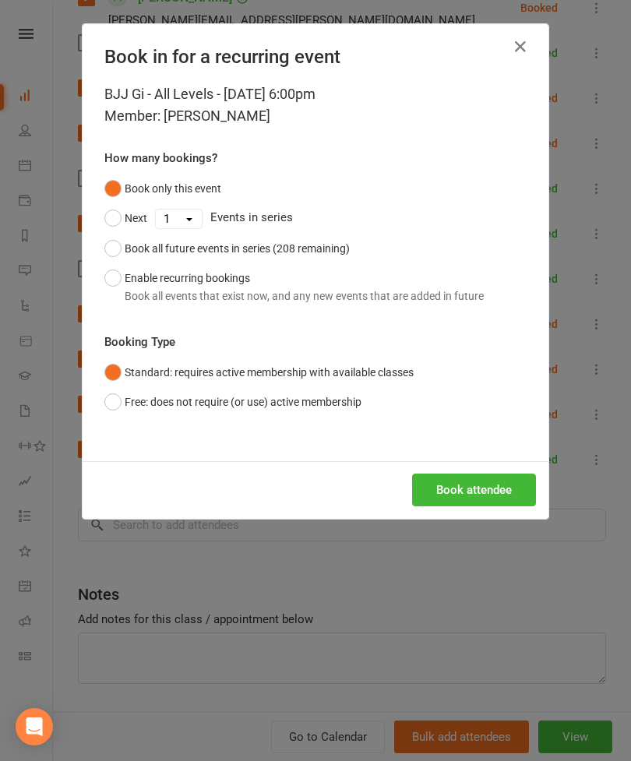
click at [473, 482] on button "Book attendee" at bounding box center [474, 489] width 124 height 33
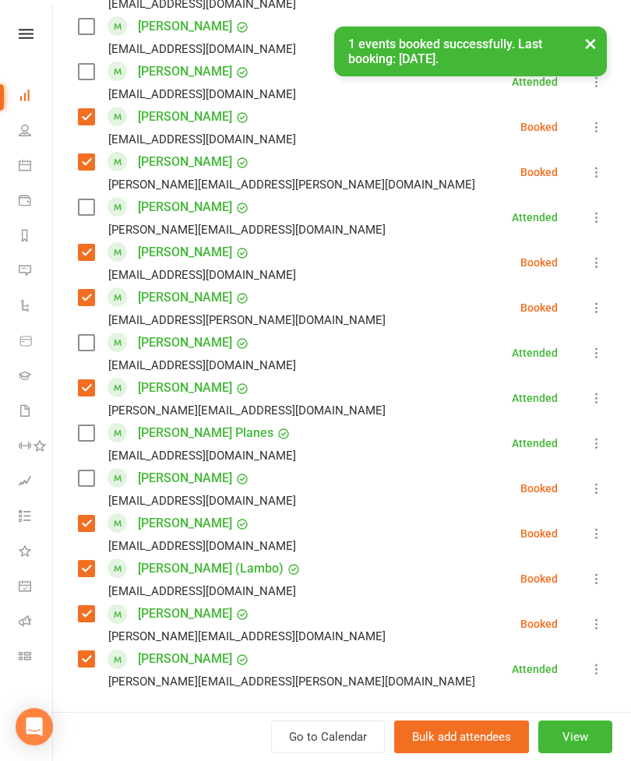
click at [86, 477] on label at bounding box center [86, 478] width 16 height 16
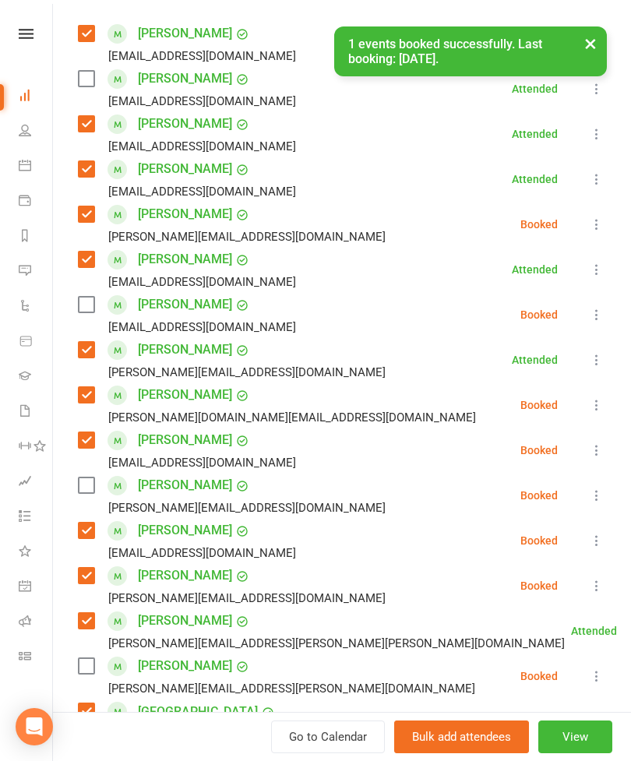
scroll to position [266, 0]
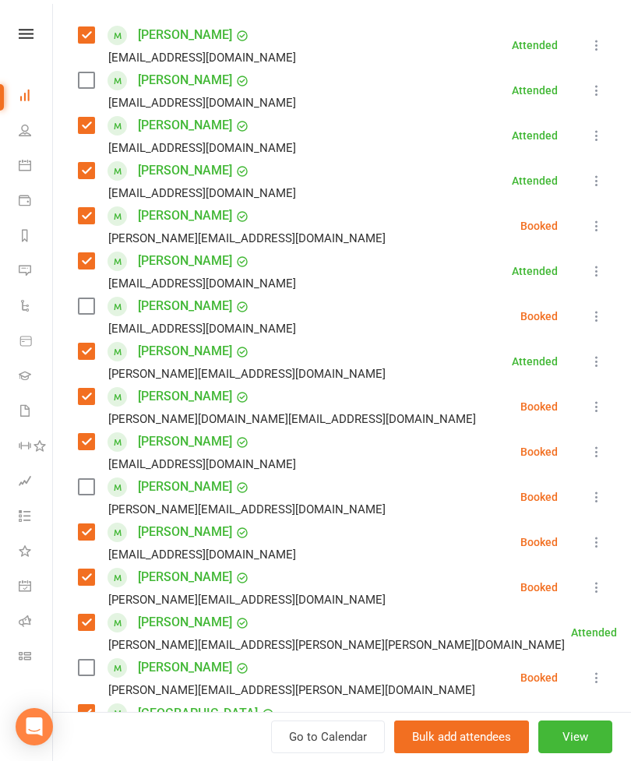
click at [81, 311] on label at bounding box center [86, 306] width 16 height 16
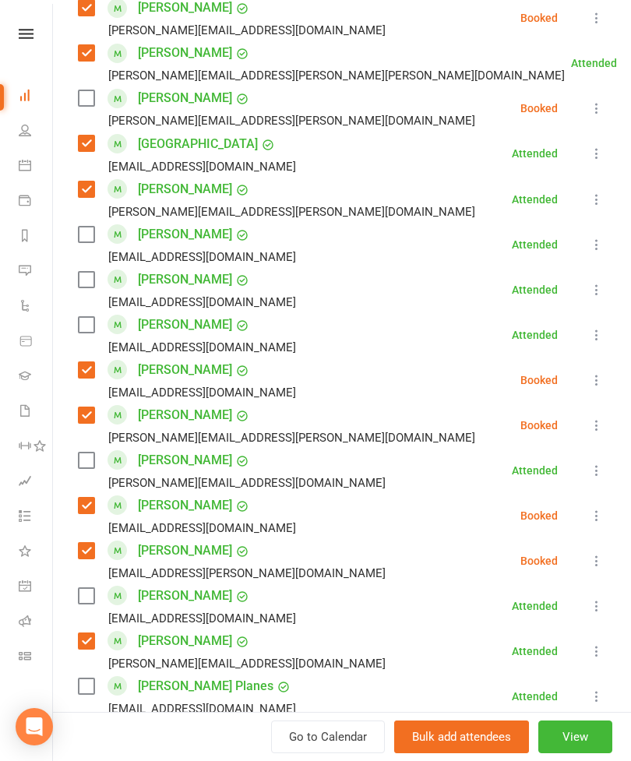
scroll to position [853, 0]
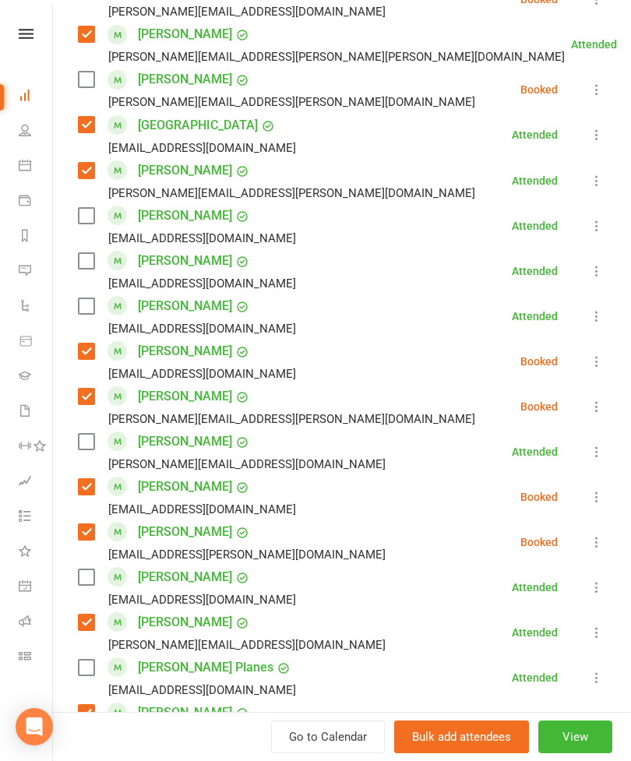
click at [75, 681] on div "Class kiosk mode Roll call 6:00 PM - 7:00 PM, [DATE] with [PERSON_NAME] [PERSON…" at bounding box center [342, 208] width 578 height 1994
click at [92, 674] on label at bounding box center [86, 668] width 16 height 16
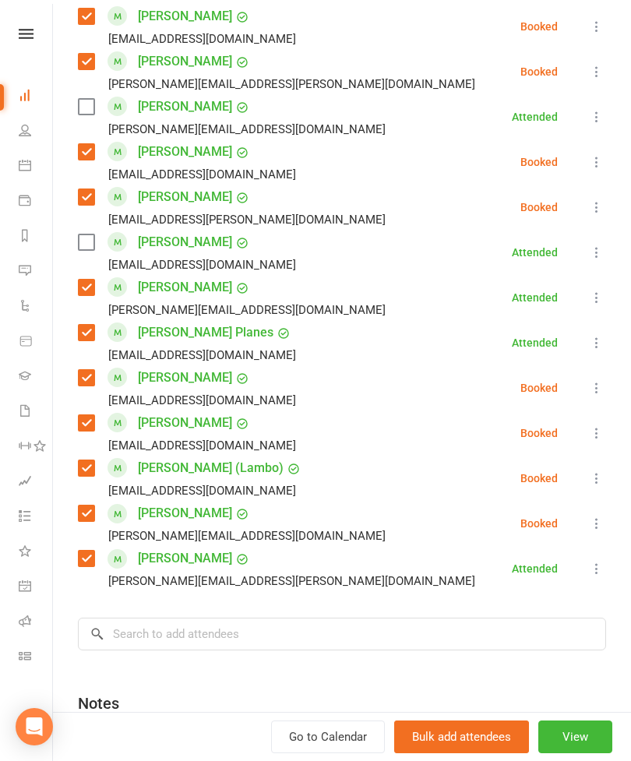
scroll to position [1207, 0]
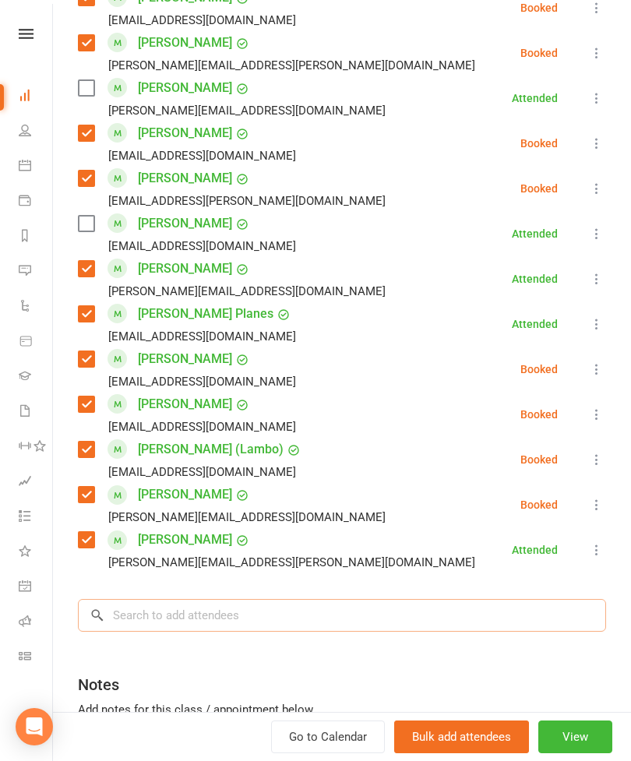
click at [297, 609] on input "search" at bounding box center [342, 615] width 528 height 33
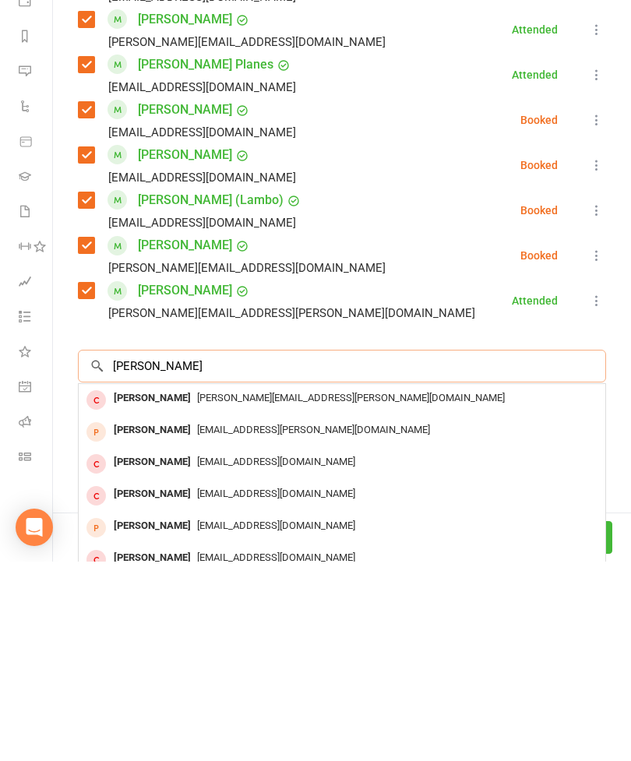
scroll to position [1290, 0]
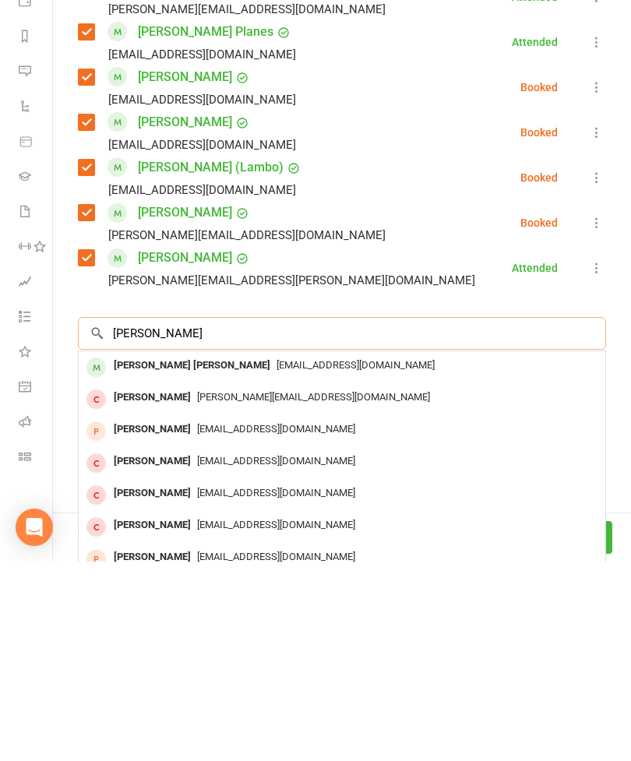
type input "[PERSON_NAME]"
click at [276, 558] on span "[EMAIL_ADDRESS][DOMAIN_NAME]" at bounding box center [355, 564] width 158 height 12
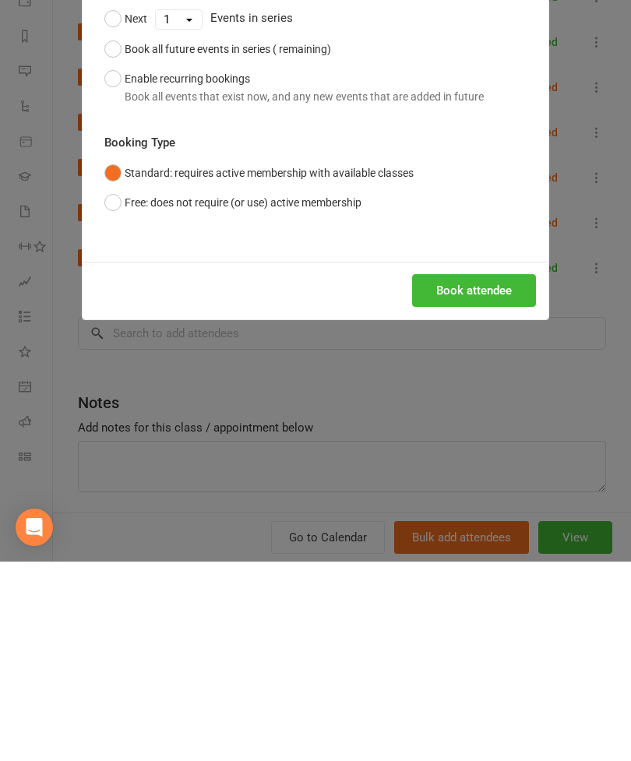
scroll to position [1645, 0]
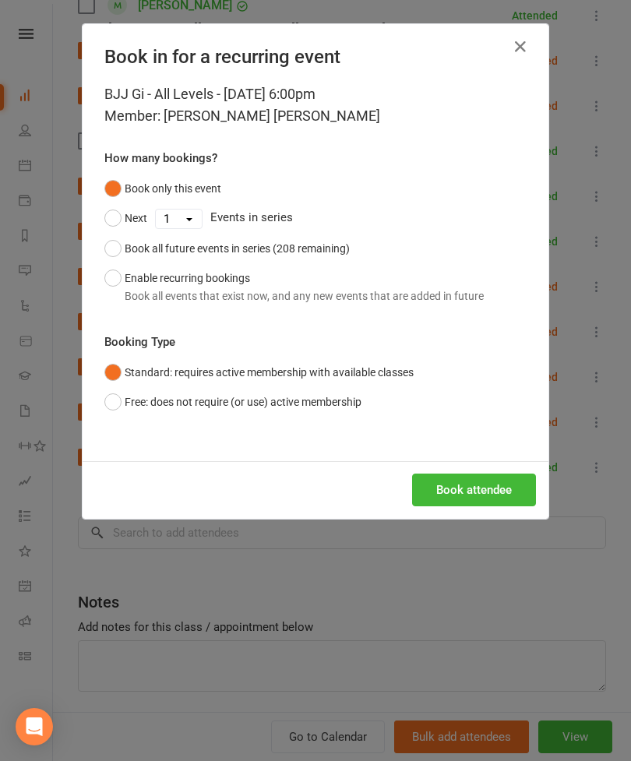
click at [483, 493] on button "Book attendee" at bounding box center [474, 489] width 124 height 33
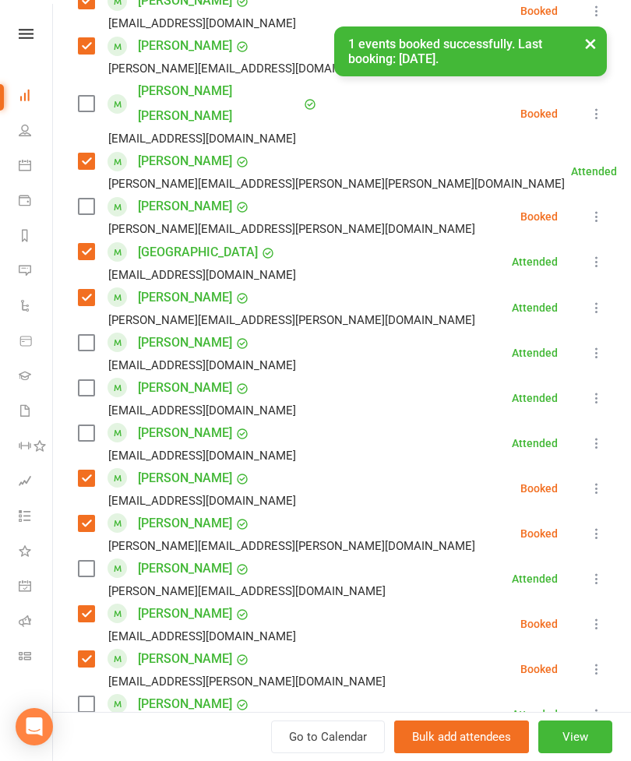
scroll to position [654, 0]
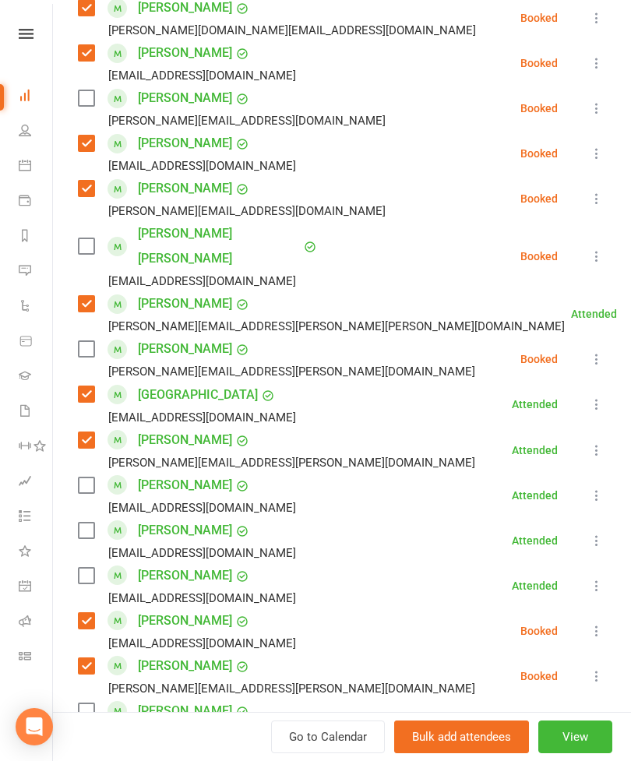
click at [92, 238] on label at bounding box center [86, 246] width 16 height 16
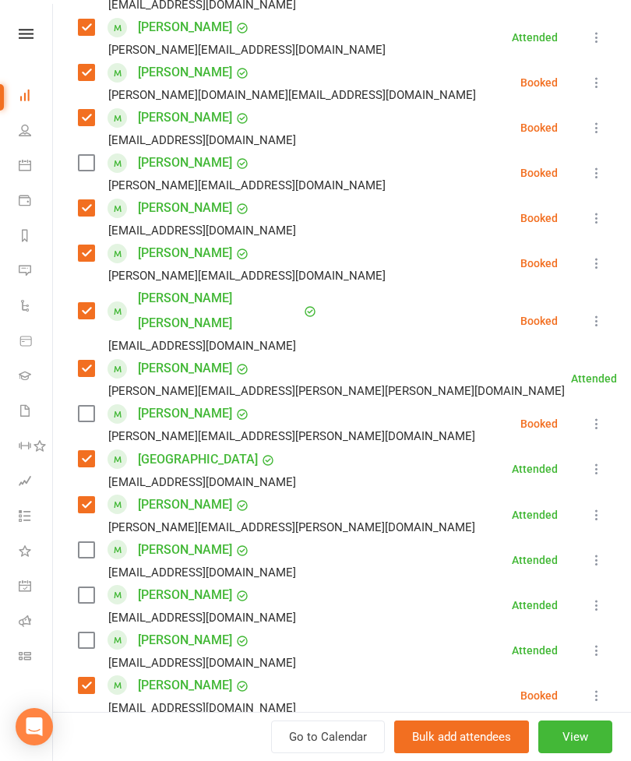
scroll to position [586, 0]
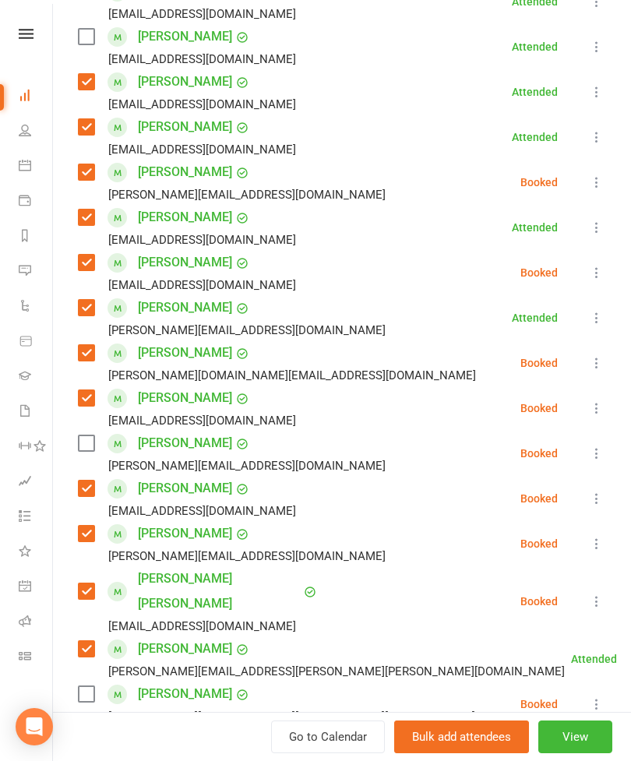
scroll to position [269, 0]
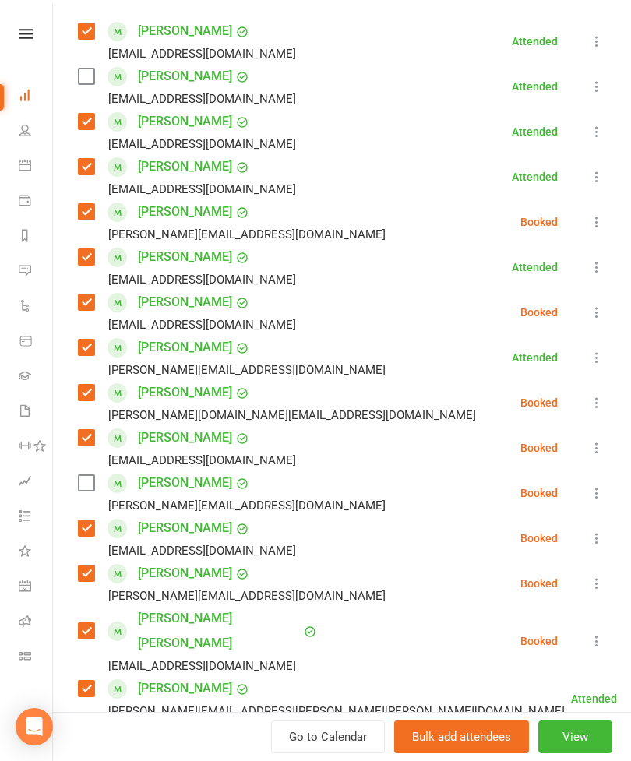
click at [85, 81] on label at bounding box center [86, 77] width 16 height 16
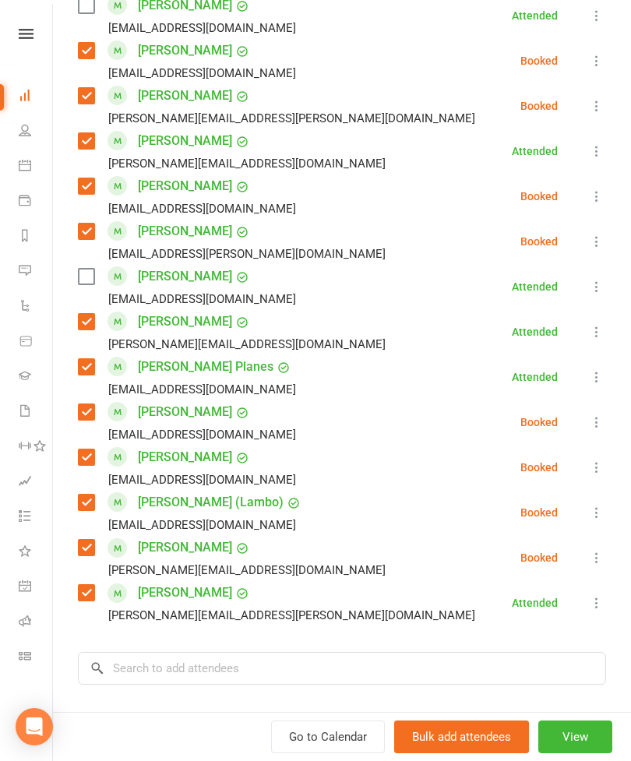
scroll to position [1224, 0]
click at [223, 652] on input "search" at bounding box center [342, 668] width 528 height 33
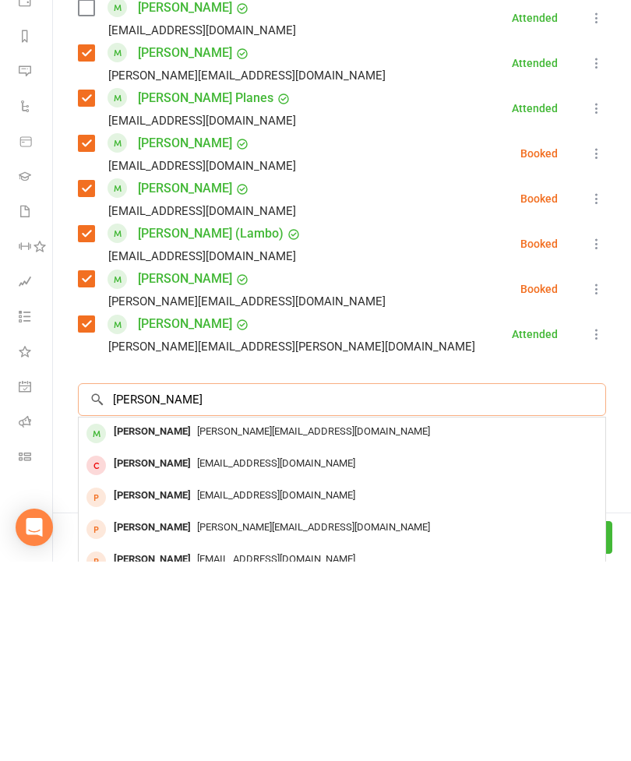
scroll to position [1352, 0]
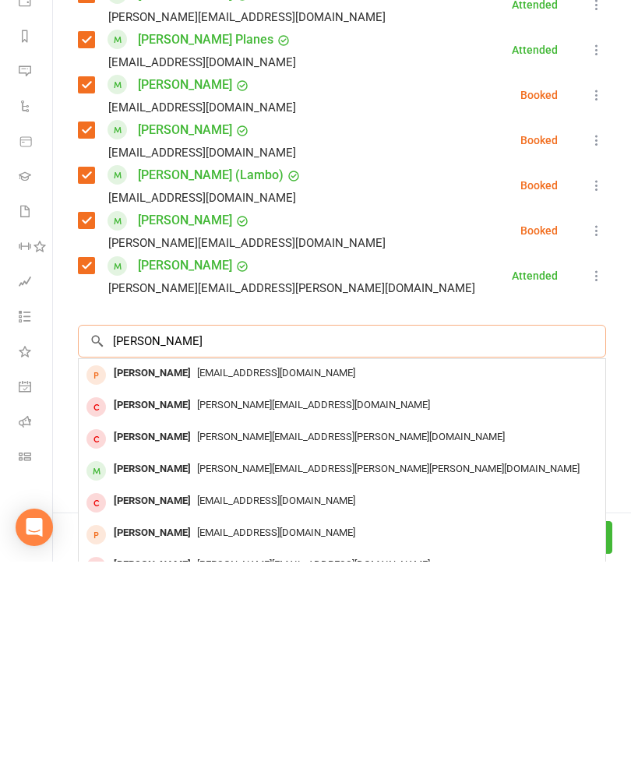
type input "[PERSON_NAME]"
click at [197, 662] on span "[PERSON_NAME][EMAIL_ADDRESS][PERSON_NAME][PERSON_NAME][DOMAIN_NAME]" at bounding box center [388, 668] width 382 height 12
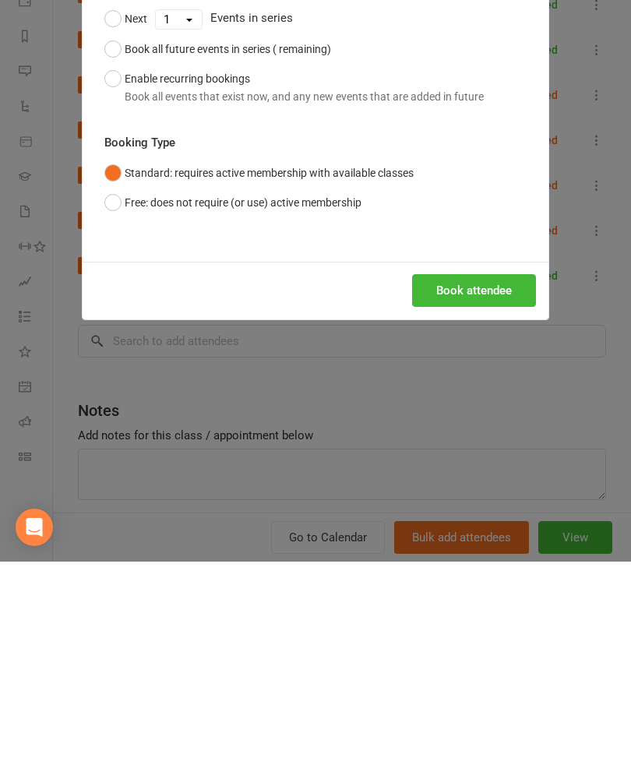
scroll to position [1342, 0]
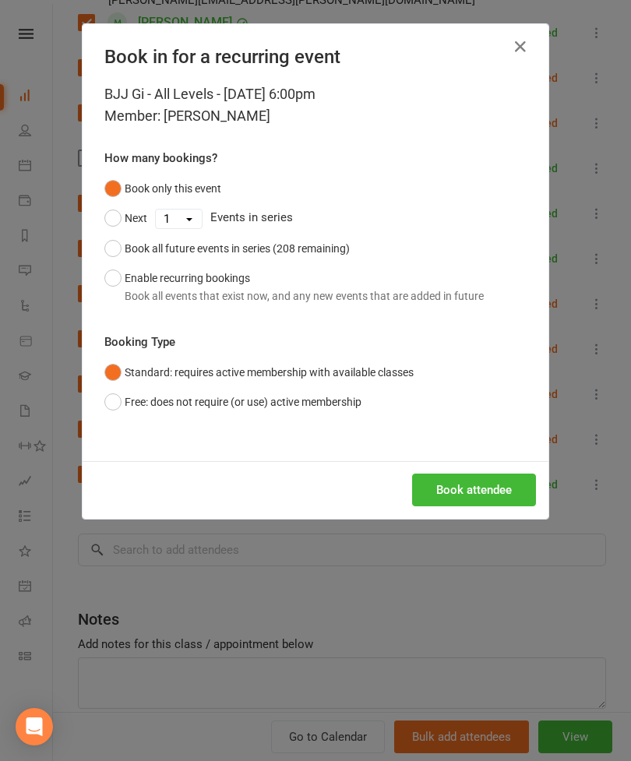
click at [462, 481] on button "Book attendee" at bounding box center [474, 489] width 124 height 33
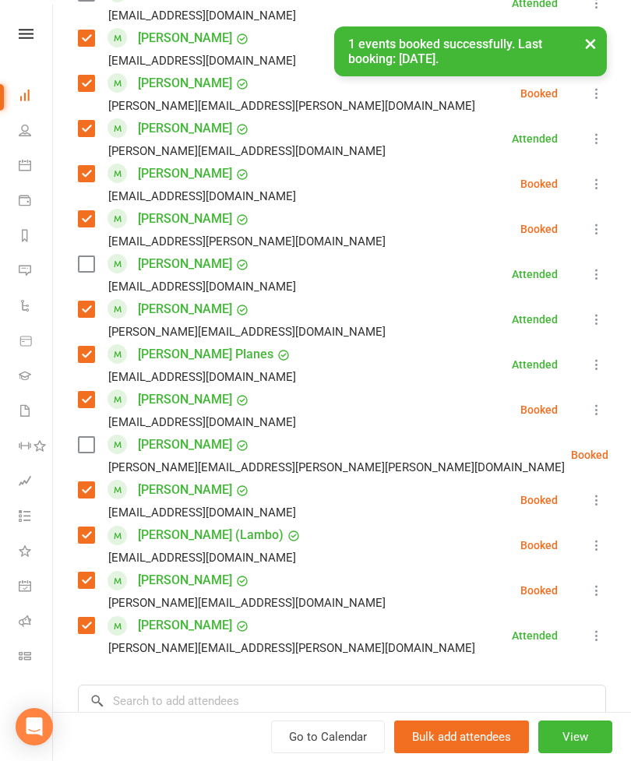
scroll to position [1226, 0]
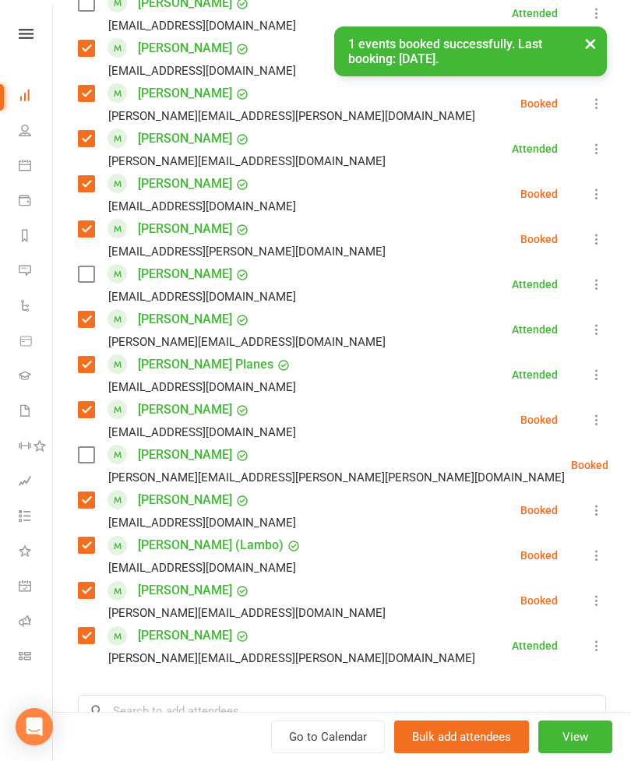
click at [80, 447] on label at bounding box center [86, 455] width 16 height 16
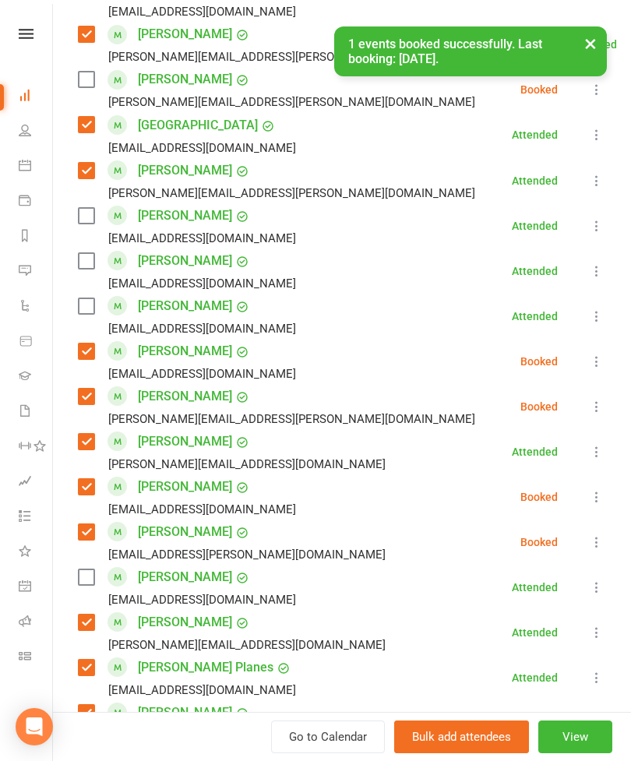
scroll to position [902, 0]
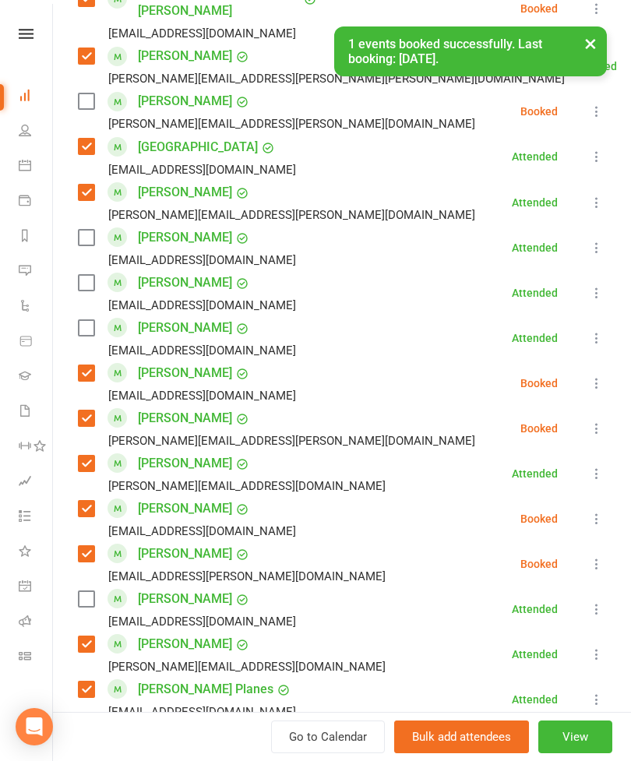
click at [85, 230] on label at bounding box center [86, 238] width 16 height 16
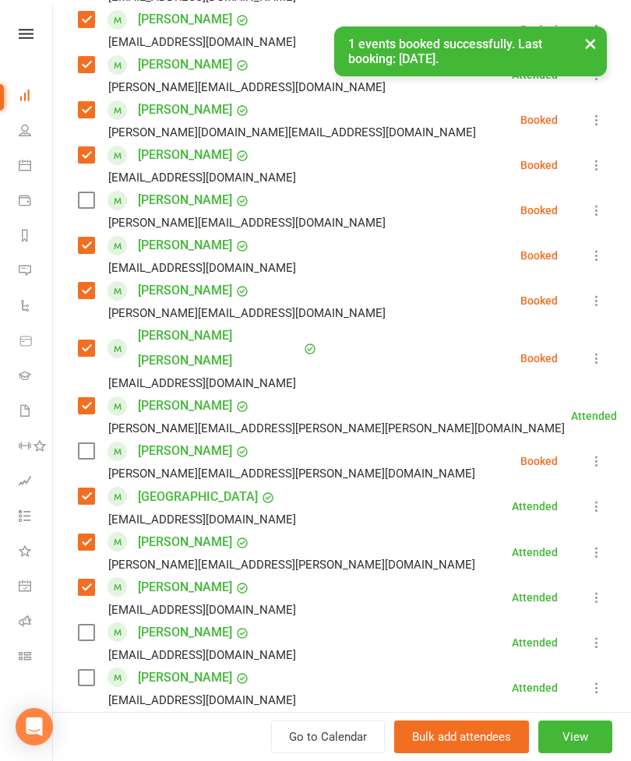
scroll to position [542, 0]
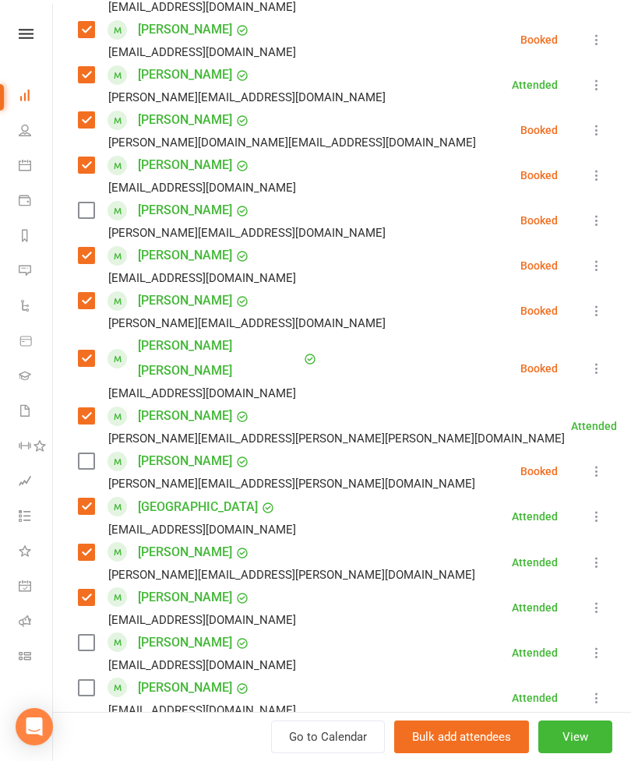
click at [93, 218] on label at bounding box center [86, 210] width 16 height 16
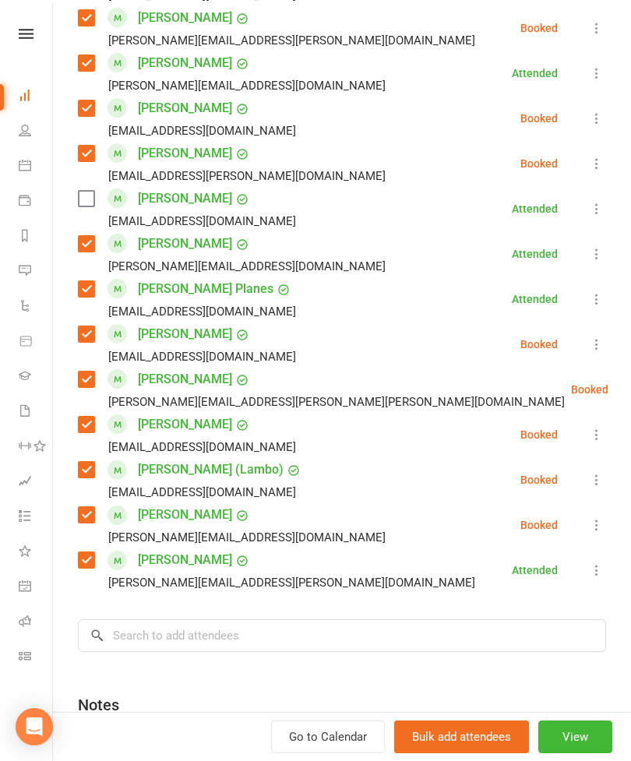
scroll to position [1315, 0]
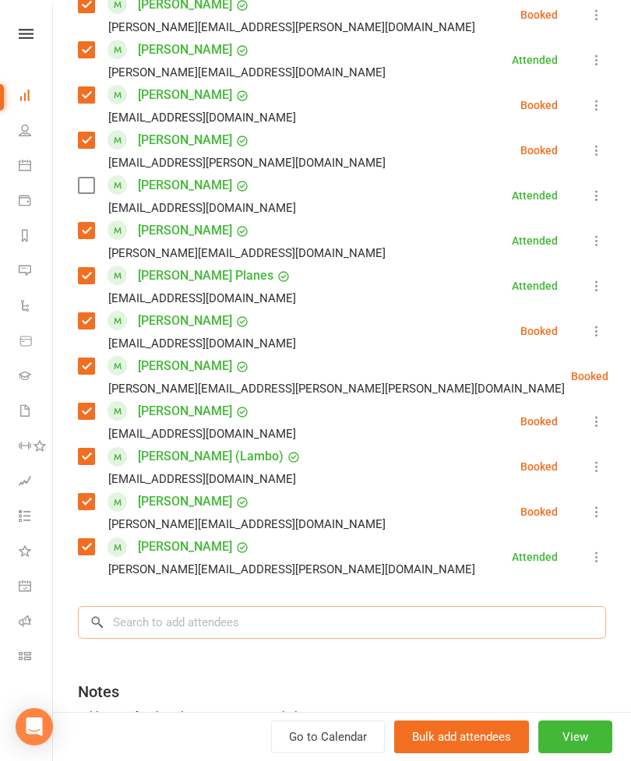
click at [265, 606] on input "search" at bounding box center [342, 622] width 528 height 33
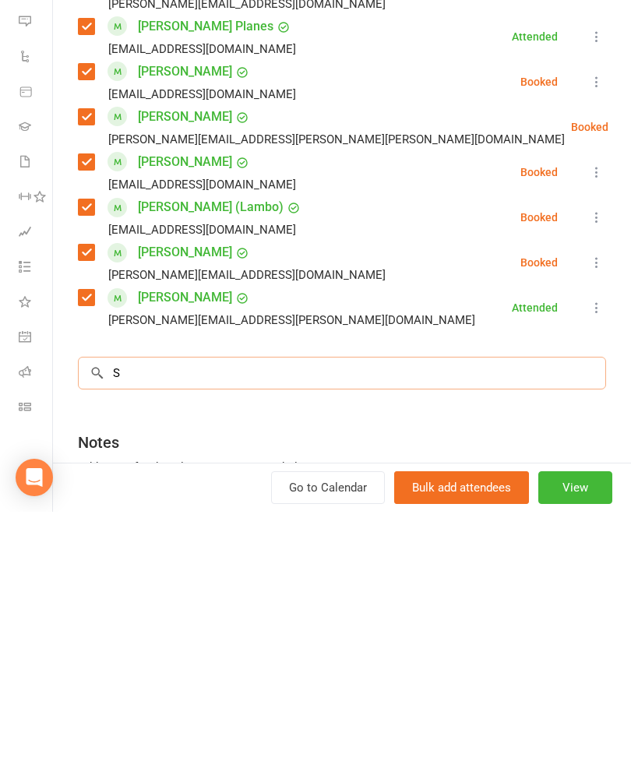
scroll to position [1695, 0]
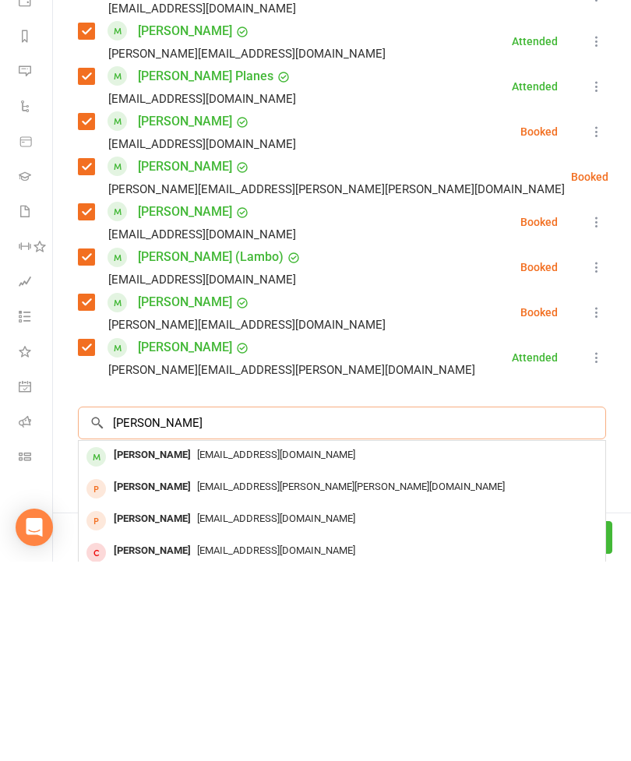
type input "[PERSON_NAME]"
click at [197, 648] on span "[EMAIL_ADDRESS][DOMAIN_NAME]" at bounding box center [276, 654] width 158 height 12
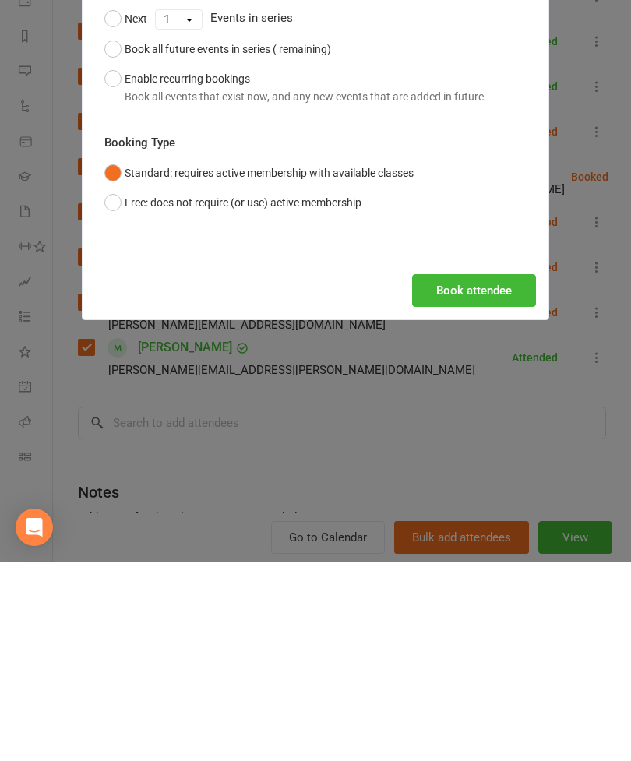
scroll to position [1645, 0]
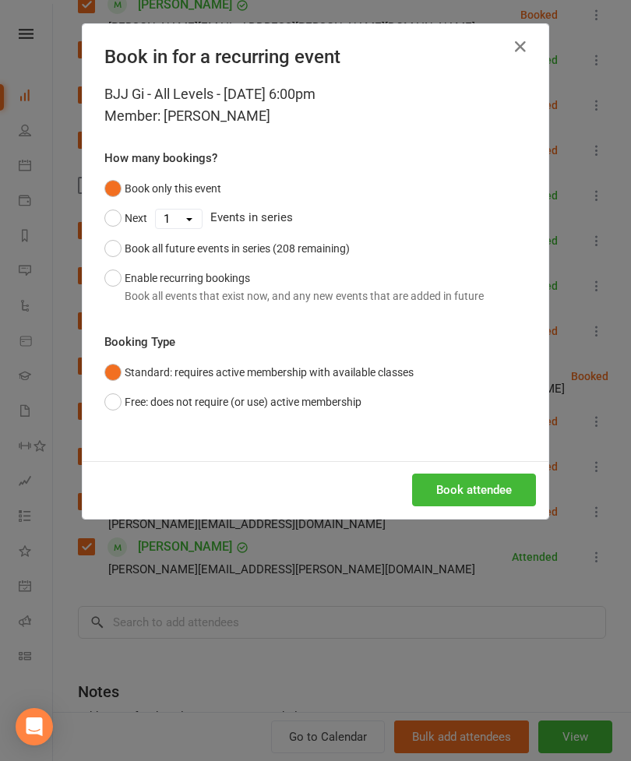
click at [472, 491] on button "Book attendee" at bounding box center [474, 489] width 124 height 33
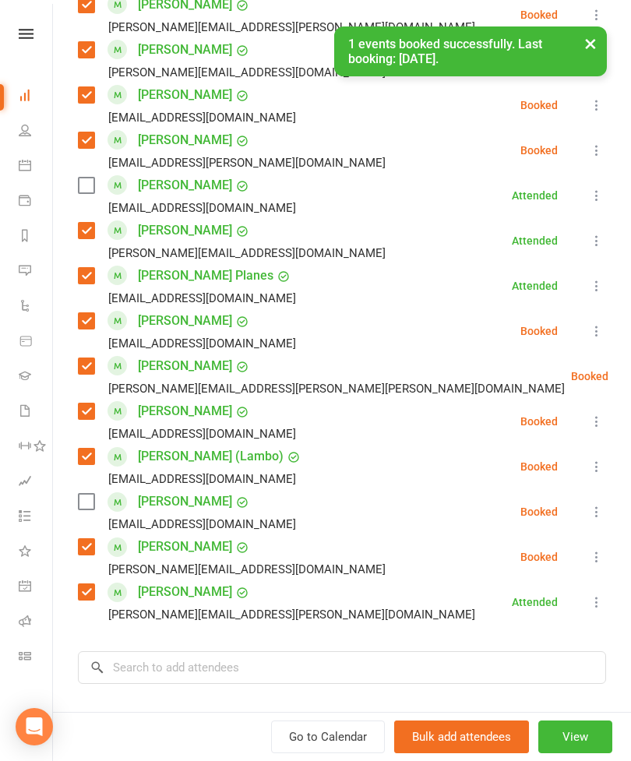
click at [85, 494] on label at bounding box center [86, 502] width 16 height 16
click at [594, 188] on icon at bounding box center [597, 196] width 16 height 16
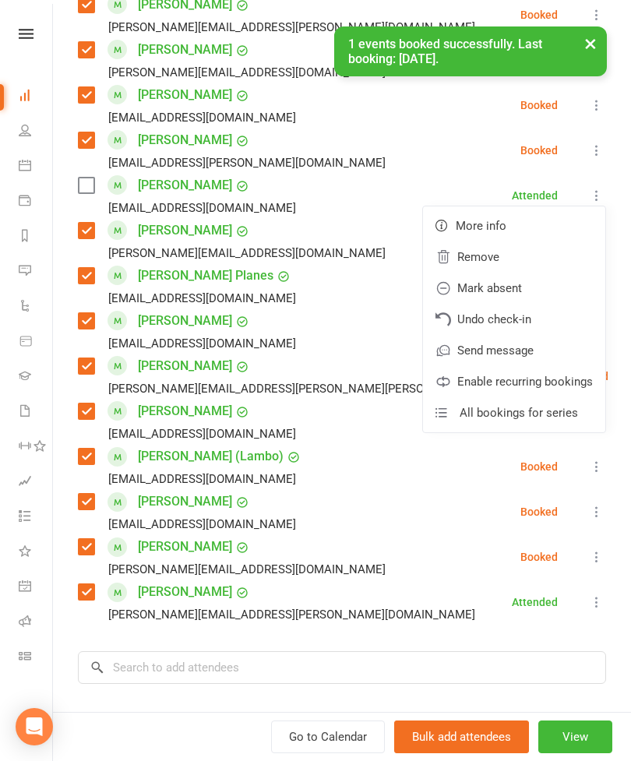
click at [498, 241] on link "Remove" at bounding box center [514, 256] width 182 height 31
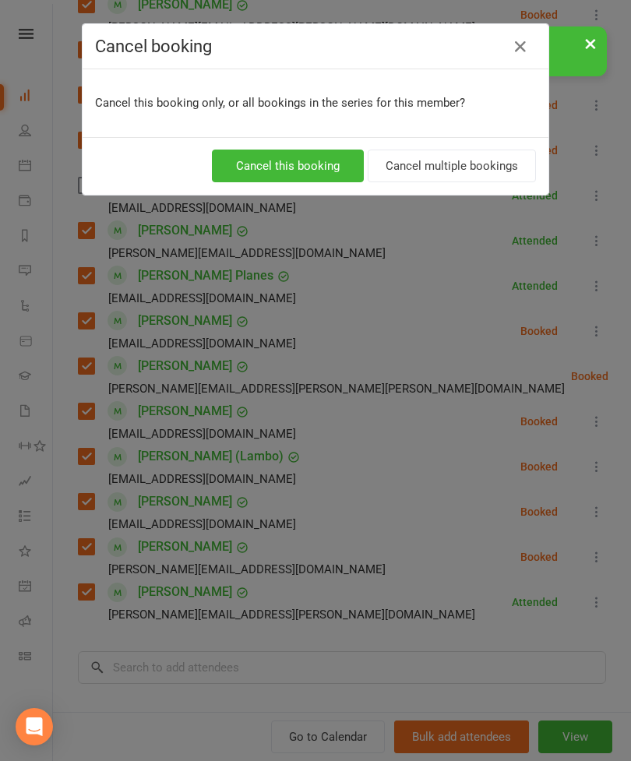
click at [312, 160] on button "Cancel this booking" at bounding box center [288, 166] width 152 height 33
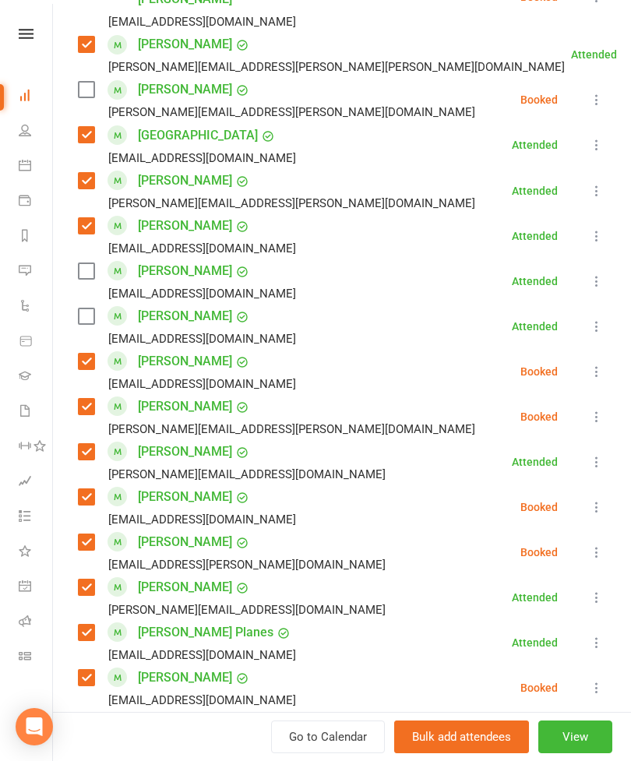
scroll to position [896, 0]
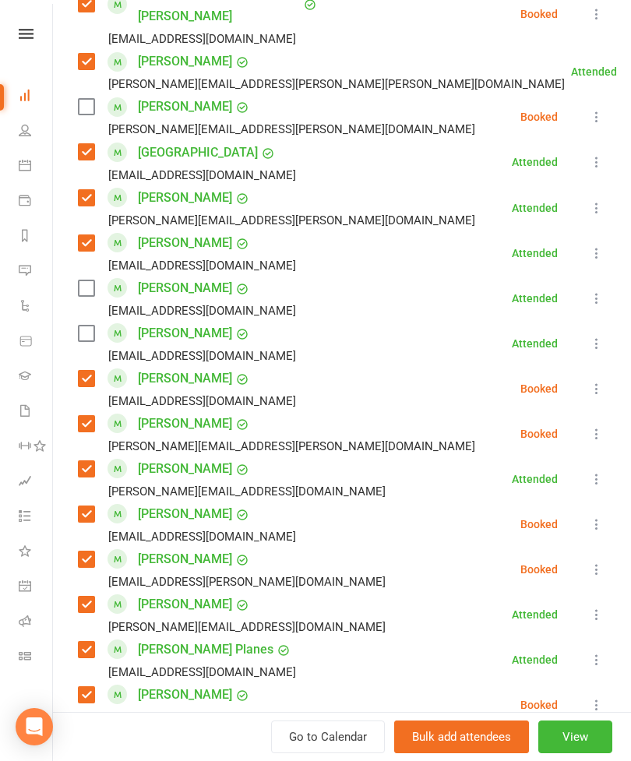
click at [598, 336] on icon at bounding box center [597, 344] width 16 height 16
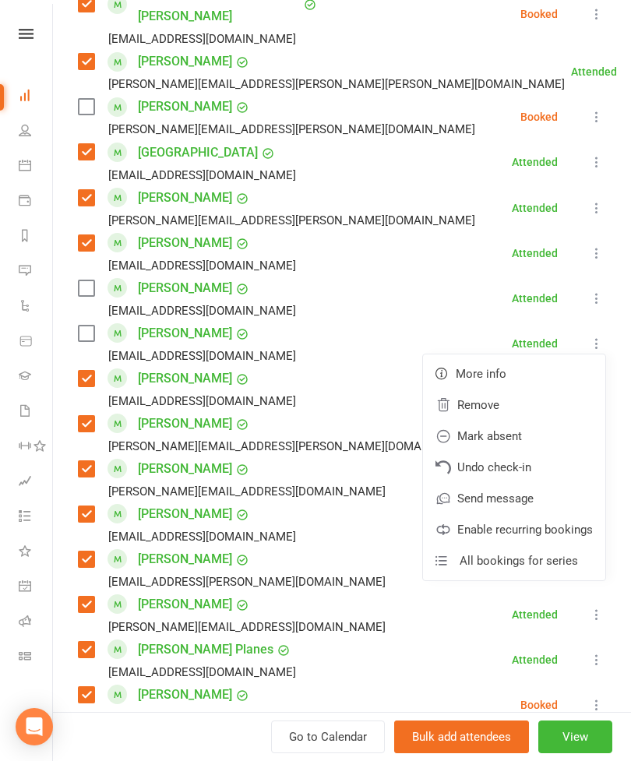
click at [484, 389] on link "Remove" at bounding box center [514, 404] width 182 height 31
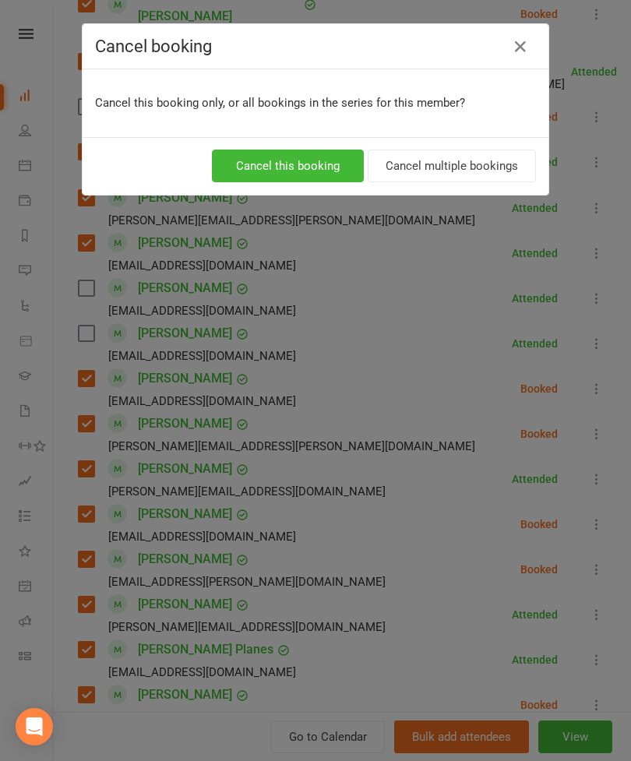
click at [303, 163] on button "Cancel this booking" at bounding box center [288, 166] width 152 height 33
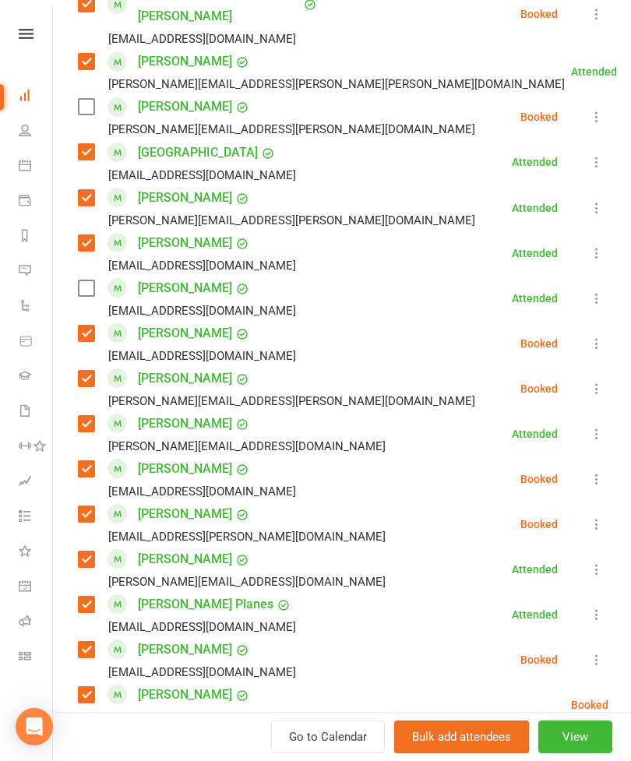
click at [93, 280] on label at bounding box center [86, 288] width 16 height 16
click at [604, 336] on icon at bounding box center [597, 344] width 16 height 16
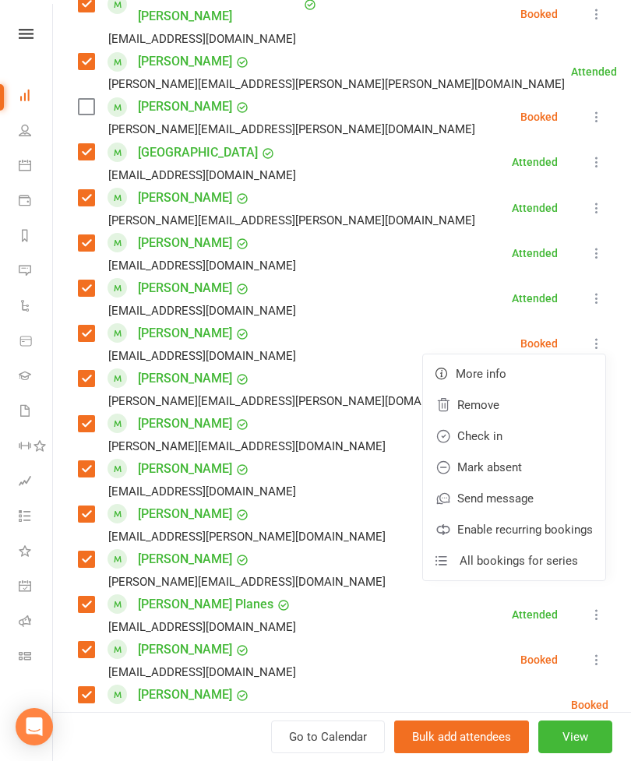
click at [515, 389] on link "Remove" at bounding box center [514, 404] width 182 height 31
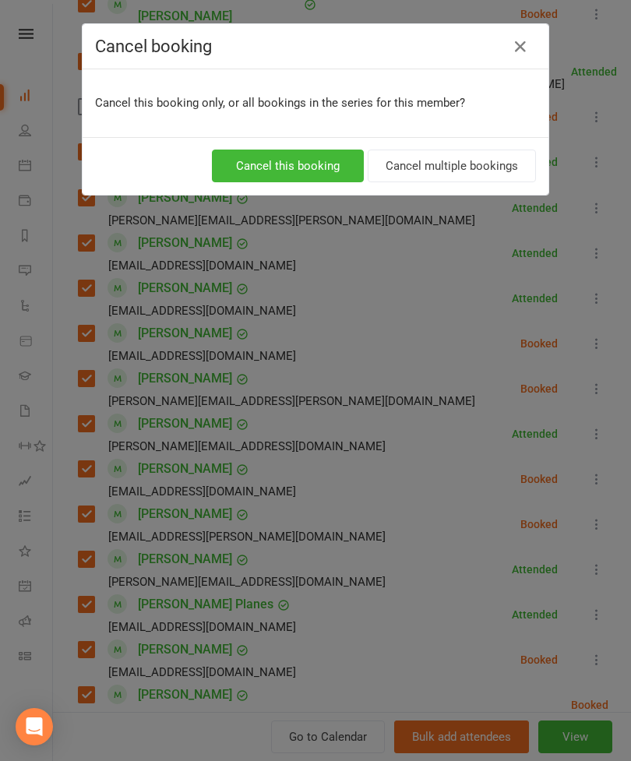
click at [322, 167] on button "Cancel this booking" at bounding box center [288, 166] width 152 height 33
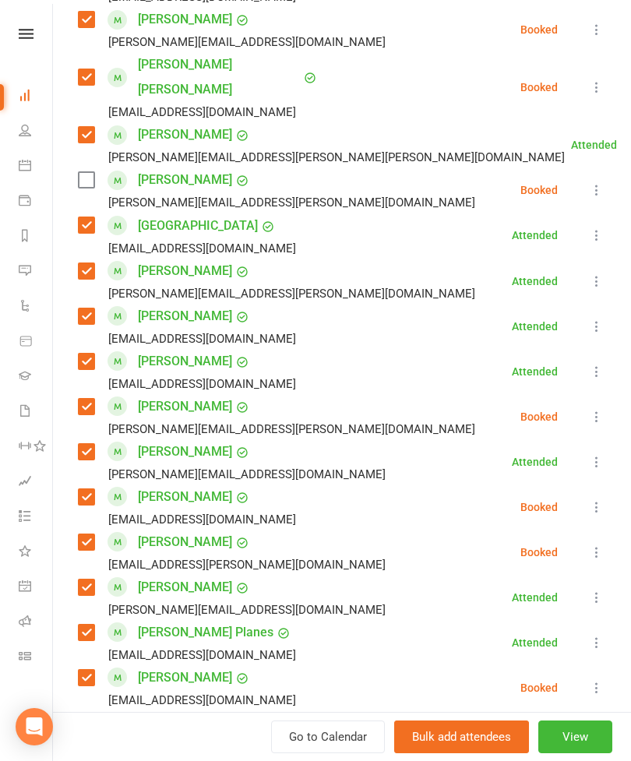
click at [90, 172] on label at bounding box center [86, 180] width 16 height 16
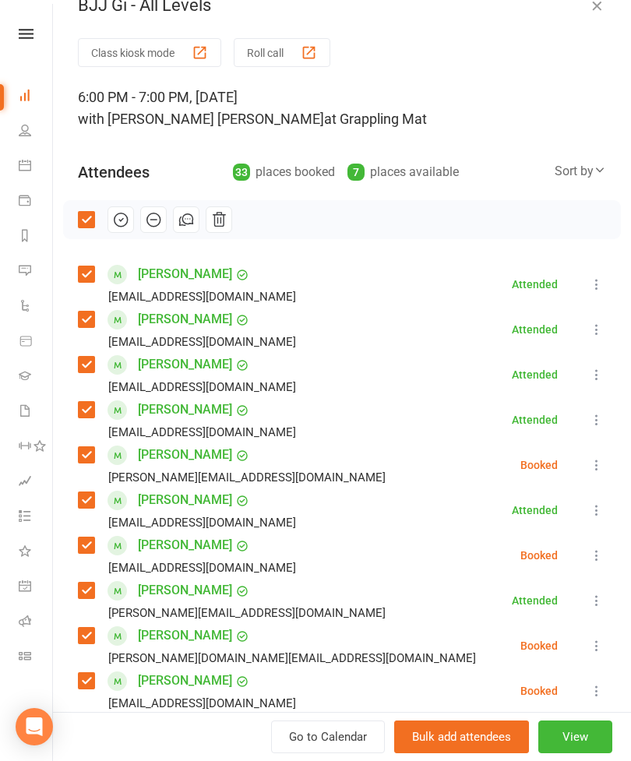
scroll to position [29, 0]
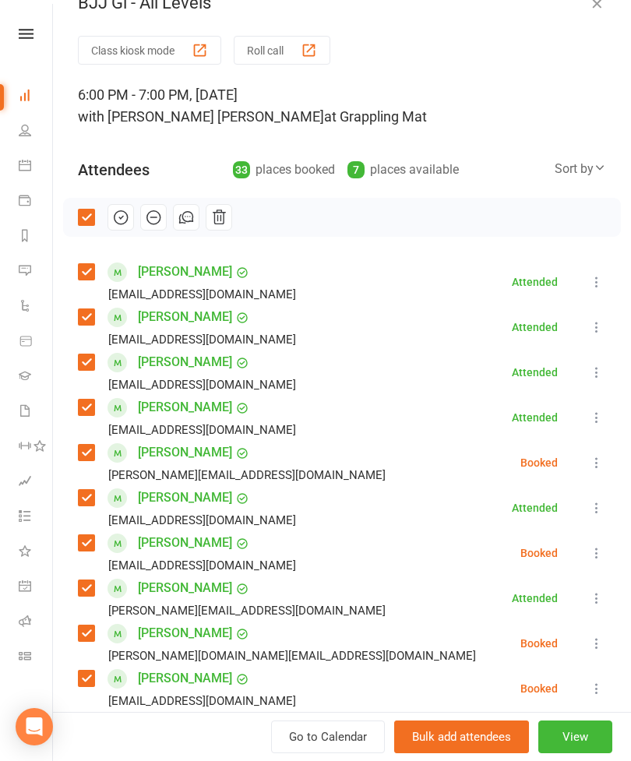
click at [122, 222] on icon "button" at bounding box center [120, 217] width 17 height 17
click at [593, 12] on button "button" at bounding box center [596, 3] width 19 height 19
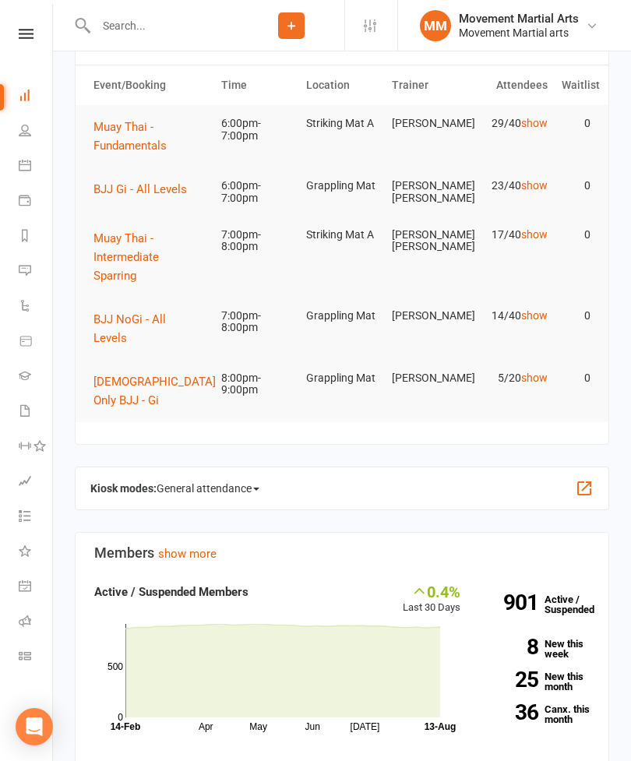
scroll to position [0, 0]
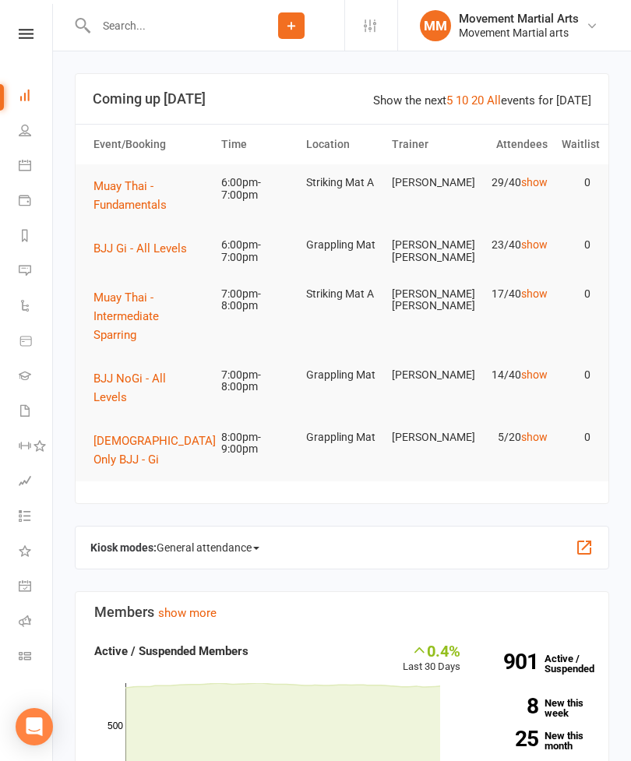
click at [149, 198] on span "Muay Thai - Fundamentals" at bounding box center [129, 195] width 73 height 33
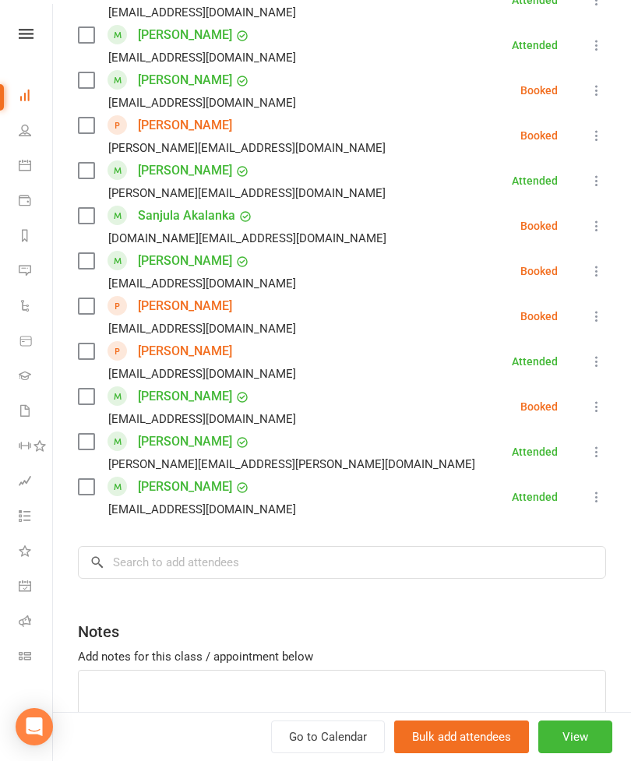
scroll to position [1081, 0]
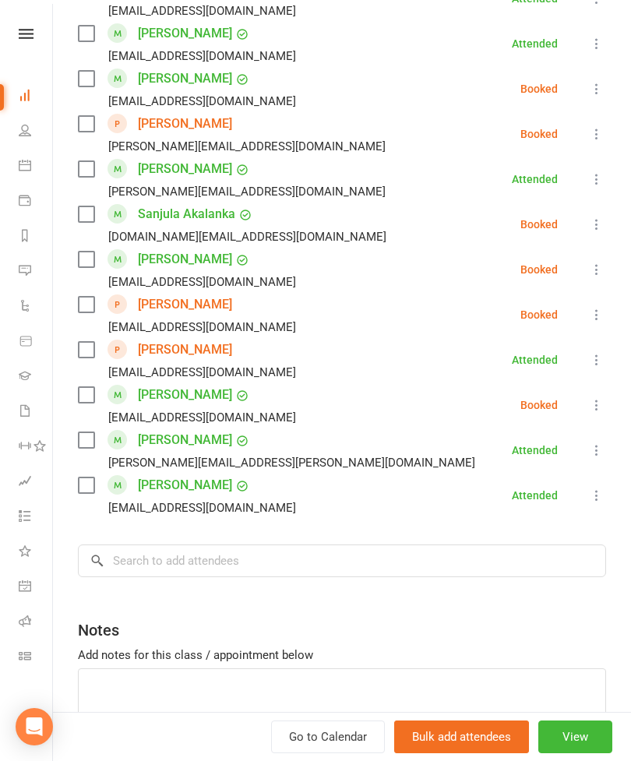
click at [89, 491] on label at bounding box center [86, 485] width 16 height 16
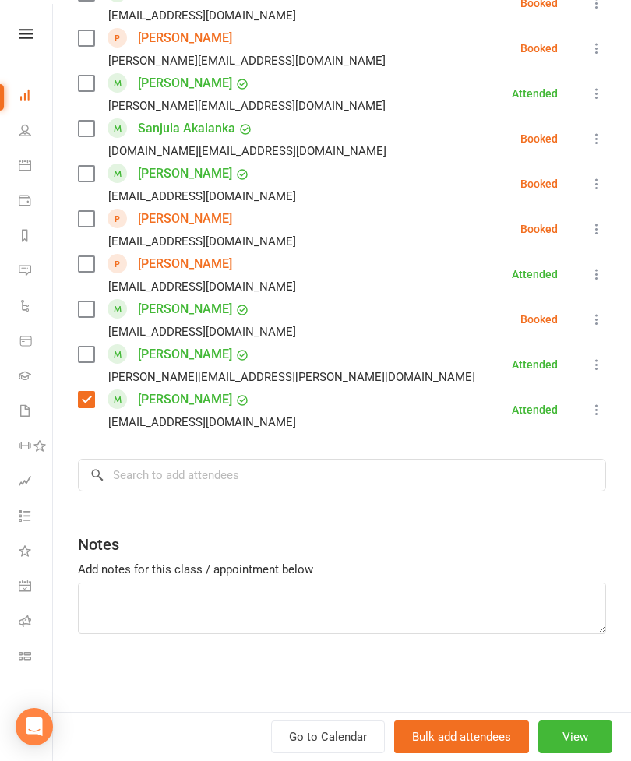
scroll to position [1166, 0]
click at [411, 467] on input "search" at bounding box center [342, 475] width 528 height 33
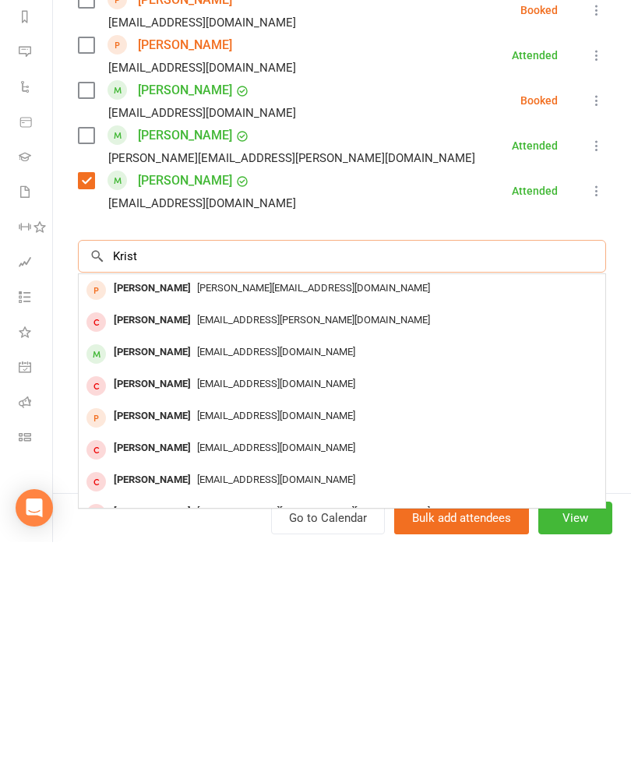
type input "Krist"
click at [199, 565] on span "[EMAIL_ADDRESS][DOMAIN_NAME]" at bounding box center [276, 571] width 158 height 12
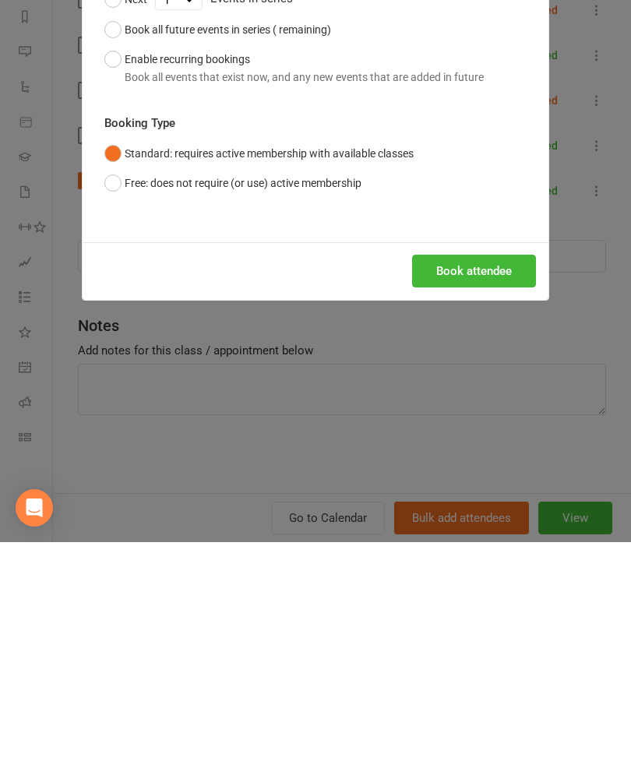
scroll to position [219, 0]
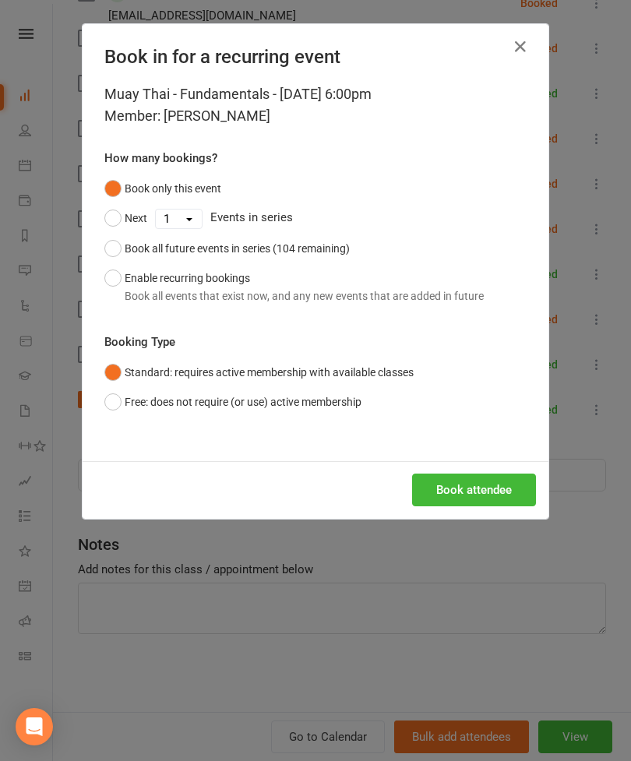
click at [500, 494] on button "Book attendee" at bounding box center [474, 489] width 124 height 33
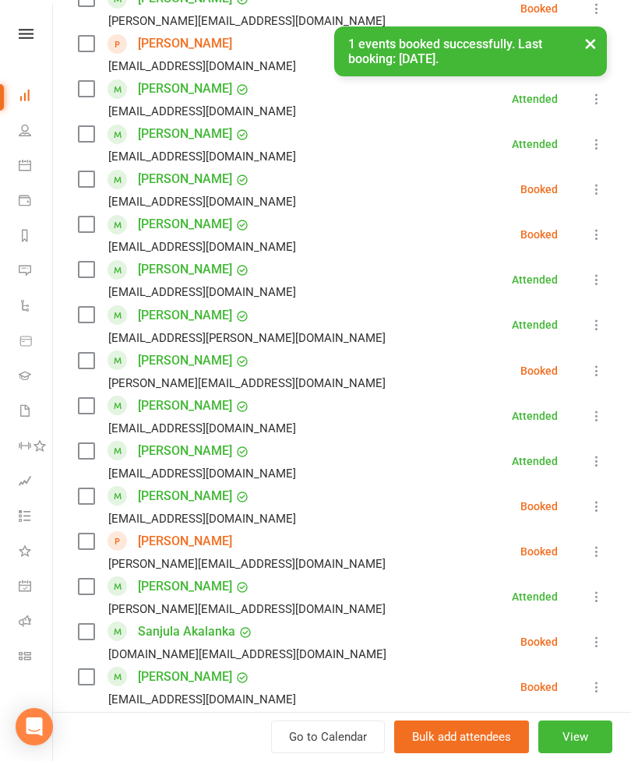
scroll to position [628, 0]
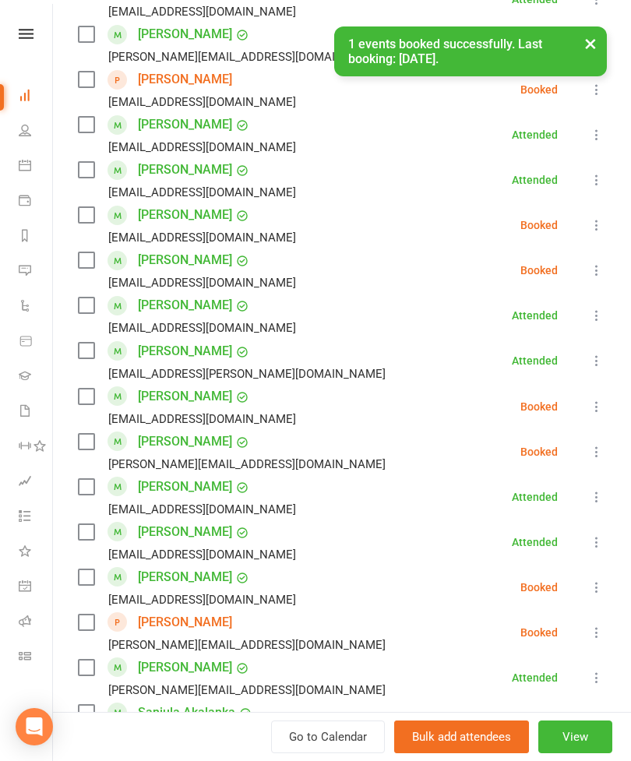
click at [89, 403] on label at bounding box center [86, 397] width 16 height 16
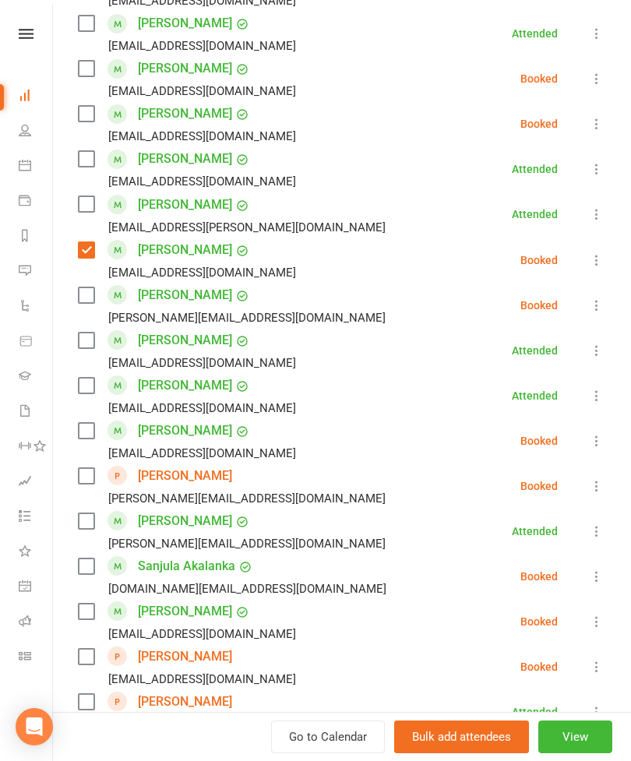
scroll to position [773, 0]
click at [85, 344] on label at bounding box center [86, 341] width 16 height 16
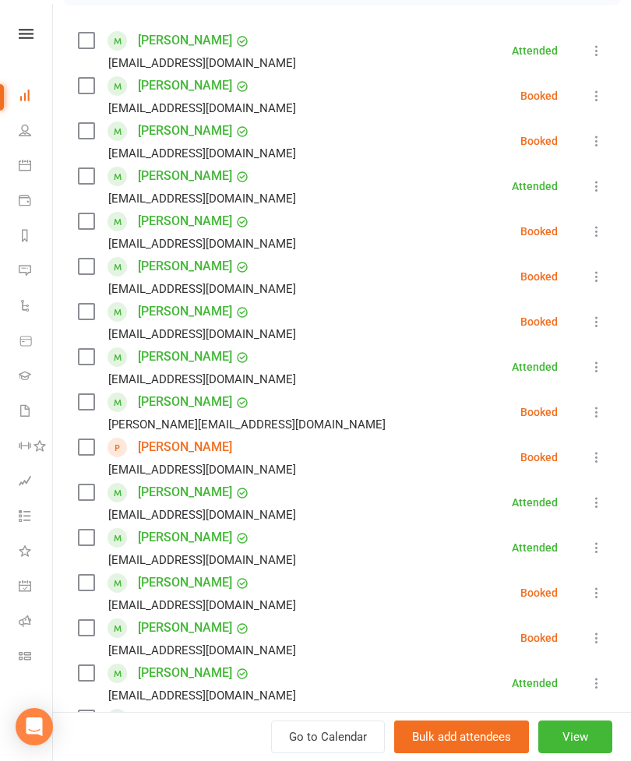
scroll to position [231, 0]
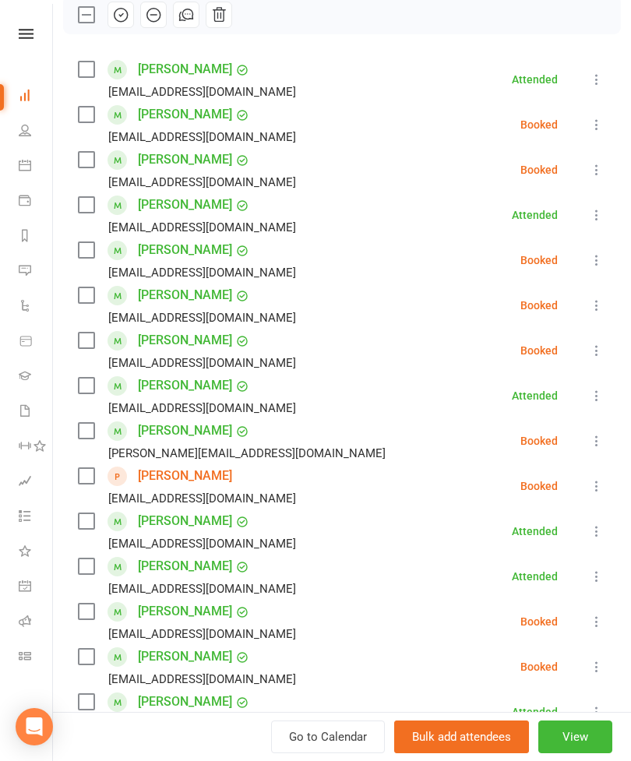
click at [86, 384] on label at bounding box center [86, 386] width 16 height 16
click at [89, 346] on label at bounding box center [86, 341] width 16 height 16
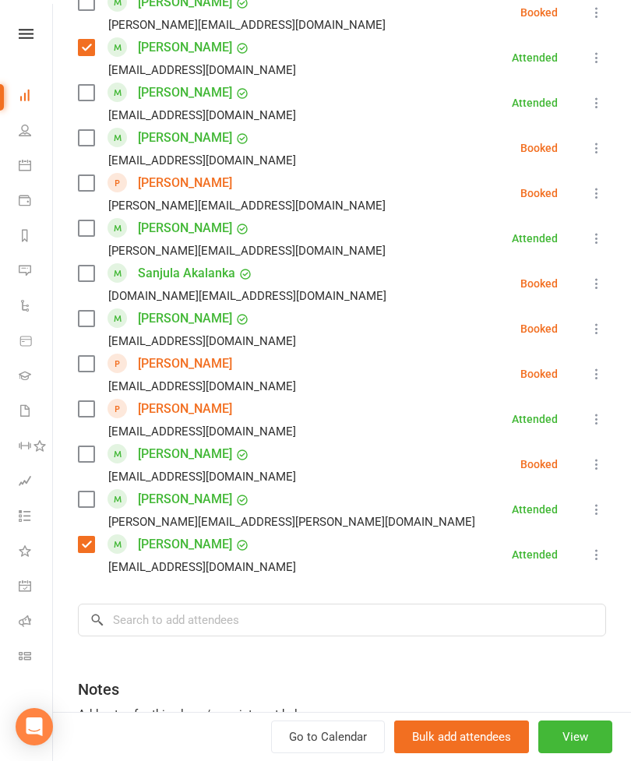
scroll to position [1068, 0]
click at [85, 235] on label at bounding box center [86, 228] width 16 height 16
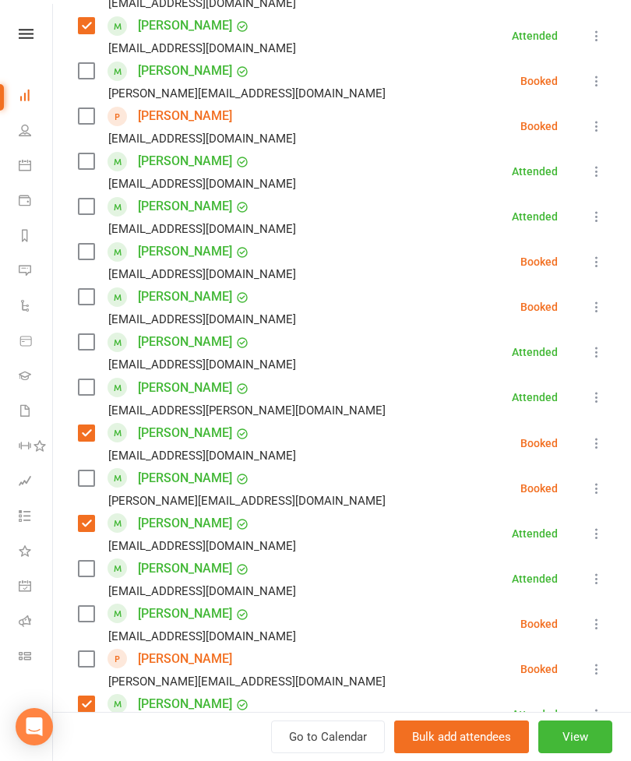
scroll to position [590, 0]
click at [87, 169] on label at bounding box center [86, 162] width 16 height 16
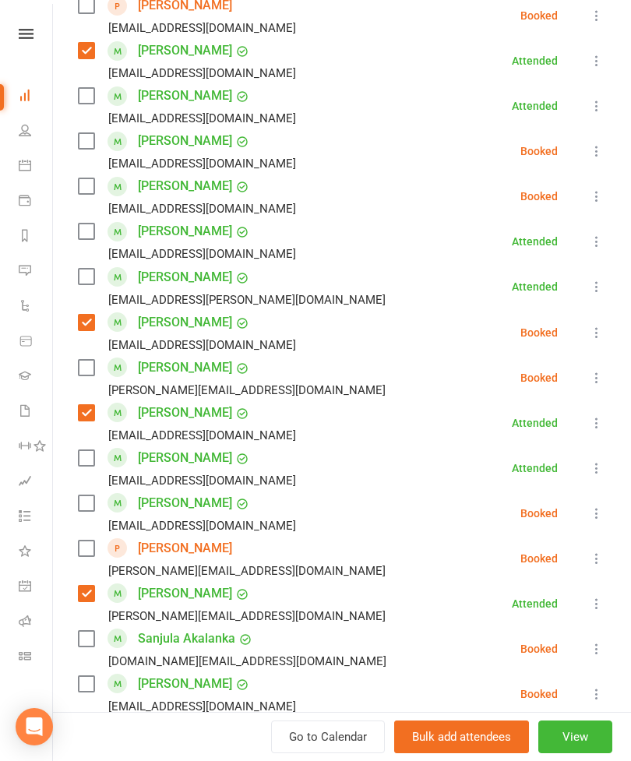
scroll to position [721, 0]
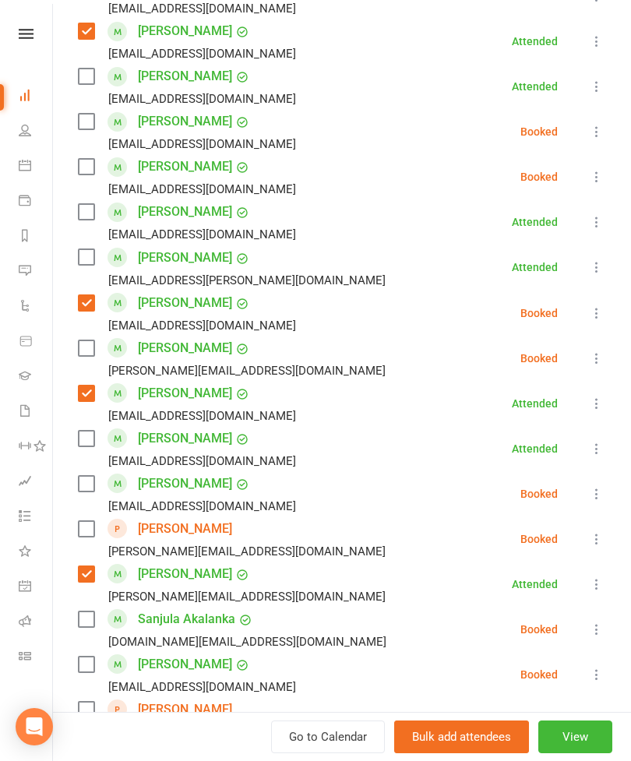
click at [92, 354] on label at bounding box center [86, 348] width 16 height 16
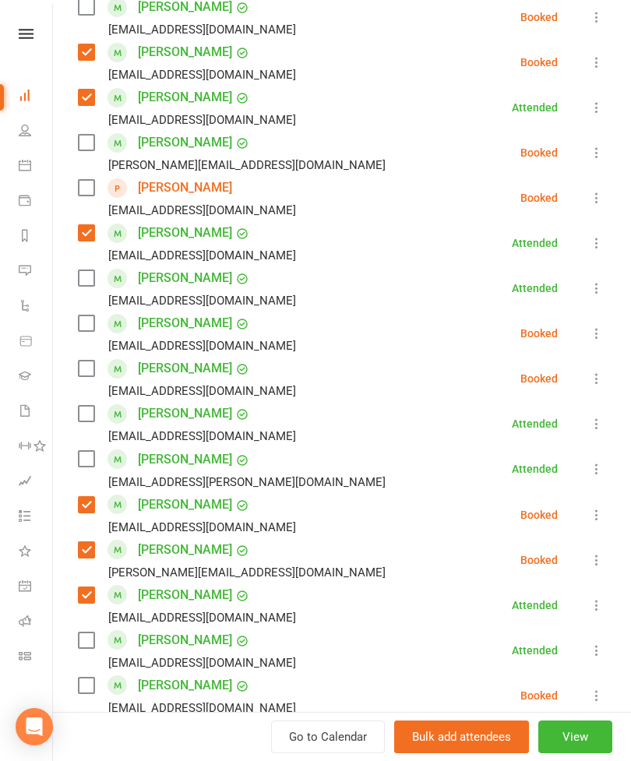
scroll to position [356, 0]
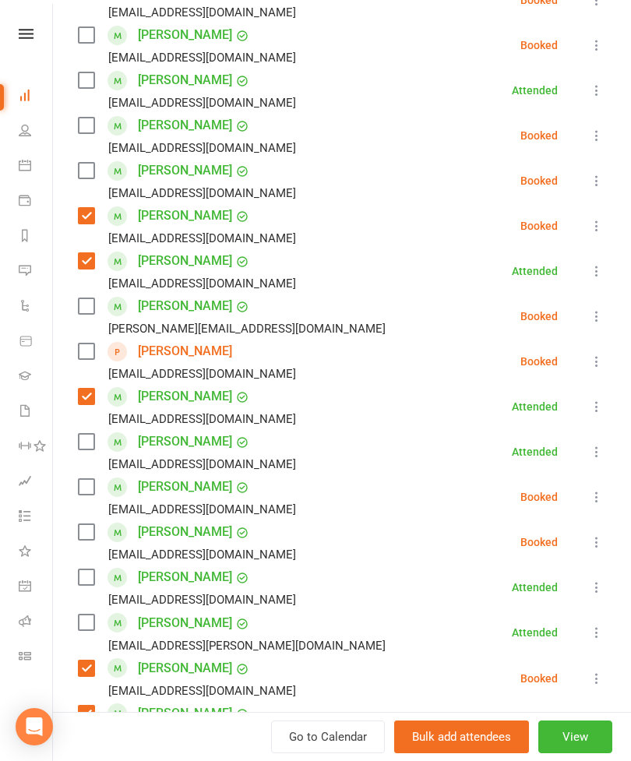
click at [103, 126] on div "[PERSON_NAME] [EMAIL_ADDRESS][DOMAIN_NAME]" at bounding box center [190, 135] width 224 height 45
click at [81, 186] on div "[EMAIL_ADDRESS][DOMAIN_NAME]" at bounding box center [190, 193] width 224 height 20
click at [83, 174] on label at bounding box center [86, 171] width 16 height 16
click at [88, 128] on label at bounding box center [86, 126] width 16 height 16
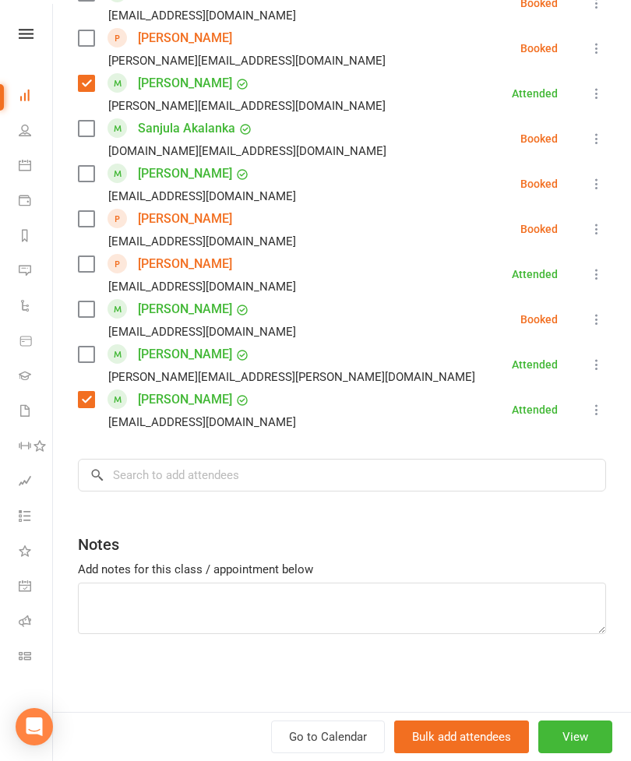
scroll to position [1212, 0]
click at [90, 262] on label at bounding box center [86, 264] width 16 height 16
click at [85, 350] on label at bounding box center [86, 355] width 16 height 16
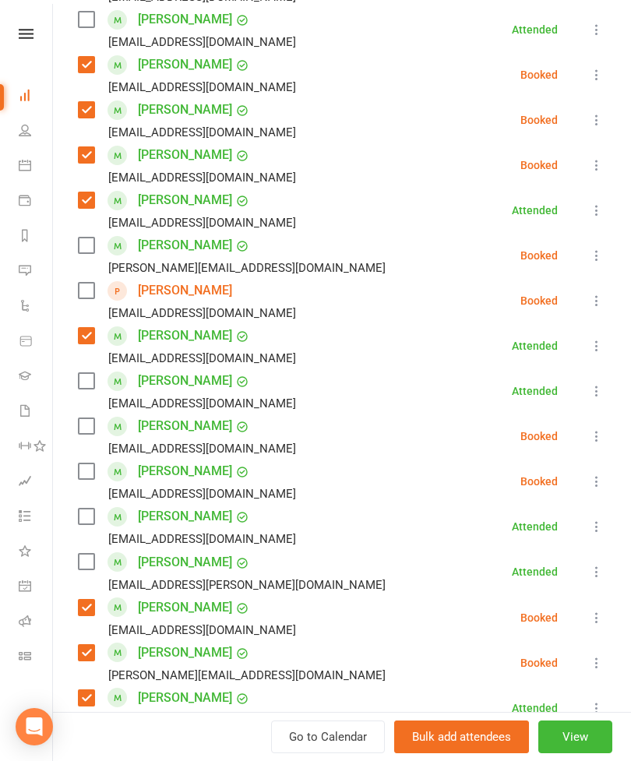
scroll to position [223, 0]
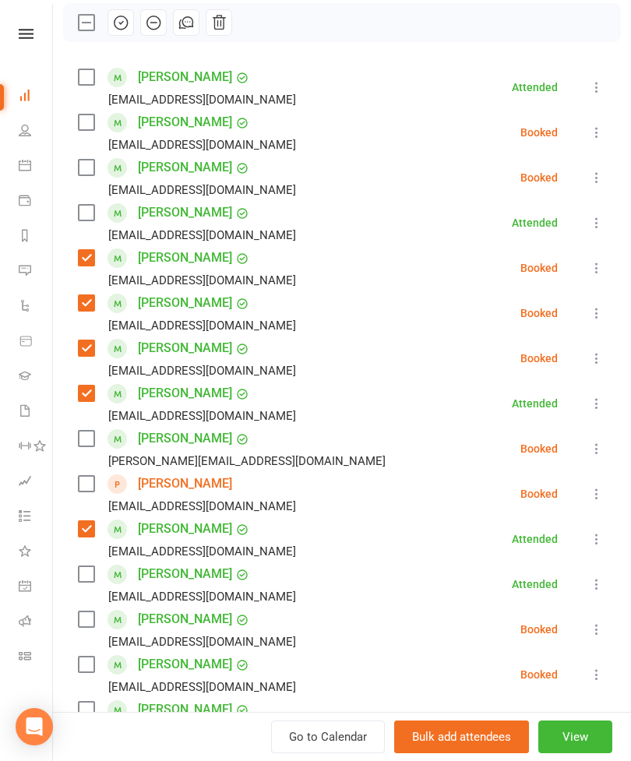
click at [106, 62] on div "Class kiosk mode Roll call 6:00 PM - 7:00 PM, [DATE] with [PERSON_NAME] at Stri…" at bounding box center [342, 770] width 578 height 1859
click at [93, 76] on label at bounding box center [86, 77] width 16 height 16
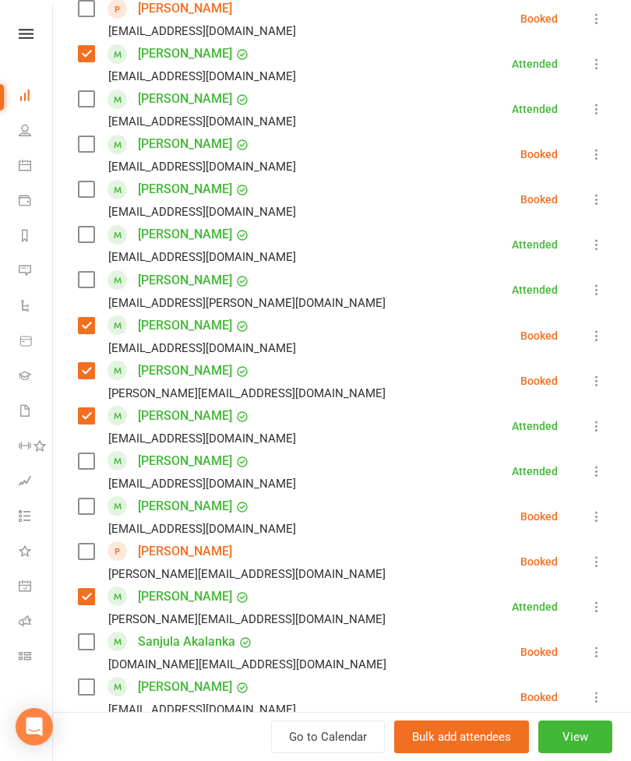
scroll to position [701, 0]
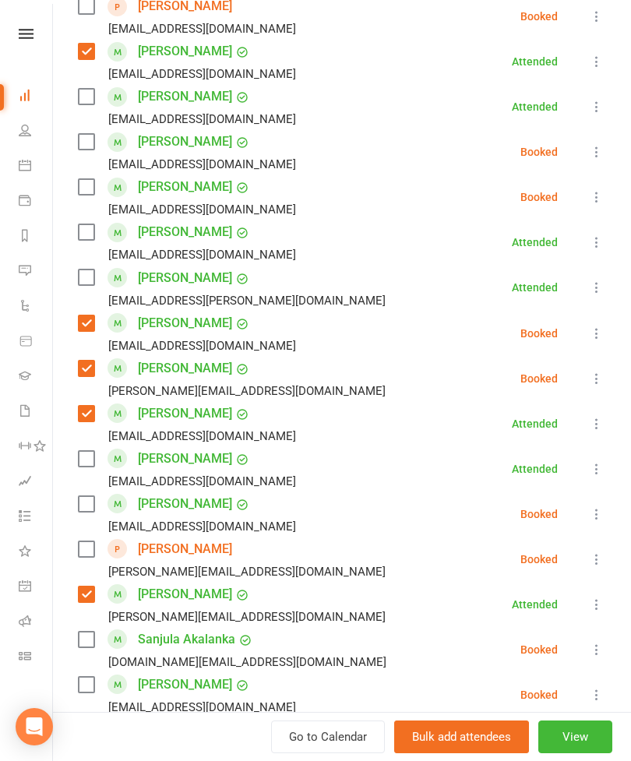
click at [84, 98] on label at bounding box center [86, 97] width 16 height 16
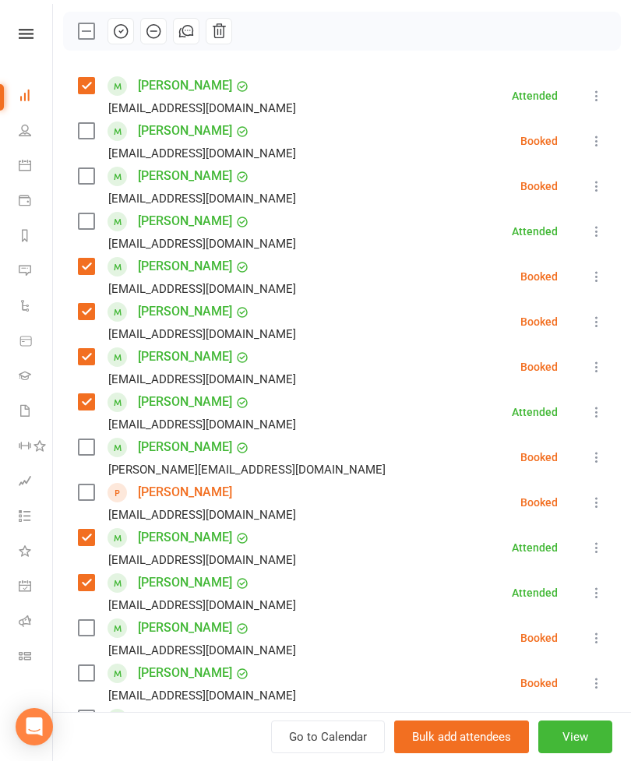
scroll to position [180, 0]
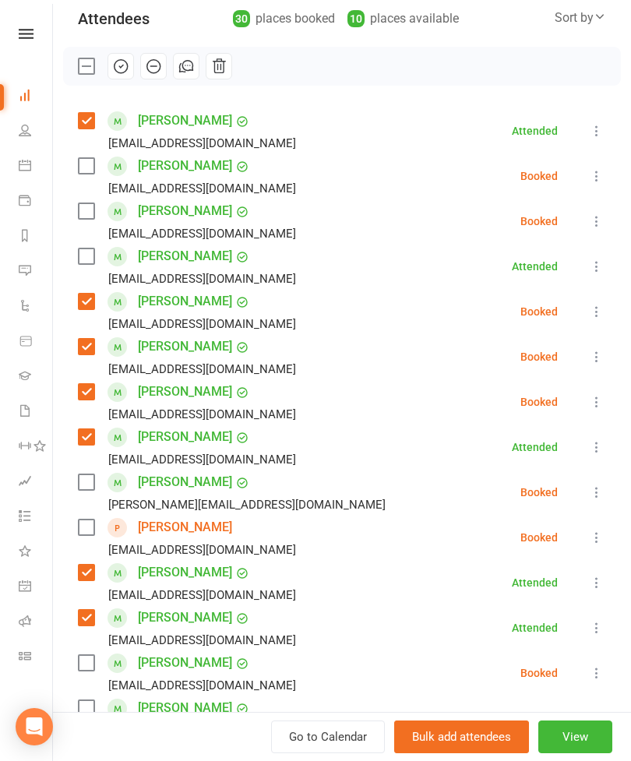
click at [93, 160] on label at bounding box center [86, 166] width 16 height 16
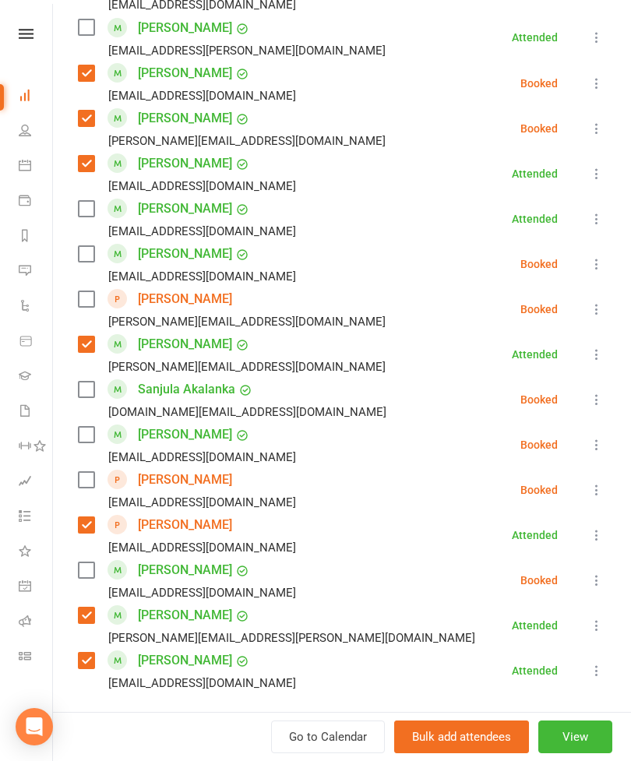
scroll to position [1159, 0]
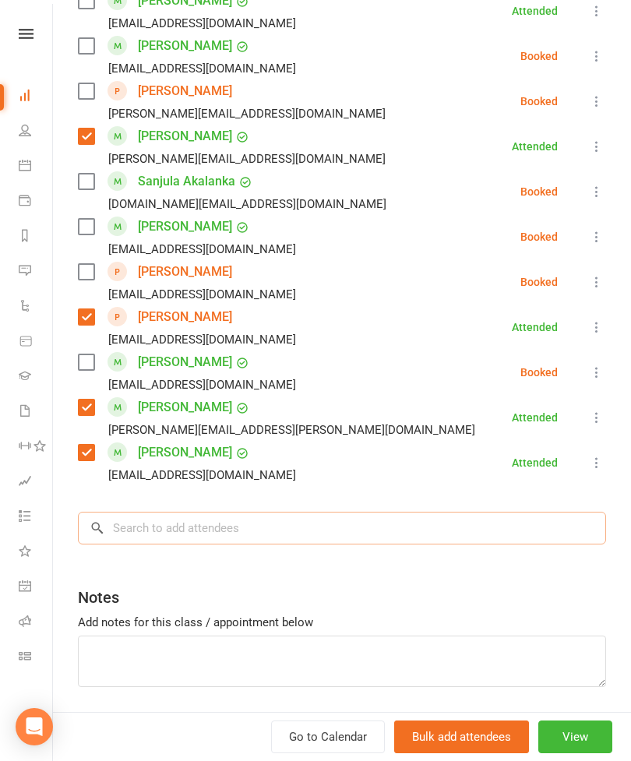
click at [315, 538] on input "search" at bounding box center [342, 528] width 528 height 33
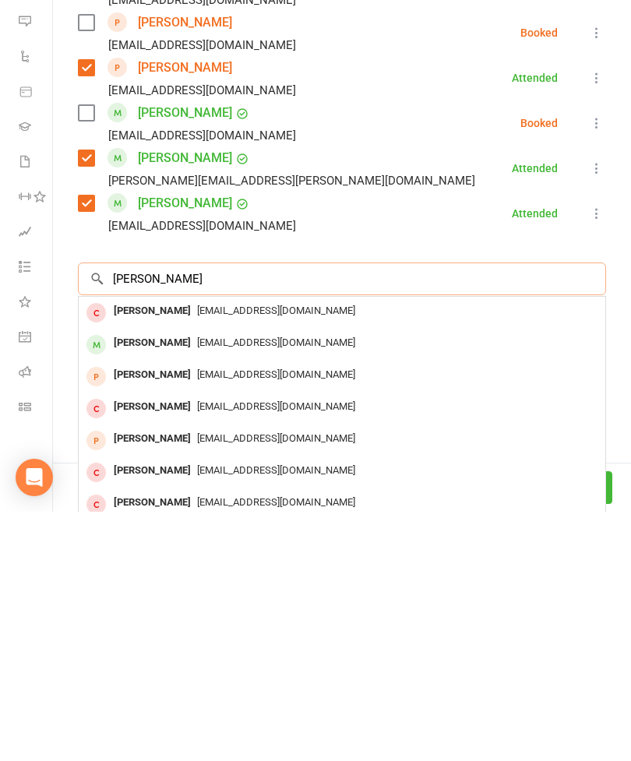
type input "[PERSON_NAME]"
click at [197, 586] on span "[EMAIL_ADDRESS][DOMAIN_NAME]" at bounding box center [276, 592] width 158 height 12
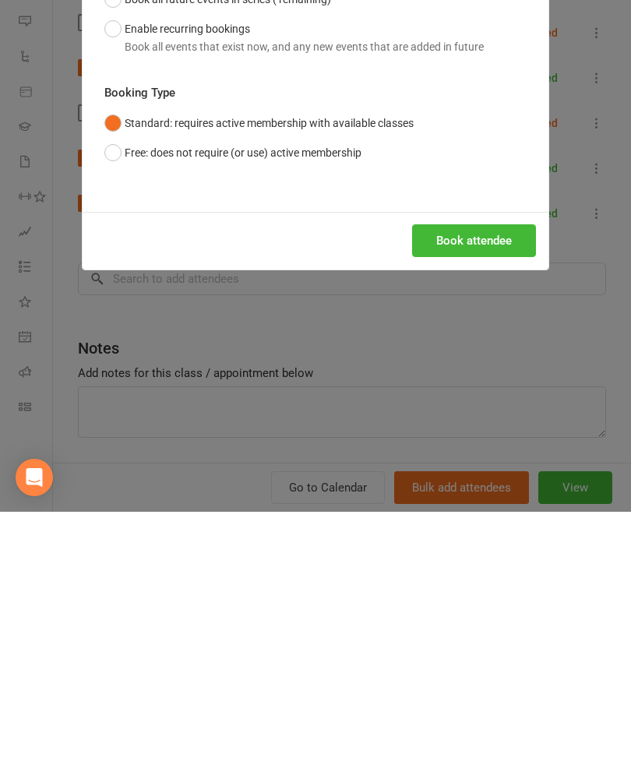
scroll to position [491, 0]
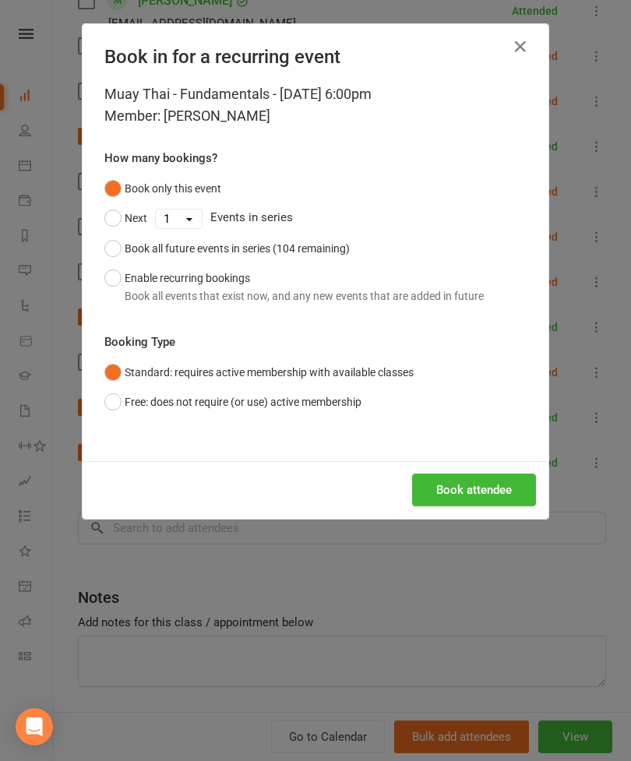
click at [458, 499] on button "Book attendee" at bounding box center [474, 489] width 124 height 33
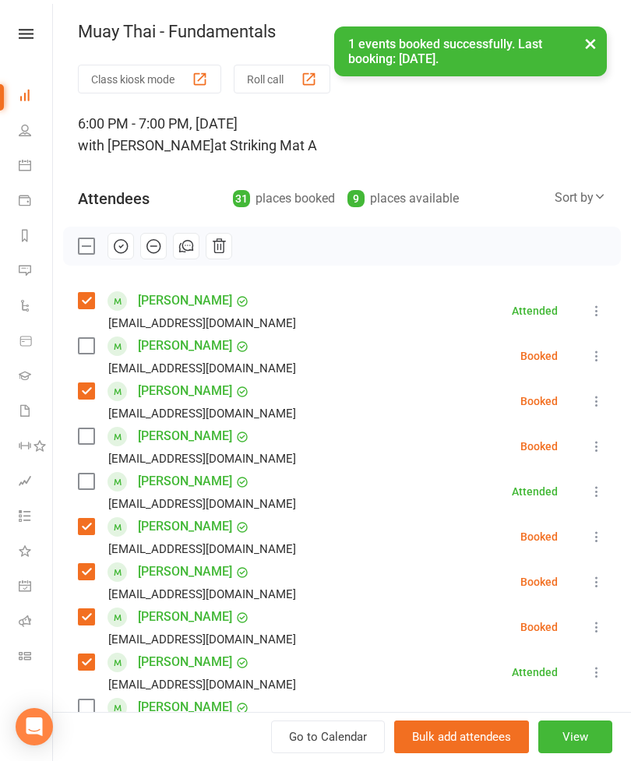
scroll to position [0, 0]
click at [88, 348] on label at bounding box center [86, 346] width 16 height 16
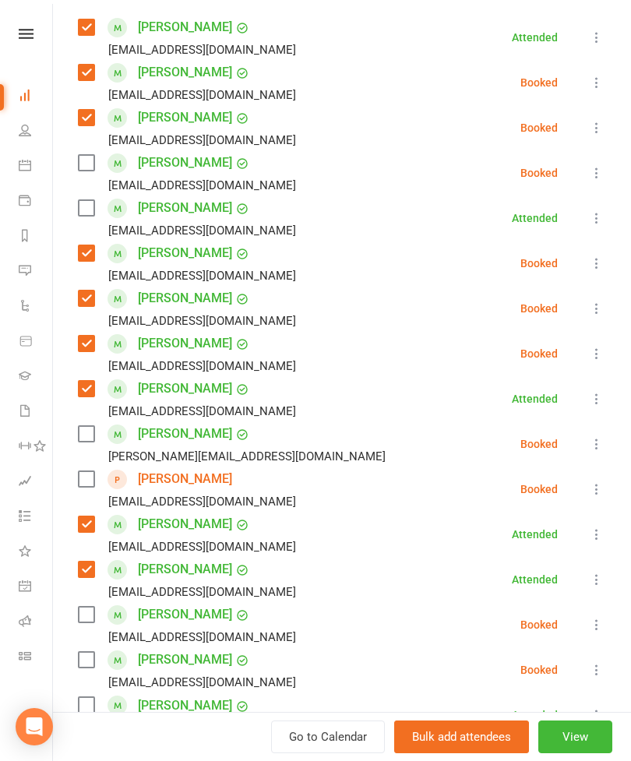
scroll to position [476, 0]
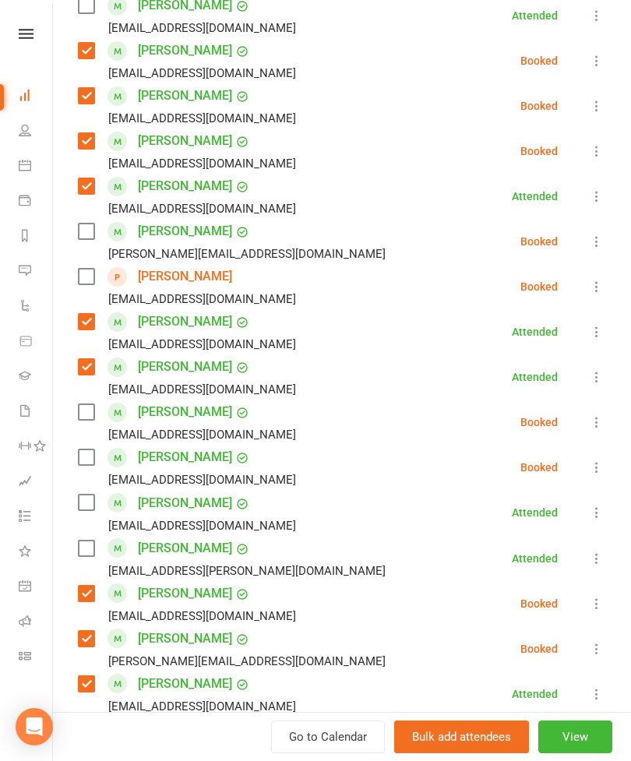
click at [82, 420] on label at bounding box center [86, 412] width 16 height 16
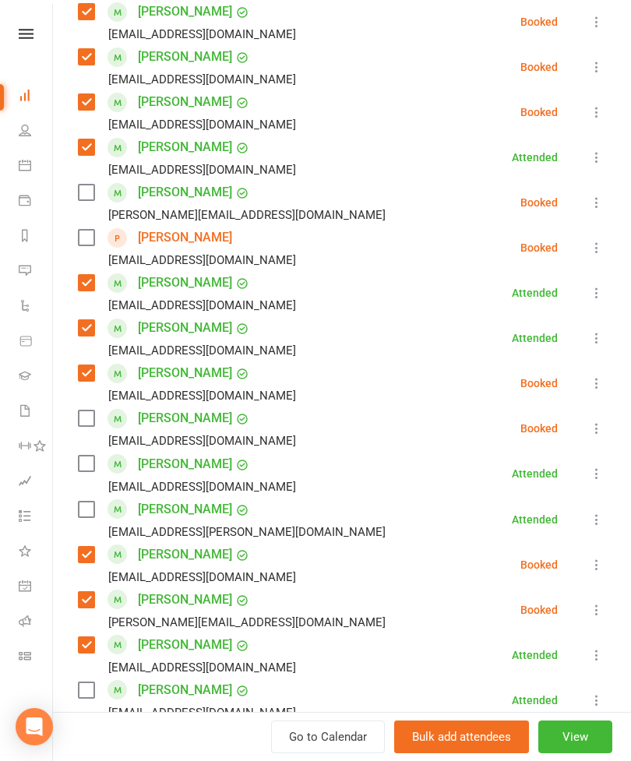
scroll to position [516, 0]
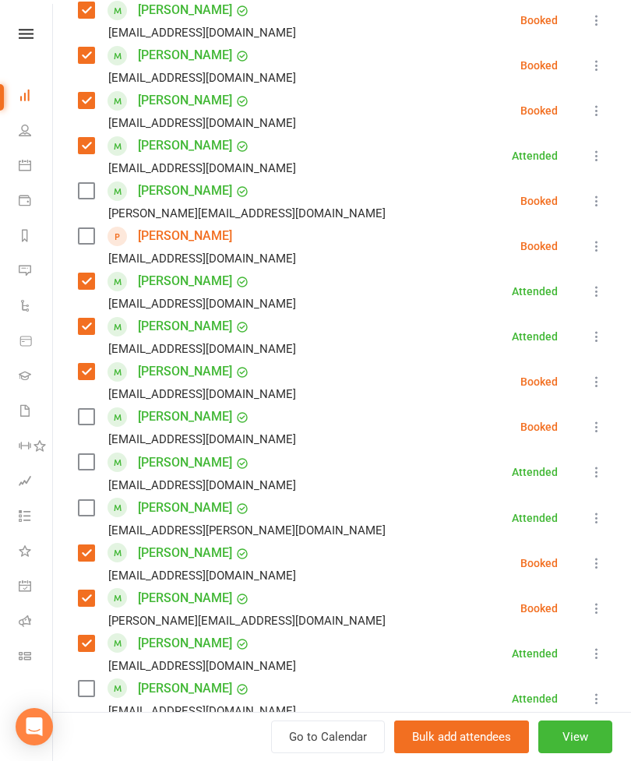
click at [92, 463] on label at bounding box center [86, 462] width 16 height 16
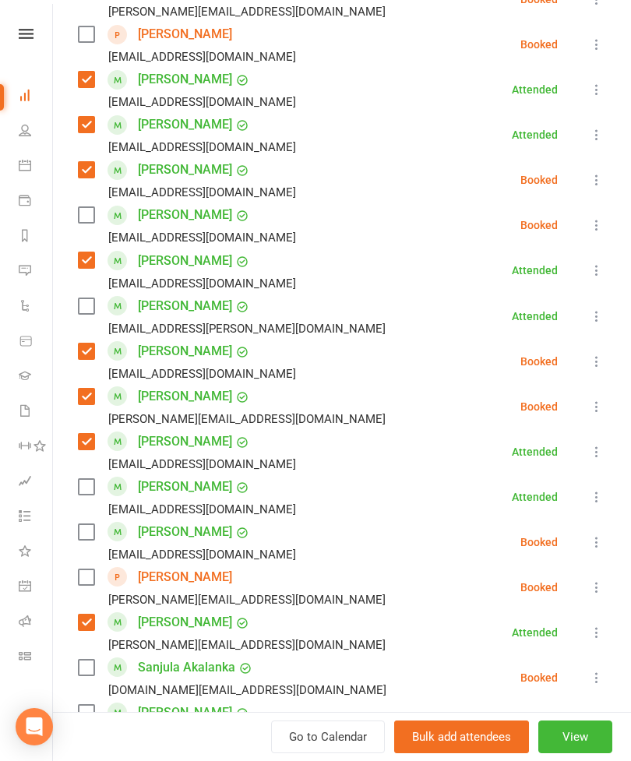
scroll to position [727, 0]
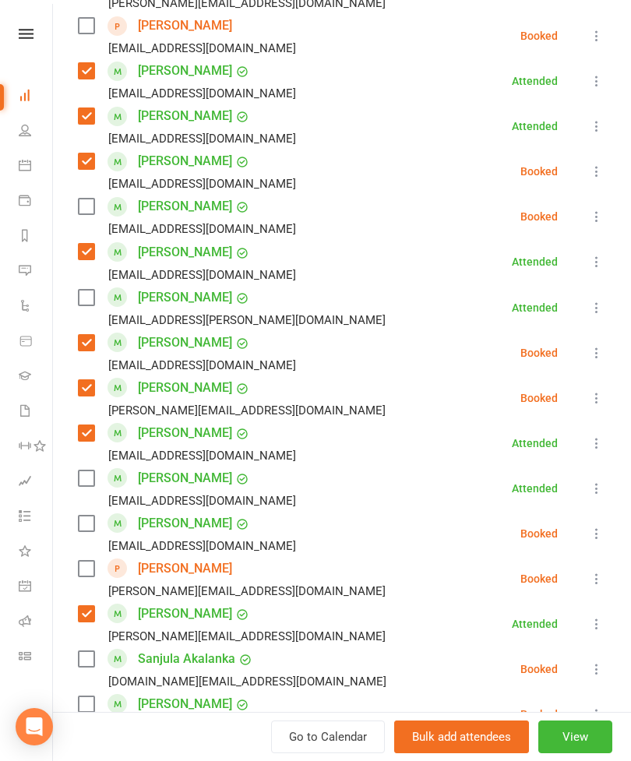
click at [88, 484] on label at bounding box center [86, 478] width 16 height 16
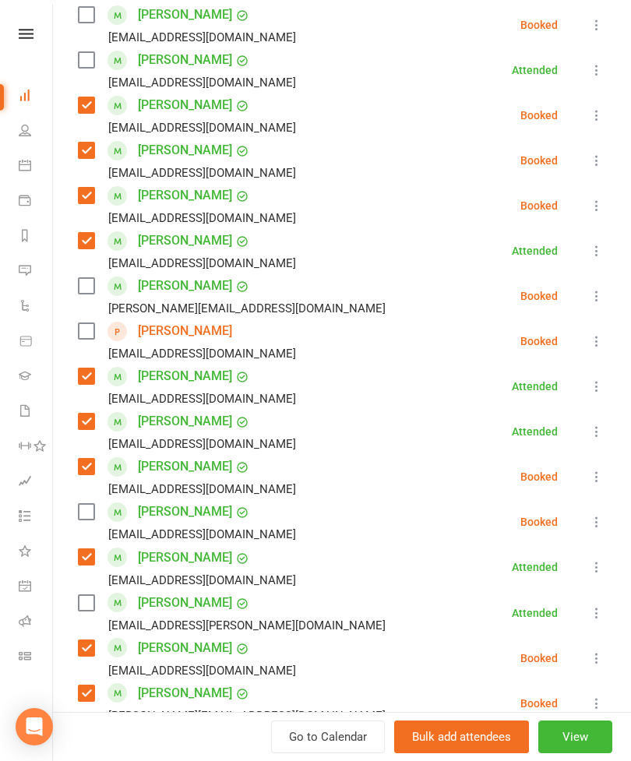
scroll to position [411, 0]
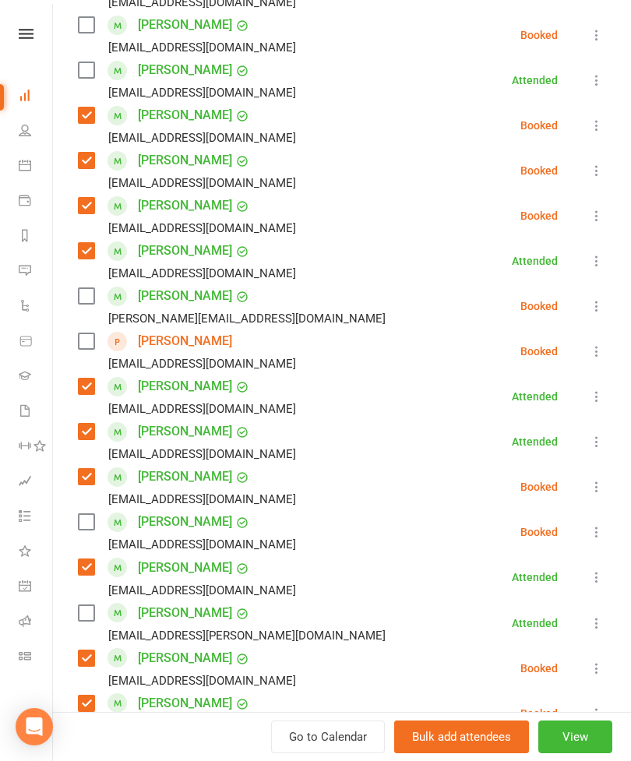
click at [83, 304] on label at bounding box center [86, 296] width 16 height 16
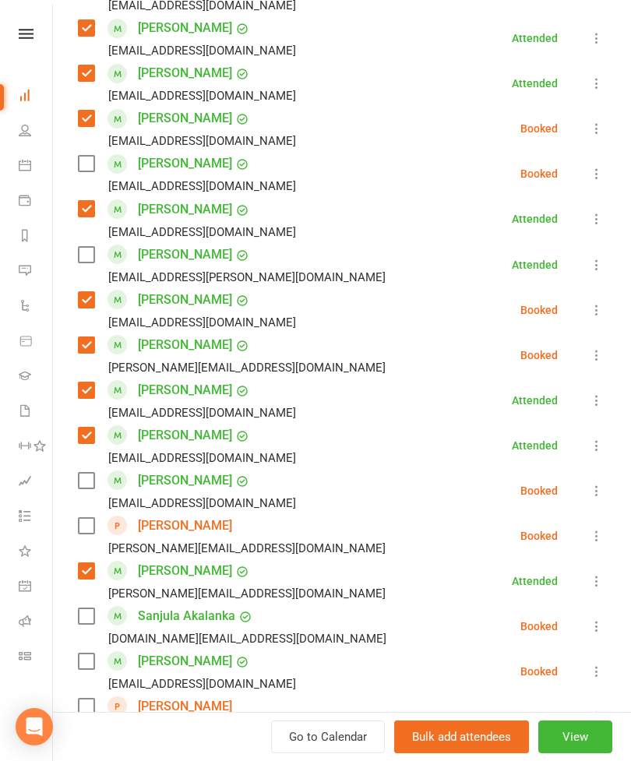
scroll to position [772, 0]
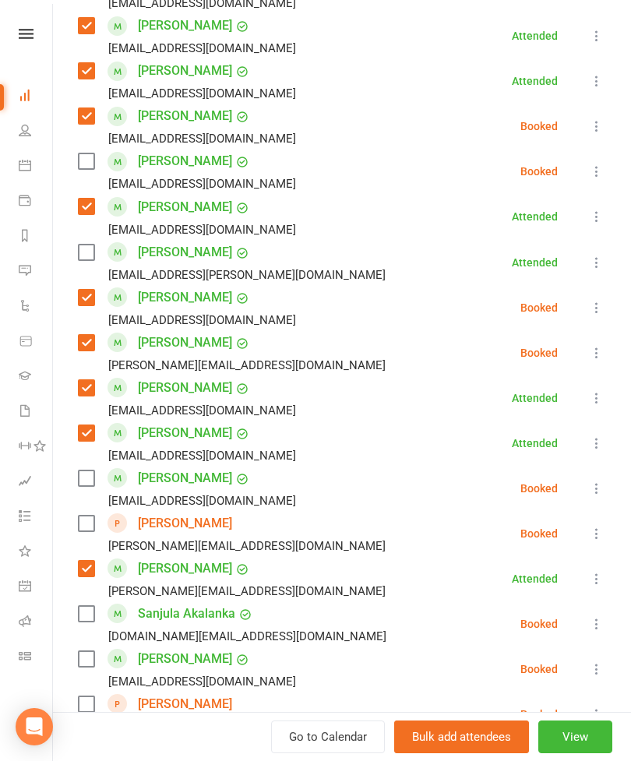
click at [90, 484] on label at bounding box center [86, 478] width 16 height 16
click at [78, 666] on label at bounding box center [86, 659] width 16 height 16
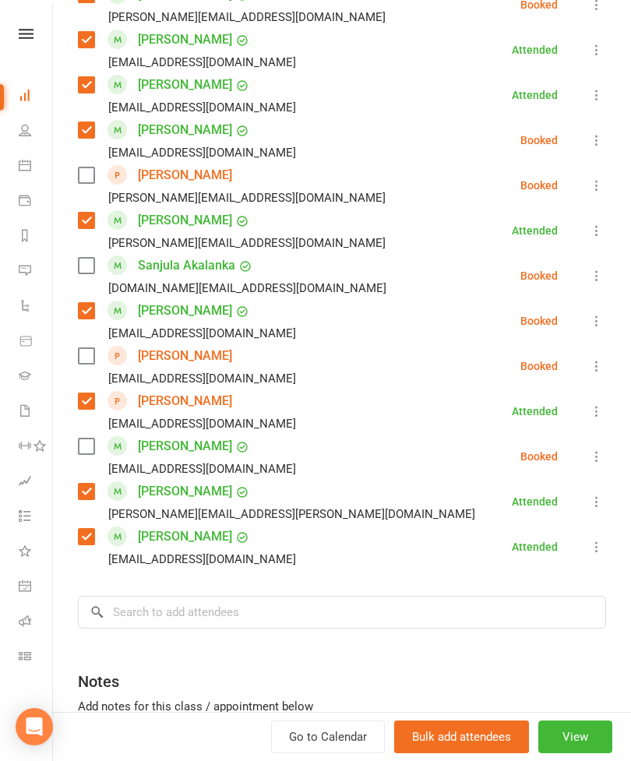
scroll to position [1121, 0]
click at [90, 451] on label at bounding box center [86, 446] width 16 height 16
click at [220, 625] on input "search" at bounding box center [342, 611] width 528 height 33
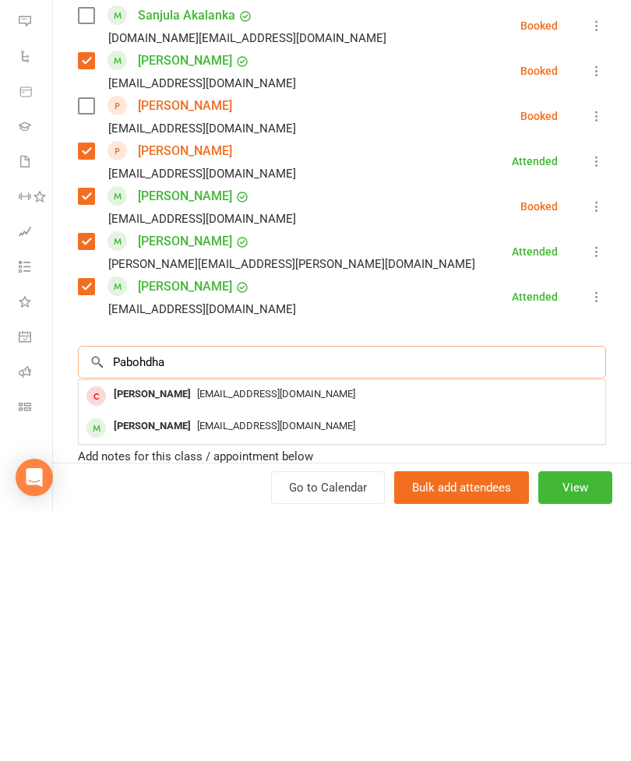
type input "Pabohdha"
click at [209, 669] on span "[EMAIL_ADDRESS][DOMAIN_NAME]" at bounding box center [276, 675] width 158 height 12
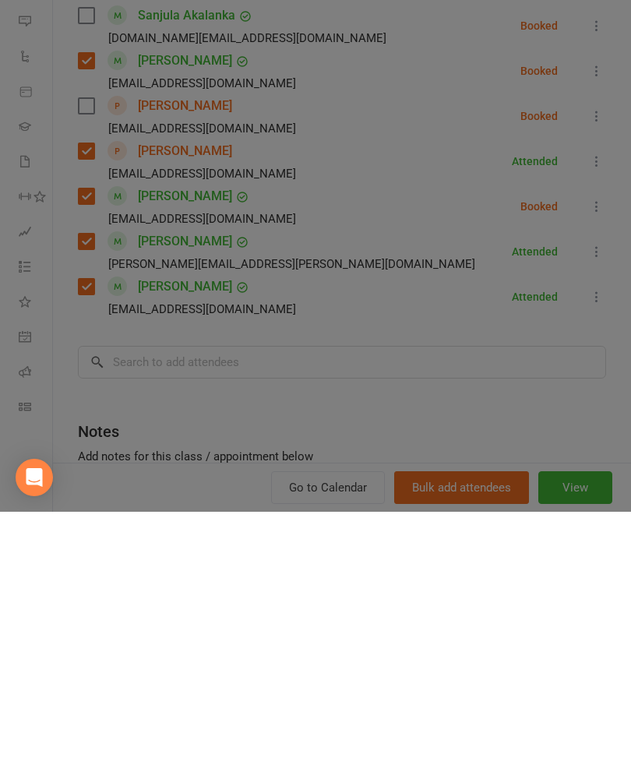
scroll to position [846, 0]
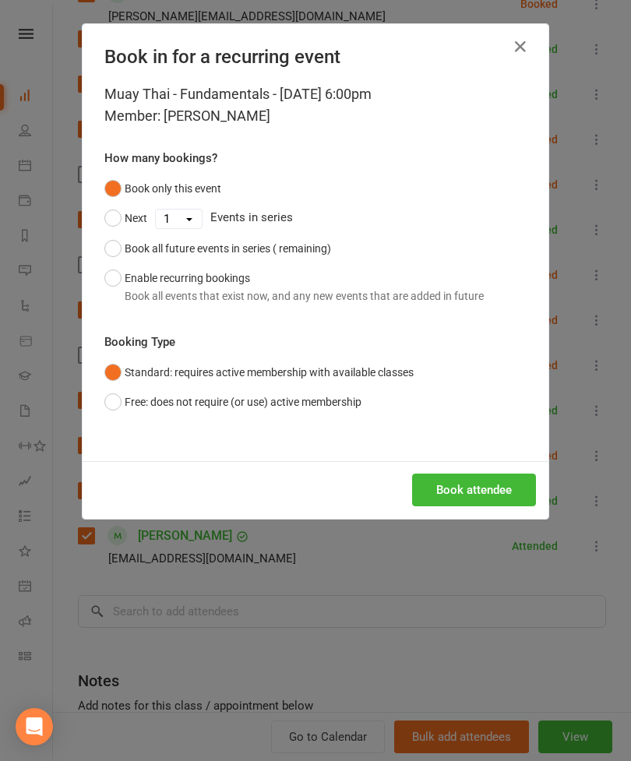
click at [488, 491] on button "Book attendee" at bounding box center [474, 489] width 124 height 33
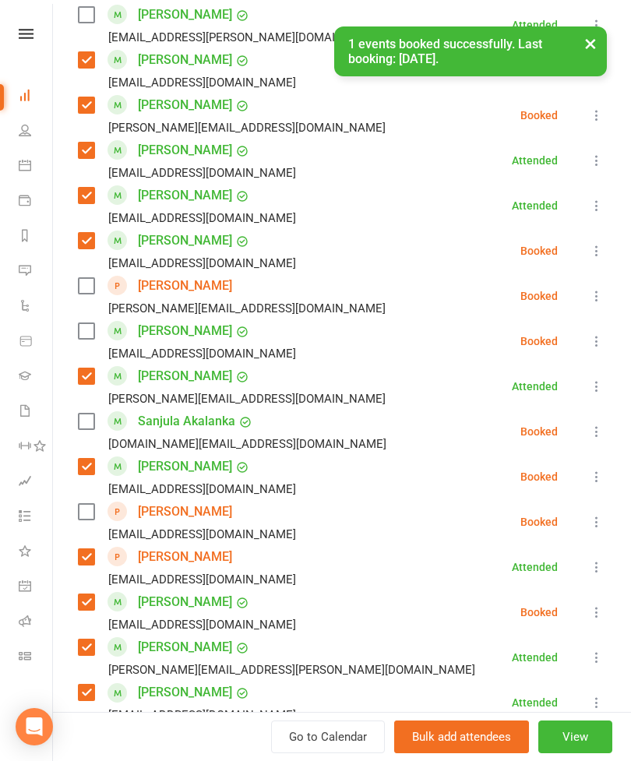
scroll to position [1008, 0]
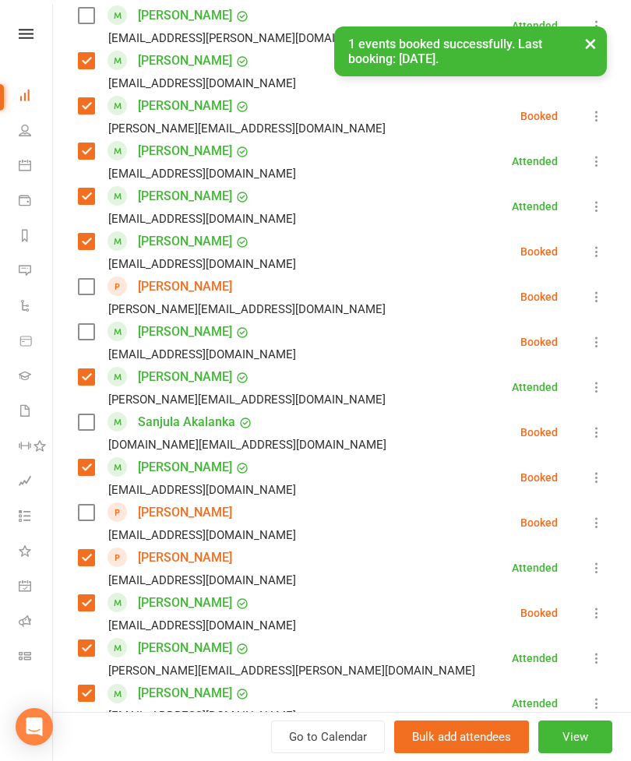
click at [90, 340] on label at bounding box center [86, 332] width 16 height 16
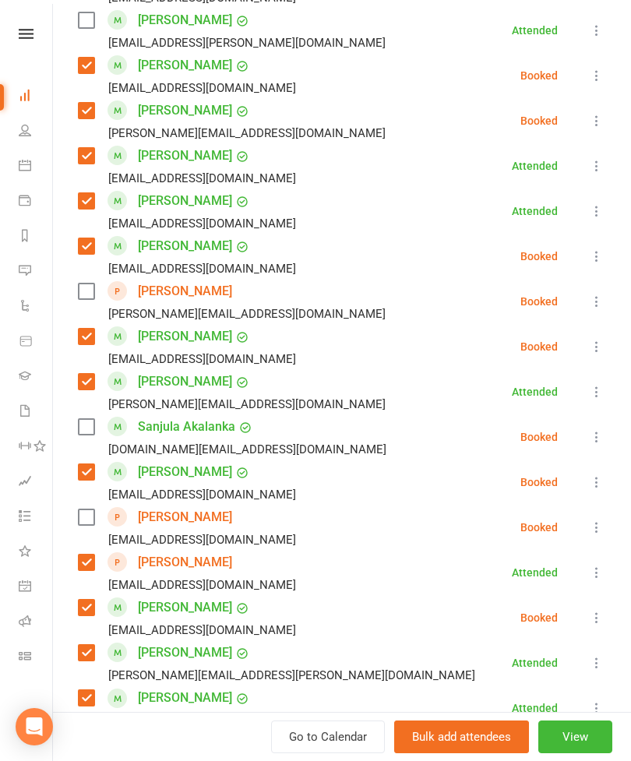
click at [79, 290] on label at bounding box center [86, 291] width 16 height 16
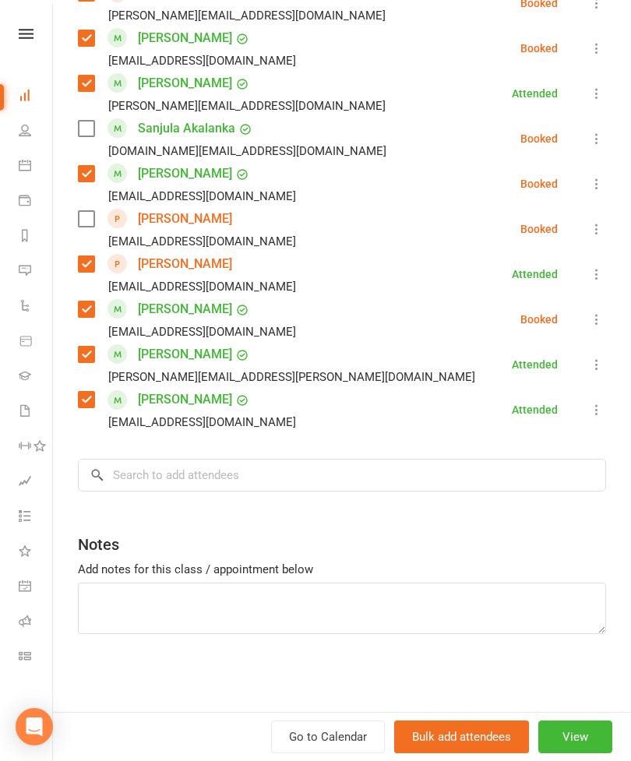
scroll to position [1302, 0]
click at [369, 477] on input "search" at bounding box center [342, 475] width 528 height 33
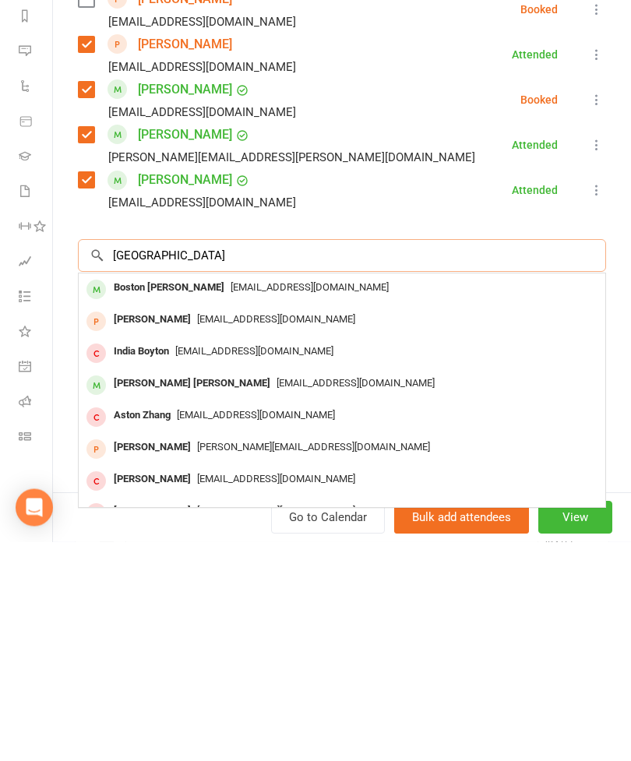
type input "[GEOGRAPHIC_DATA]"
click at [230, 501] on span "[EMAIL_ADDRESS][DOMAIN_NAME]" at bounding box center [309, 507] width 158 height 12
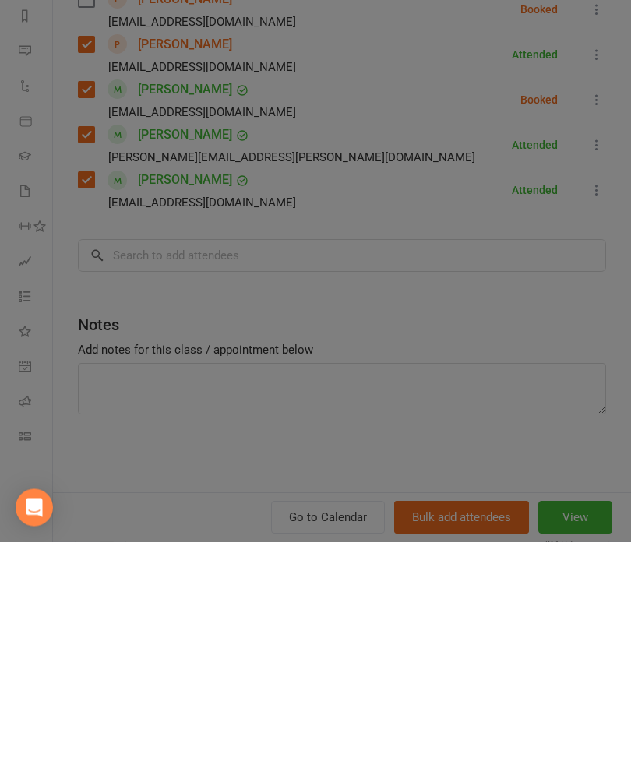
scroll to position [1065, 0]
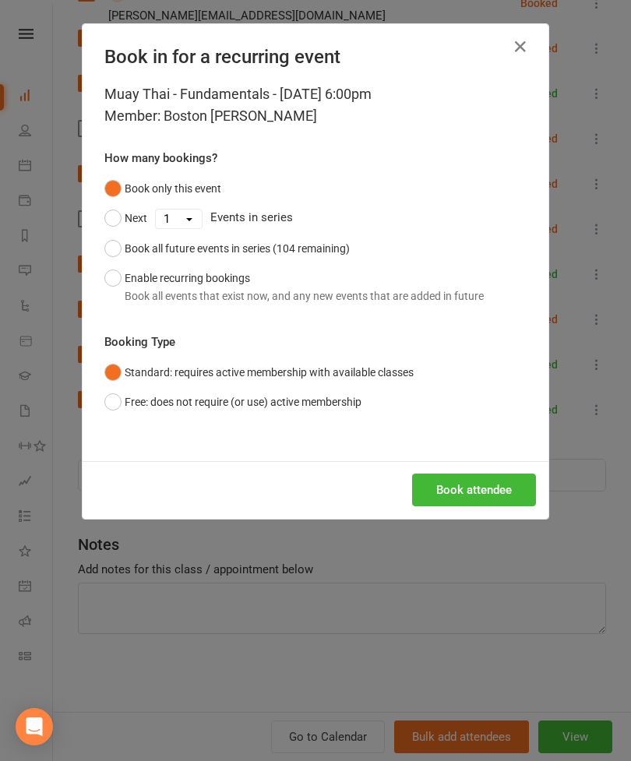
click at [470, 483] on button "Book attendee" at bounding box center [474, 489] width 124 height 33
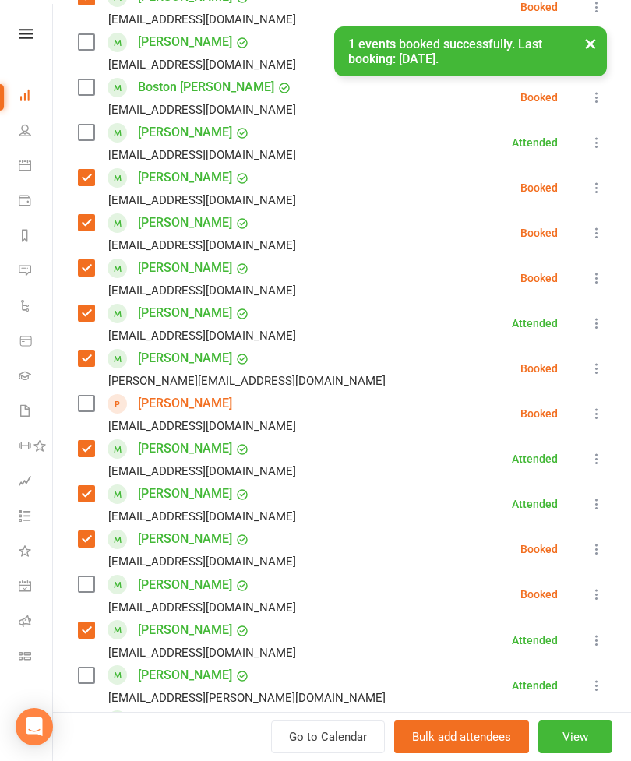
scroll to position [385, 0]
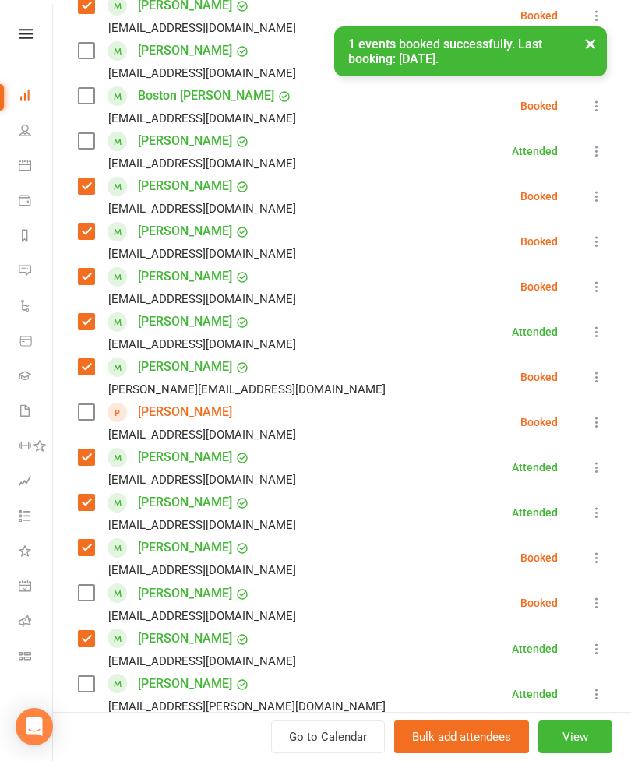
click at [81, 108] on div "[EMAIL_ADDRESS][DOMAIN_NAME]" at bounding box center [190, 118] width 224 height 20
click at [105, 86] on div "Boston [PERSON_NAME] [EMAIL_ADDRESS][DOMAIN_NAME]" at bounding box center [190, 105] width 224 height 45
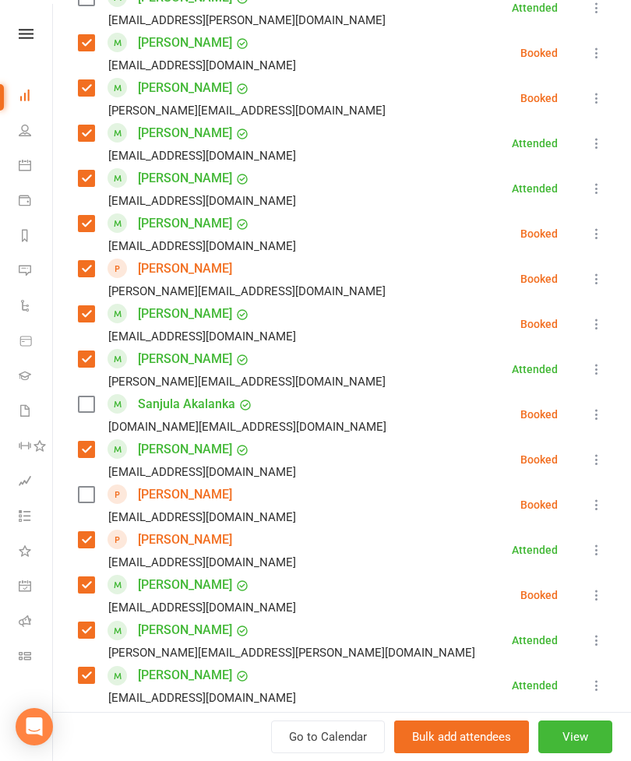
scroll to position [1072, 0]
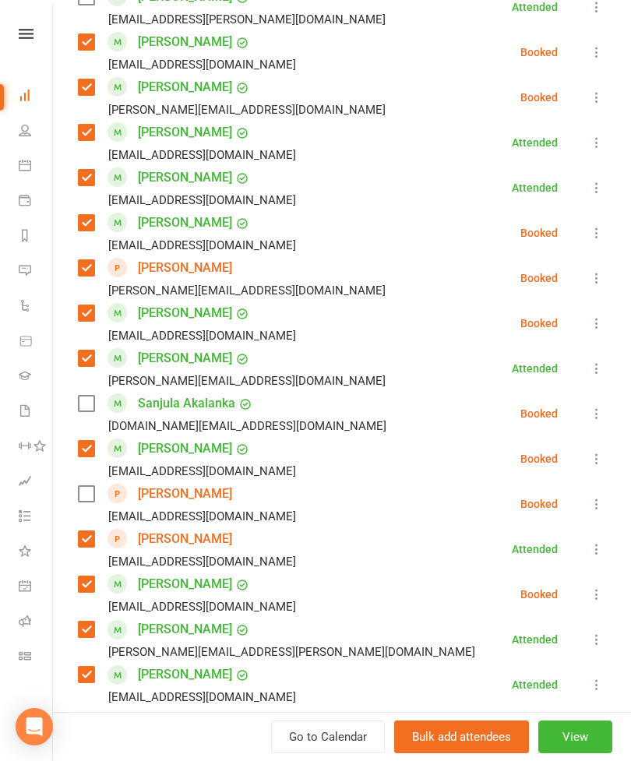
click at [91, 501] on label at bounding box center [86, 494] width 16 height 16
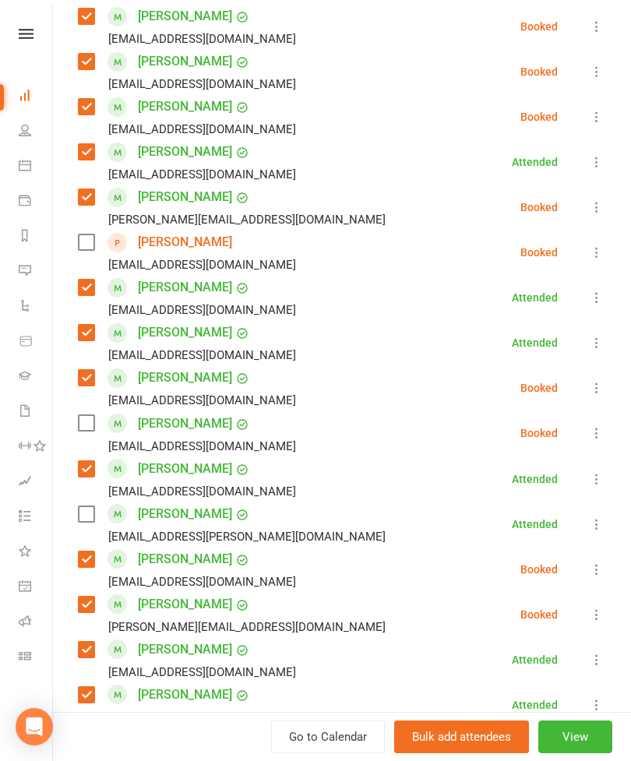
click at [83, 246] on label at bounding box center [86, 242] width 16 height 16
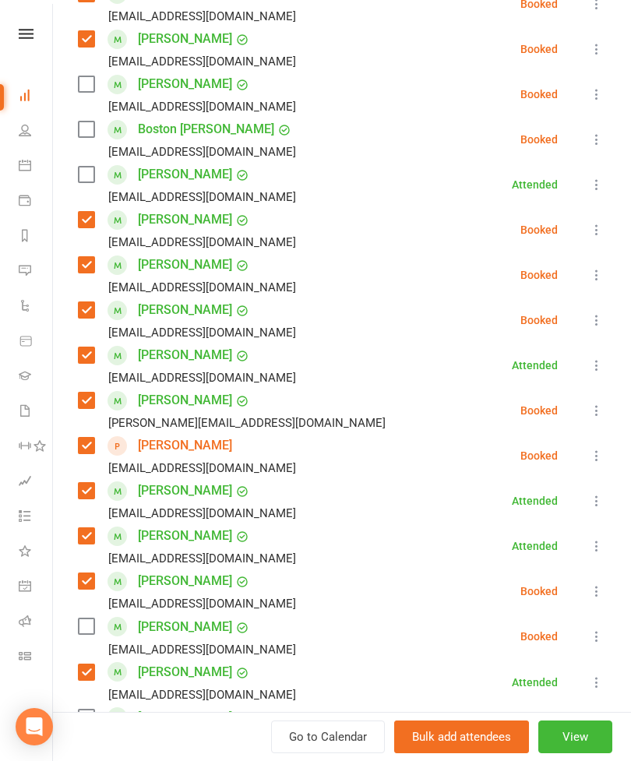
scroll to position [347, 0]
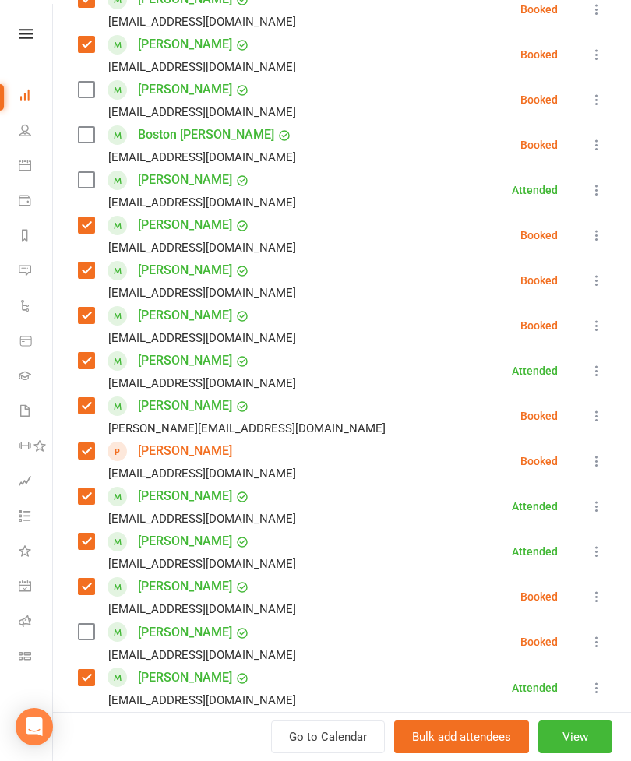
click at [86, 132] on label at bounding box center [86, 135] width 16 height 16
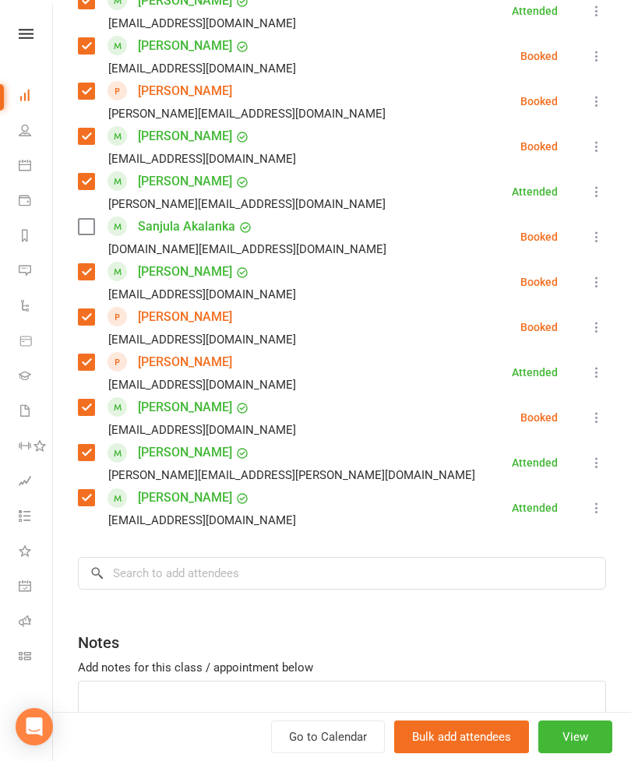
scroll to position [1272, 0]
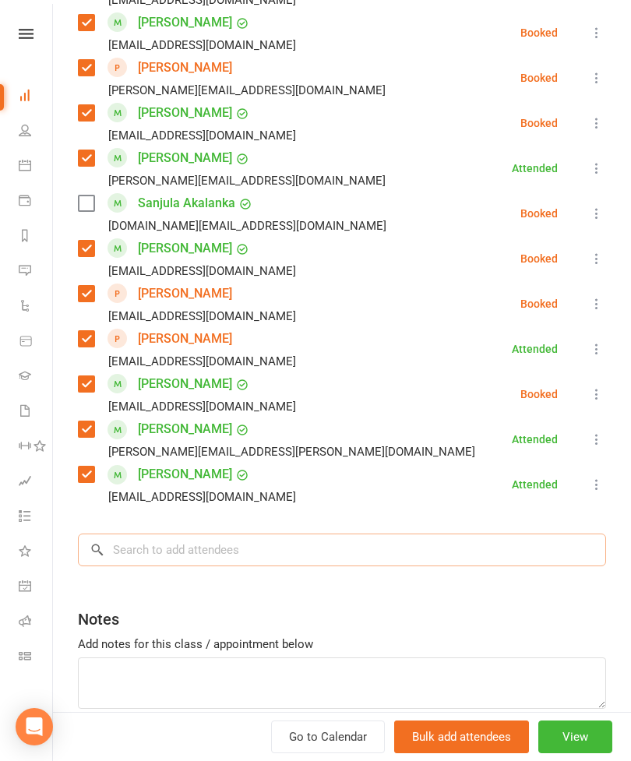
click at [293, 542] on input "search" at bounding box center [342, 549] width 528 height 33
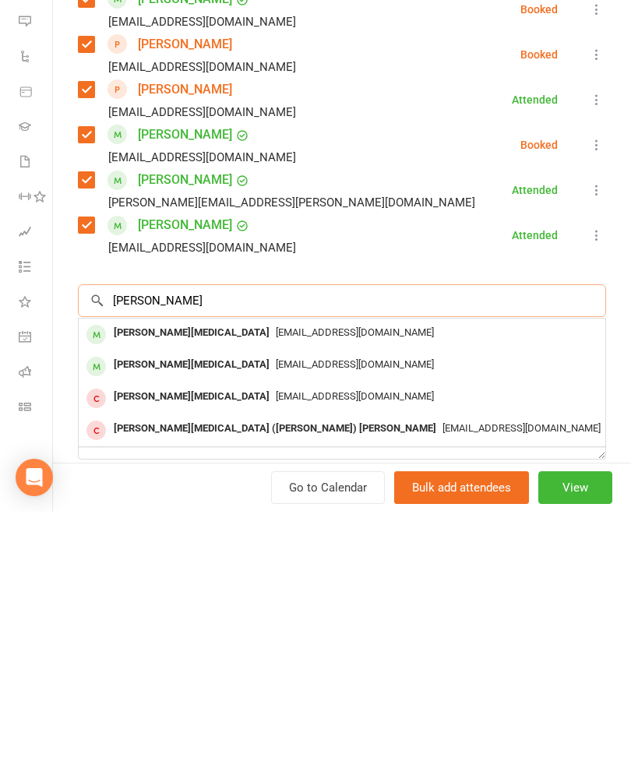
type input "[PERSON_NAME]"
click at [276, 607] on span "[EMAIL_ADDRESS][DOMAIN_NAME]" at bounding box center [355, 613] width 158 height 12
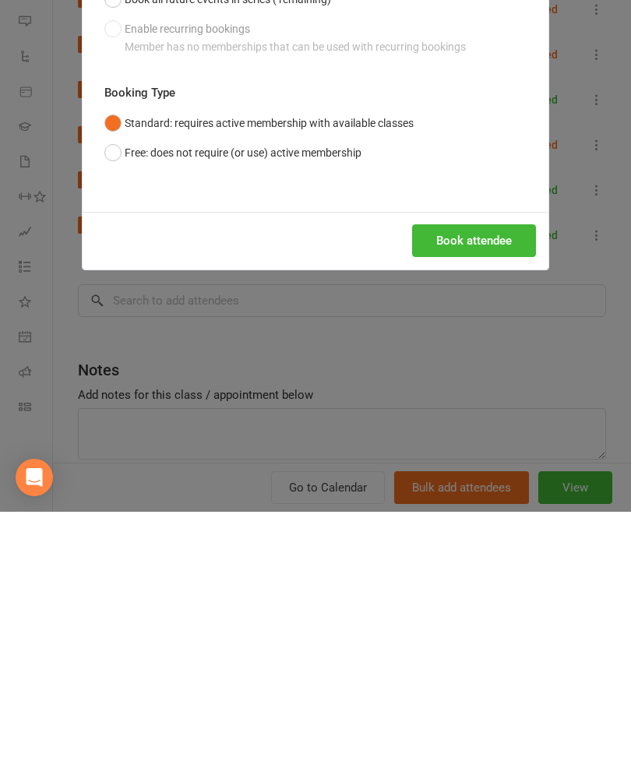
scroll to position [1360, 0]
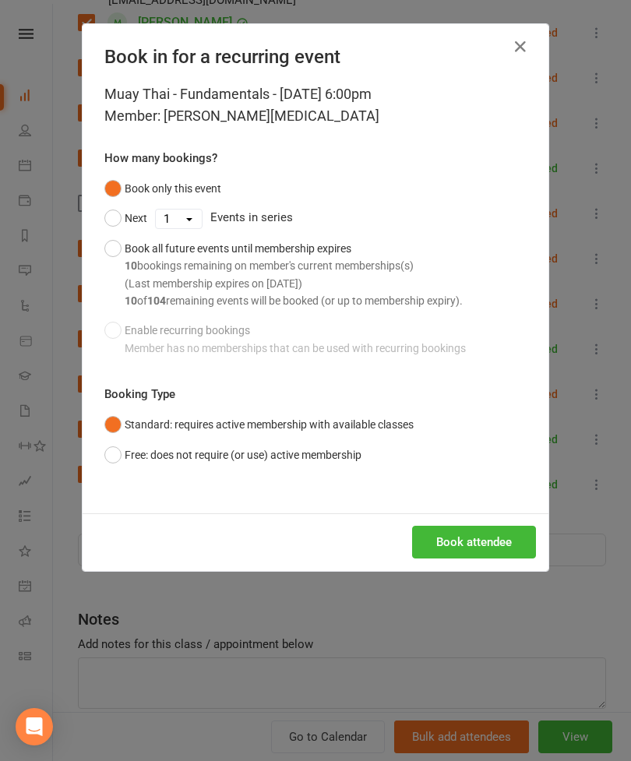
click at [466, 540] on button "Book attendee" at bounding box center [474, 542] width 124 height 33
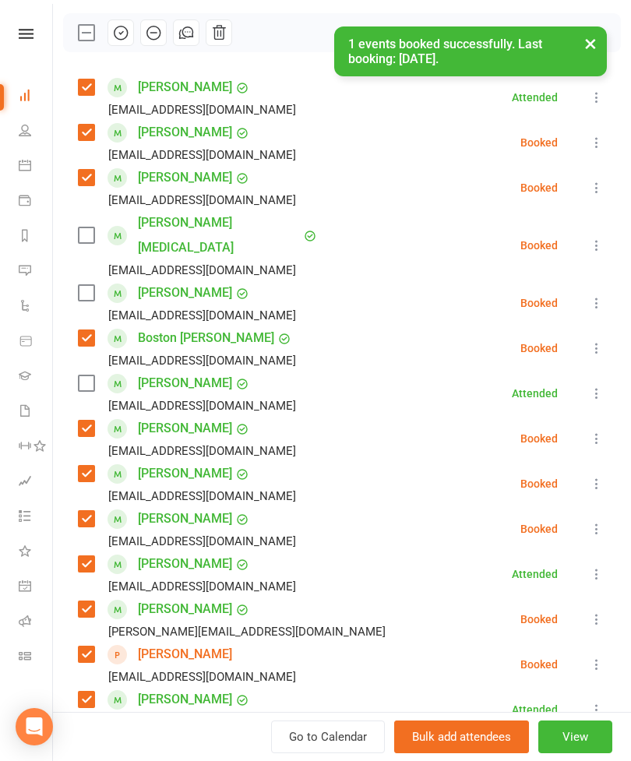
scroll to position [212, 0]
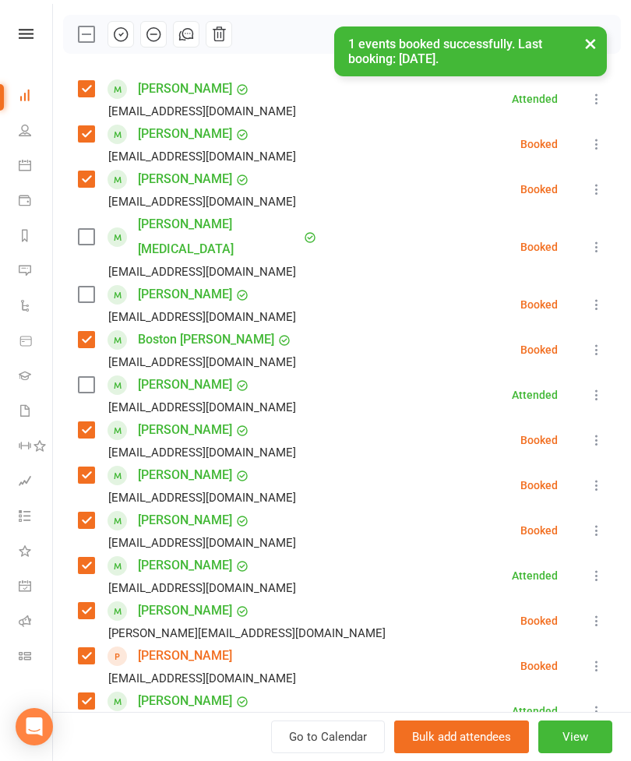
click at [92, 230] on label at bounding box center [86, 237] width 16 height 16
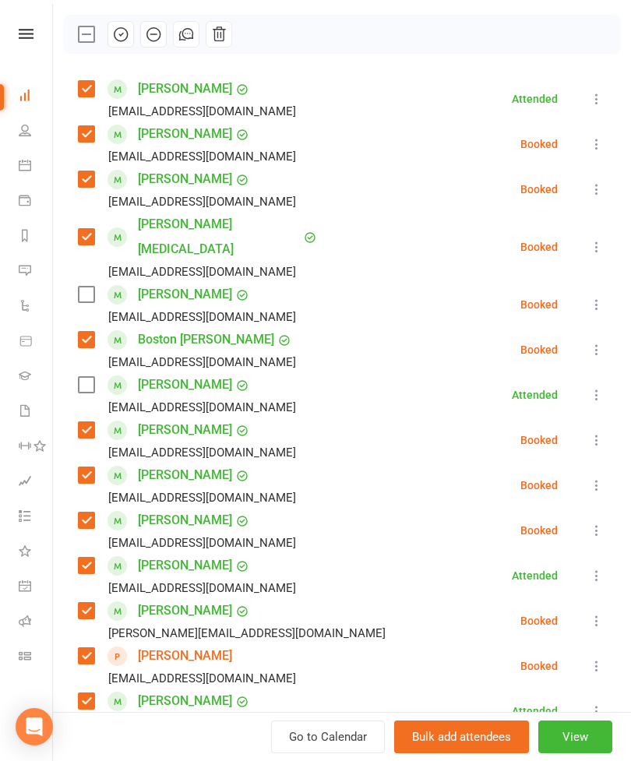
click at [88, 377] on label at bounding box center [86, 385] width 16 height 16
click at [79, 287] on label at bounding box center [86, 295] width 16 height 16
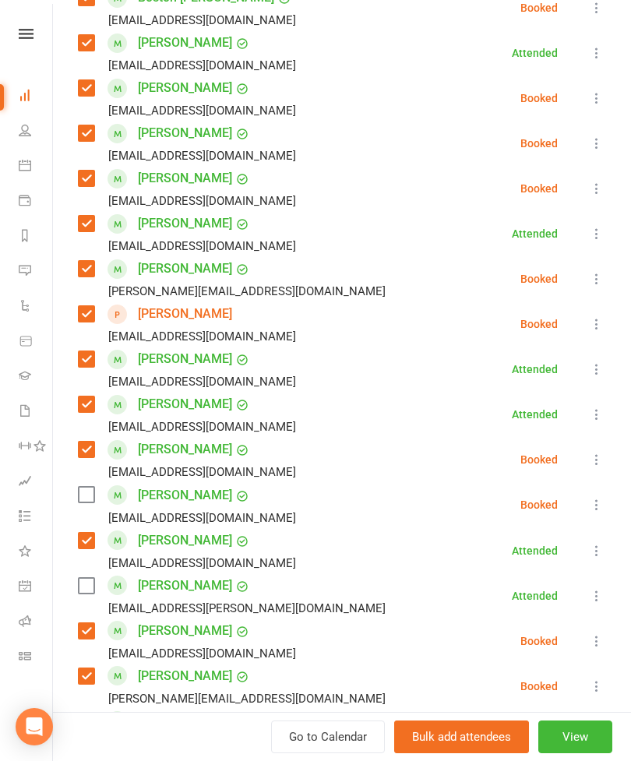
scroll to position [684, 0]
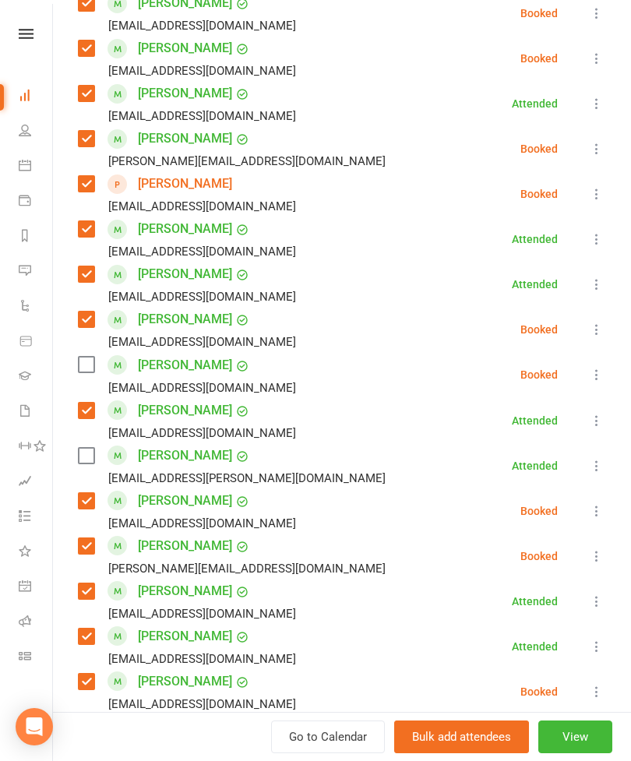
click at [91, 357] on label at bounding box center [86, 365] width 16 height 16
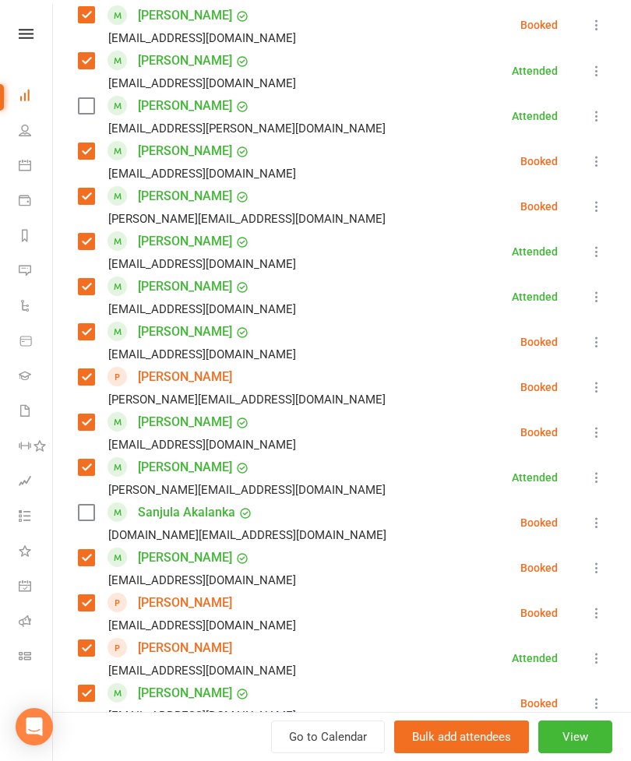
scroll to position [1008, 0]
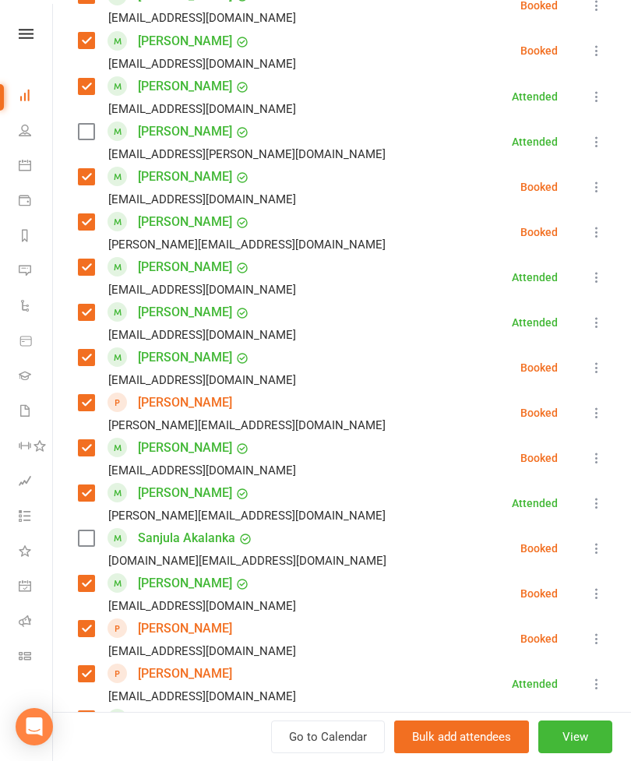
click at [90, 124] on label at bounding box center [86, 132] width 16 height 16
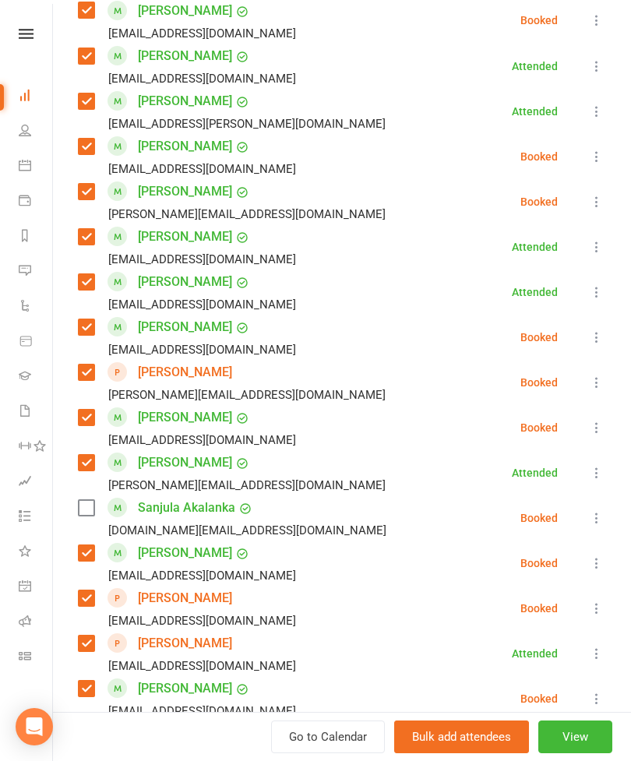
click at [591, 510] on icon at bounding box center [597, 518] width 16 height 16
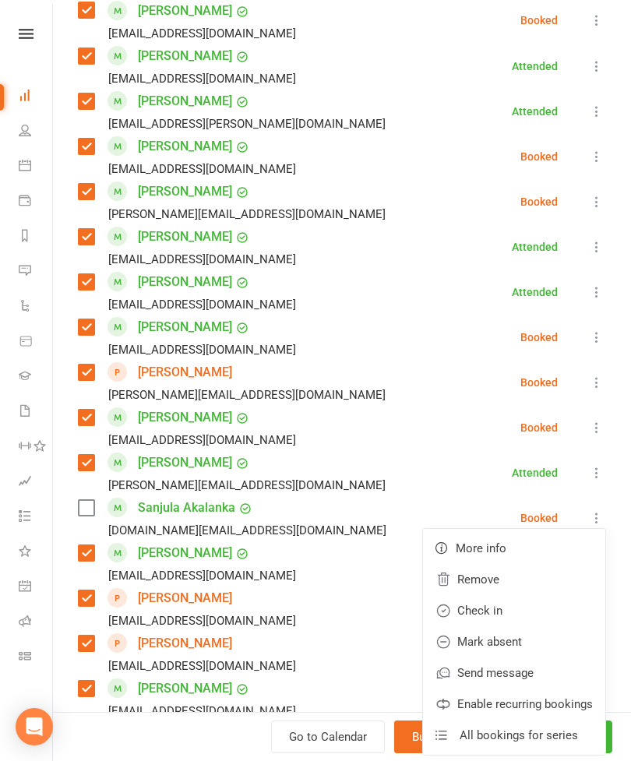
click at [494, 564] on link "Remove" at bounding box center [514, 579] width 182 height 31
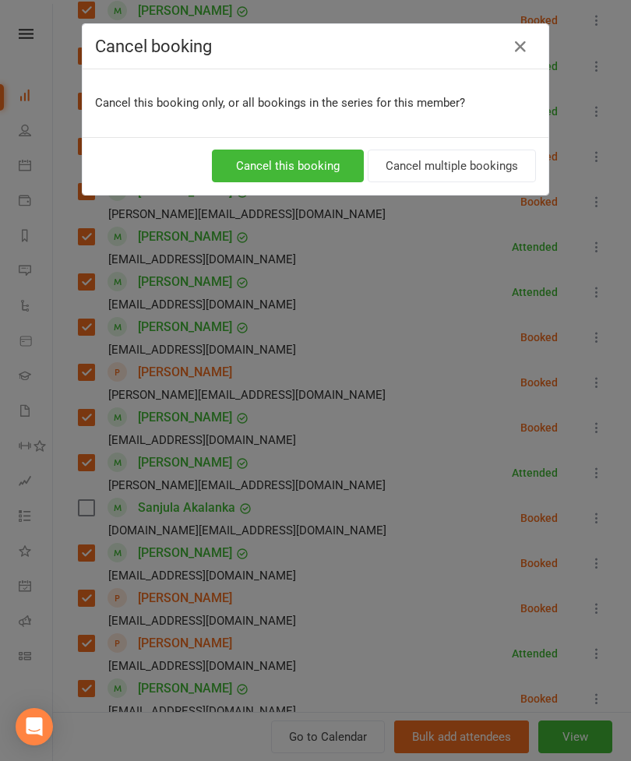
click at [294, 157] on button "Cancel this booking" at bounding box center [288, 166] width 152 height 33
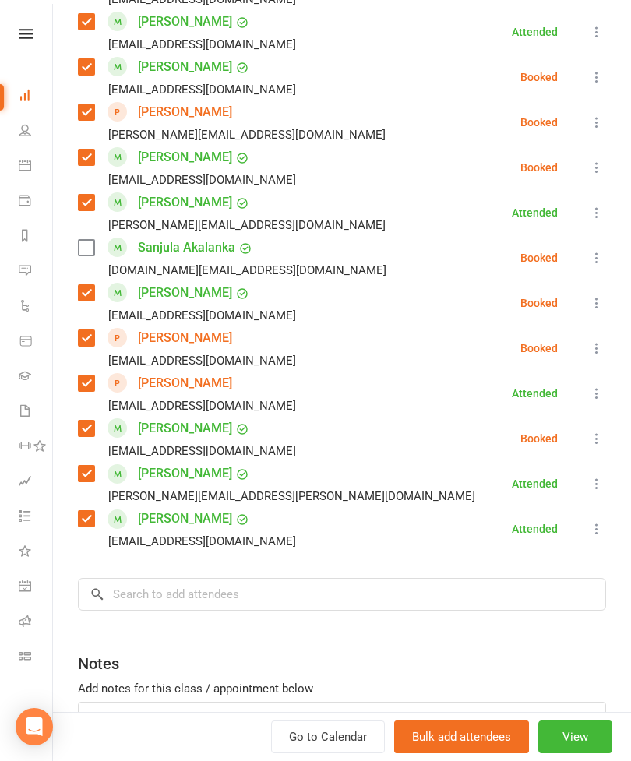
scroll to position [1360, 0]
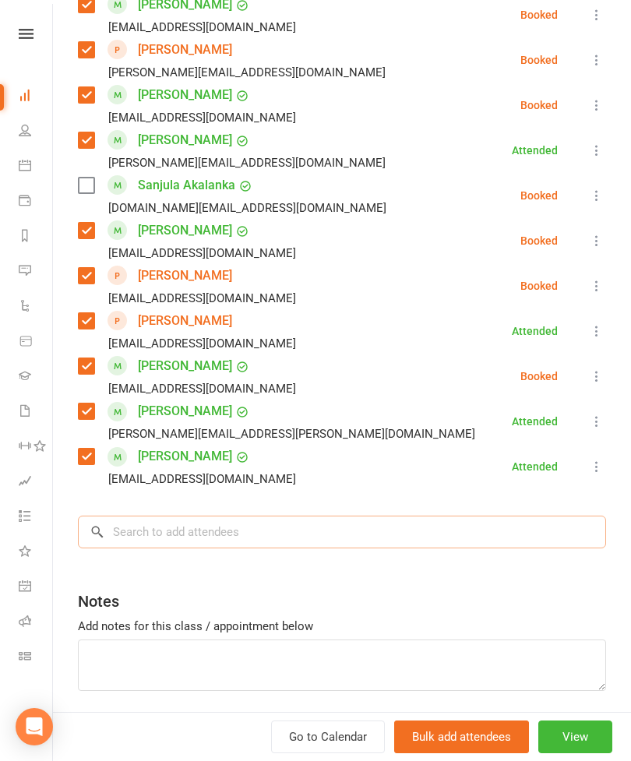
click at [354, 515] on input "search" at bounding box center [342, 531] width 528 height 33
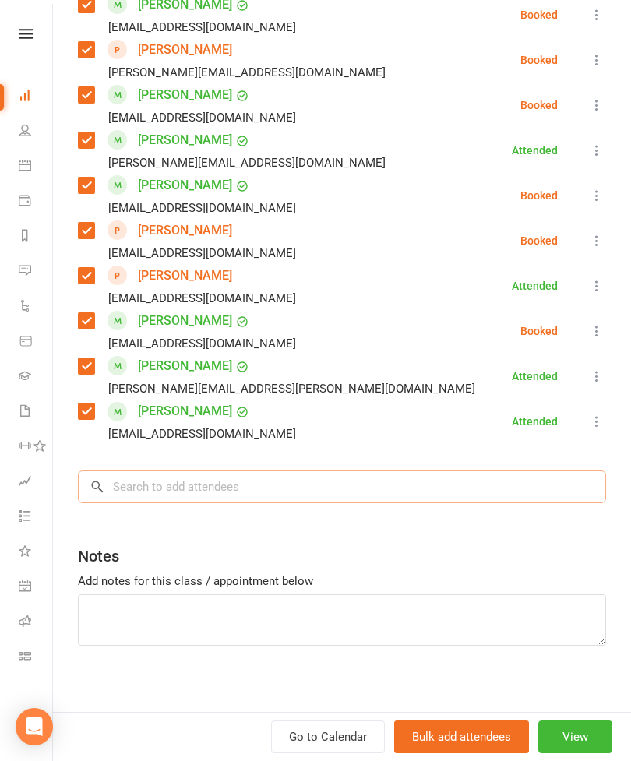
scroll to position [1347, 0]
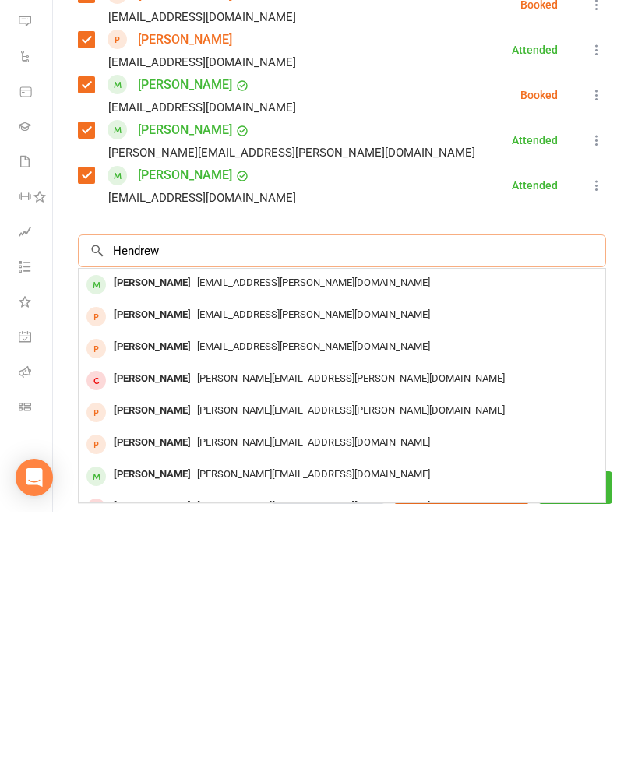
type input "Hendrew"
click at [216, 526] on span "[EMAIL_ADDRESS][PERSON_NAME][DOMAIN_NAME]" at bounding box center [313, 532] width 233 height 12
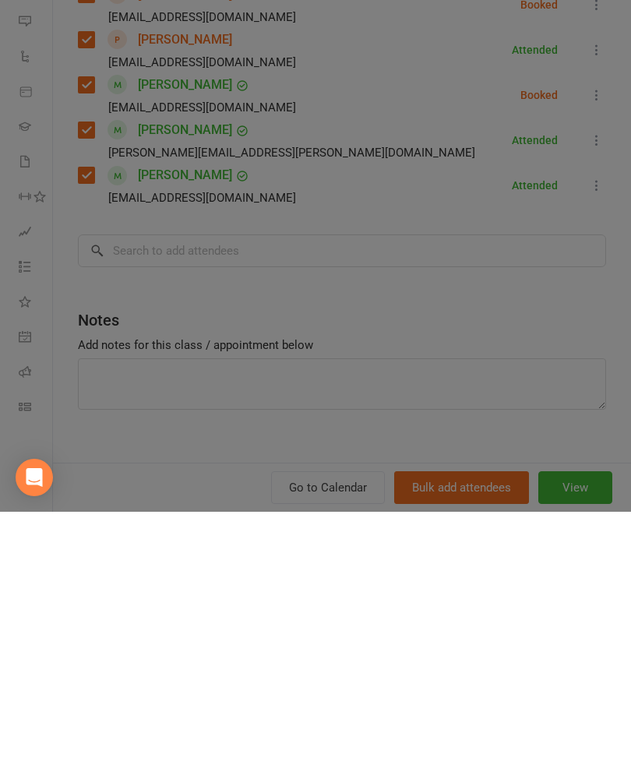
scroll to position [1611, 0]
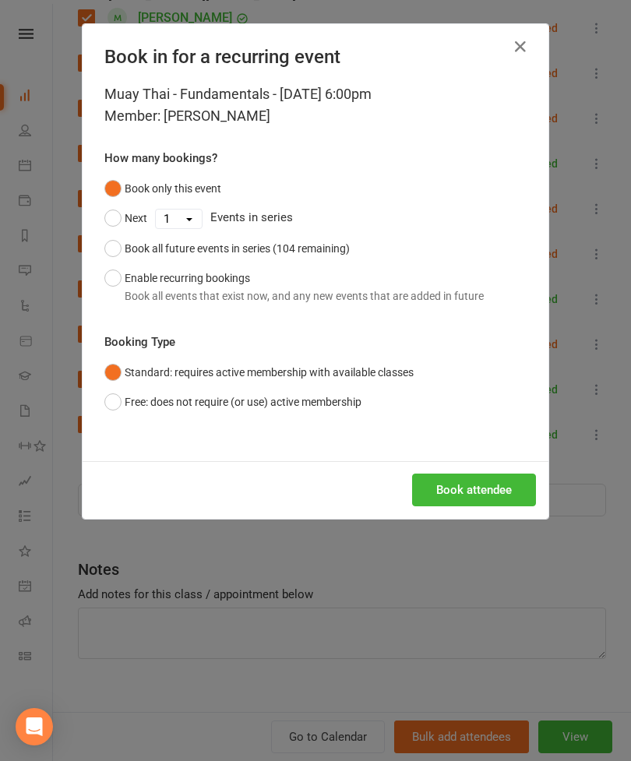
click at [470, 498] on button "Book attendee" at bounding box center [474, 489] width 124 height 33
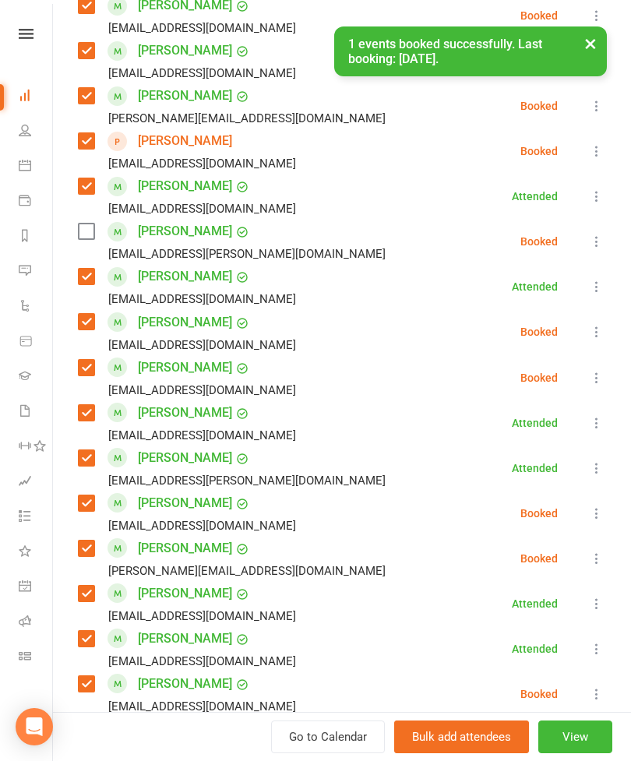
scroll to position [665, 0]
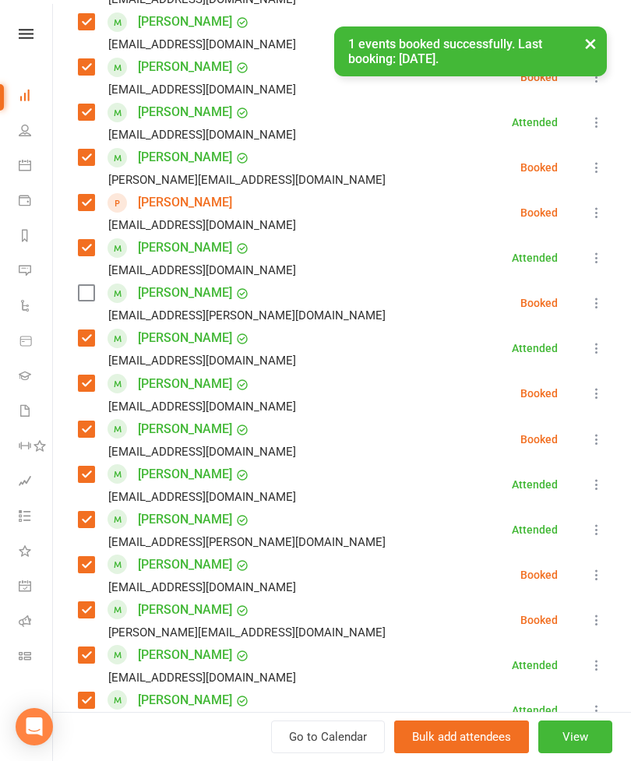
click at [82, 285] on label at bounding box center [86, 293] width 16 height 16
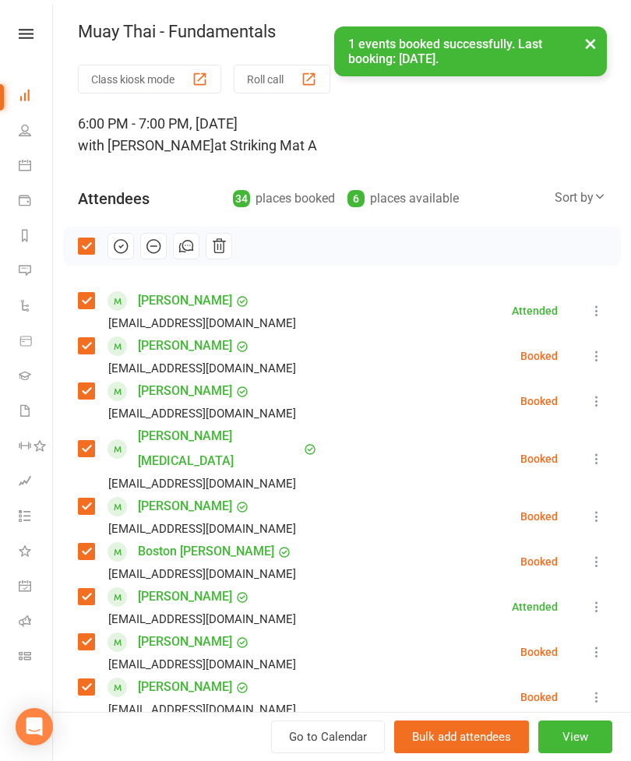
scroll to position [-2, 0]
click at [116, 238] on icon "button" at bounding box center [120, 246] width 17 height 17
